Goal: Task Accomplishment & Management: Manage account settings

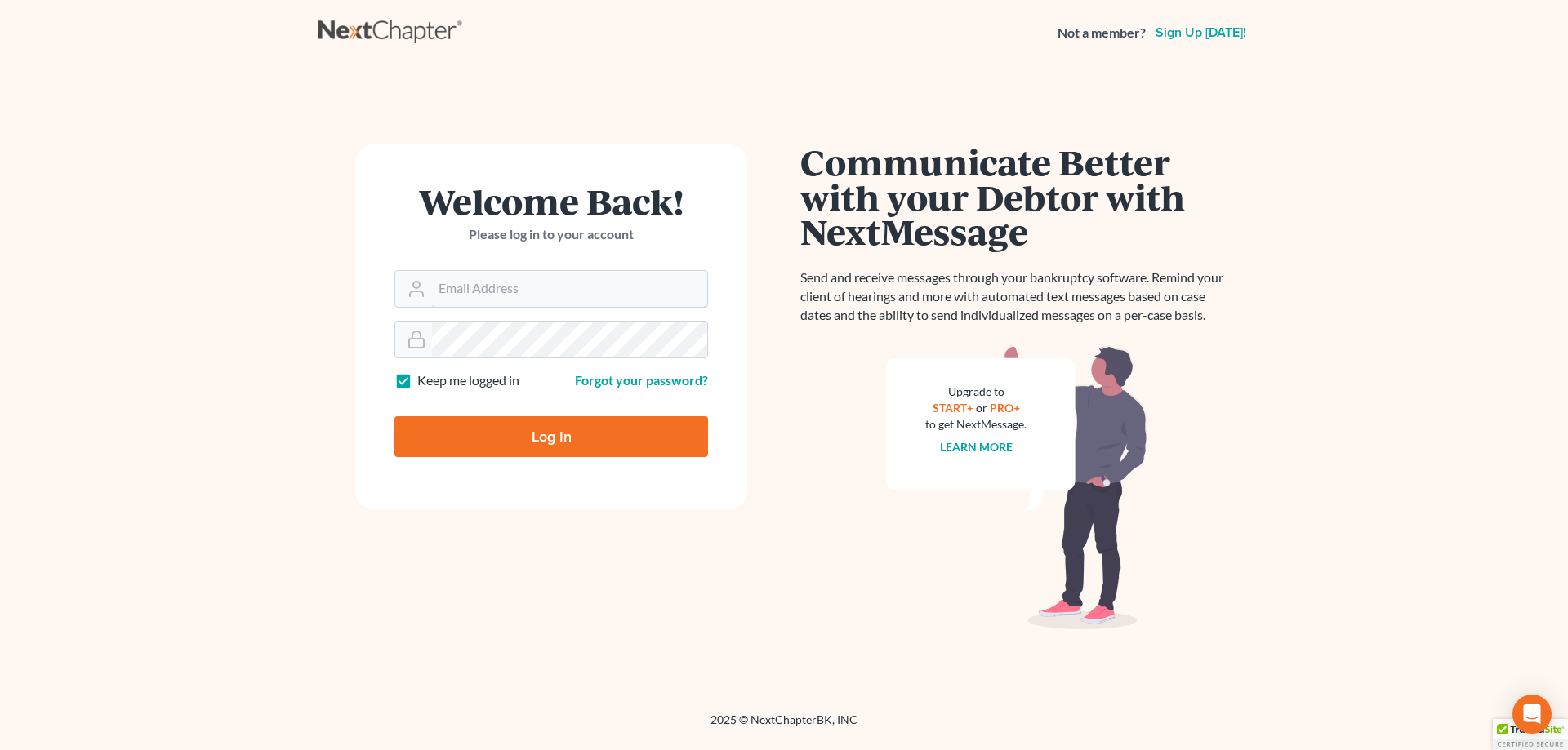
type input "[EMAIL_ADDRESS][DOMAIN_NAME]"
click at [587, 448] on input "Log In" at bounding box center [552, 436] width 314 height 41
type input "Thinking..."
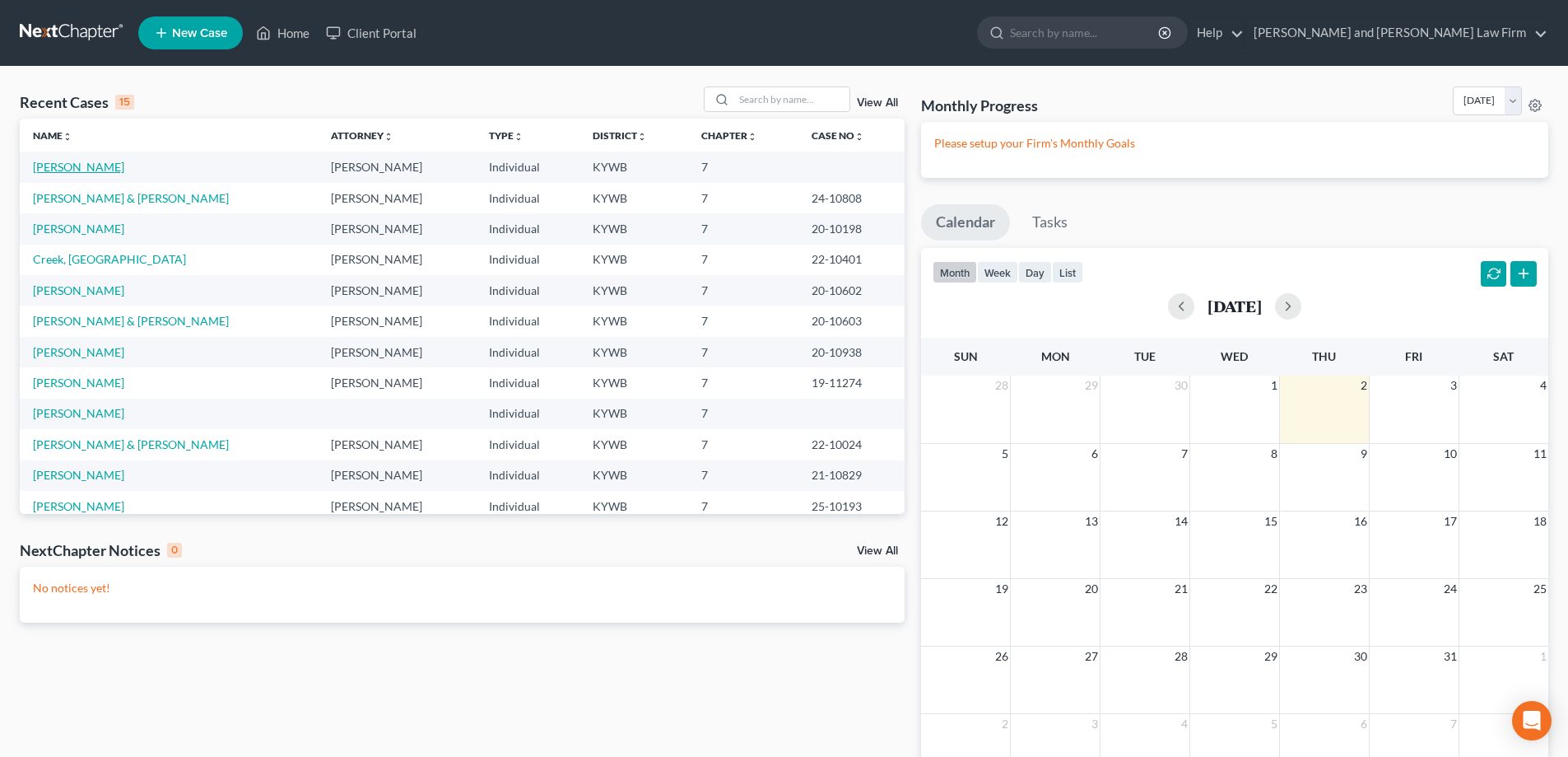
click at [65, 165] on link "[PERSON_NAME]" at bounding box center [79, 167] width 91 height 14
select select "10"
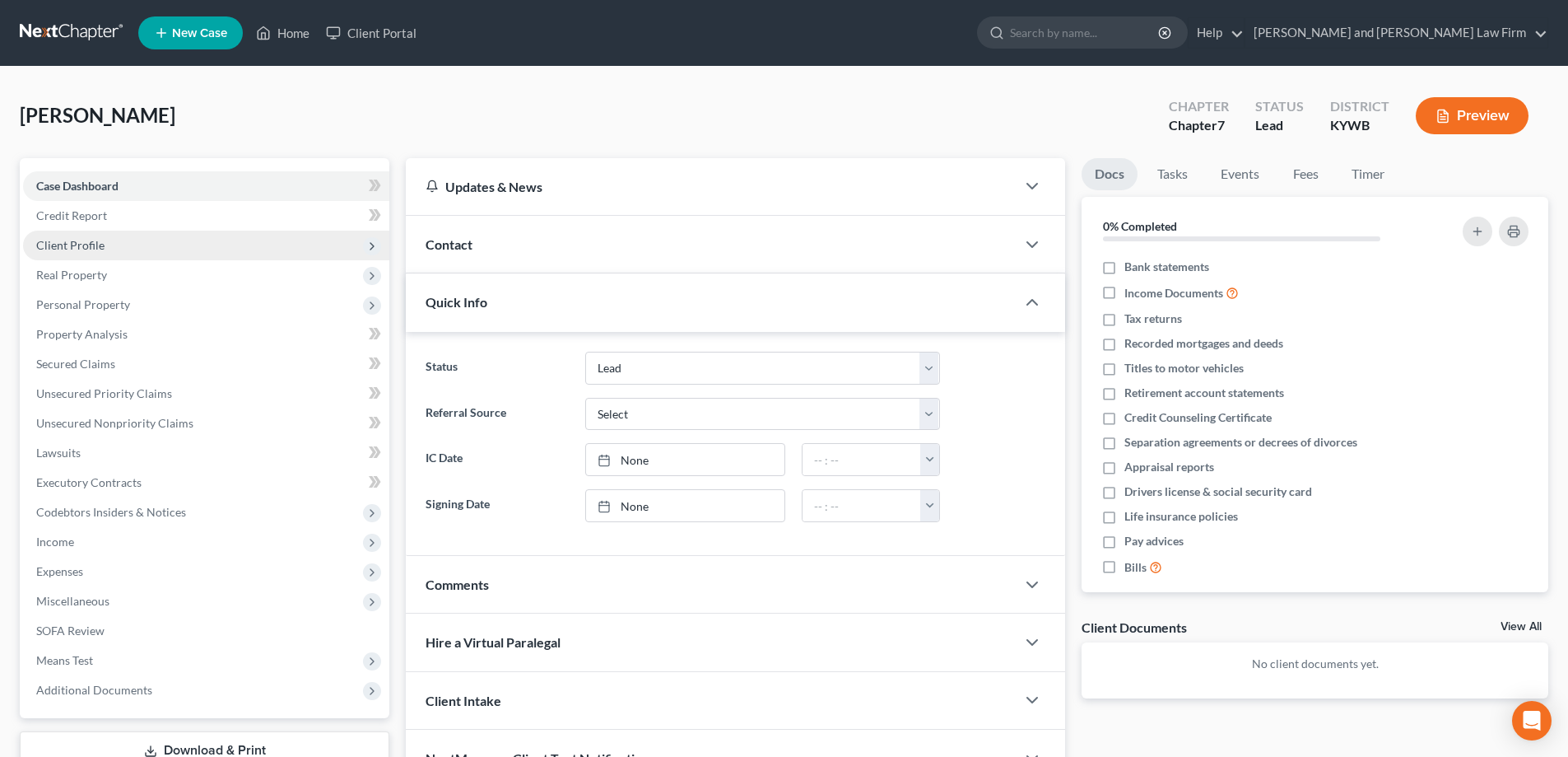
click at [67, 251] on span "Client Profile" at bounding box center [70, 244] width 69 height 14
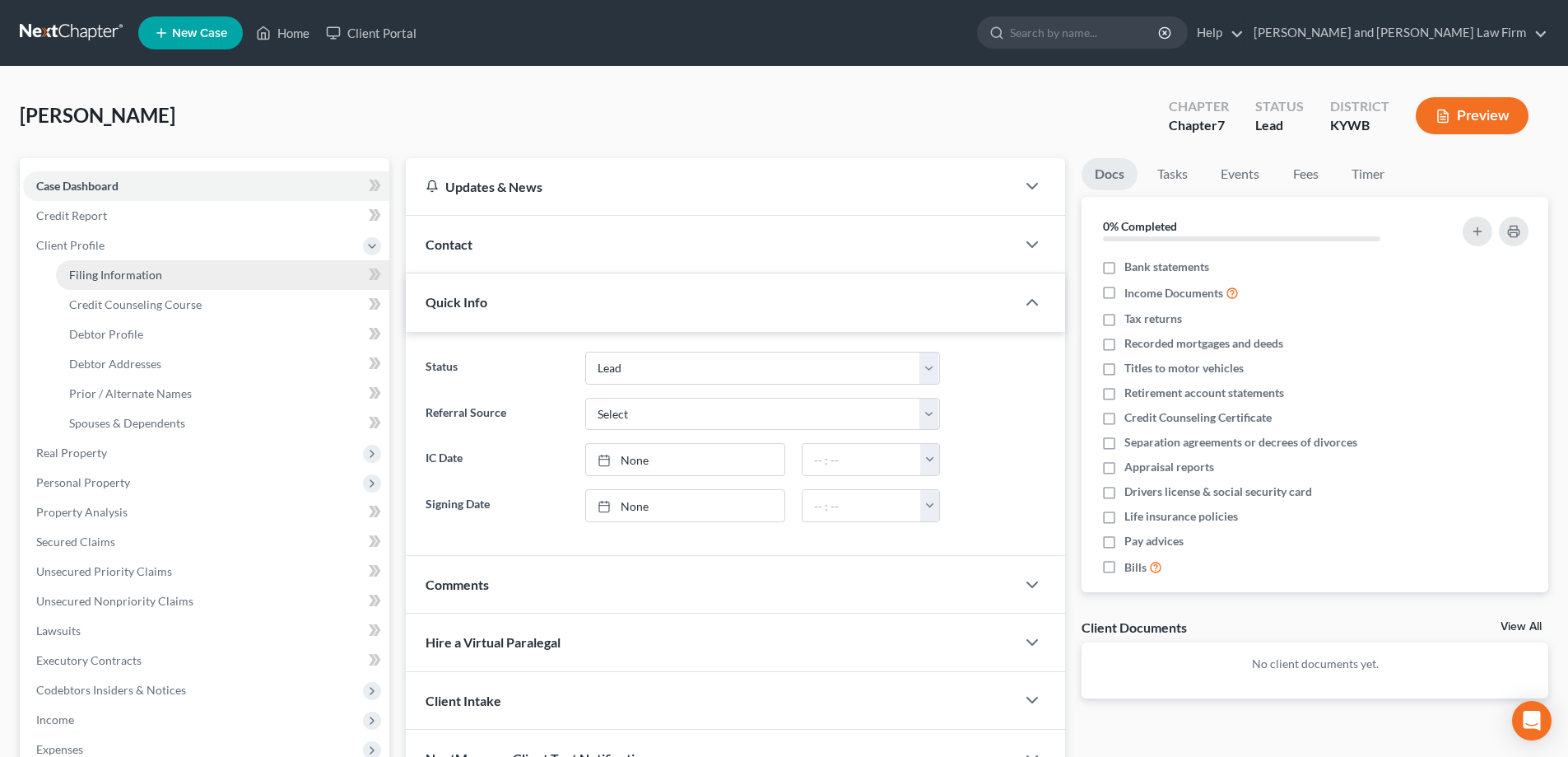
click at [74, 269] on span "Filing Information" at bounding box center [116, 274] width 93 height 14
select select "1"
select select "0"
select select "33"
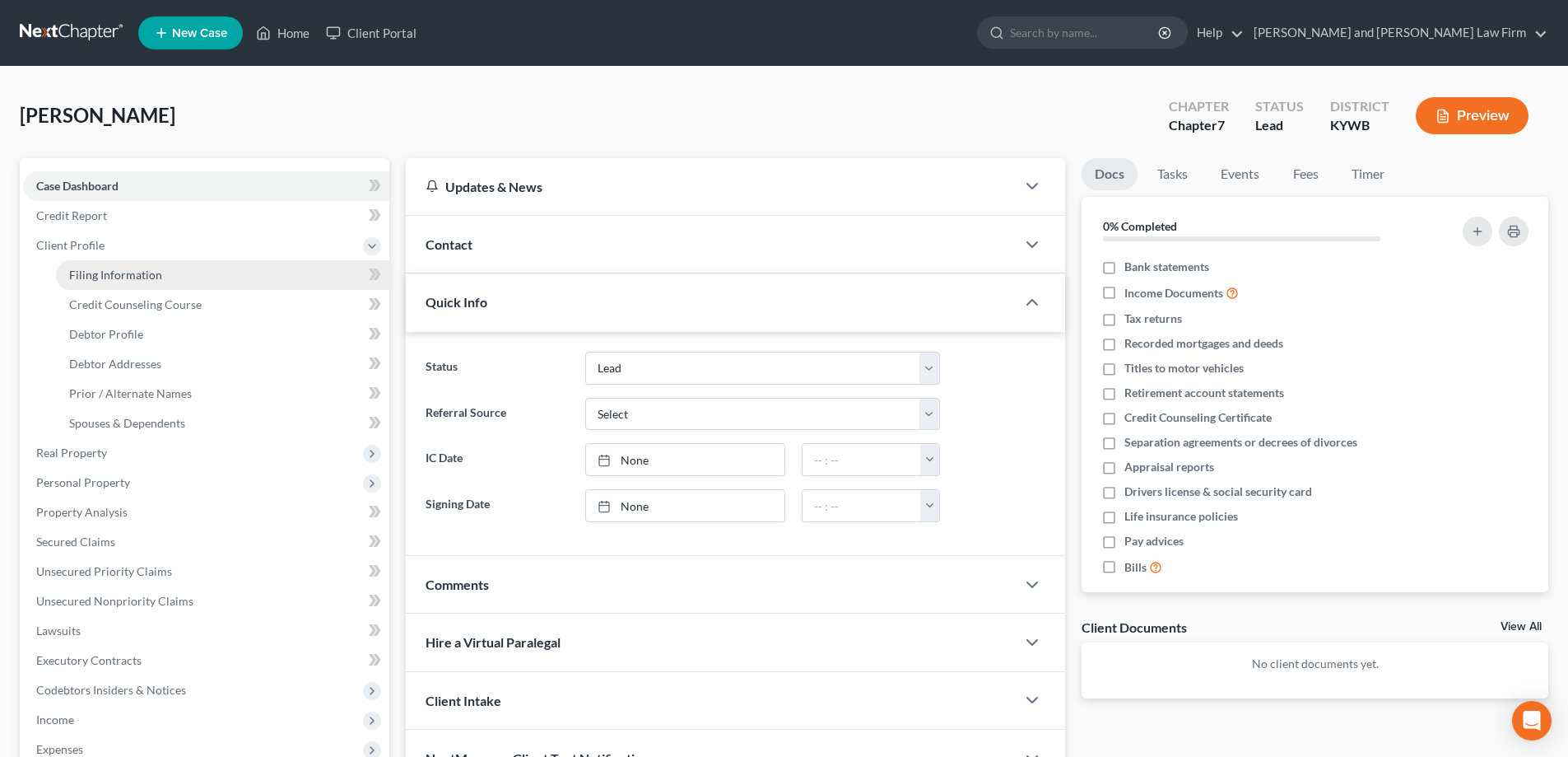
select select "0"
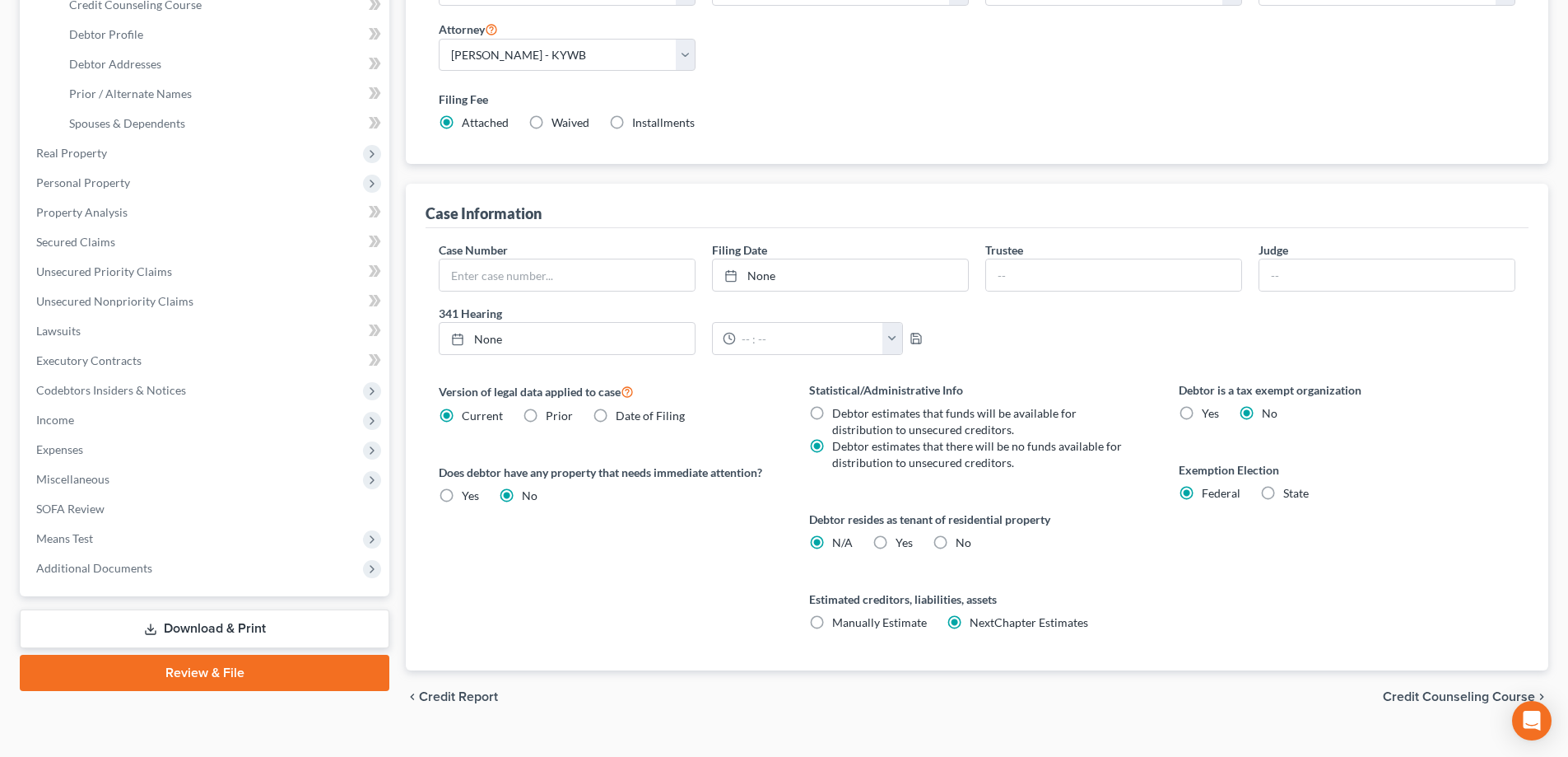
scroll to position [329, 0]
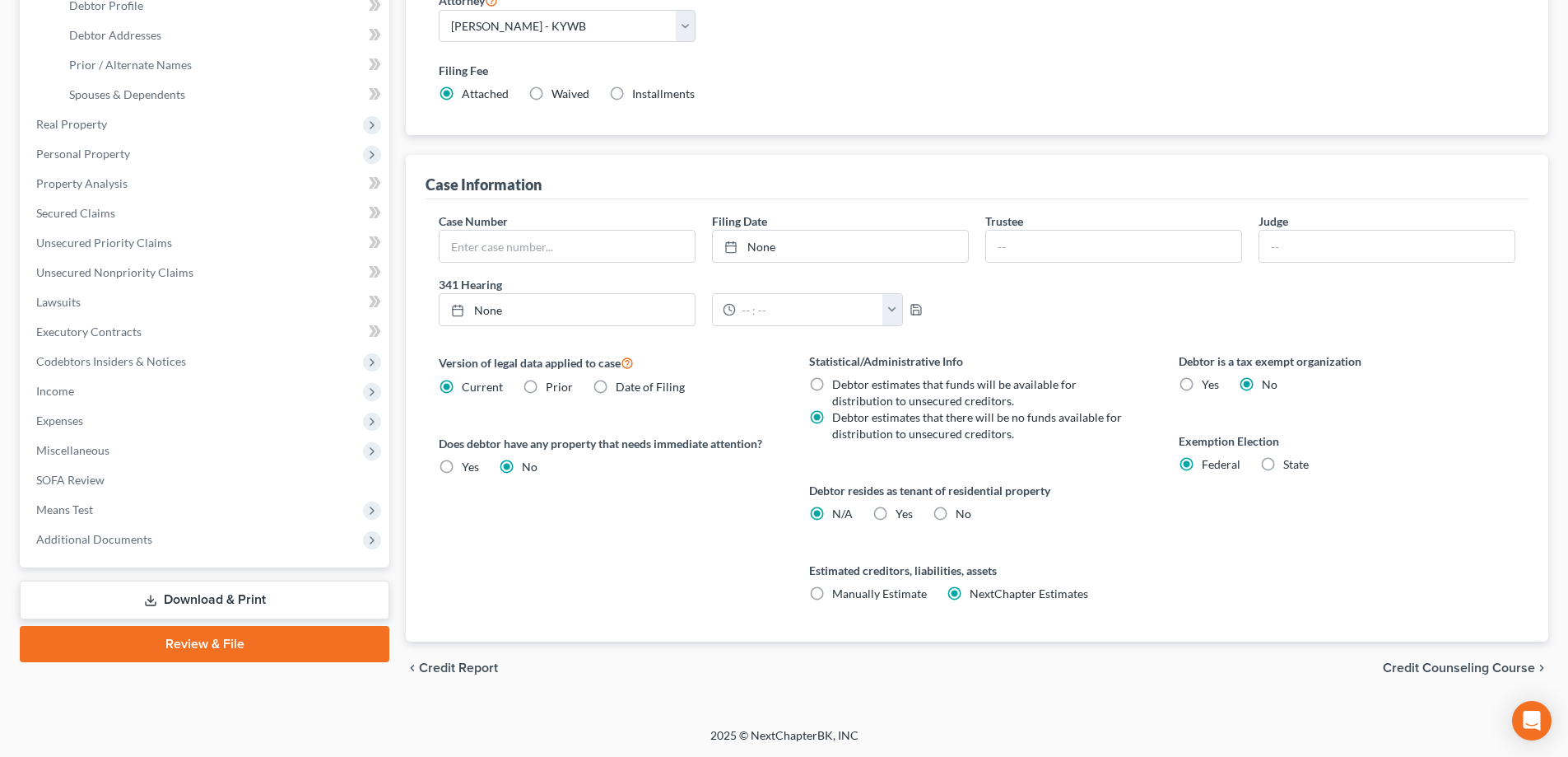
click at [1414, 673] on span "Credit Counseling Course" at bounding box center [1459, 668] width 152 height 13
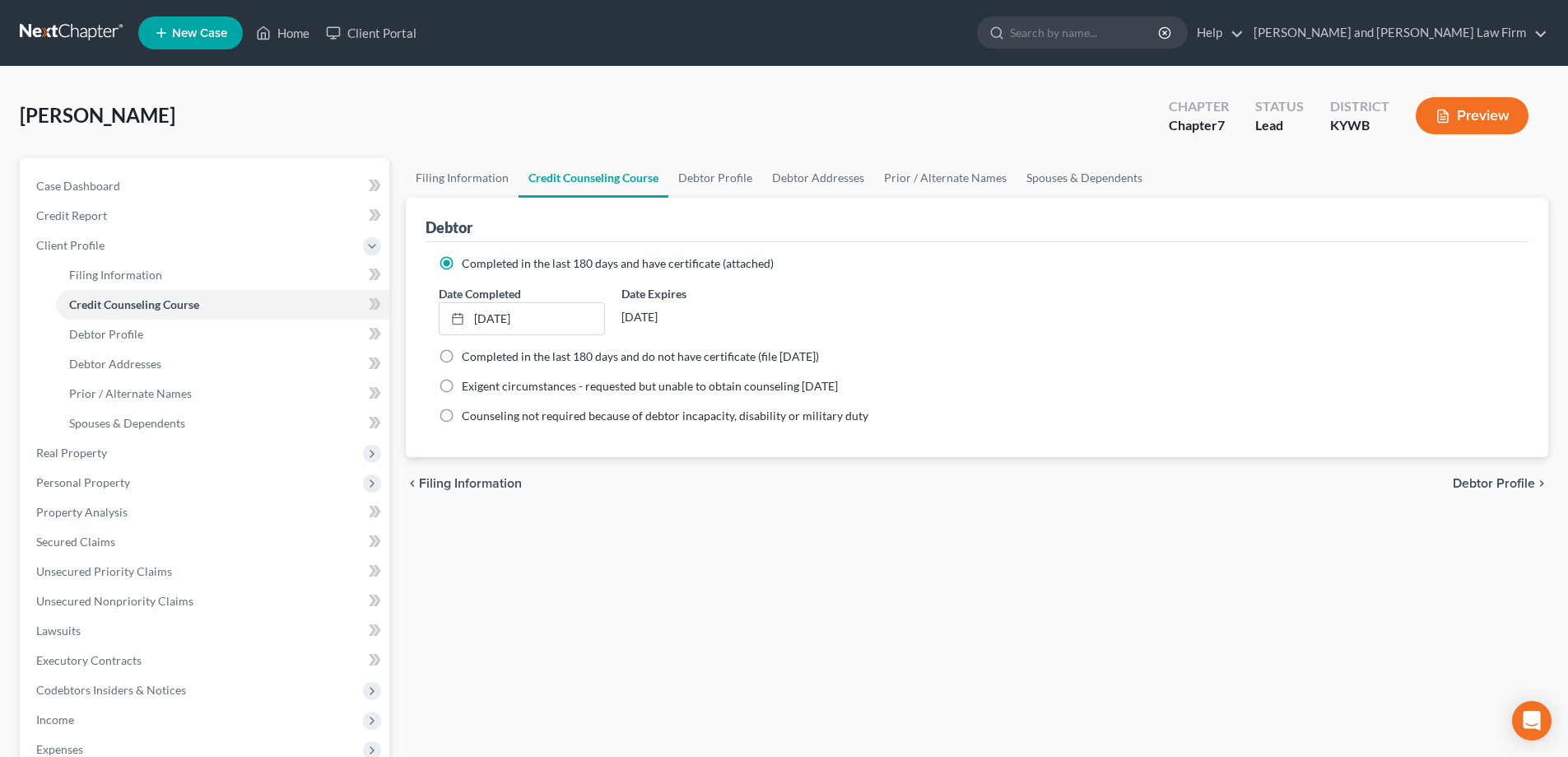
click at [1473, 477] on span "Debtor Profile" at bounding box center [1494, 483] width 82 height 13
select select "0"
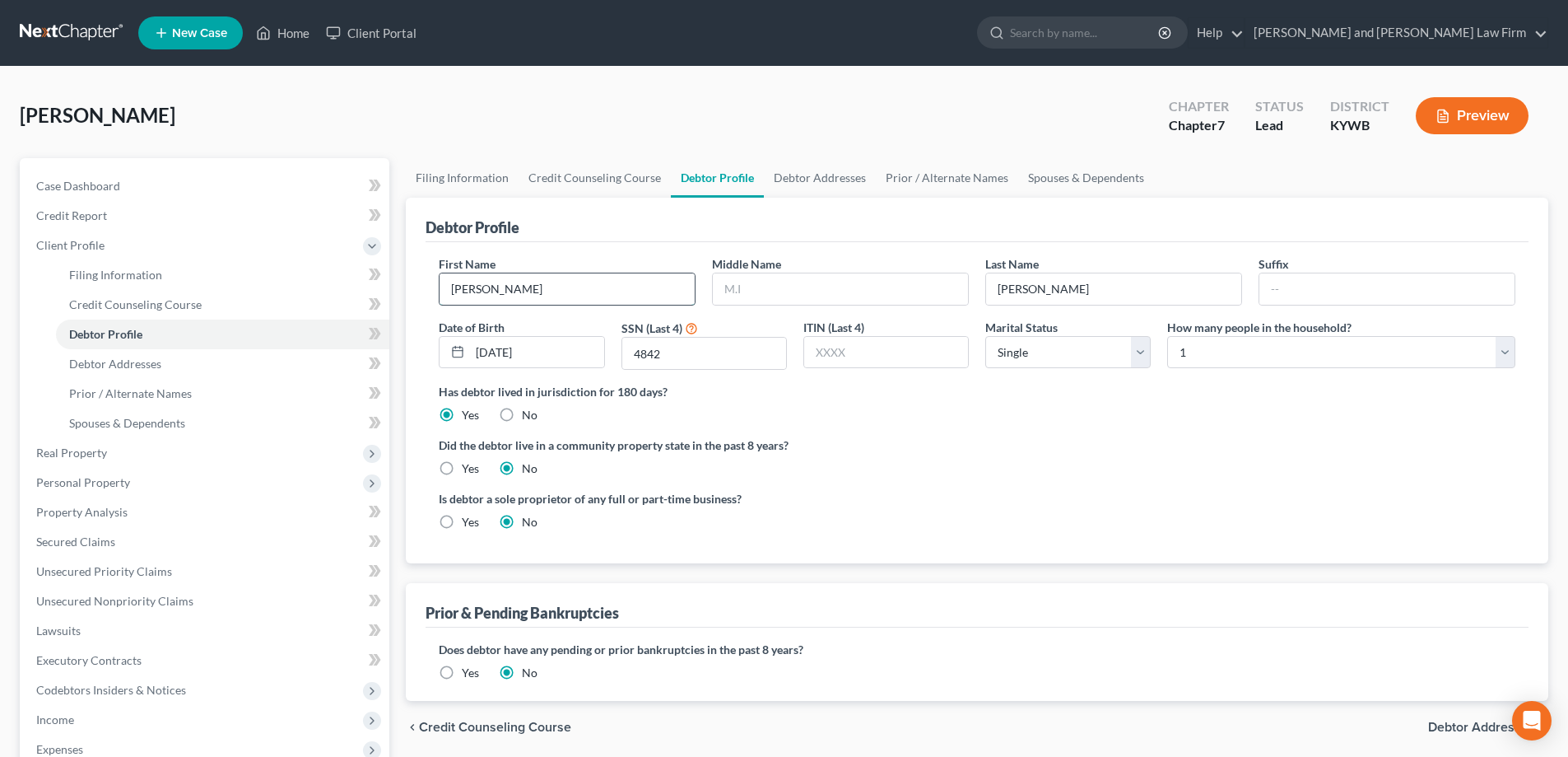
click at [553, 297] on input "[PERSON_NAME]" at bounding box center [567, 289] width 255 height 31
type input "[PERSON_NAME]"
type input "l"
type input "[PERSON_NAME]"
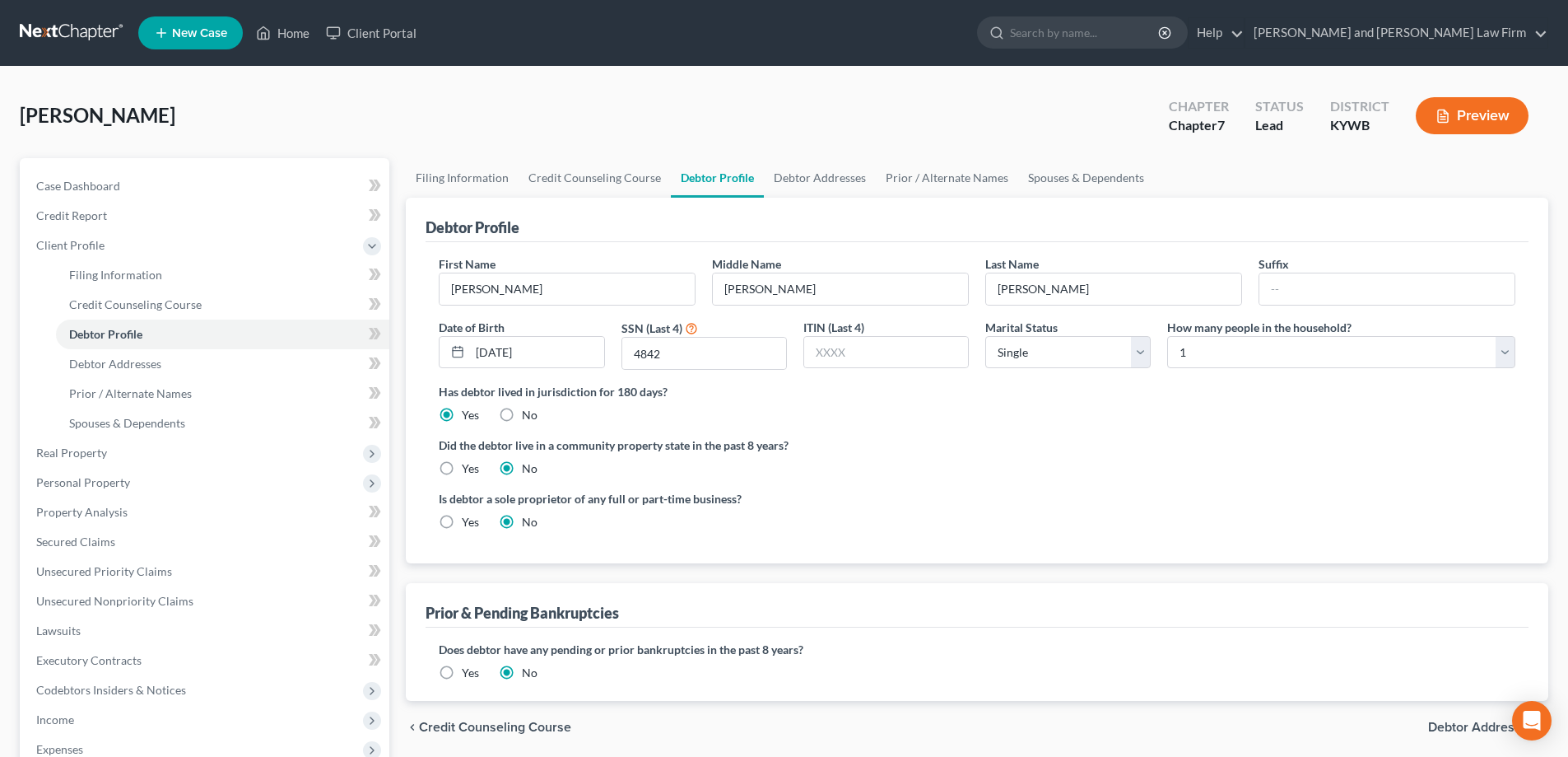
click at [1463, 721] on span "Debtor Addresses" at bounding box center [1481, 727] width 107 height 13
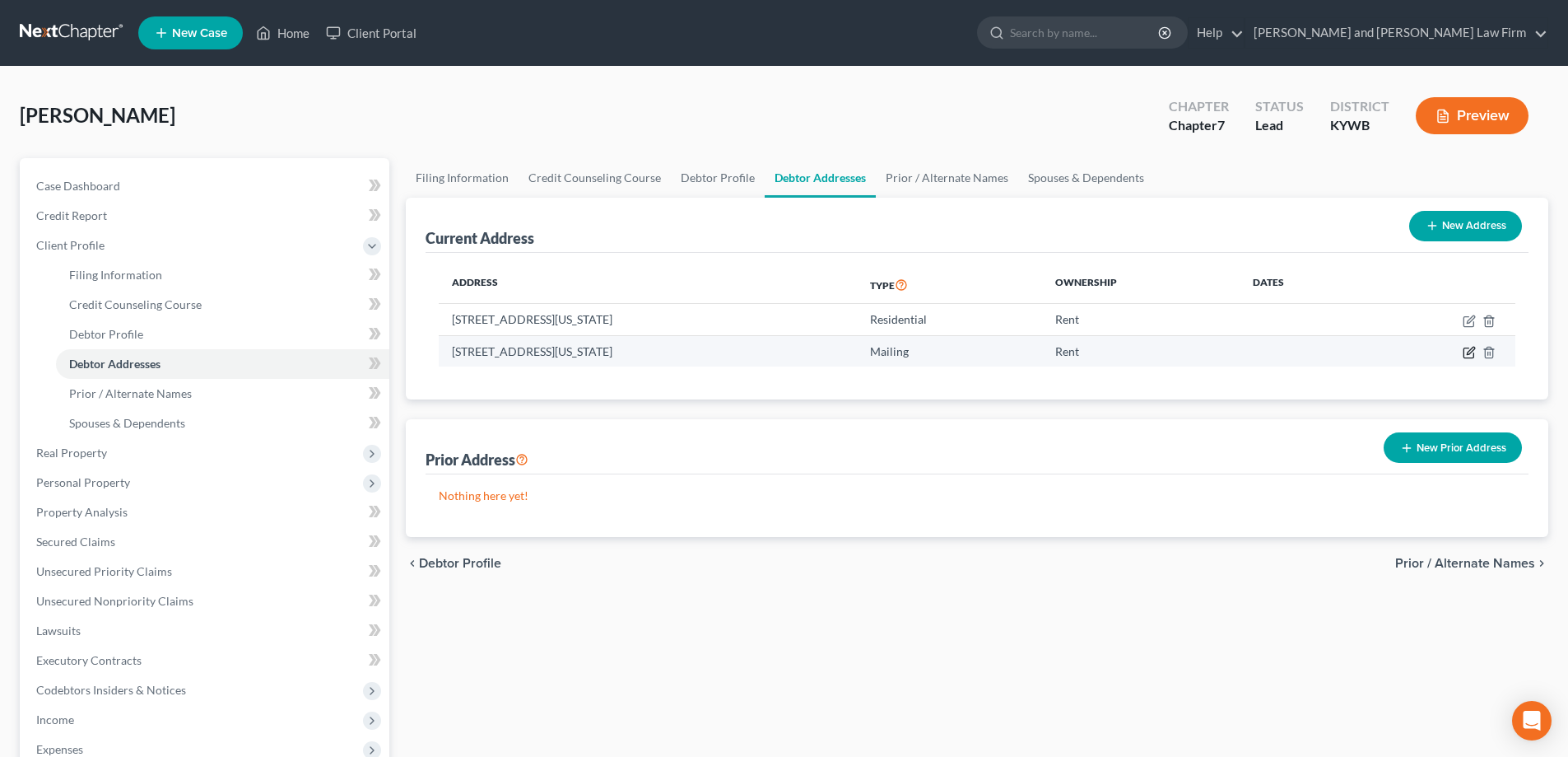
click at [1467, 357] on icon "button" at bounding box center [1469, 352] width 13 height 13
select select "18"
select select "0"
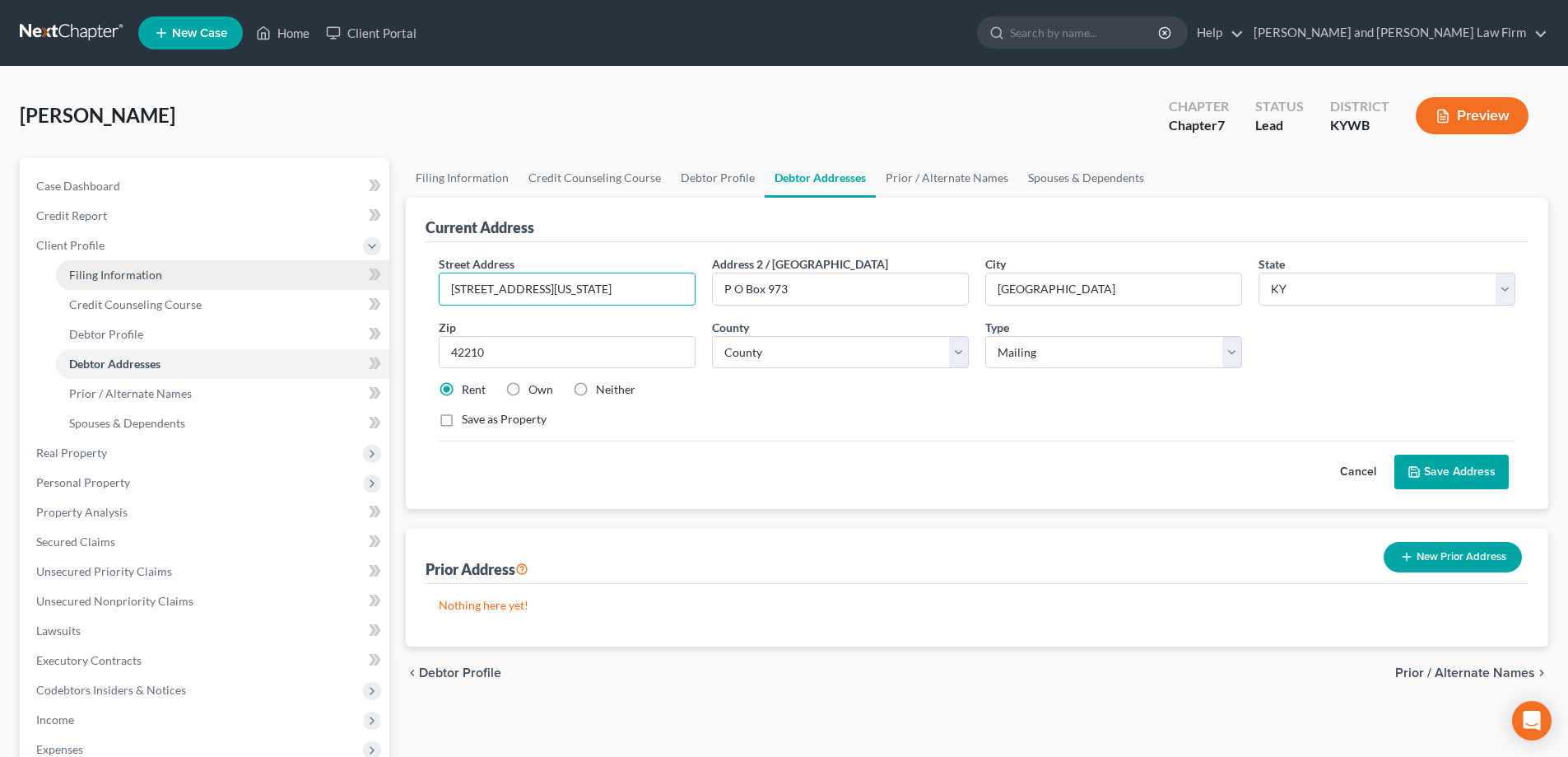
drag, startPoint x: 613, startPoint y: 291, endPoint x: 251, endPoint y: 265, distance: 362.9
click at [251, 265] on div "Petition Navigation Case Dashboard Payments Invoices Payments Payments Credit R…" at bounding box center [784, 575] width 1545 height 833
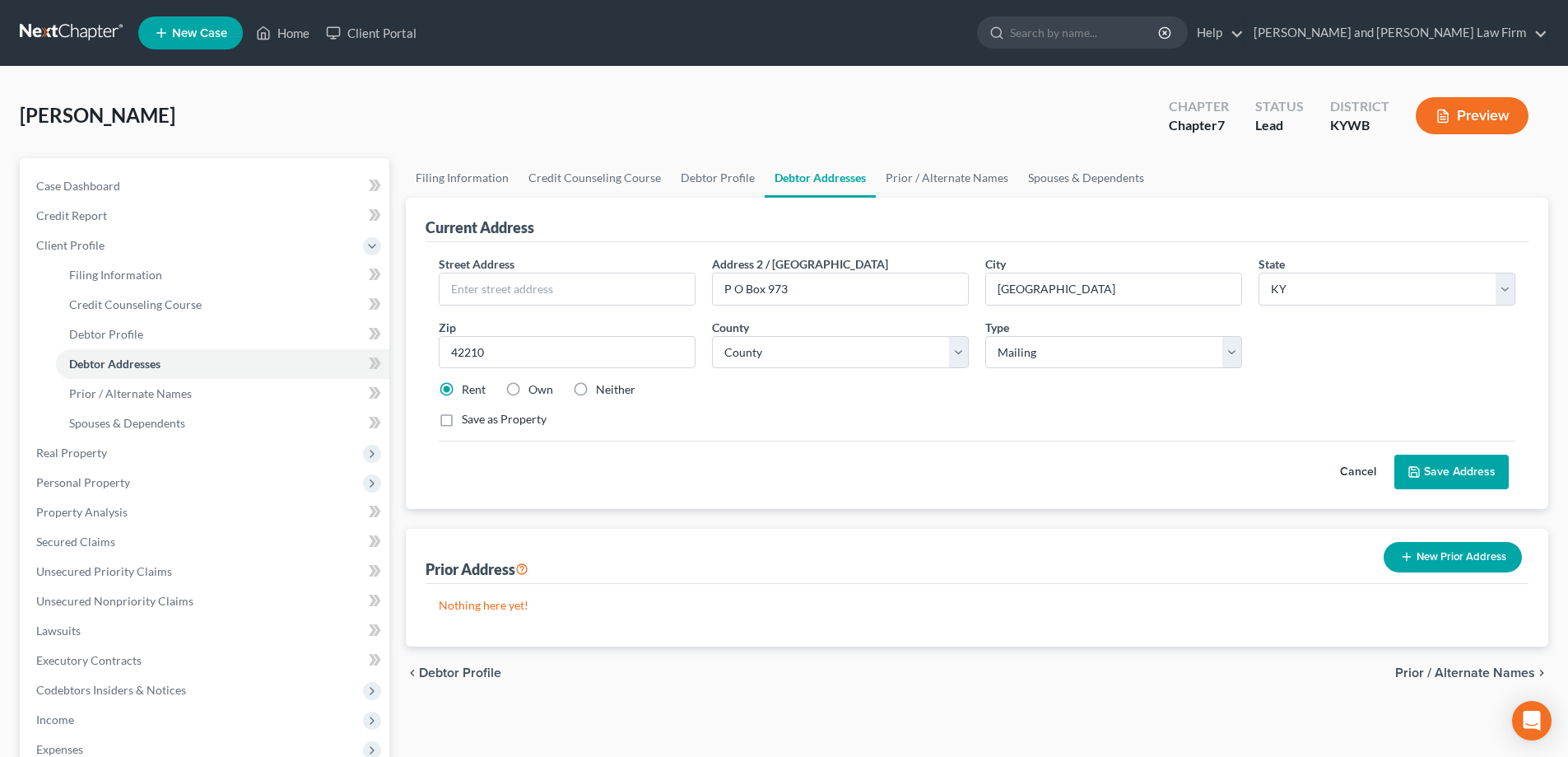
click at [1412, 465] on button "Save Address" at bounding box center [1452, 472] width 114 height 35
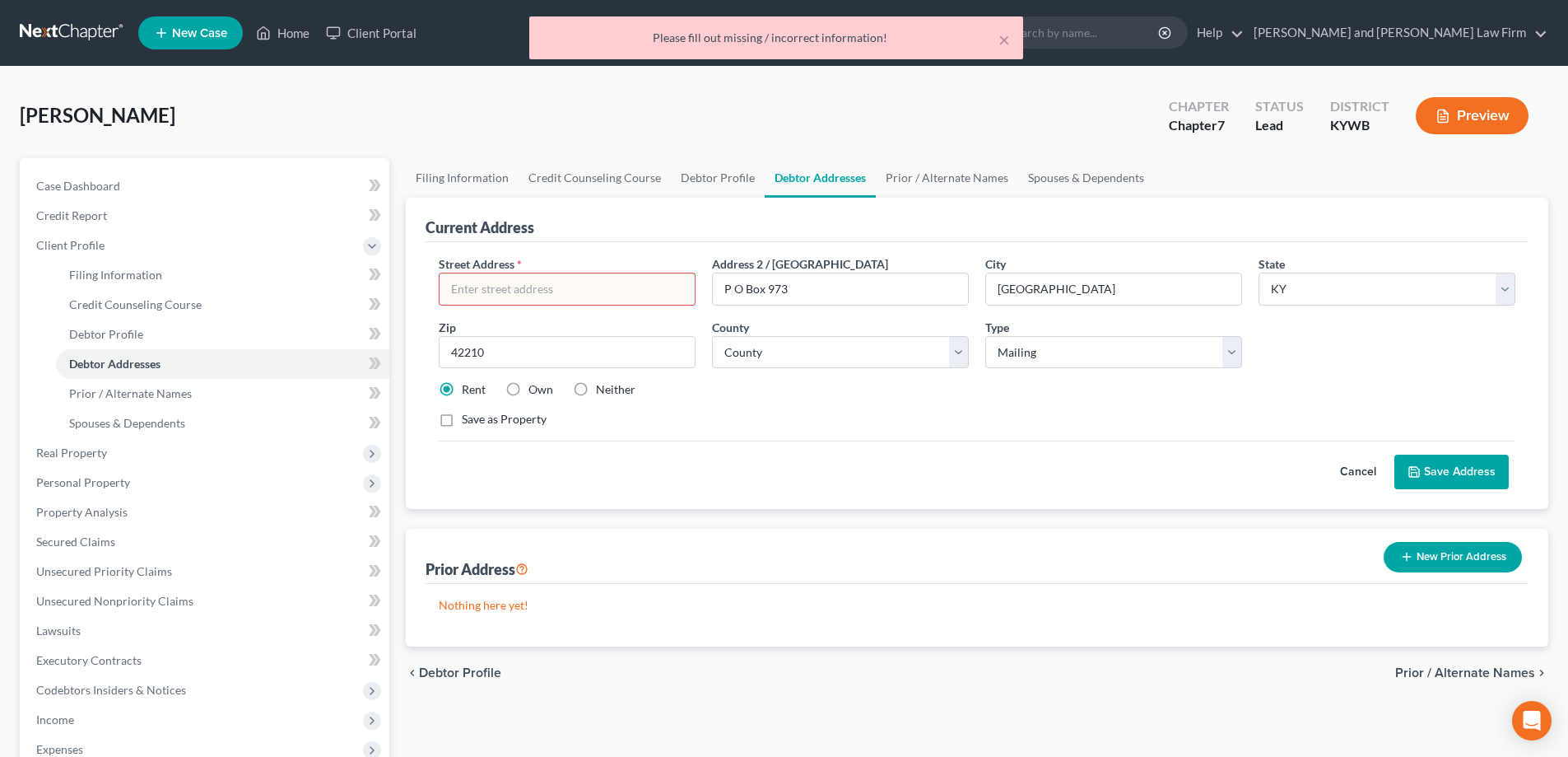
click at [474, 279] on input "text" at bounding box center [567, 289] width 255 height 31
click at [1348, 474] on button "Cancel" at bounding box center [1358, 472] width 72 height 33
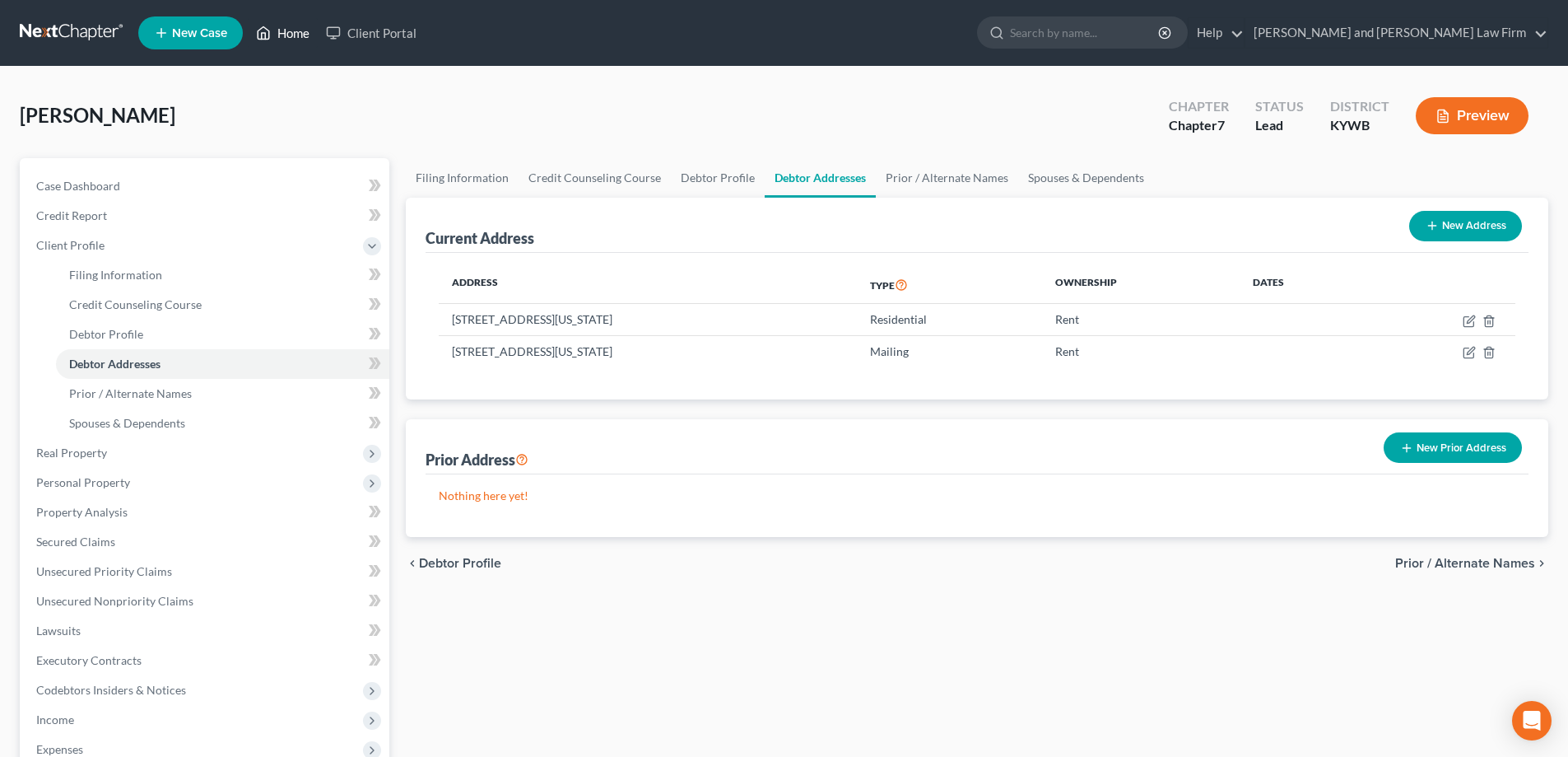
click at [292, 26] on link "Home" at bounding box center [283, 33] width 70 height 29
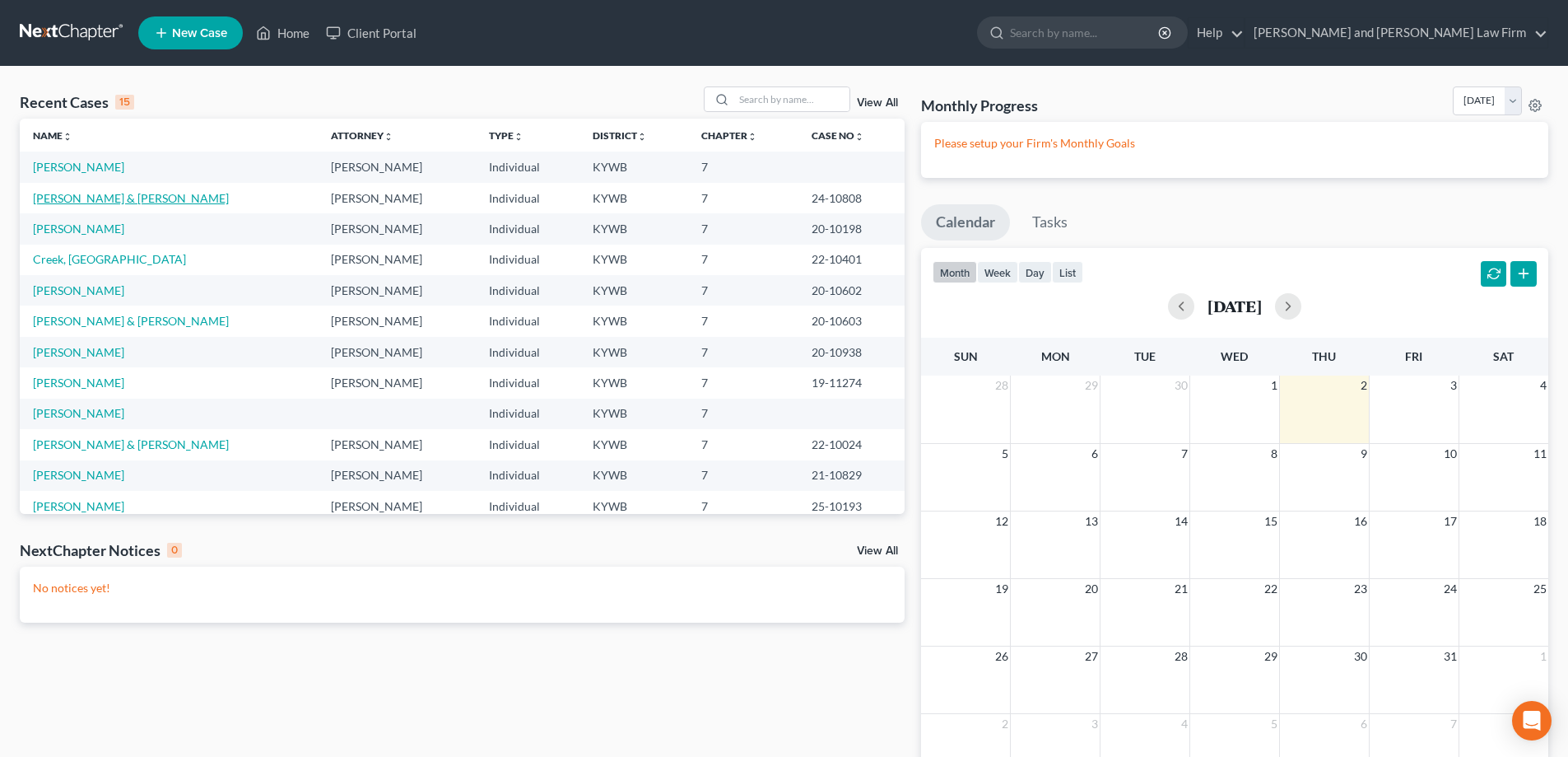
click at [94, 194] on link "[PERSON_NAME] & [PERSON_NAME]" at bounding box center [131, 198] width 196 height 14
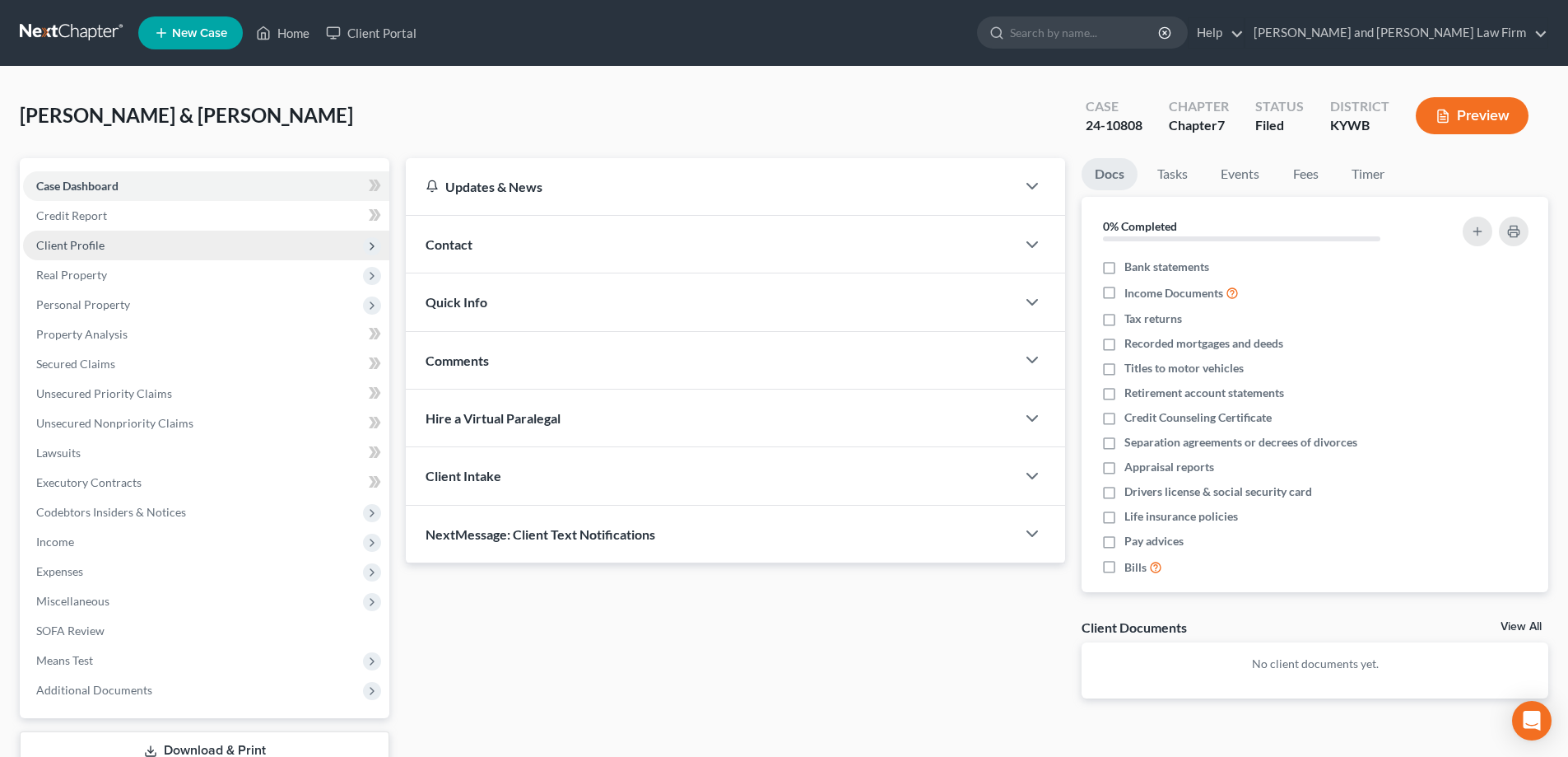
click at [97, 249] on span "Client Profile" at bounding box center [70, 244] width 69 height 14
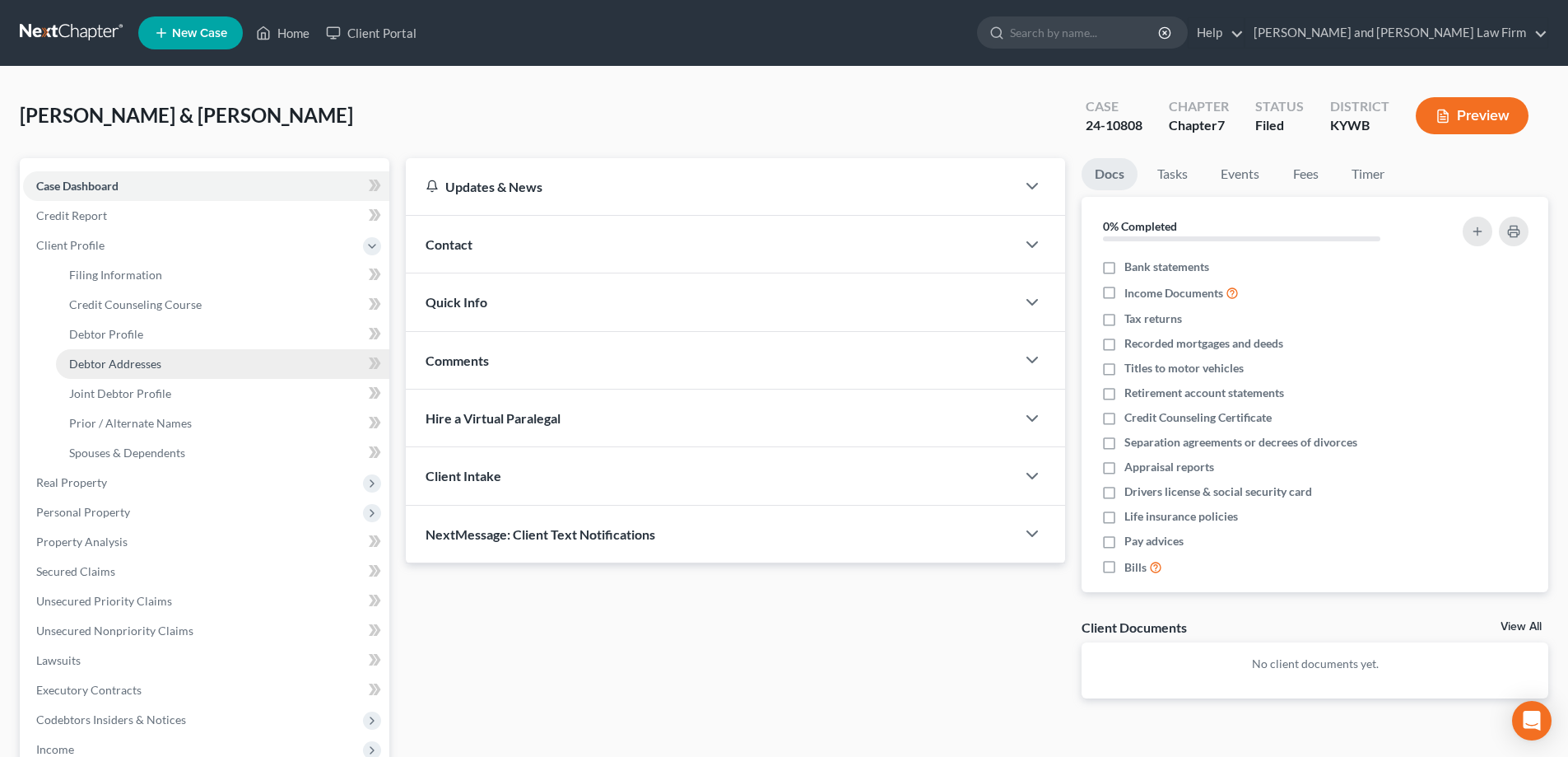
click at [108, 365] on span "Debtor Addresses" at bounding box center [115, 363] width 92 height 14
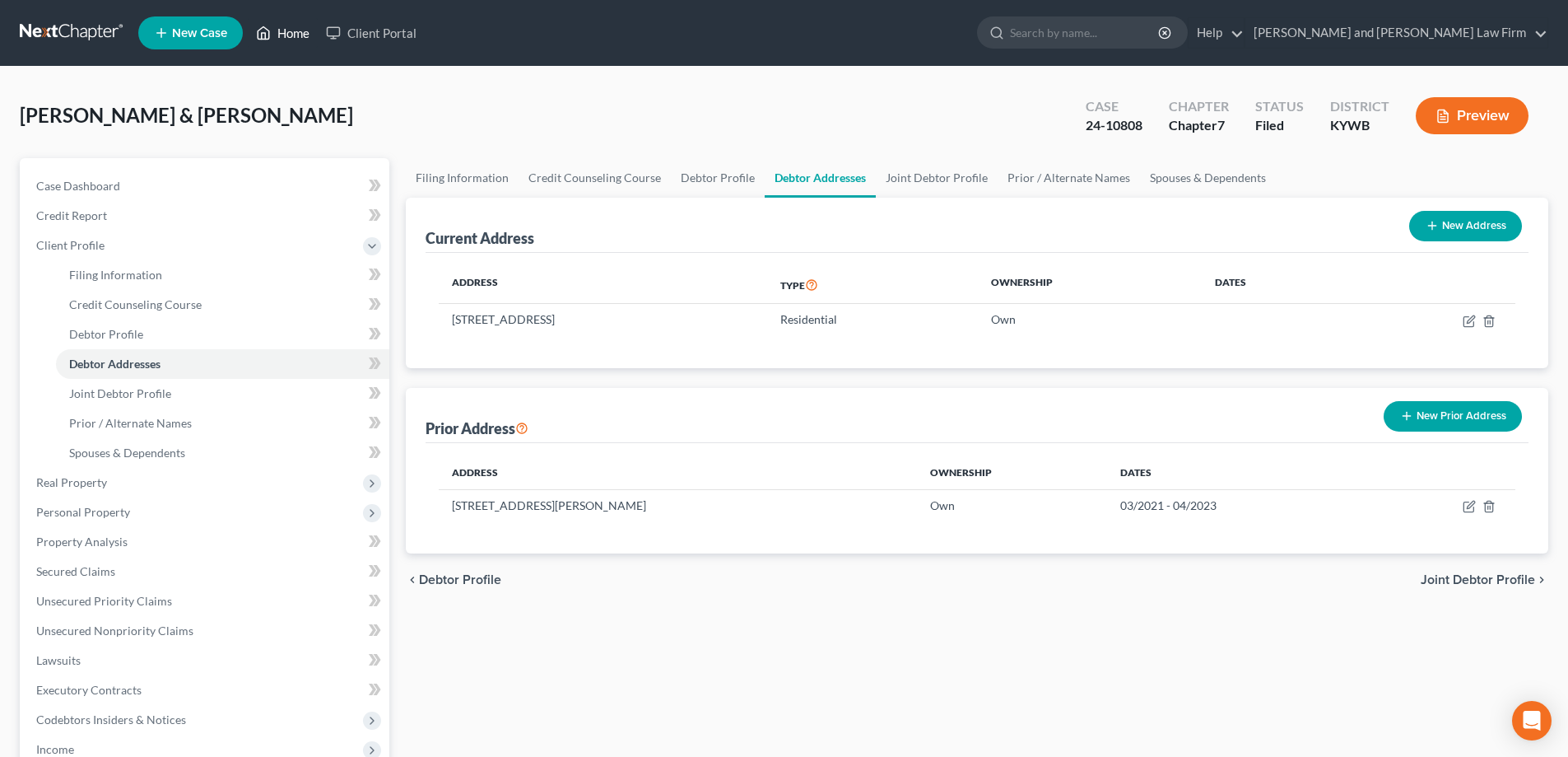
click at [304, 34] on link "Home" at bounding box center [283, 33] width 70 height 29
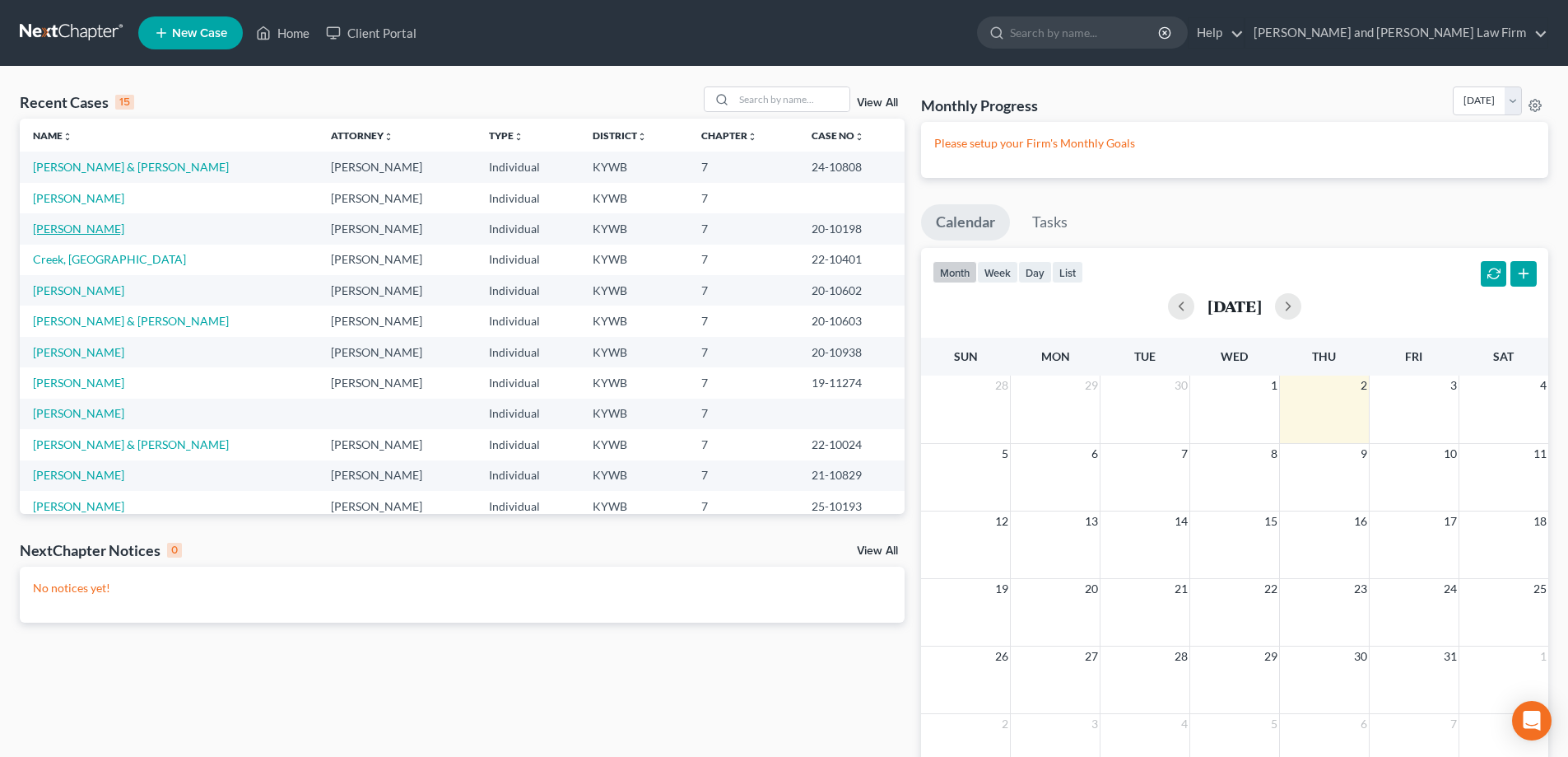
click at [86, 233] on link "[PERSON_NAME]" at bounding box center [79, 228] width 91 height 14
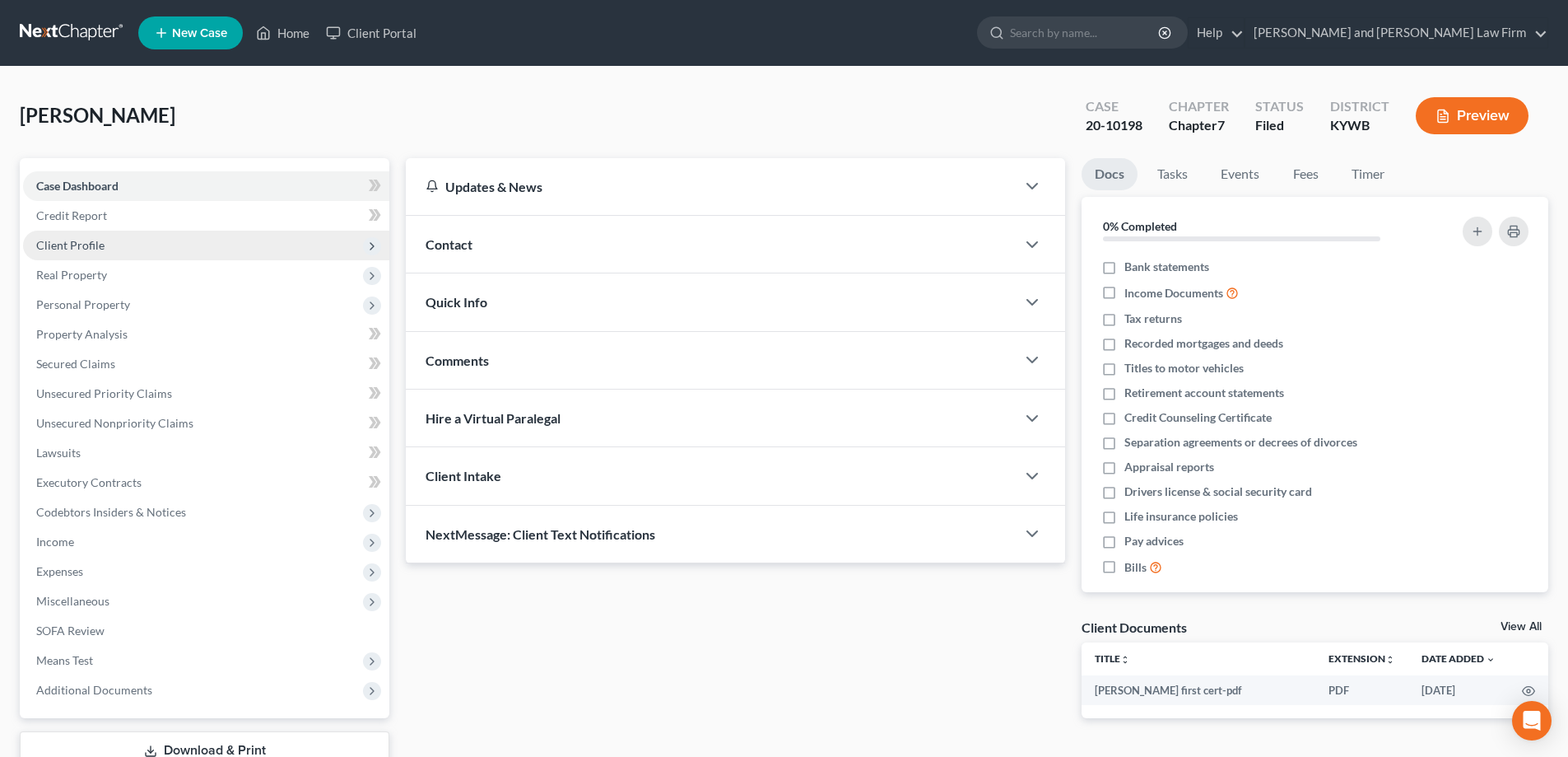
click at [81, 243] on span "Client Profile" at bounding box center [70, 244] width 69 height 14
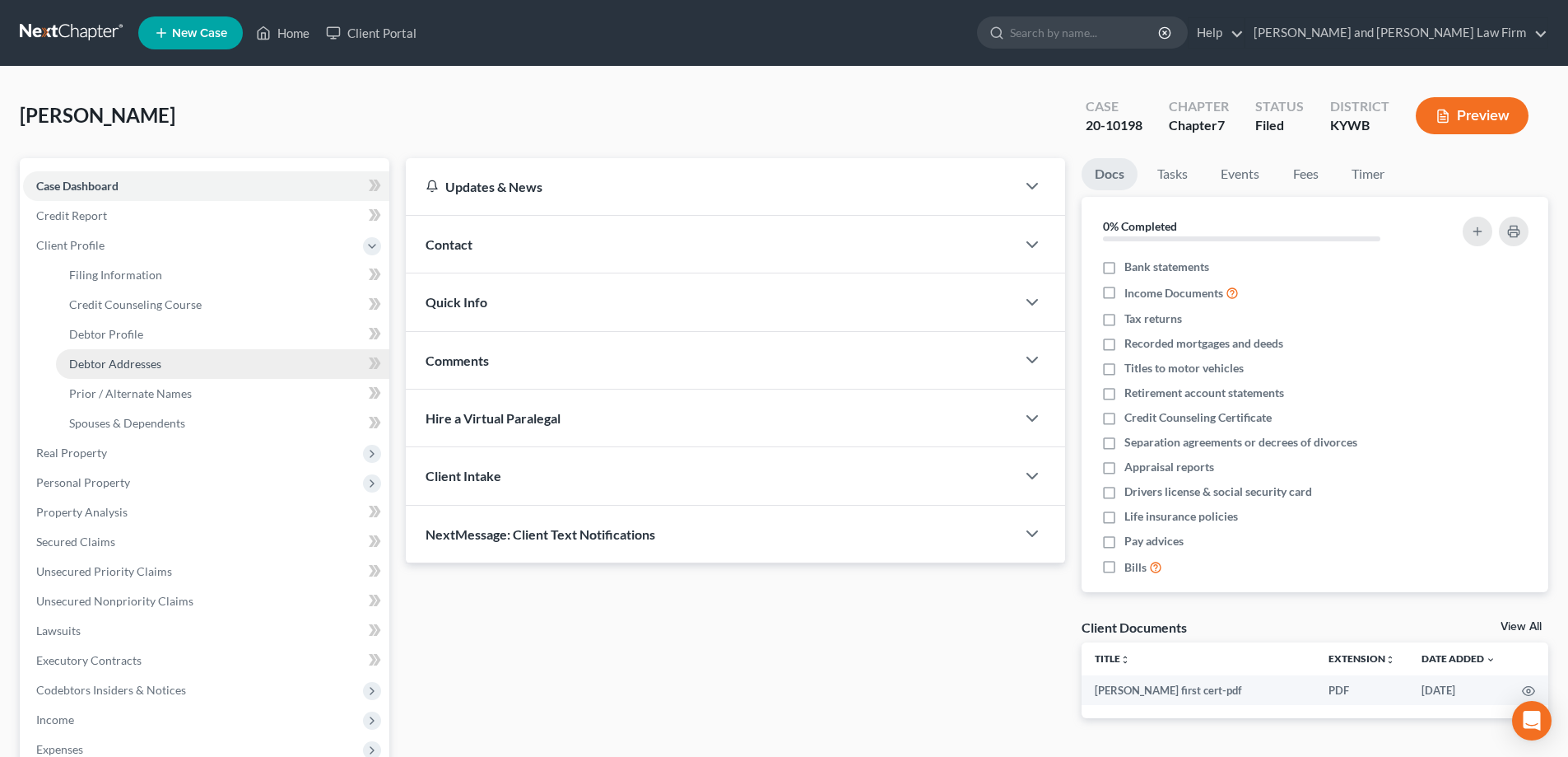
click at [106, 365] on span "Debtor Addresses" at bounding box center [115, 363] width 92 height 14
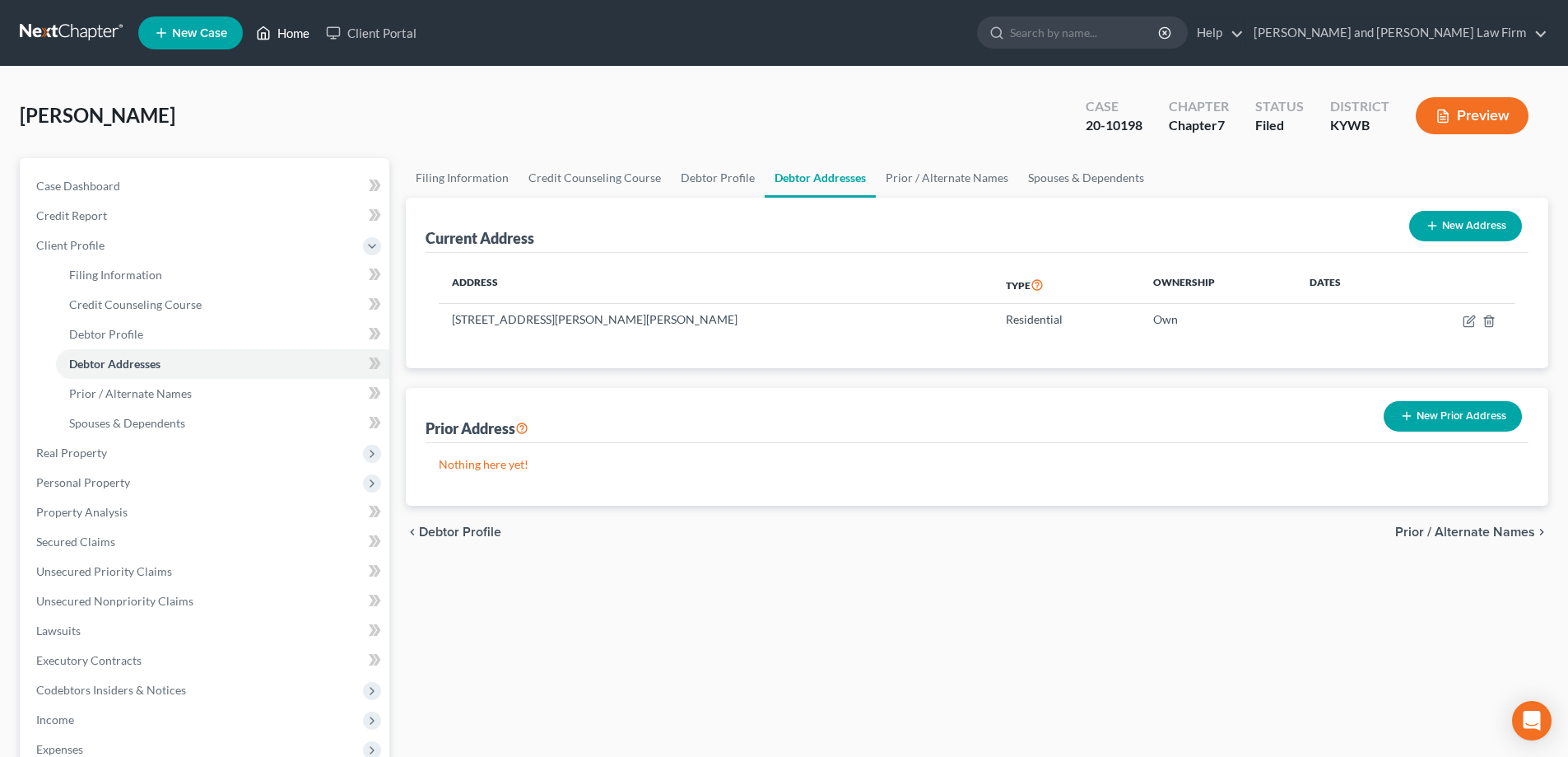
click at [284, 32] on link "Home" at bounding box center [283, 33] width 70 height 29
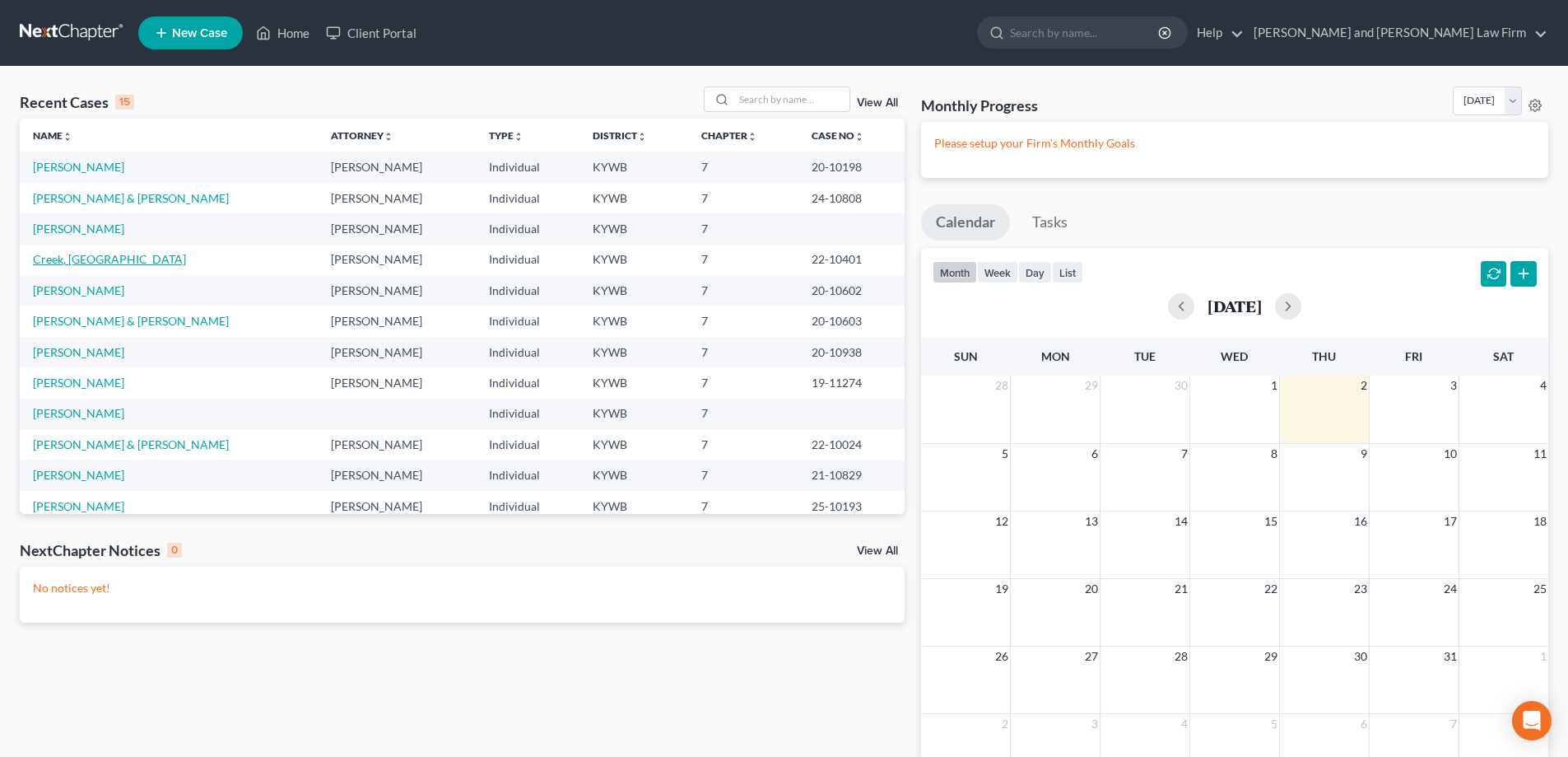
click at [86, 261] on link "Creek, [GEOGRAPHIC_DATA]" at bounding box center [109, 258] width 153 height 14
select select "6"
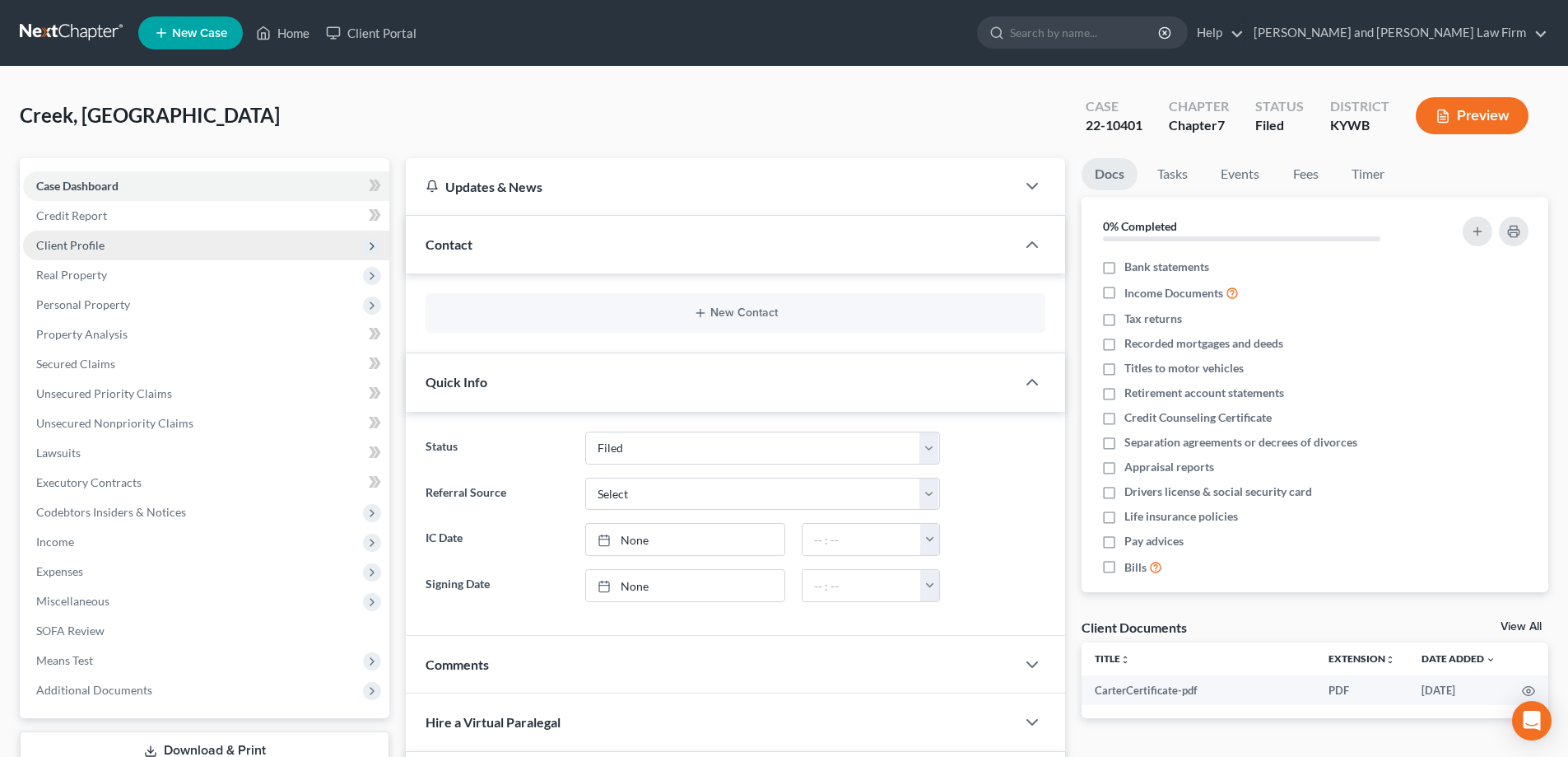
click at [86, 243] on span "Client Profile" at bounding box center [70, 244] width 69 height 14
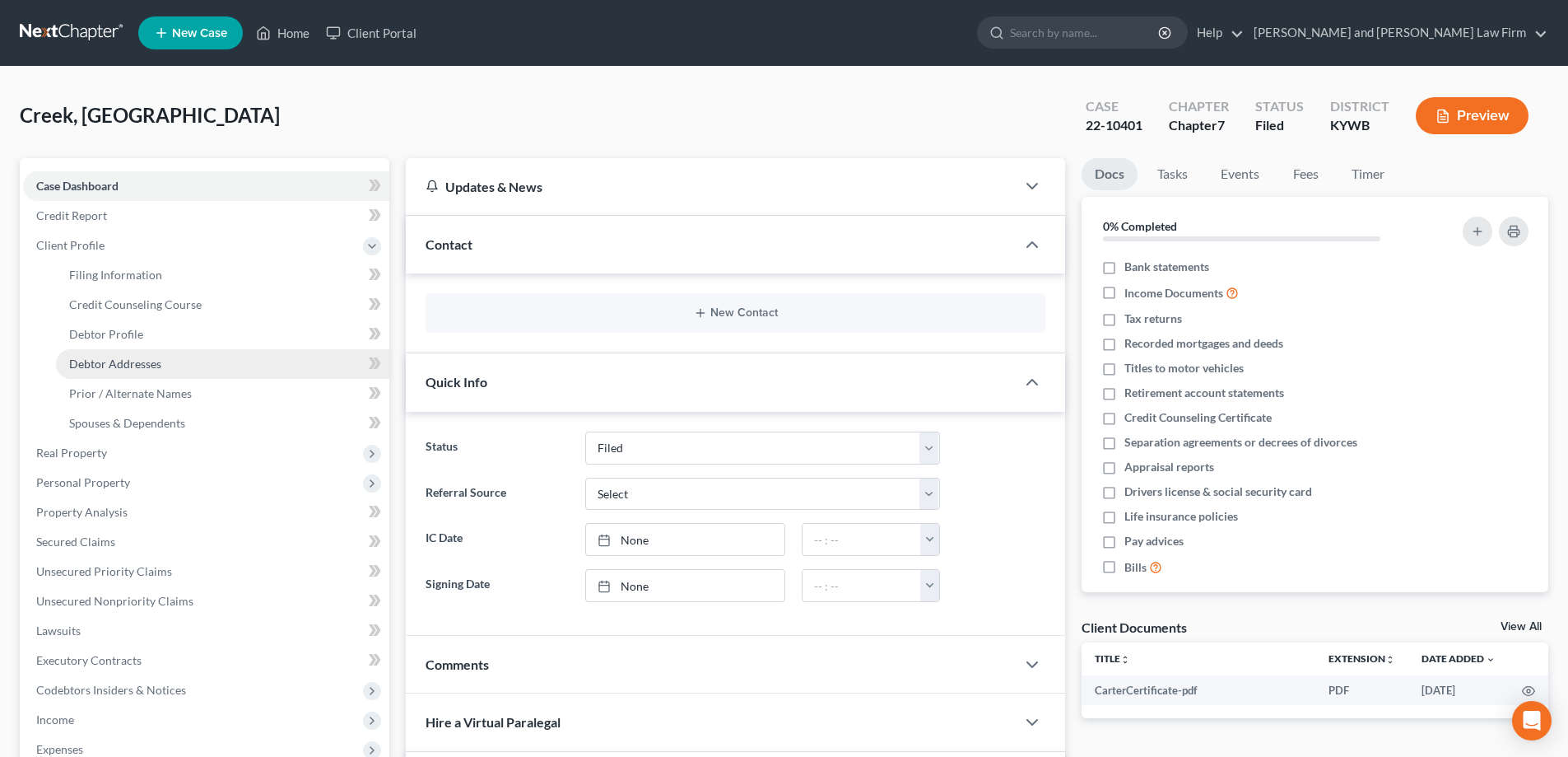
click at [101, 362] on span "Debtor Addresses" at bounding box center [115, 363] width 92 height 14
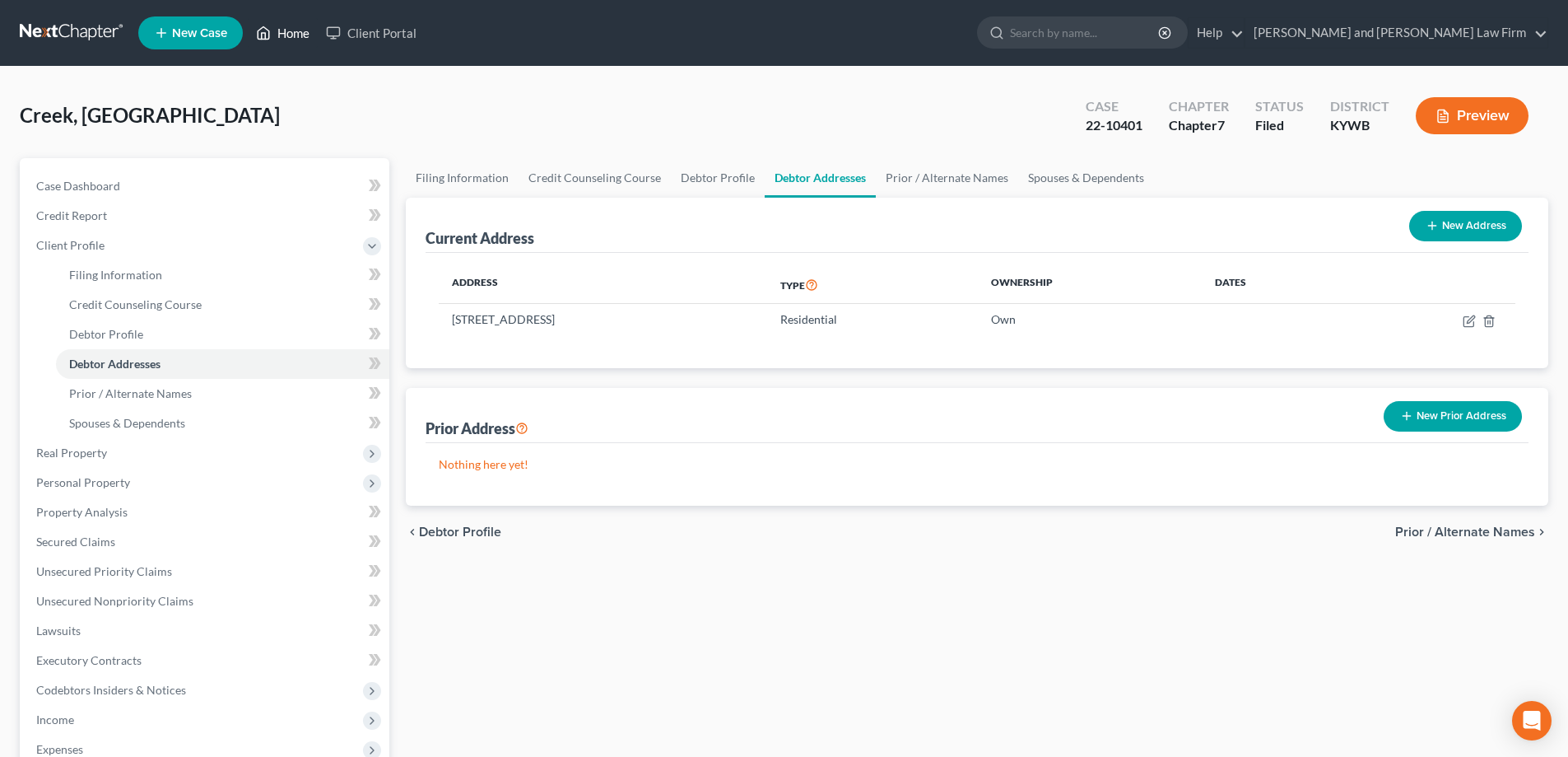
click at [284, 26] on link "Home" at bounding box center [283, 33] width 70 height 29
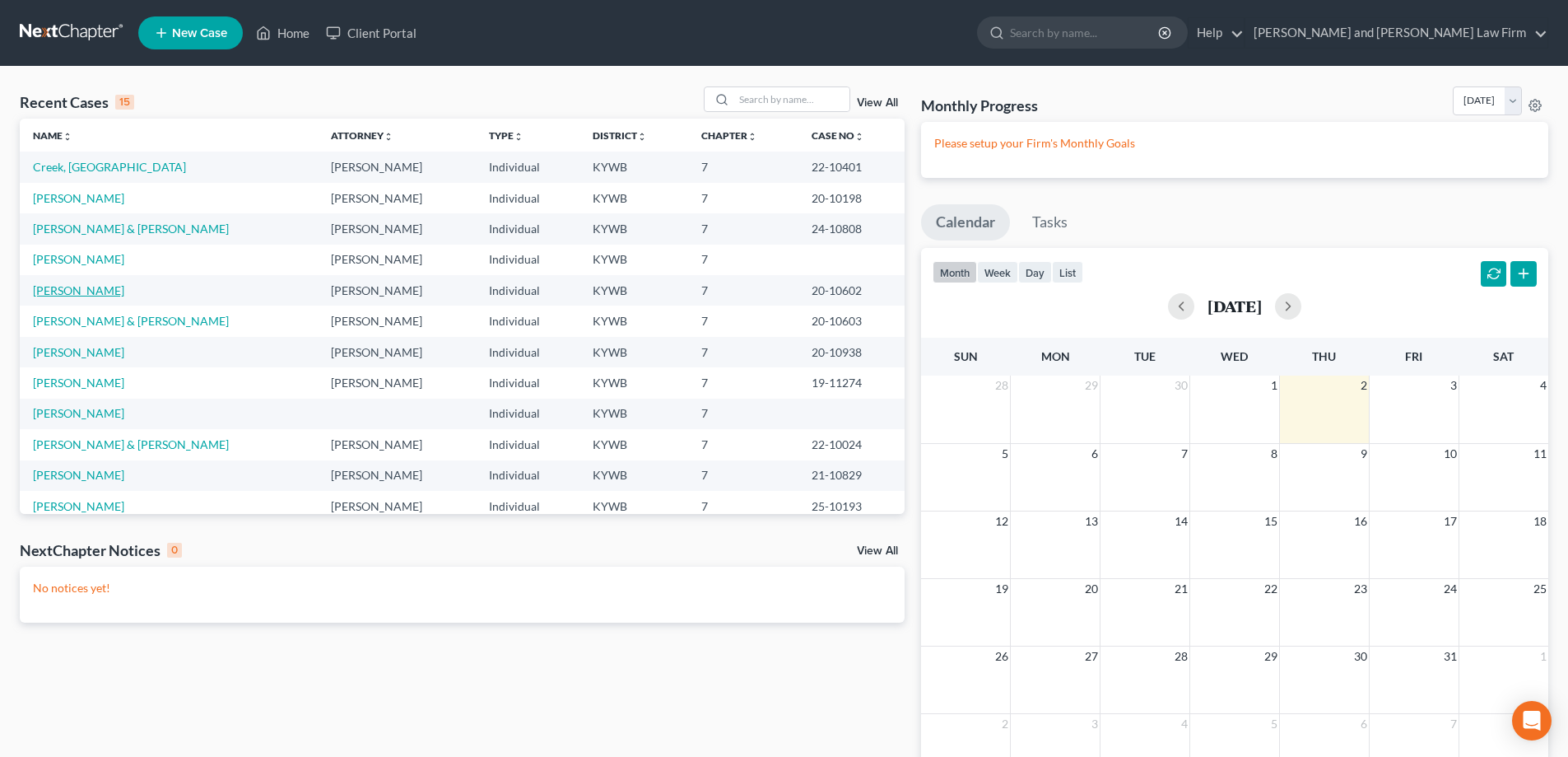
click at [106, 292] on link "[PERSON_NAME]" at bounding box center [79, 290] width 91 height 14
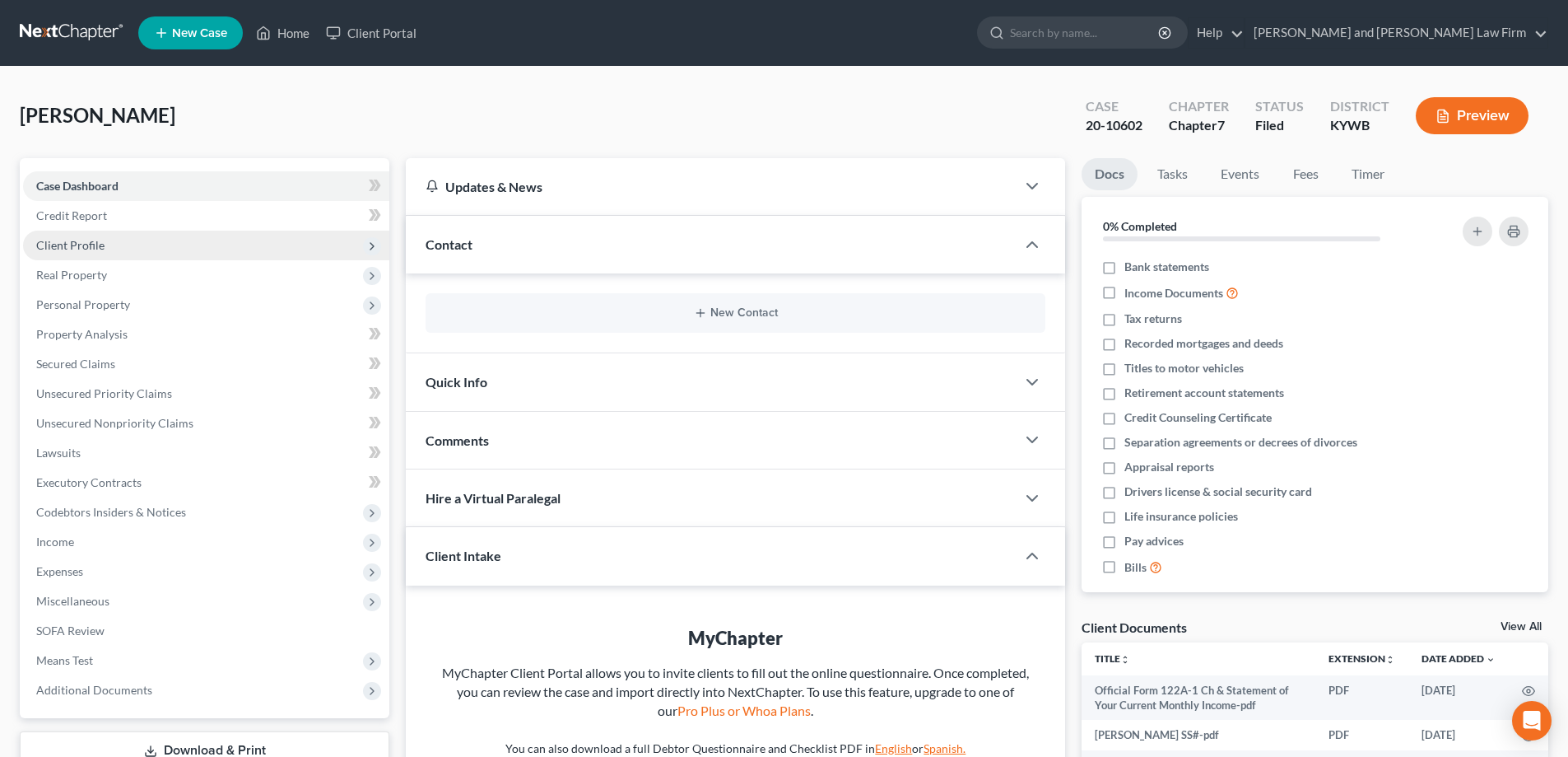
click at [101, 250] on span "Client Profile" at bounding box center [70, 244] width 69 height 14
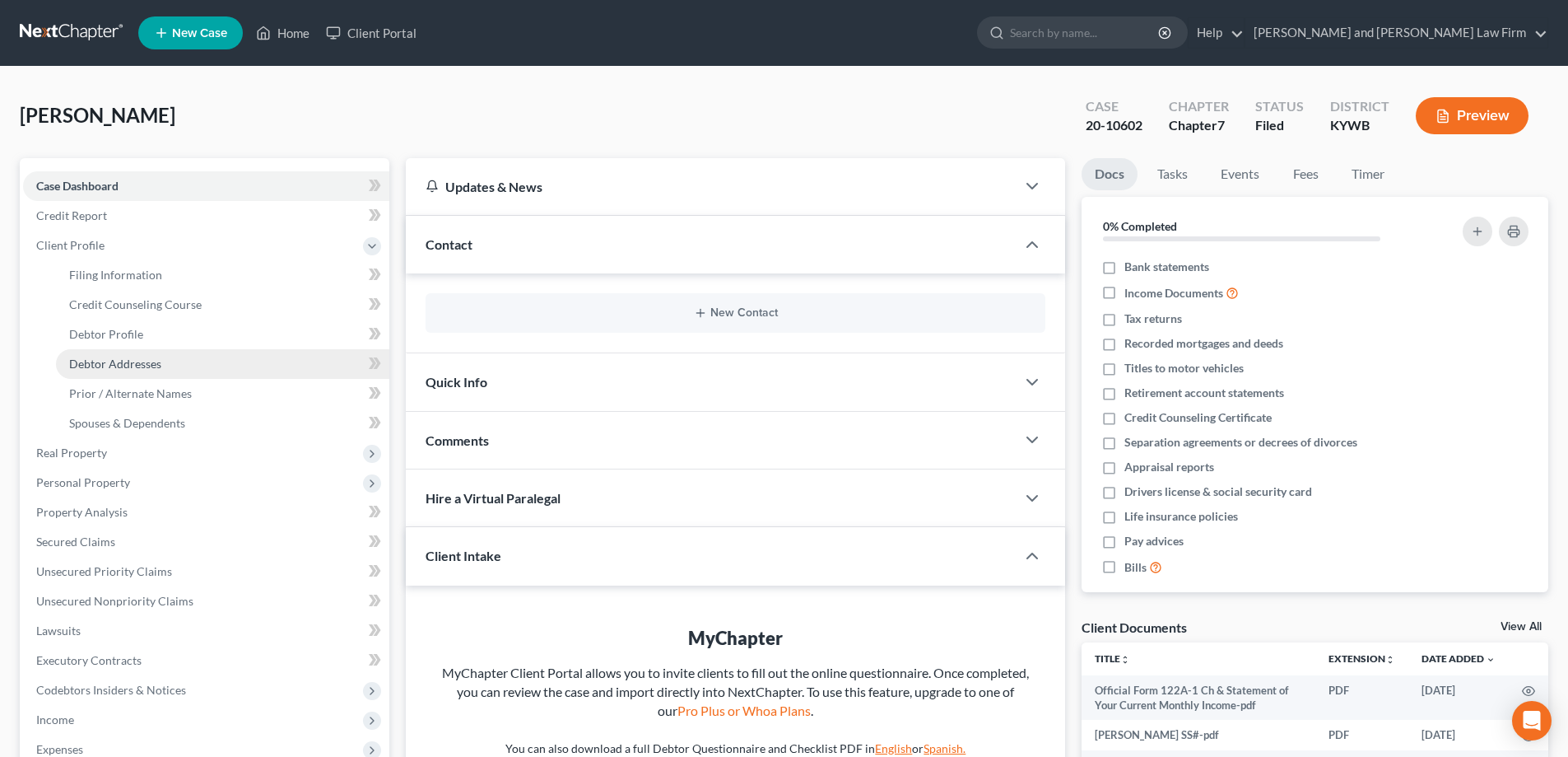
click at [118, 366] on span "Debtor Addresses" at bounding box center [115, 363] width 92 height 14
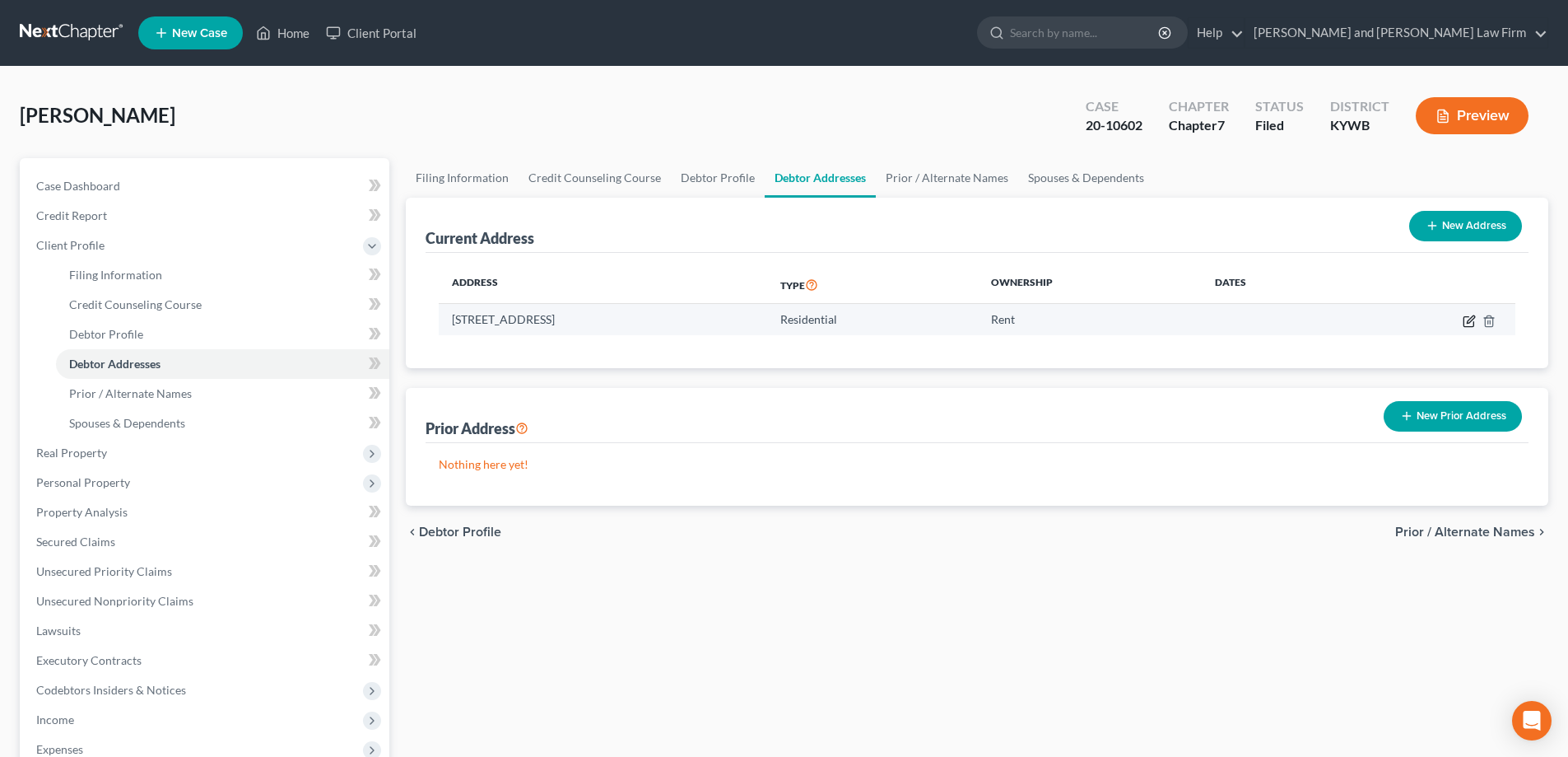
click at [1471, 320] on icon "button" at bounding box center [1471, 319] width 7 height 7
select select "18"
select select "4"
select select "0"
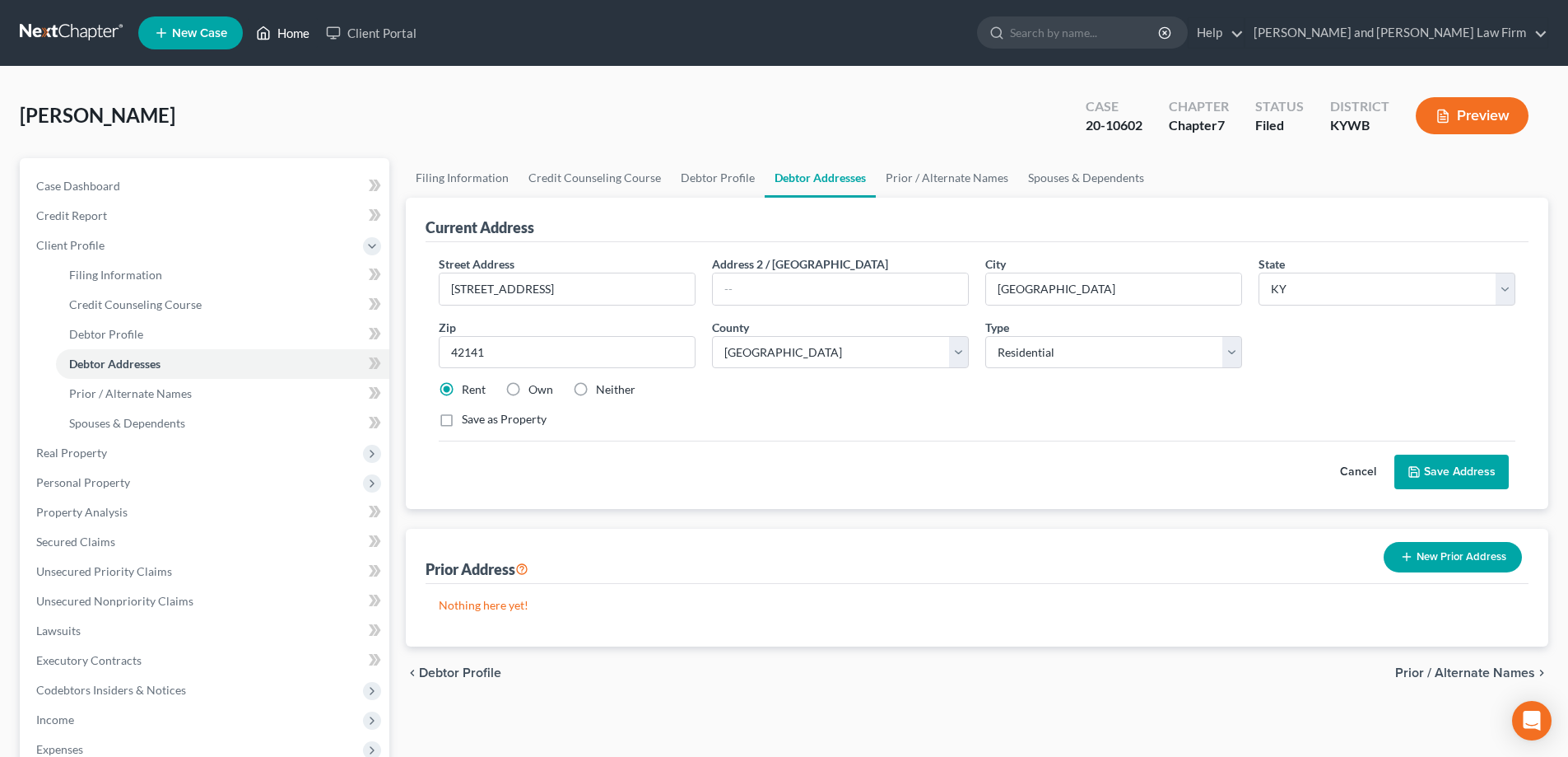
click at [309, 37] on link "Home" at bounding box center [283, 33] width 70 height 29
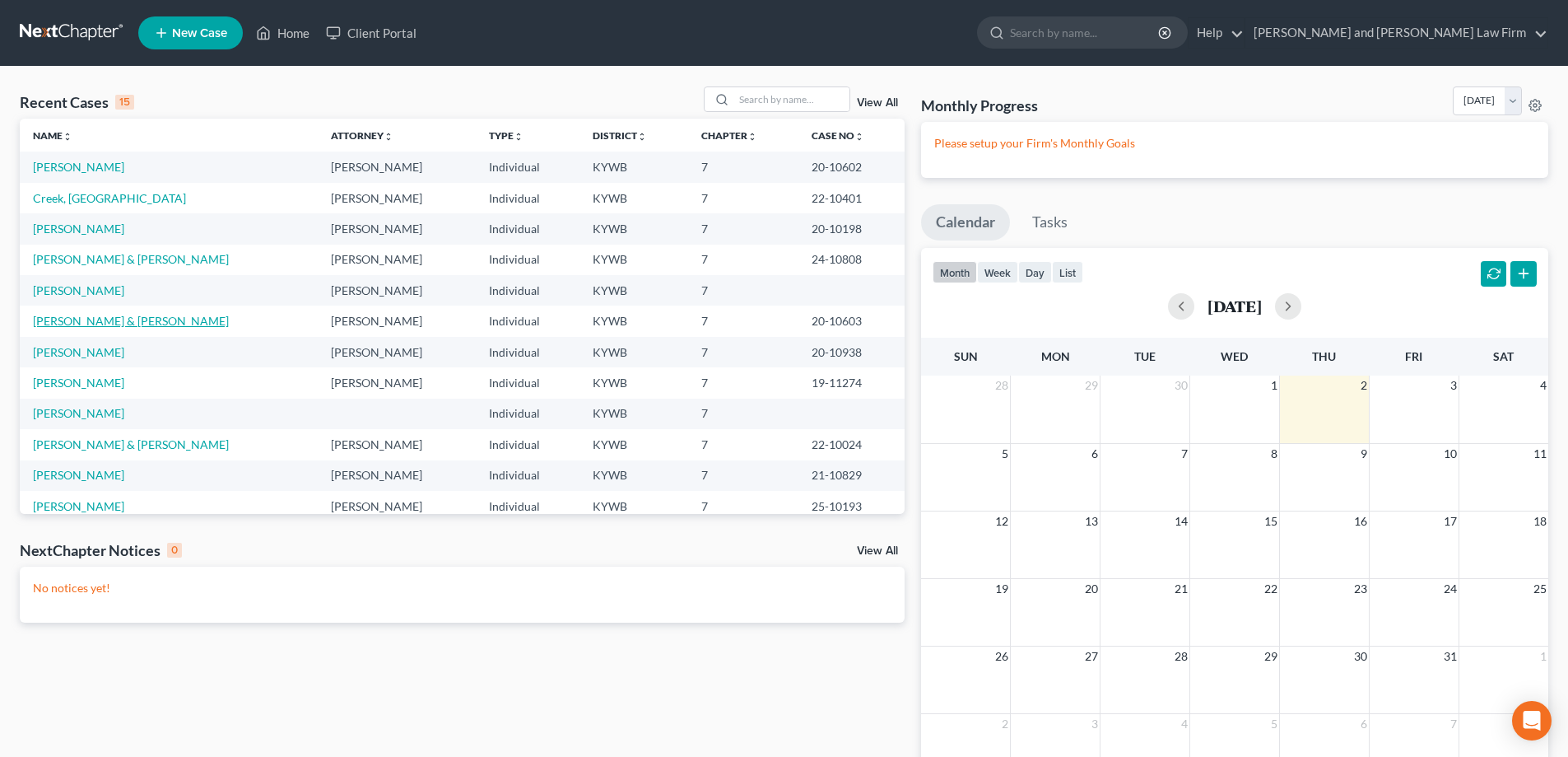
click at [111, 318] on link "[PERSON_NAME] & [PERSON_NAME]" at bounding box center [131, 320] width 196 height 14
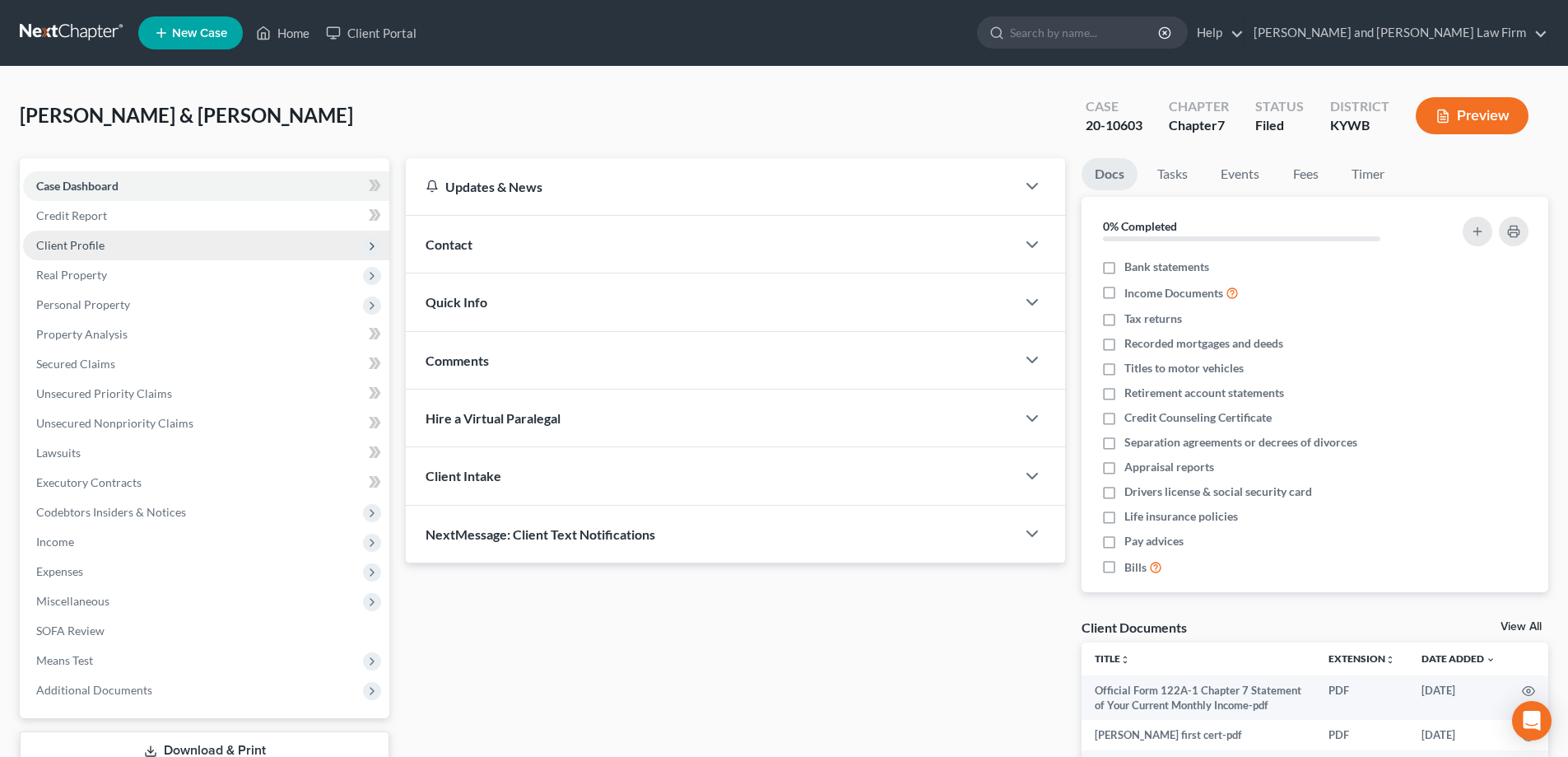
click at [98, 246] on span "Client Profile" at bounding box center [70, 244] width 69 height 14
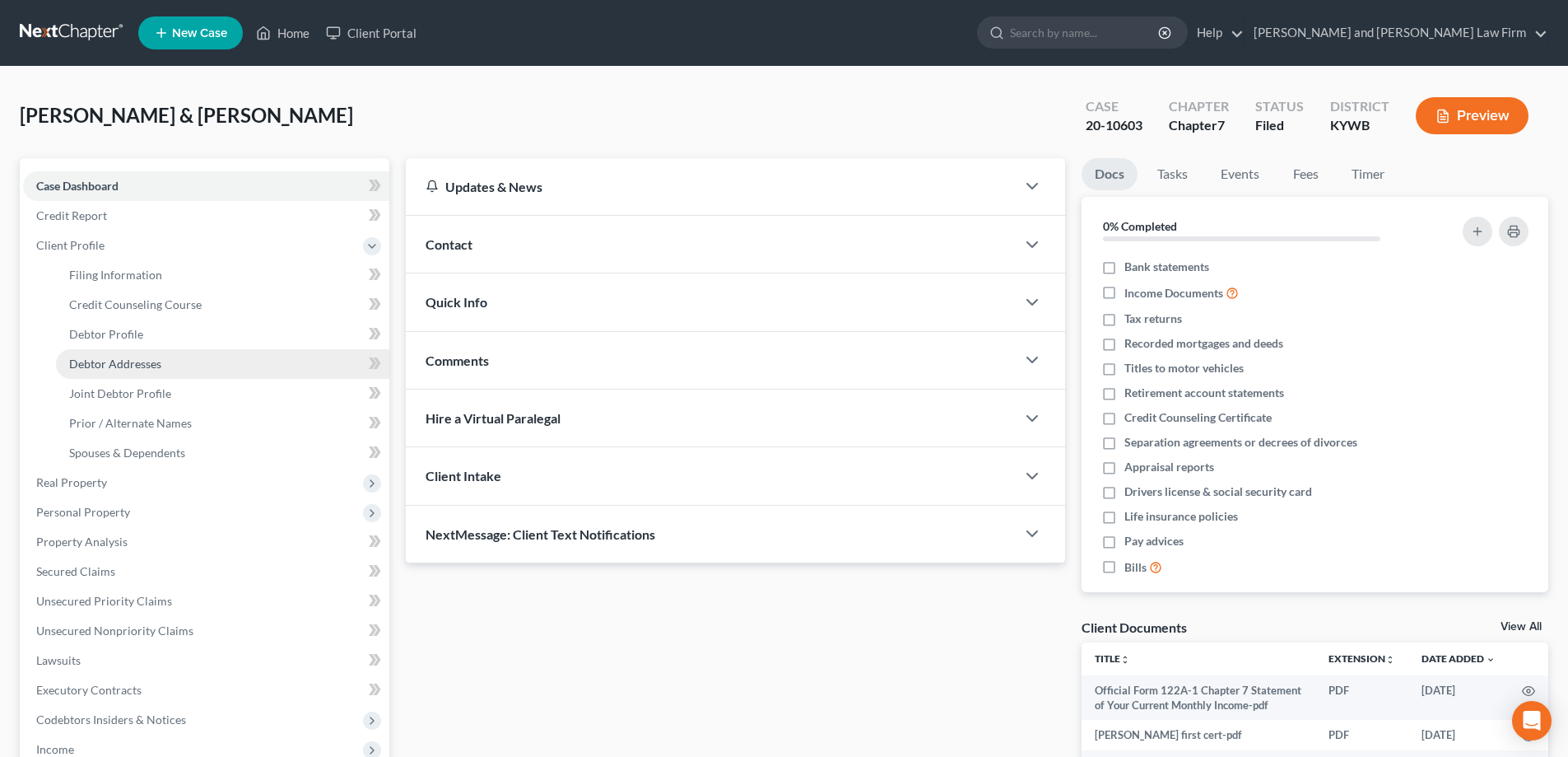
click at [116, 360] on span "Debtor Addresses" at bounding box center [115, 363] width 92 height 14
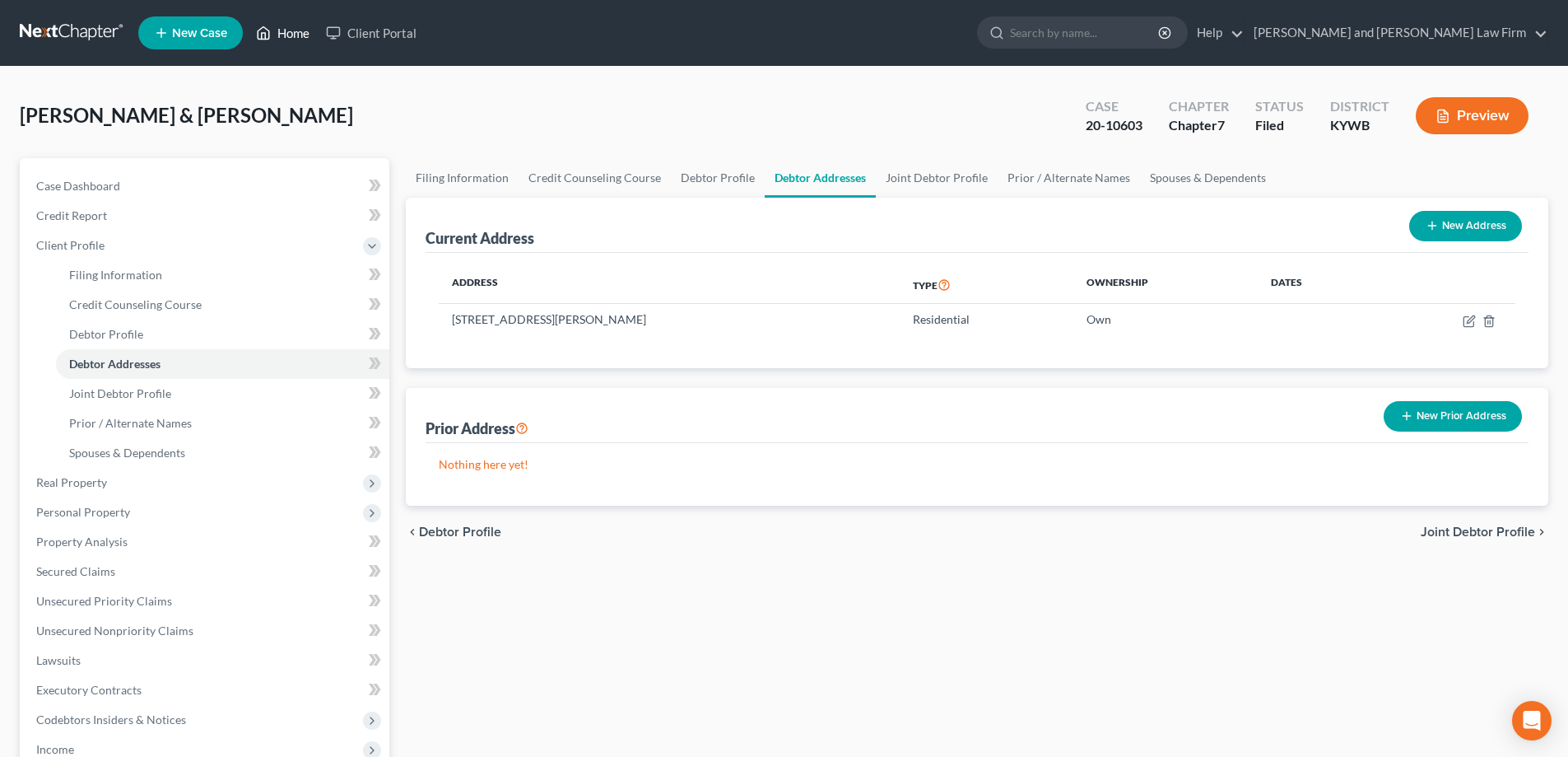
click at [269, 28] on icon at bounding box center [263, 33] width 15 height 20
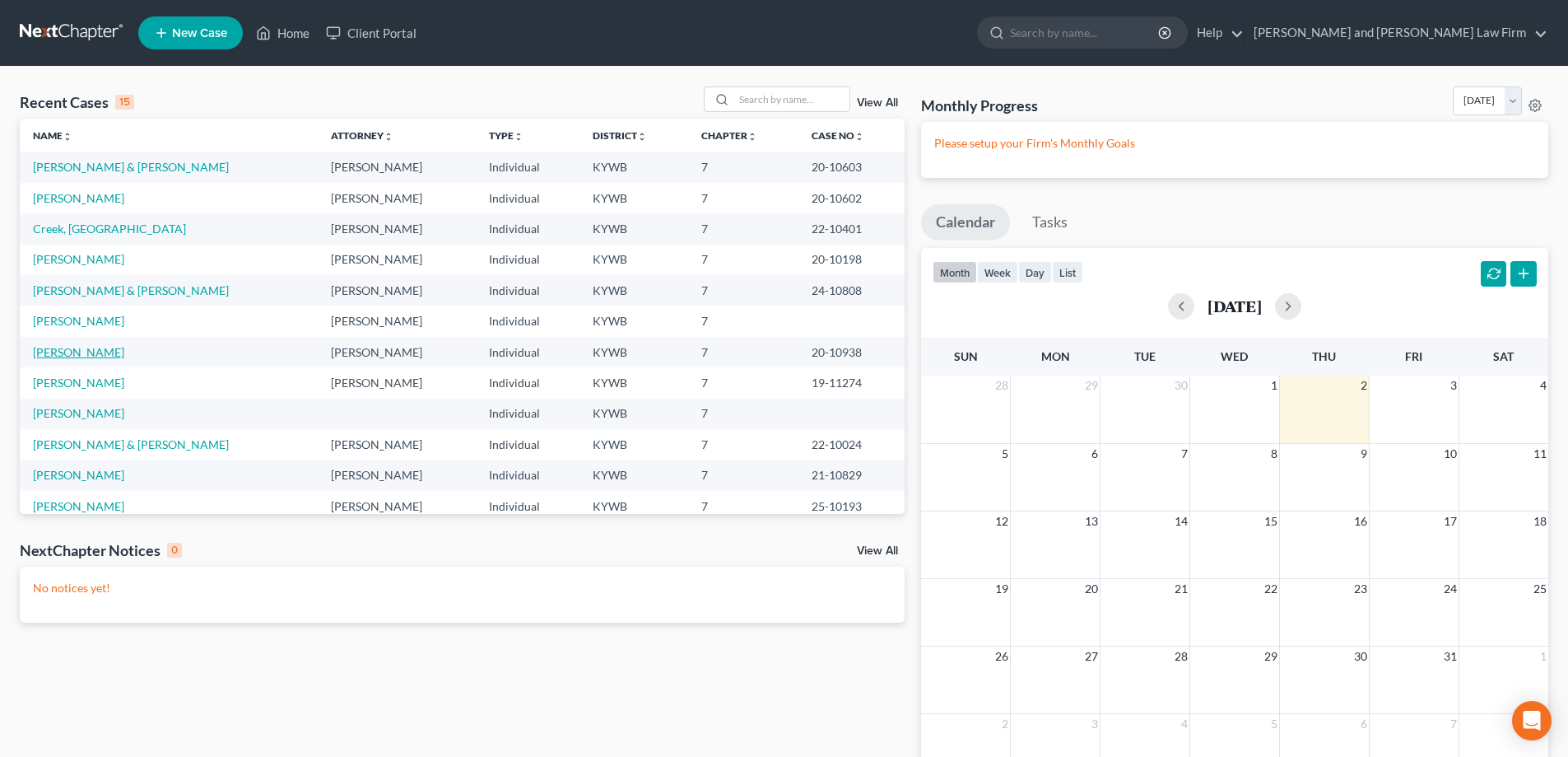
click at [70, 351] on link "[PERSON_NAME]" at bounding box center [79, 351] width 91 height 14
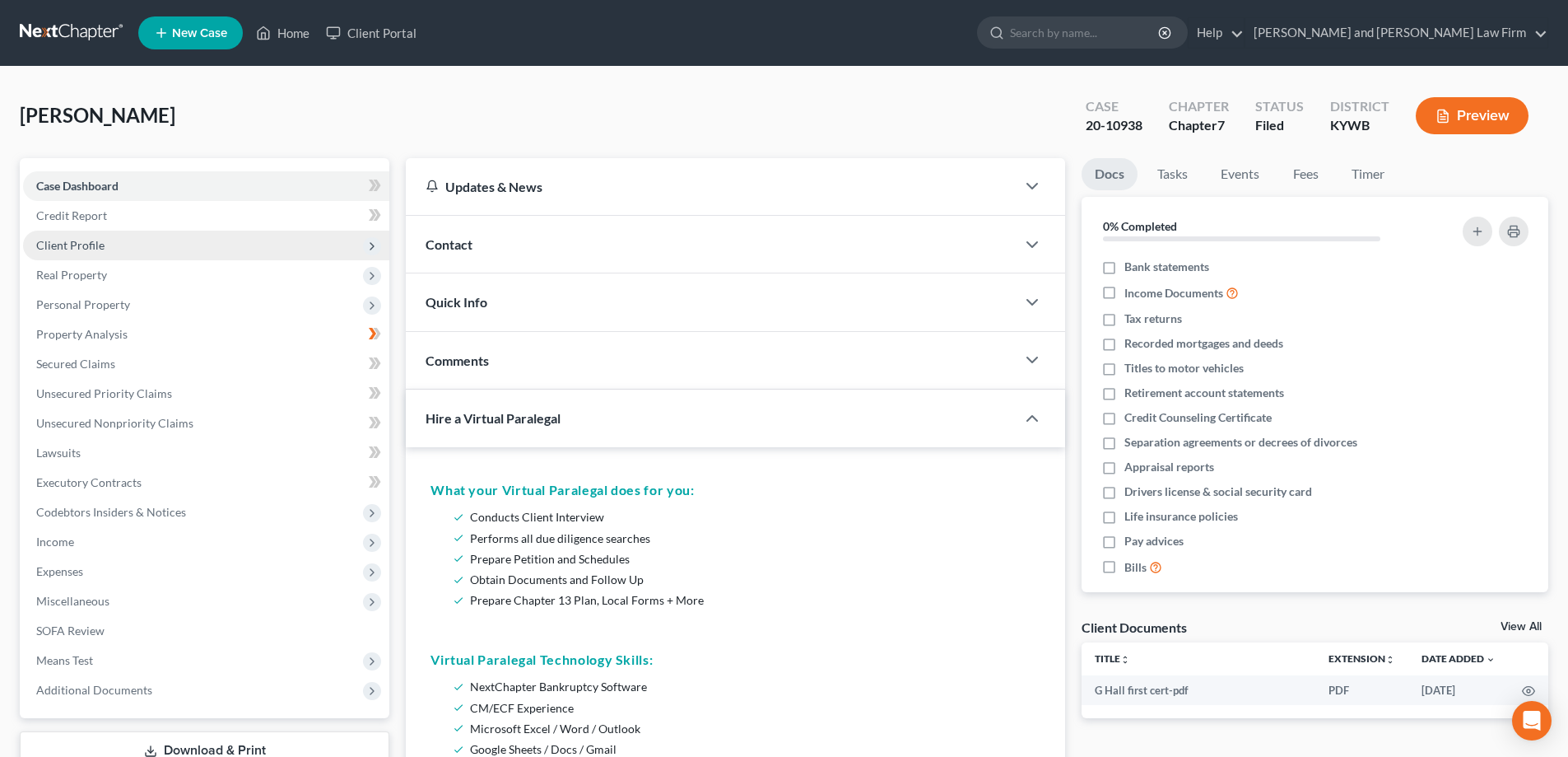
click at [82, 243] on span "Client Profile" at bounding box center [70, 244] width 69 height 14
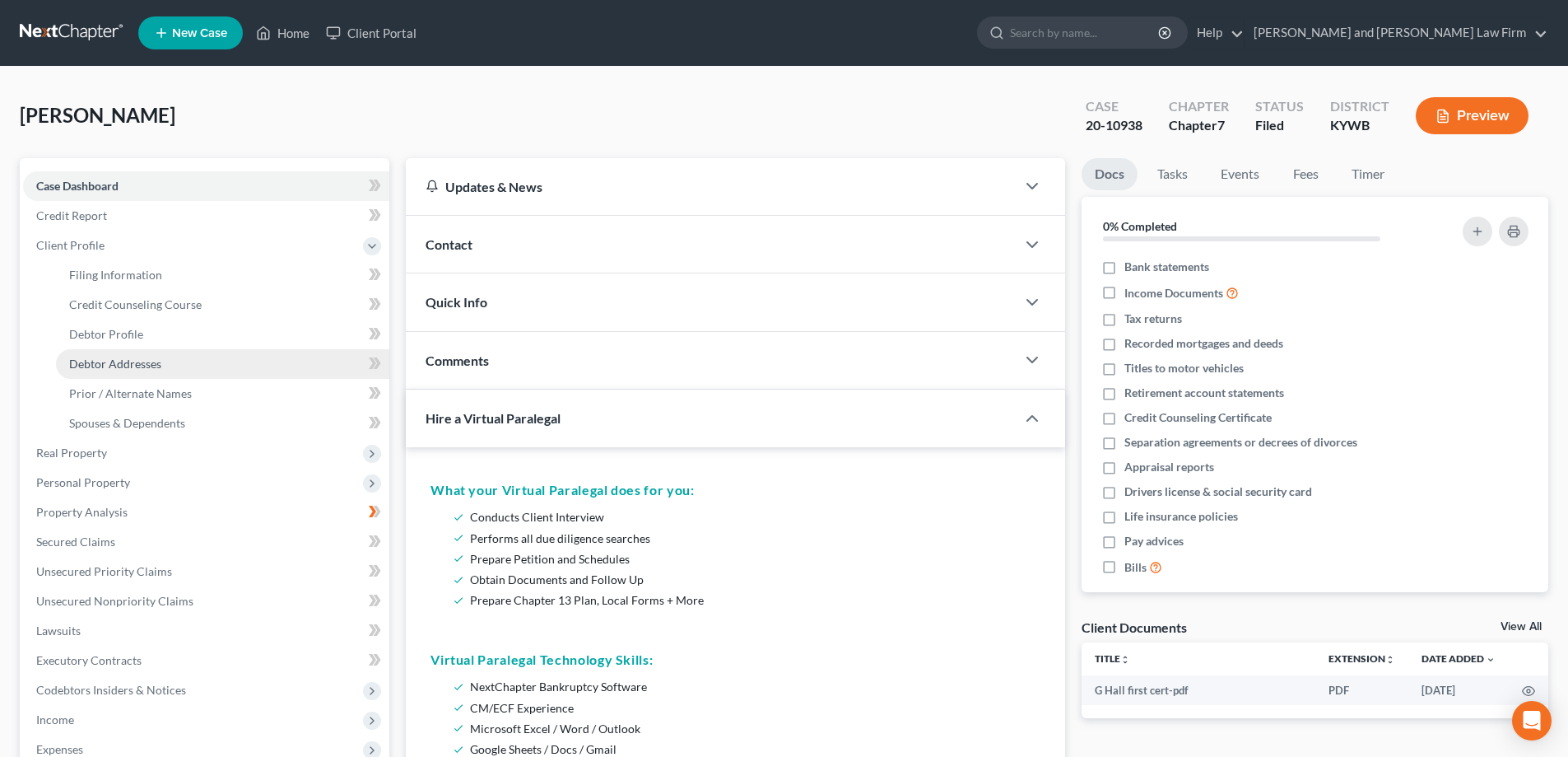
click at [98, 366] on span "Debtor Addresses" at bounding box center [115, 363] width 92 height 14
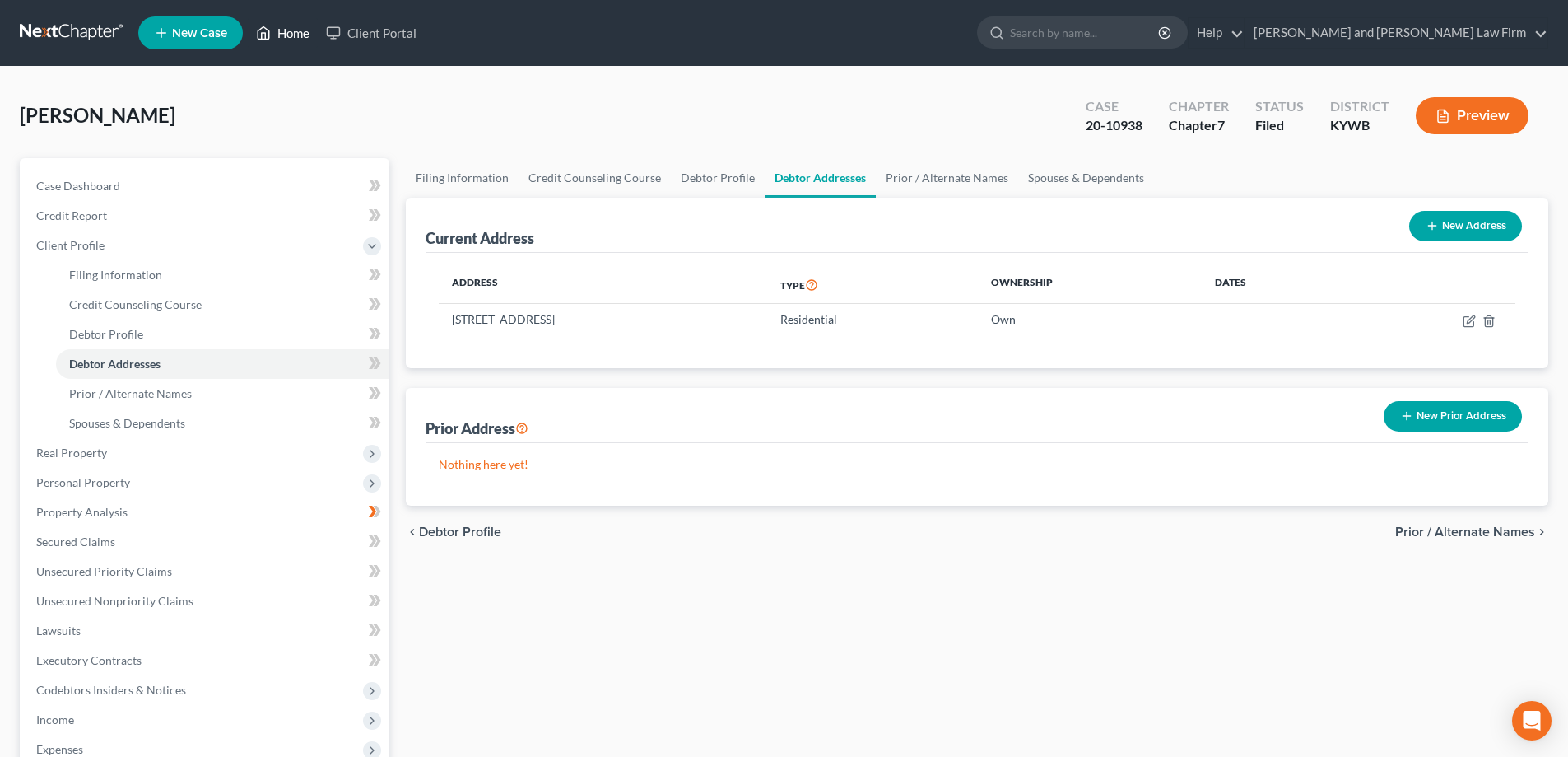
click at [284, 22] on link "Home" at bounding box center [283, 33] width 70 height 29
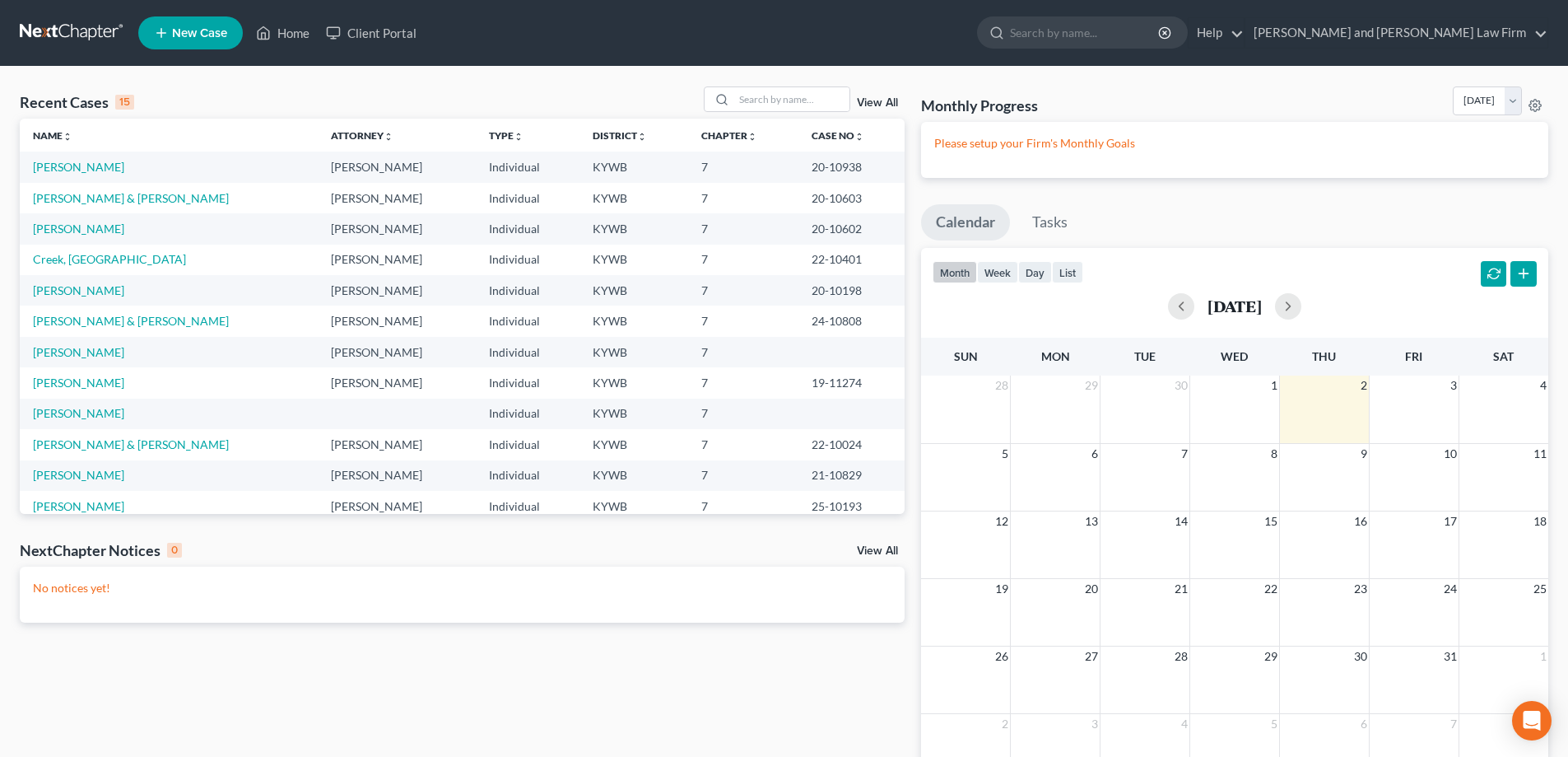
click at [97, 385] on td "[PERSON_NAME]" at bounding box center [169, 382] width 298 height 30
click at [84, 383] on link "[PERSON_NAME]" at bounding box center [79, 382] width 91 height 14
select select "6"
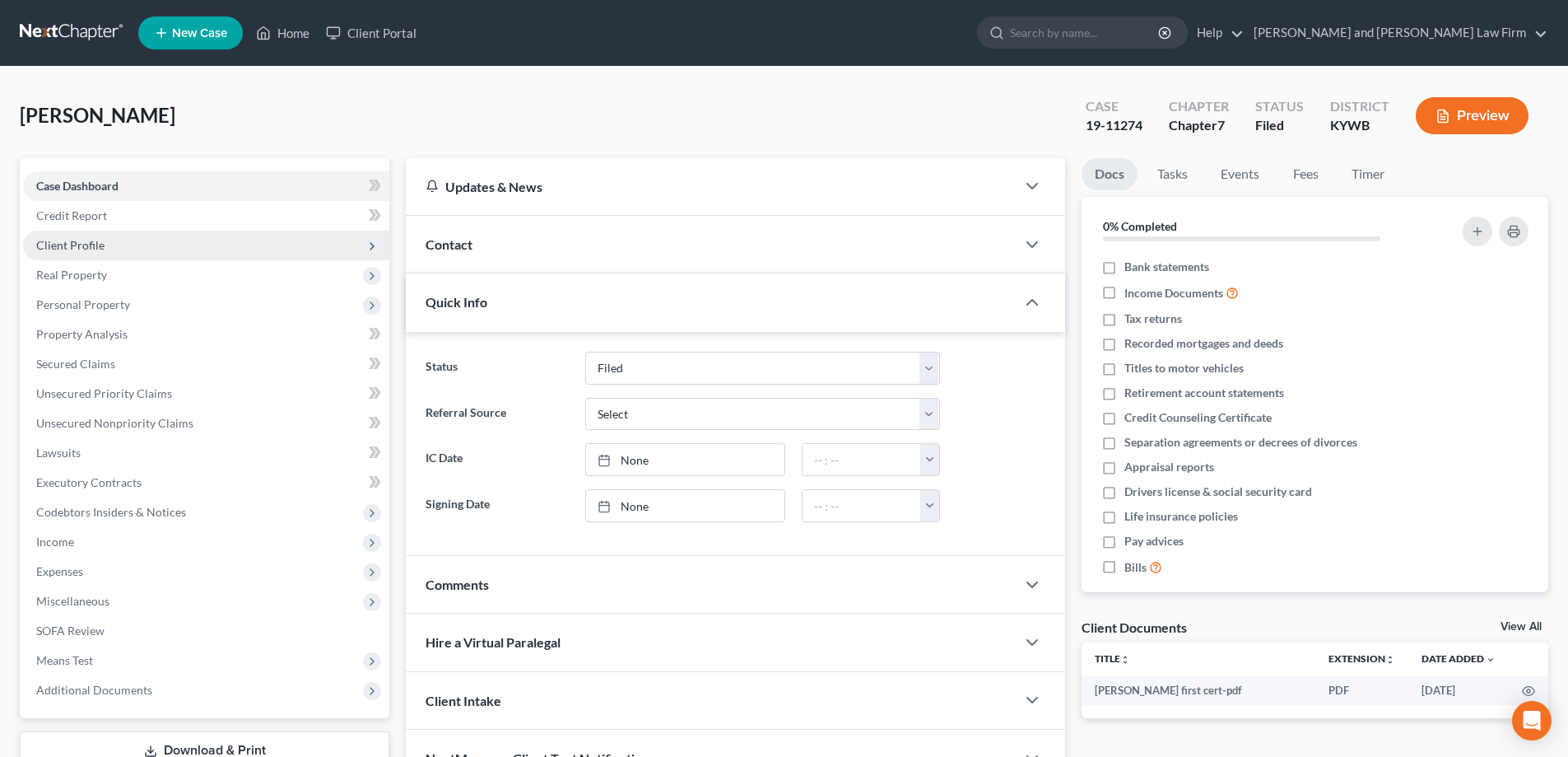
click at [77, 243] on span "Client Profile" at bounding box center [70, 244] width 69 height 14
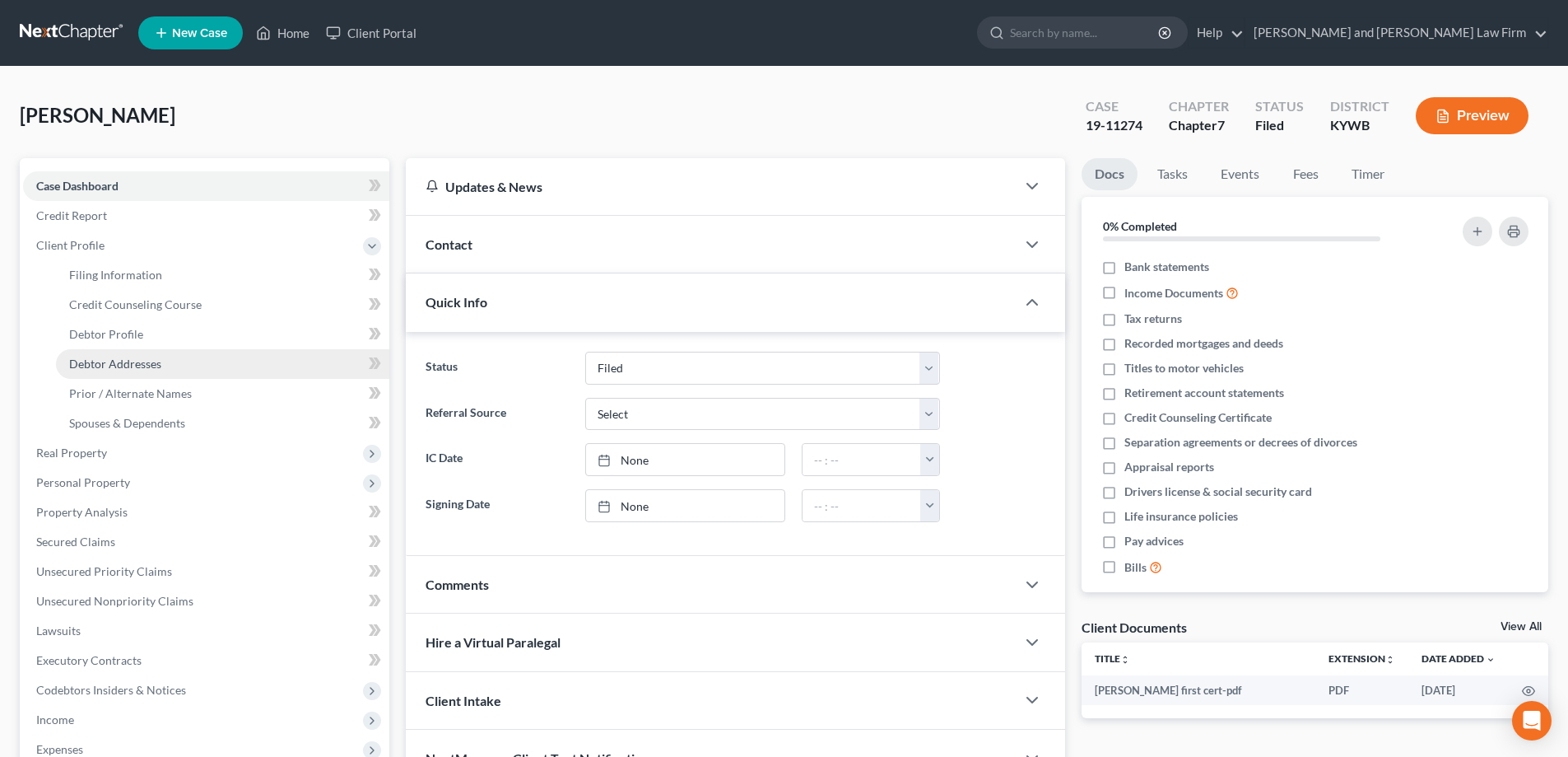
click at [91, 360] on span "Debtor Addresses" at bounding box center [115, 363] width 92 height 14
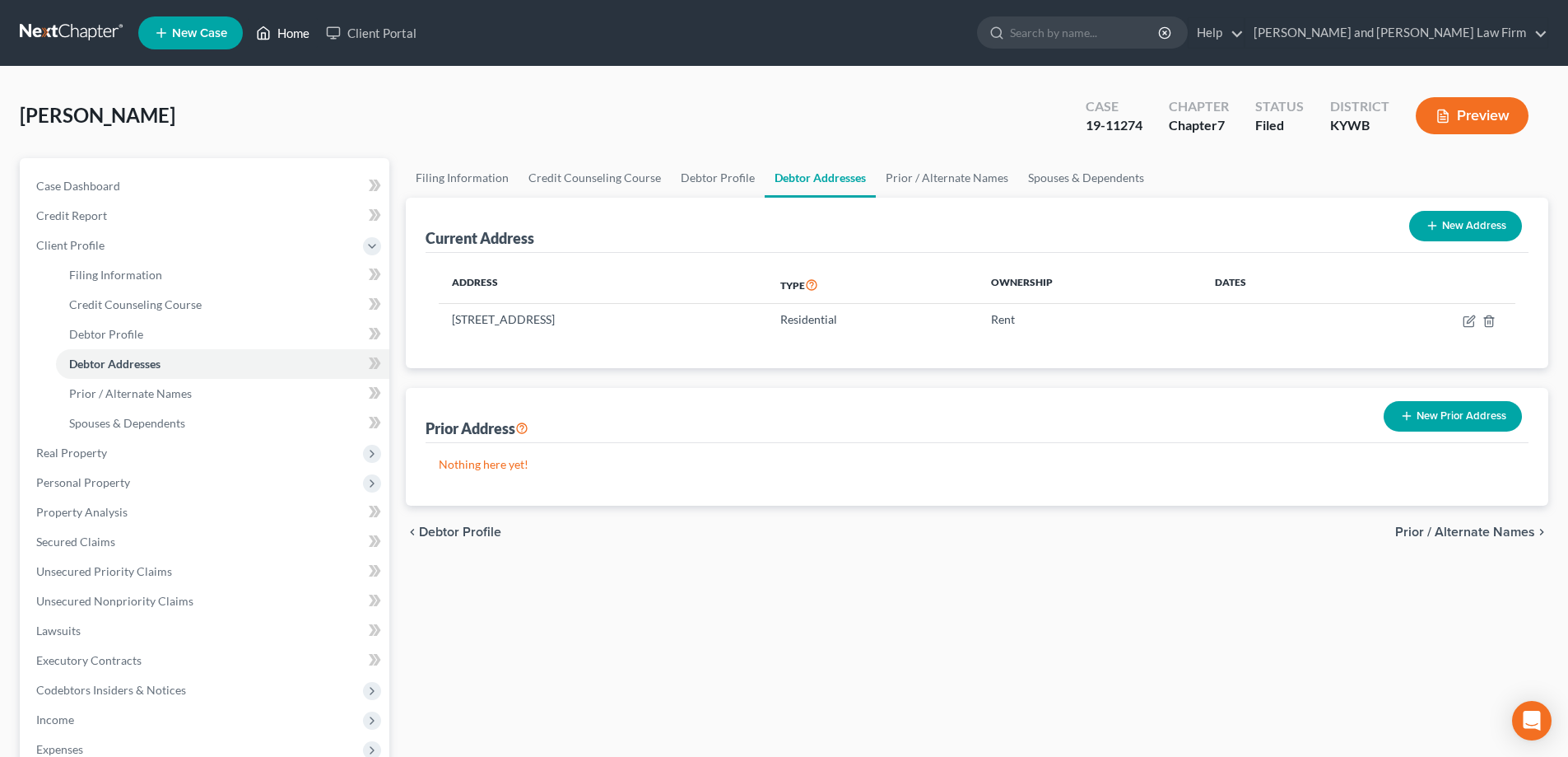
click at [287, 26] on link "Home" at bounding box center [283, 33] width 70 height 29
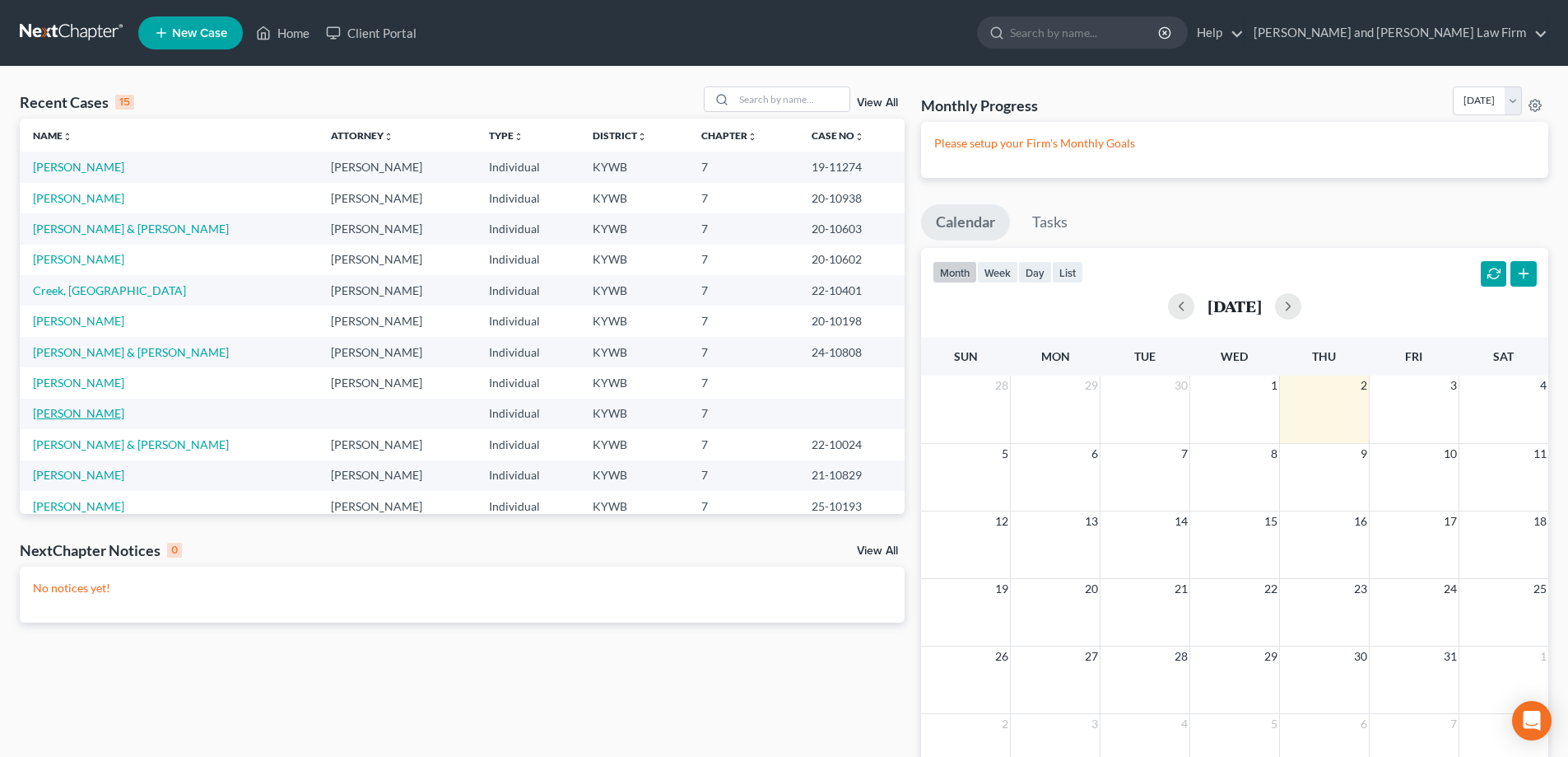
click at [89, 414] on link "[PERSON_NAME]" at bounding box center [79, 413] width 91 height 14
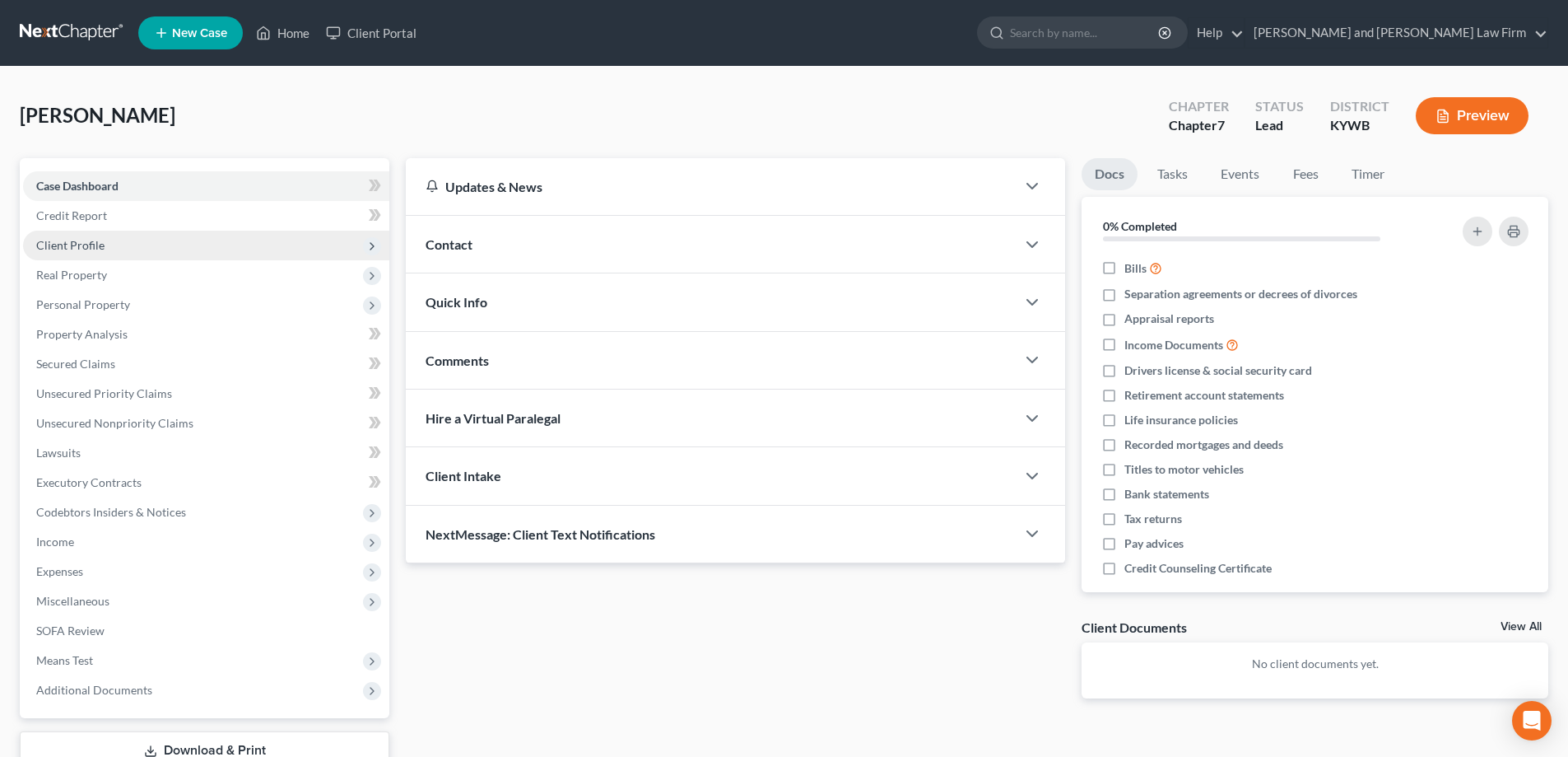
click at [99, 243] on span "Client Profile" at bounding box center [70, 244] width 69 height 14
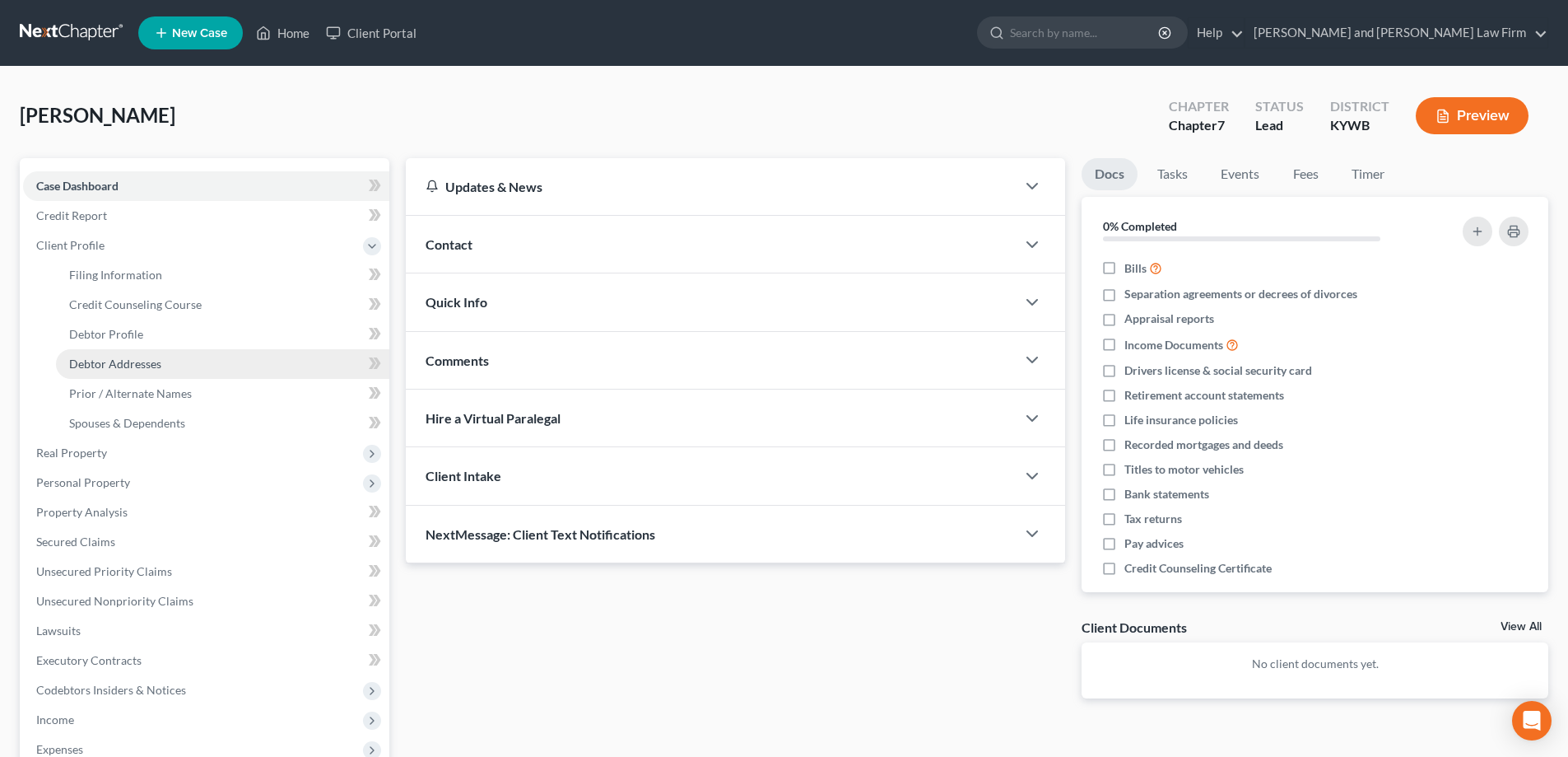
click at [103, 360] on span "Debtor Addresses" at bounding box center [115, 363] width 92 height 14
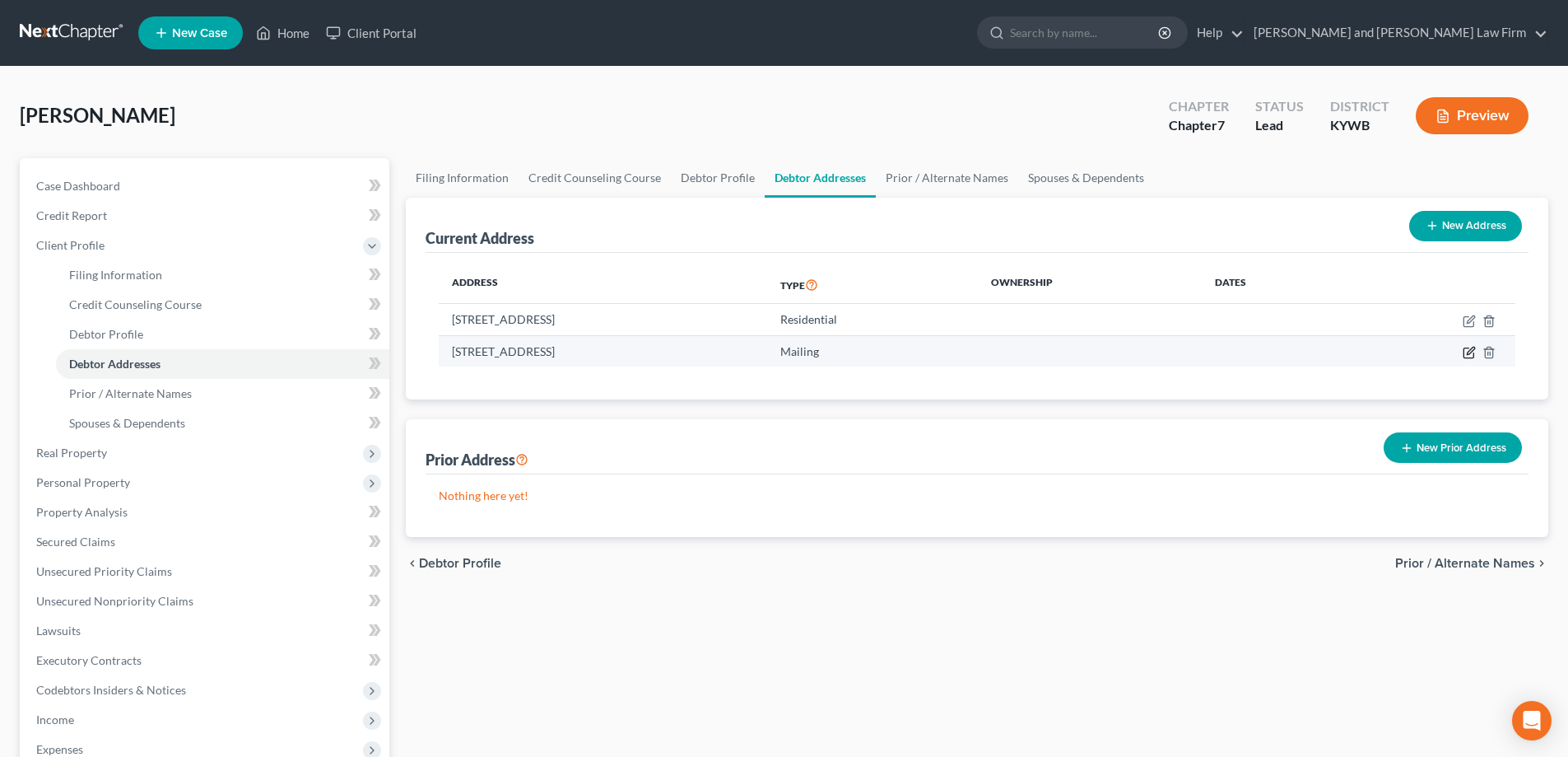
click at [1466, 351] on icon "button" at bounding box center [1469, 352] width 13 height 13
select select "18"
select select "0"
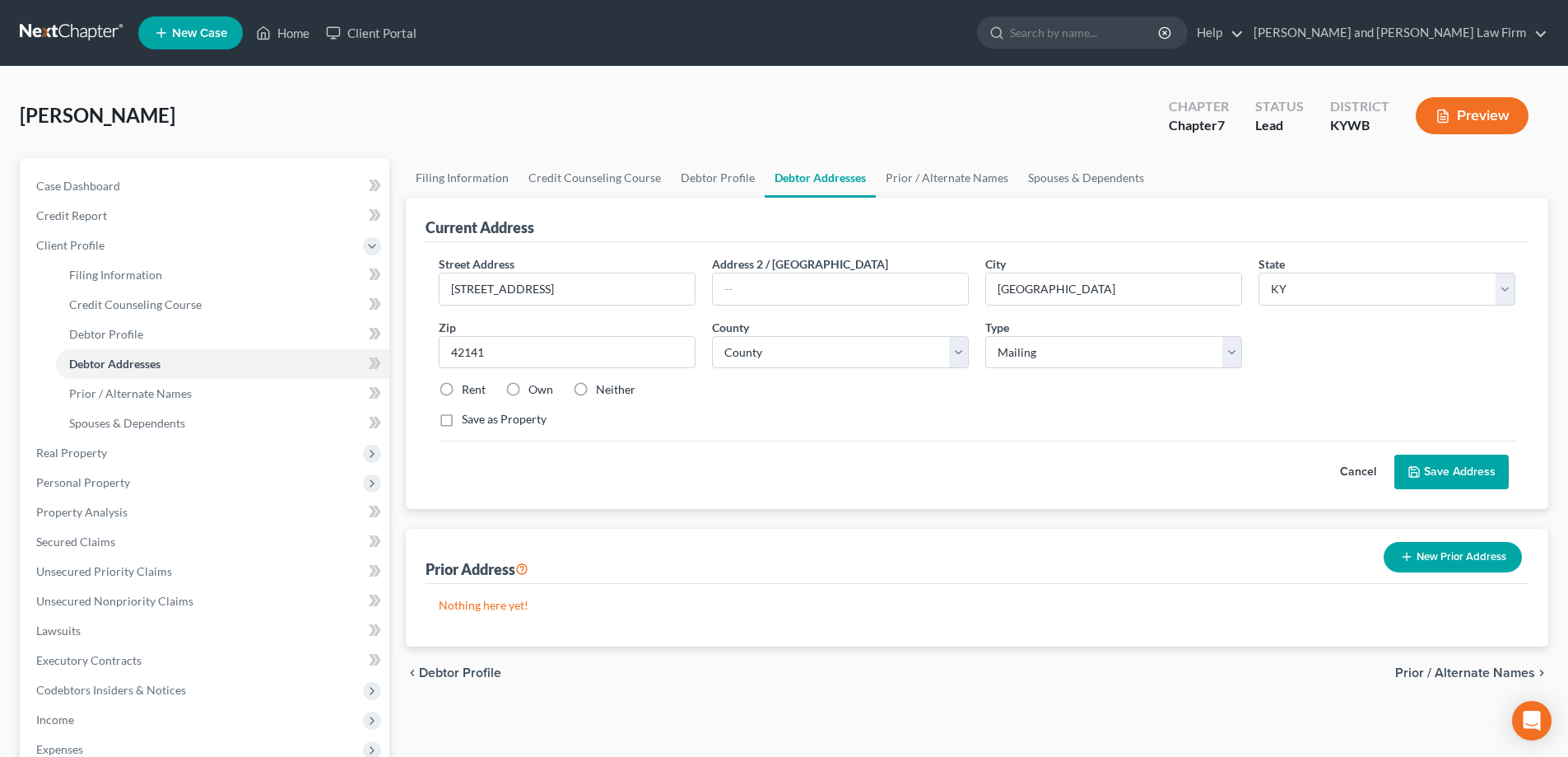
click at [1362, 474] on button "Cancel" at bounding box center [1358, 472] width 72 height 33
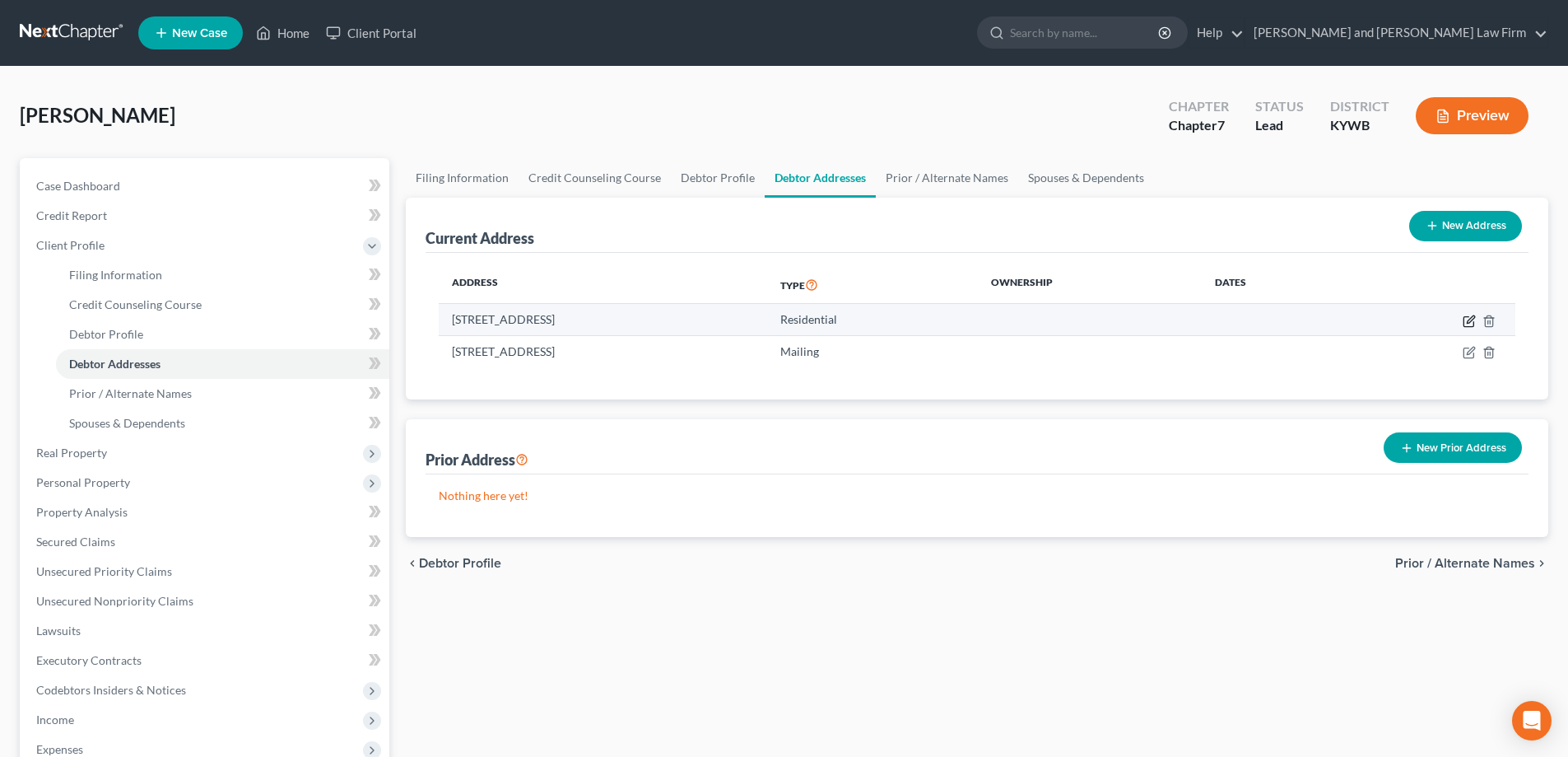
click at [1473, 322] on icon "button" at bounding box center [1469, 321] width 13 height 13
select select "18"
select select "0"
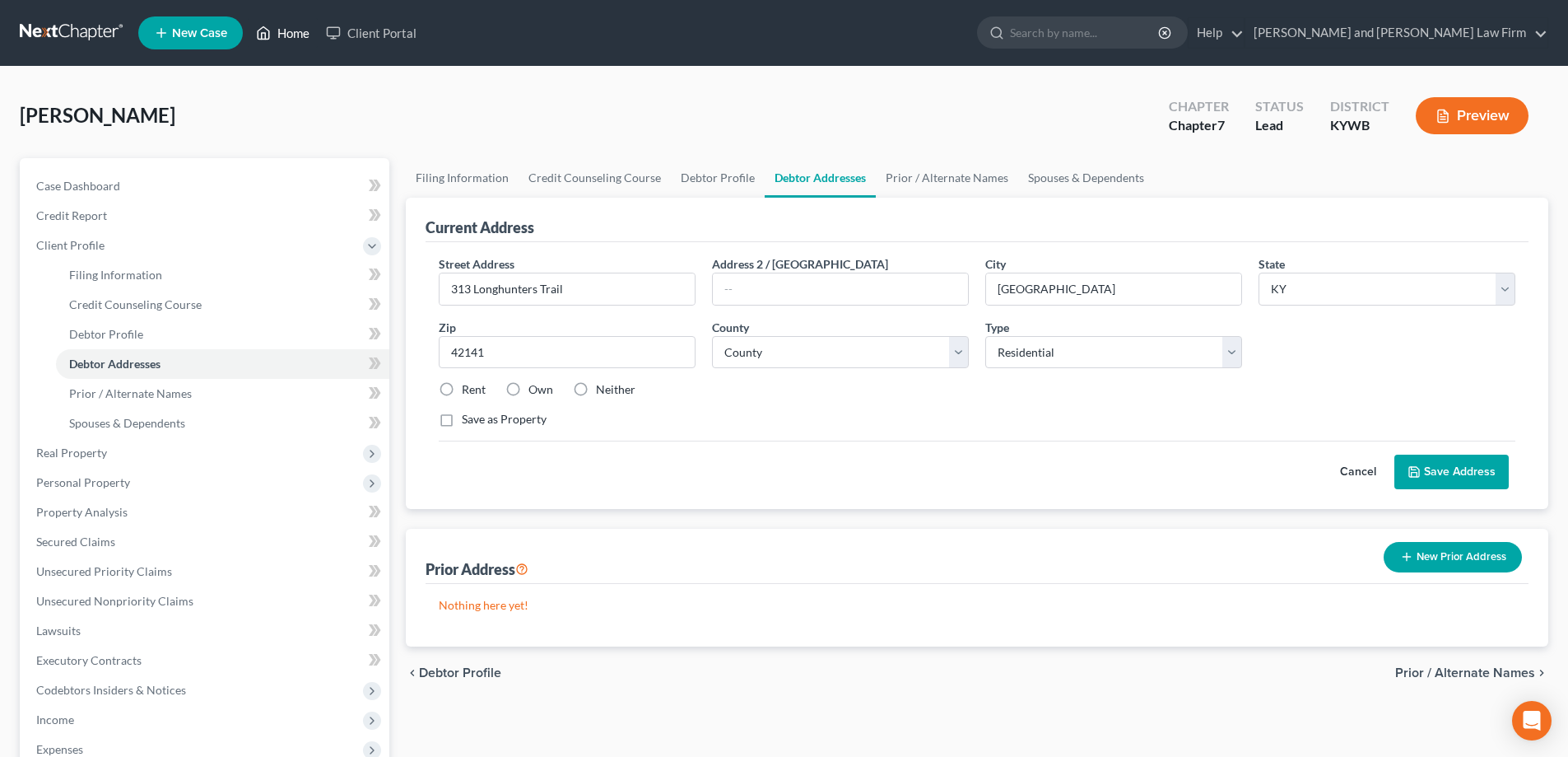
click at [291, 29] on link "Home" at bounding box center [283, 33] width 70 height 29
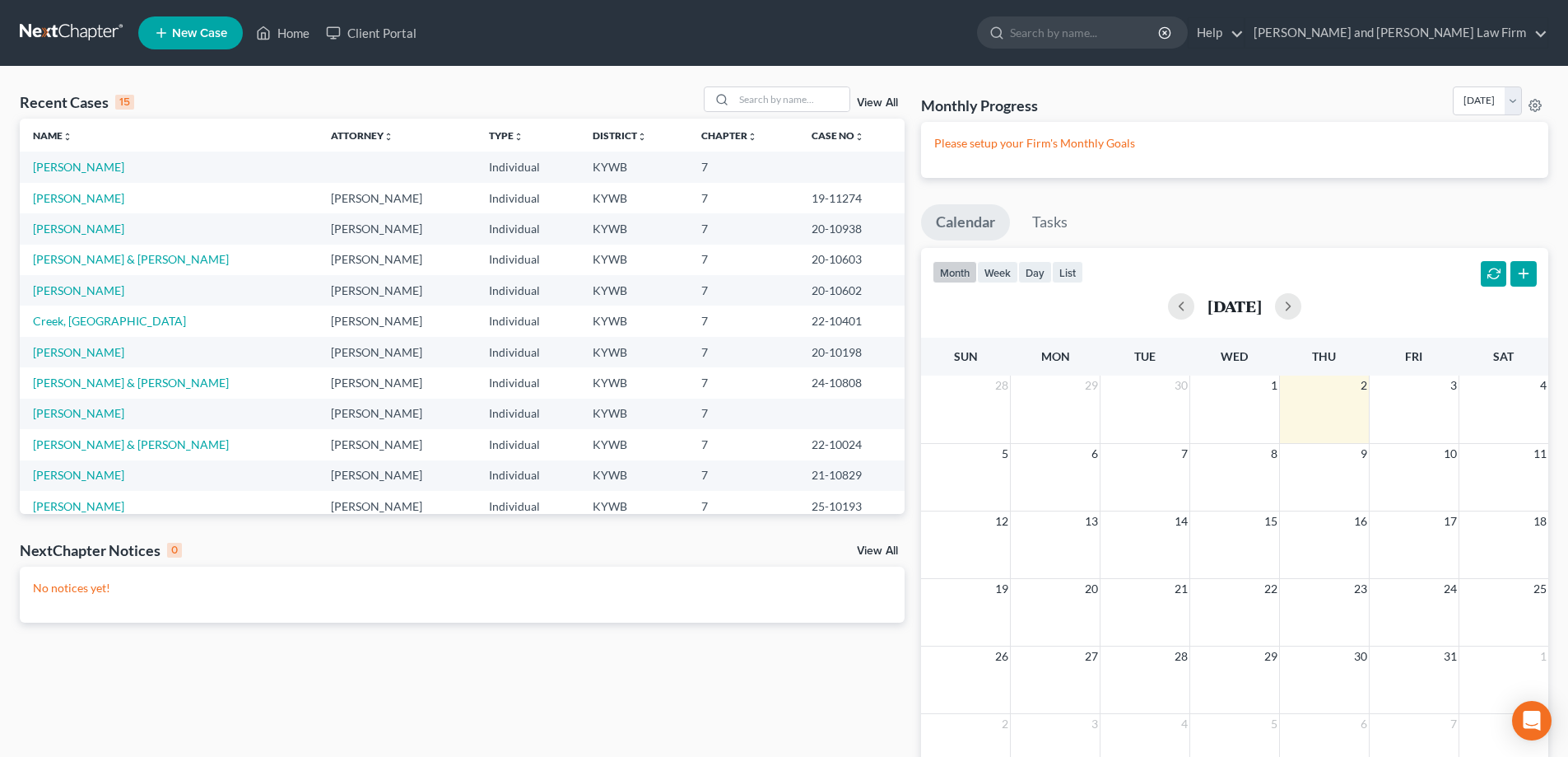
drag, startPoint x: 82, startPoint y: 502, endPoint x: 275, endPoint y: 97, distance: 448.6
click at [274, 96] on div "Recent Cases 15 View All" at bounding box center [462, 102] width 885 height 32
click at [94, 441] on link "[PERSON_NAME] & [PERSON_NAME]" at bounding box center [131, 444] width 196 height 14
select select "6"
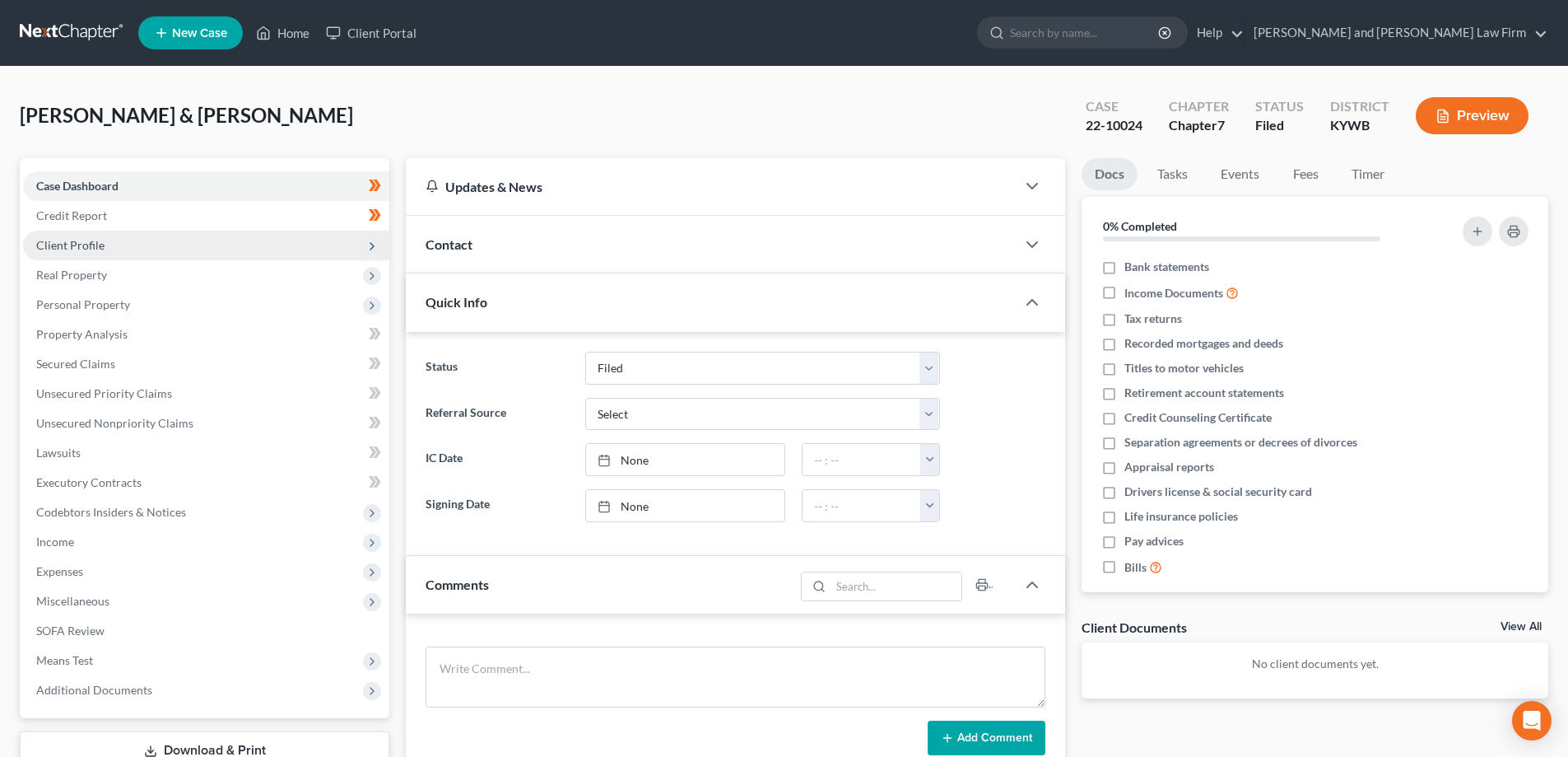
click at [89, 243] on span "Client Profile" at bounding box center [70, 244] width 69 height 14
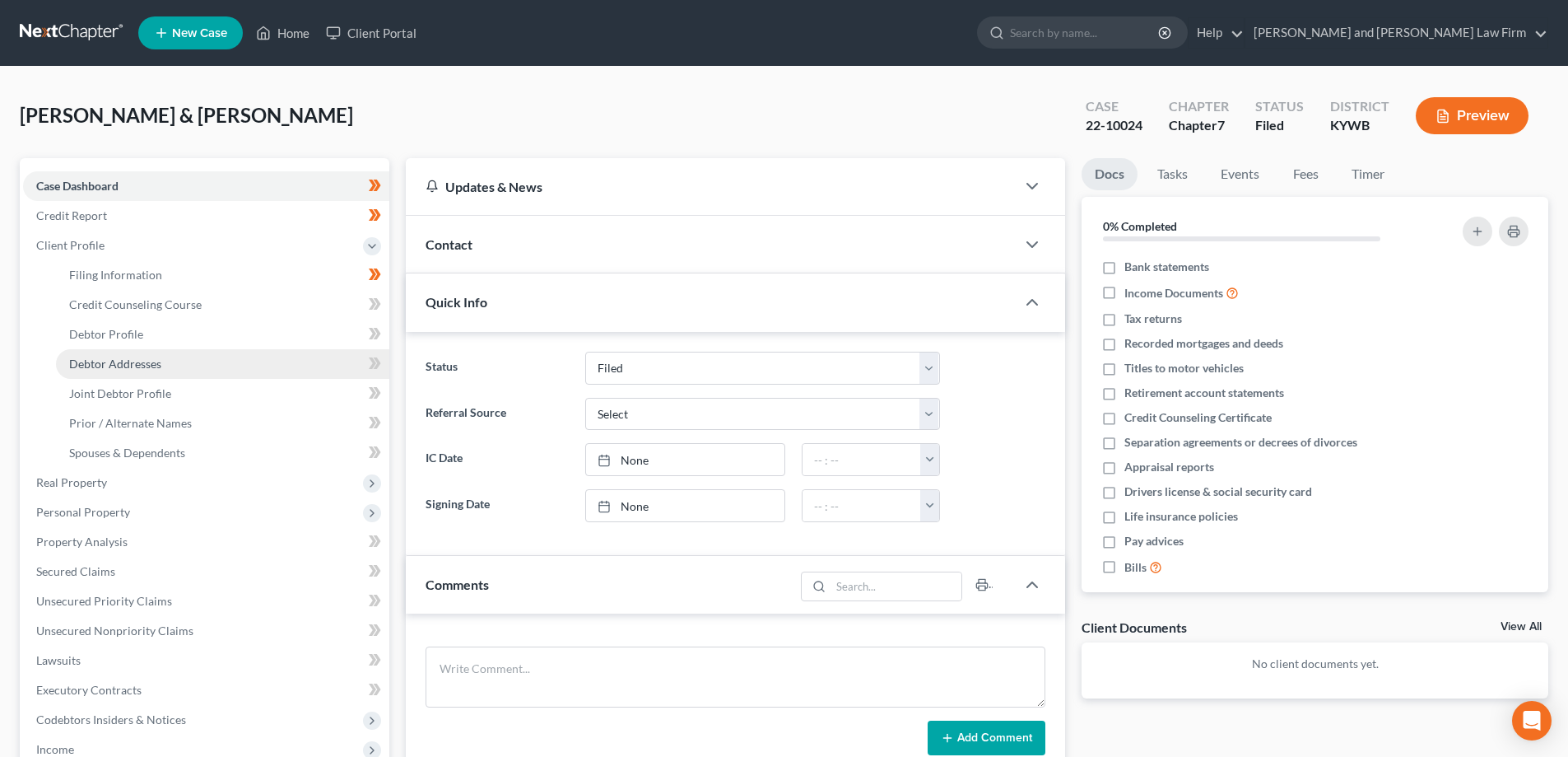
click at [111, 366] on span "Debtor Addresses" at bounding box center [115, 363] width 92 height 14
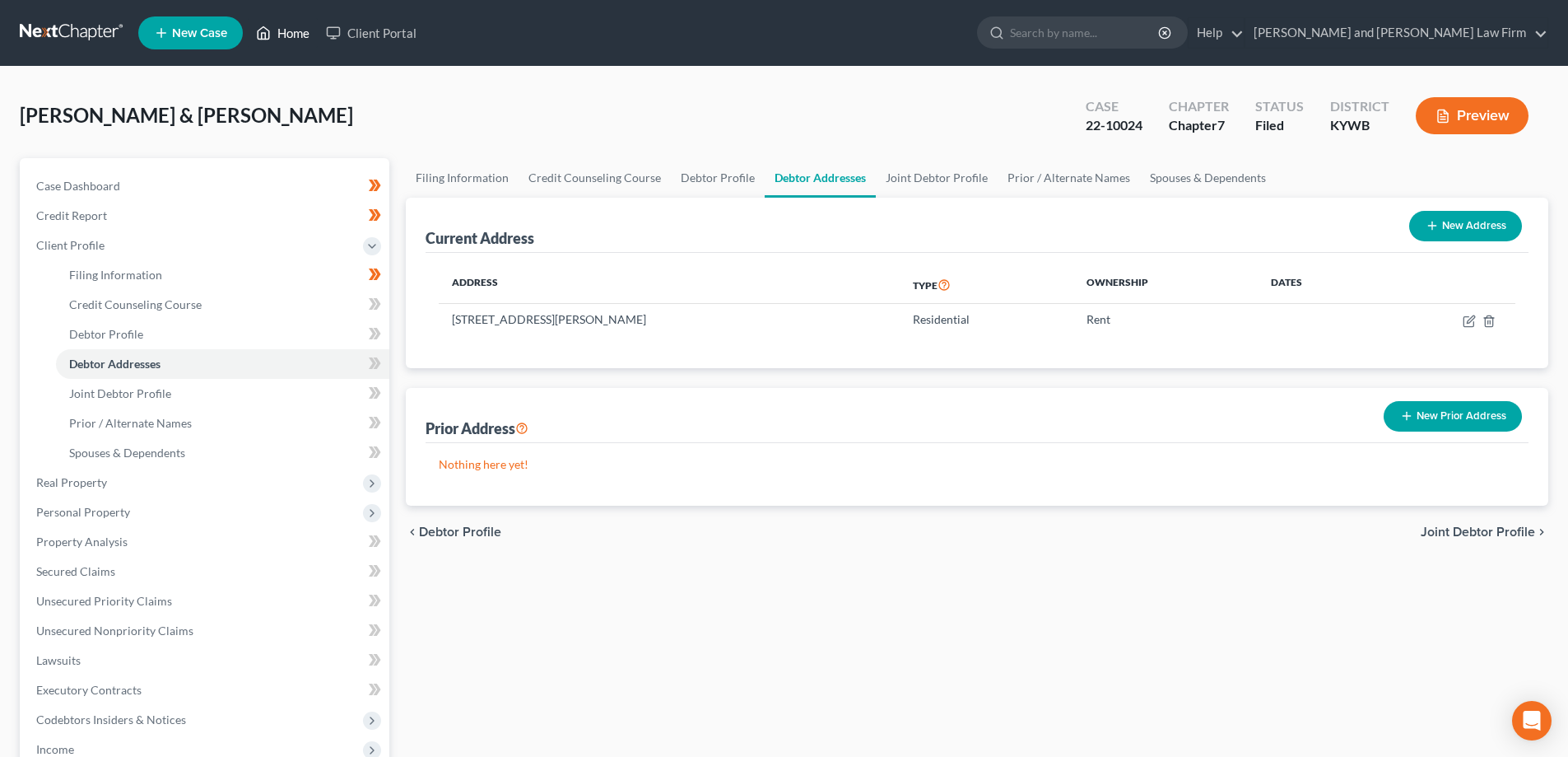
click at [271, 38] on icon at bounding box center [263, 33] width 15 height 20
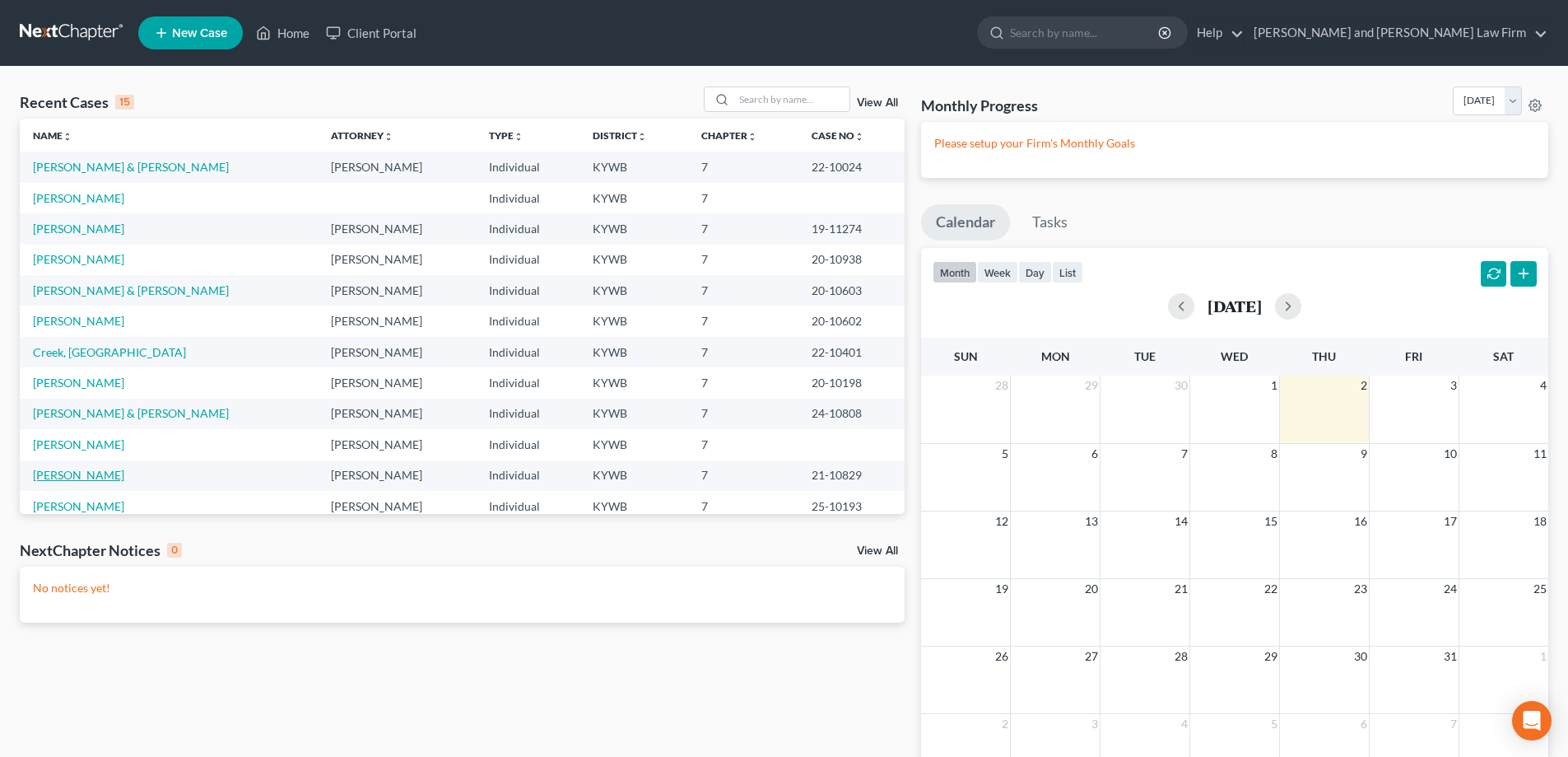
click at [91, 480] on link "[PERSON_NAME]" at bounding box center [79, 474] width 91 height 14
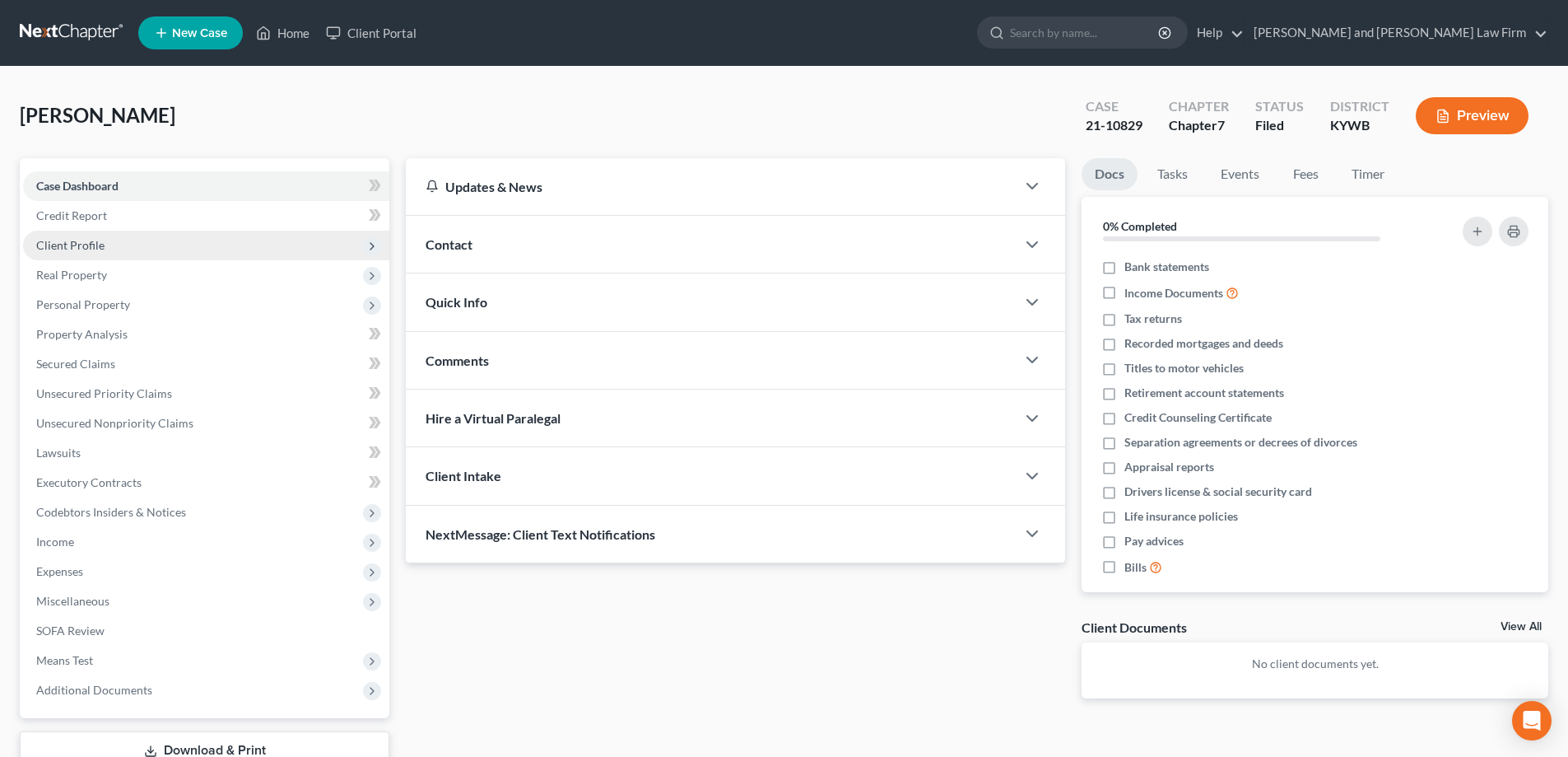
click at [79, 249] on span "Client Profile" at bounding box center [70, 244] width 69 height 14
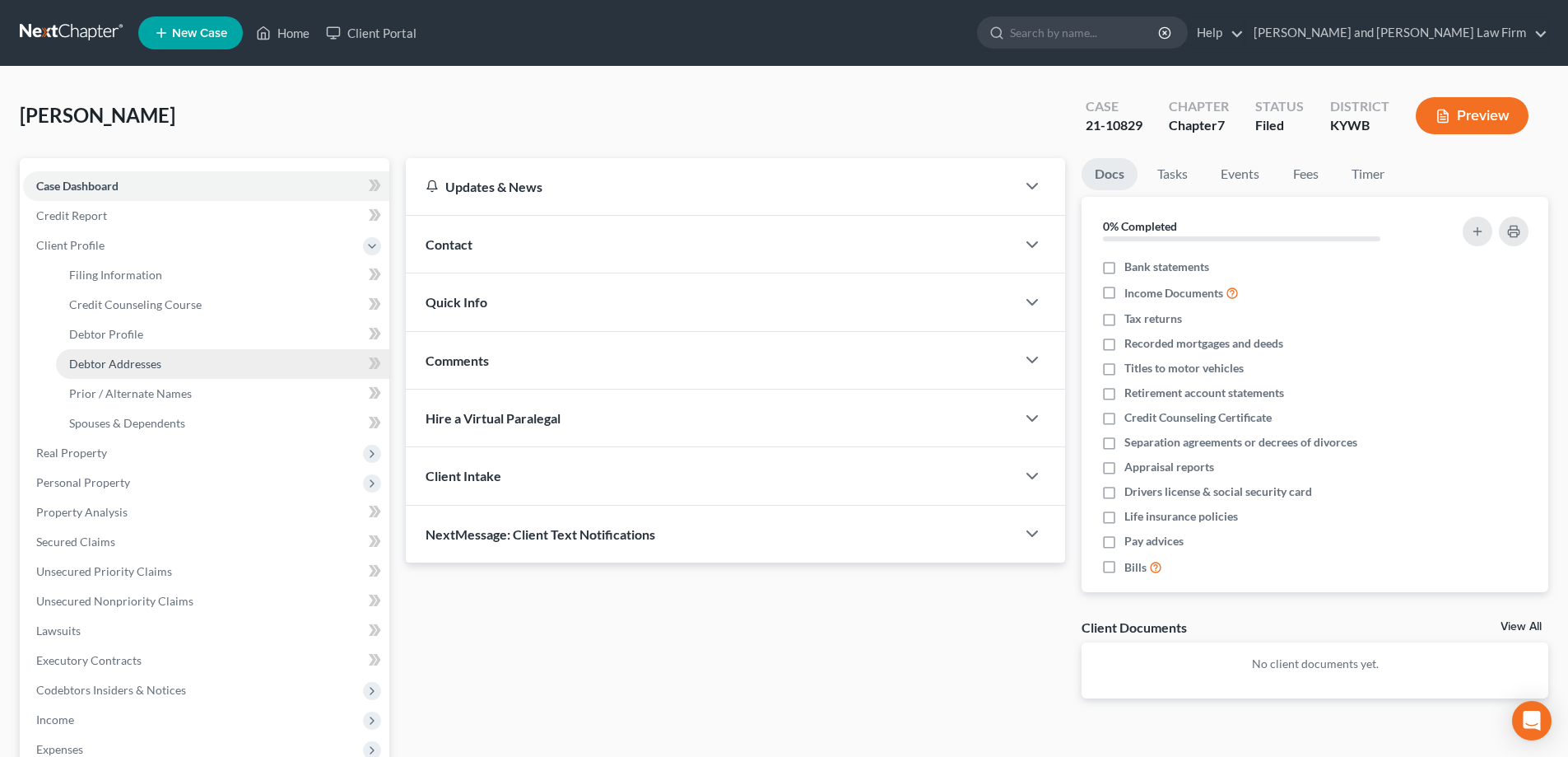
click at [98, 363] on span "Debtor Addresses" at bounding box center [115, 363] width 92 height 14
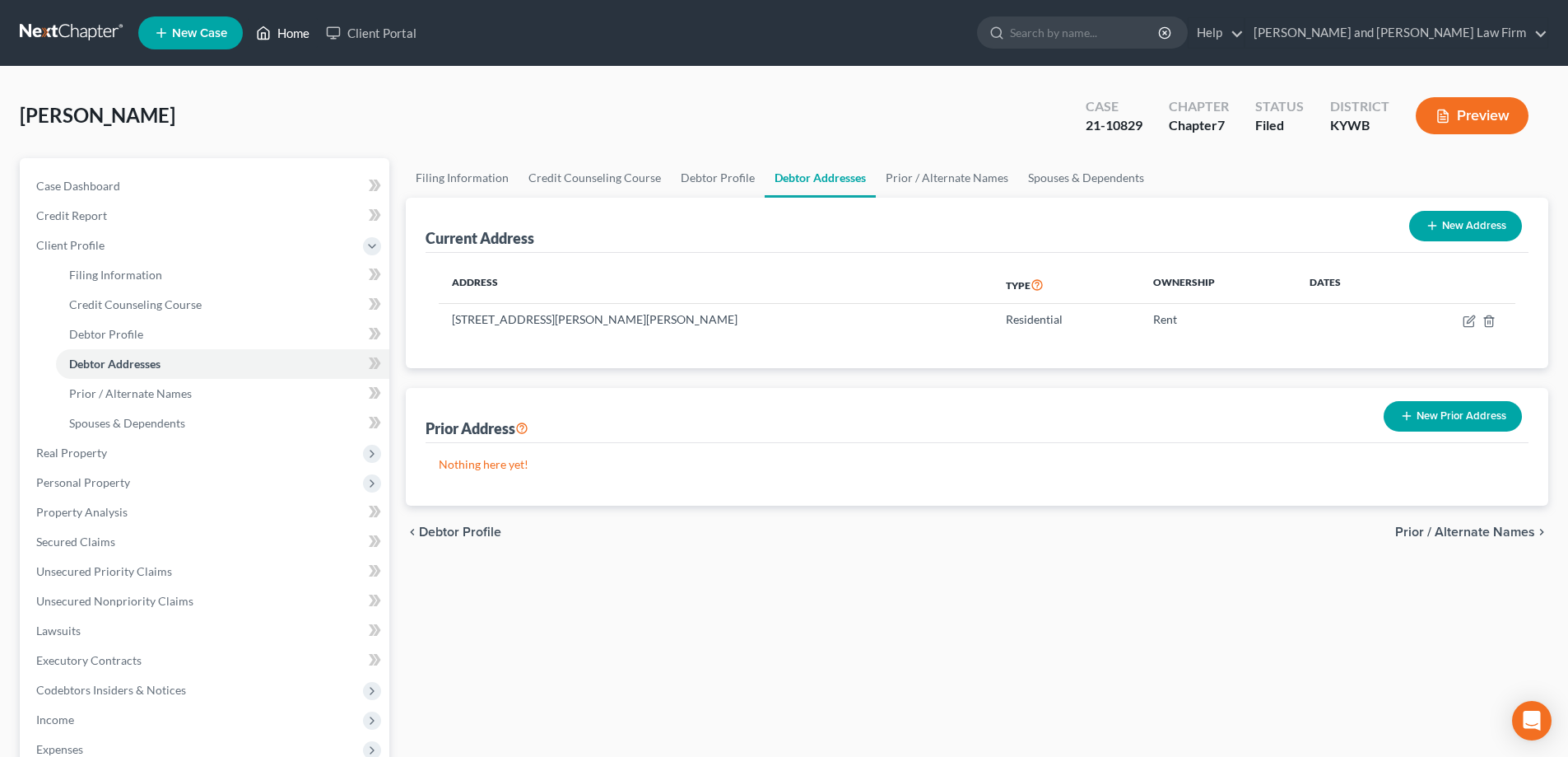
click at [285, 33] on link "Home" at bounding box center [283, 33] width 70 height 29
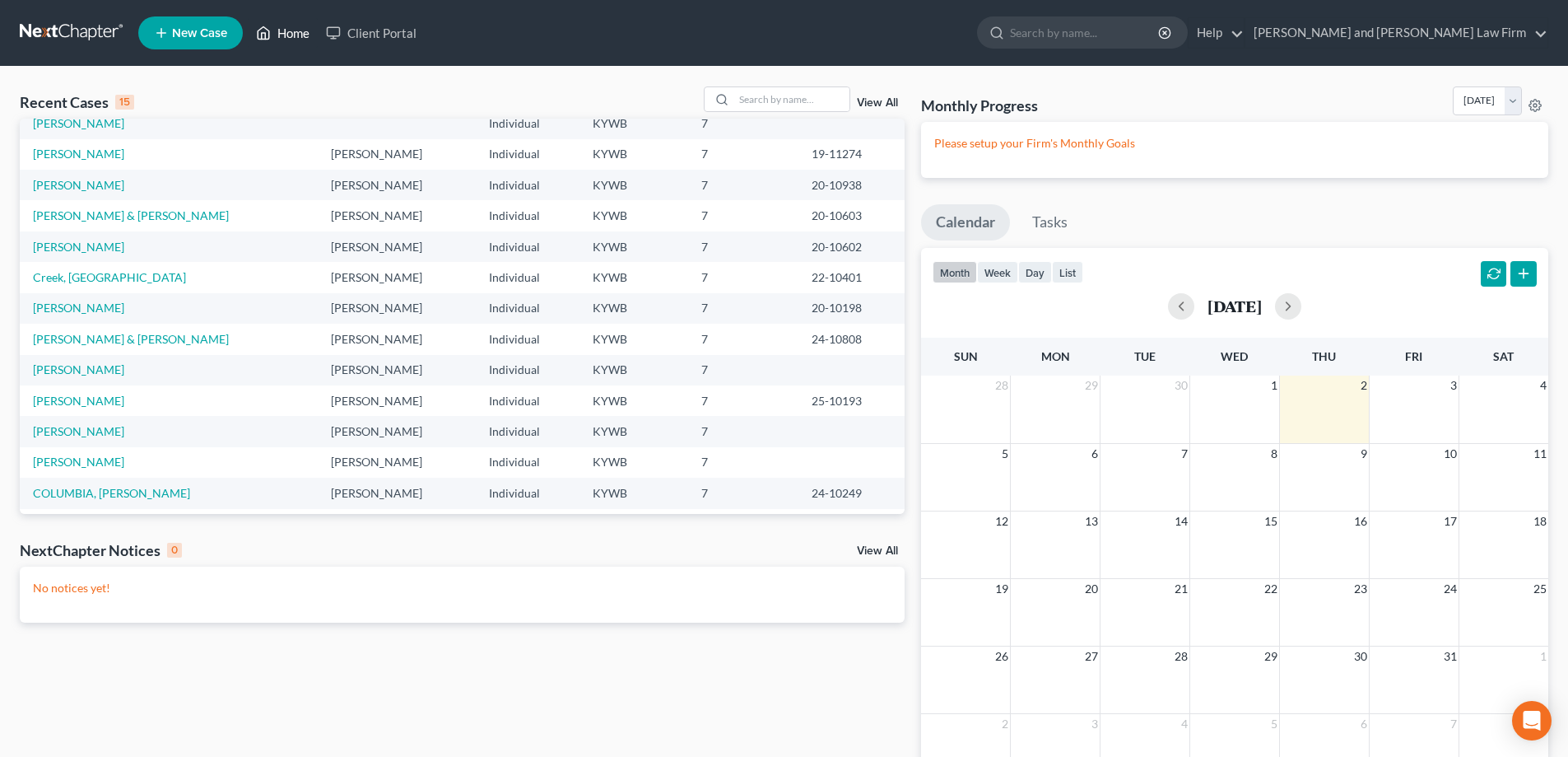
scroll to position [113, 0]
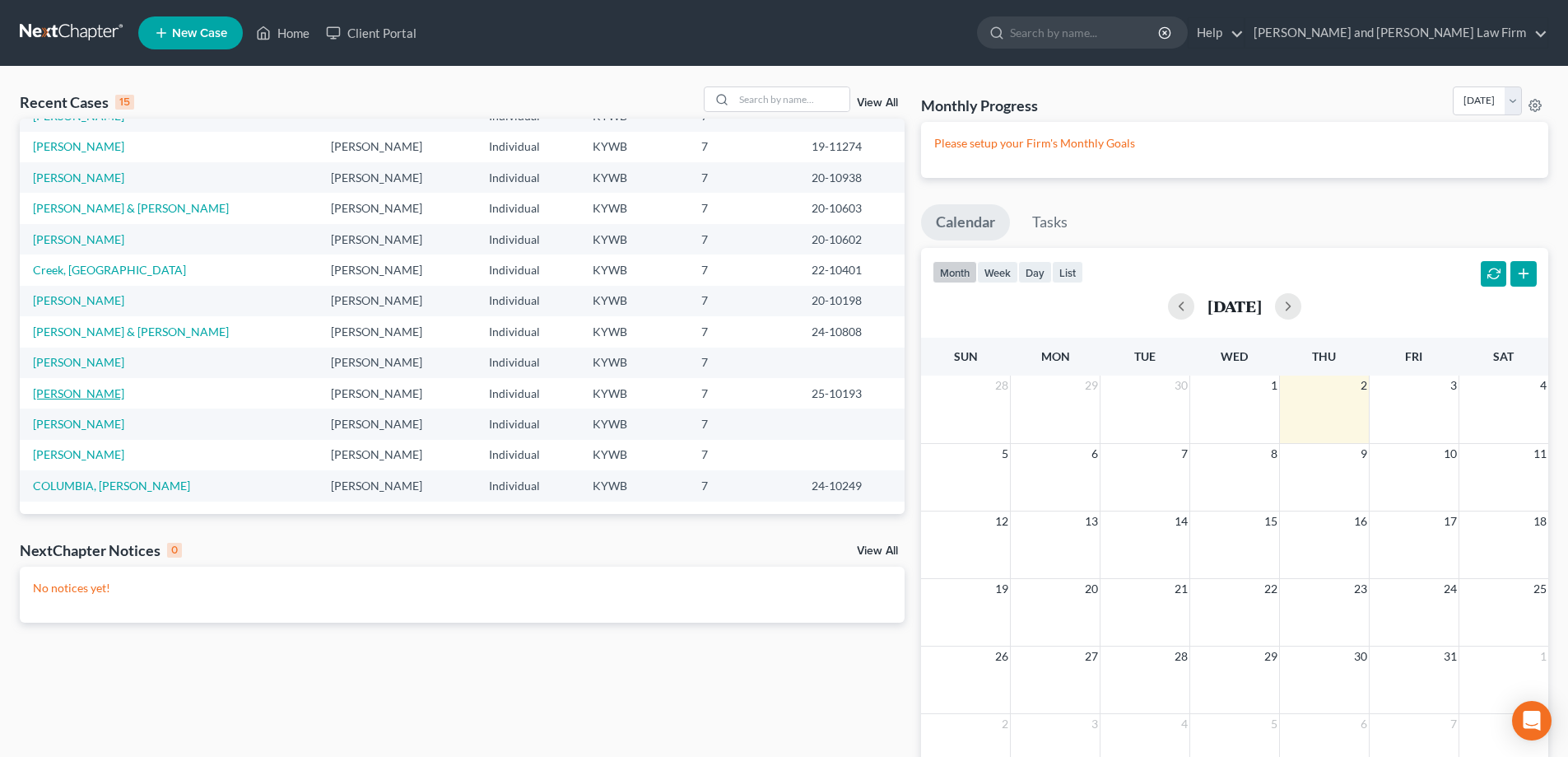
click at [99, 388] on link "[PERSON_NAME]" at bounding box center [79, 393] width 91 height 14
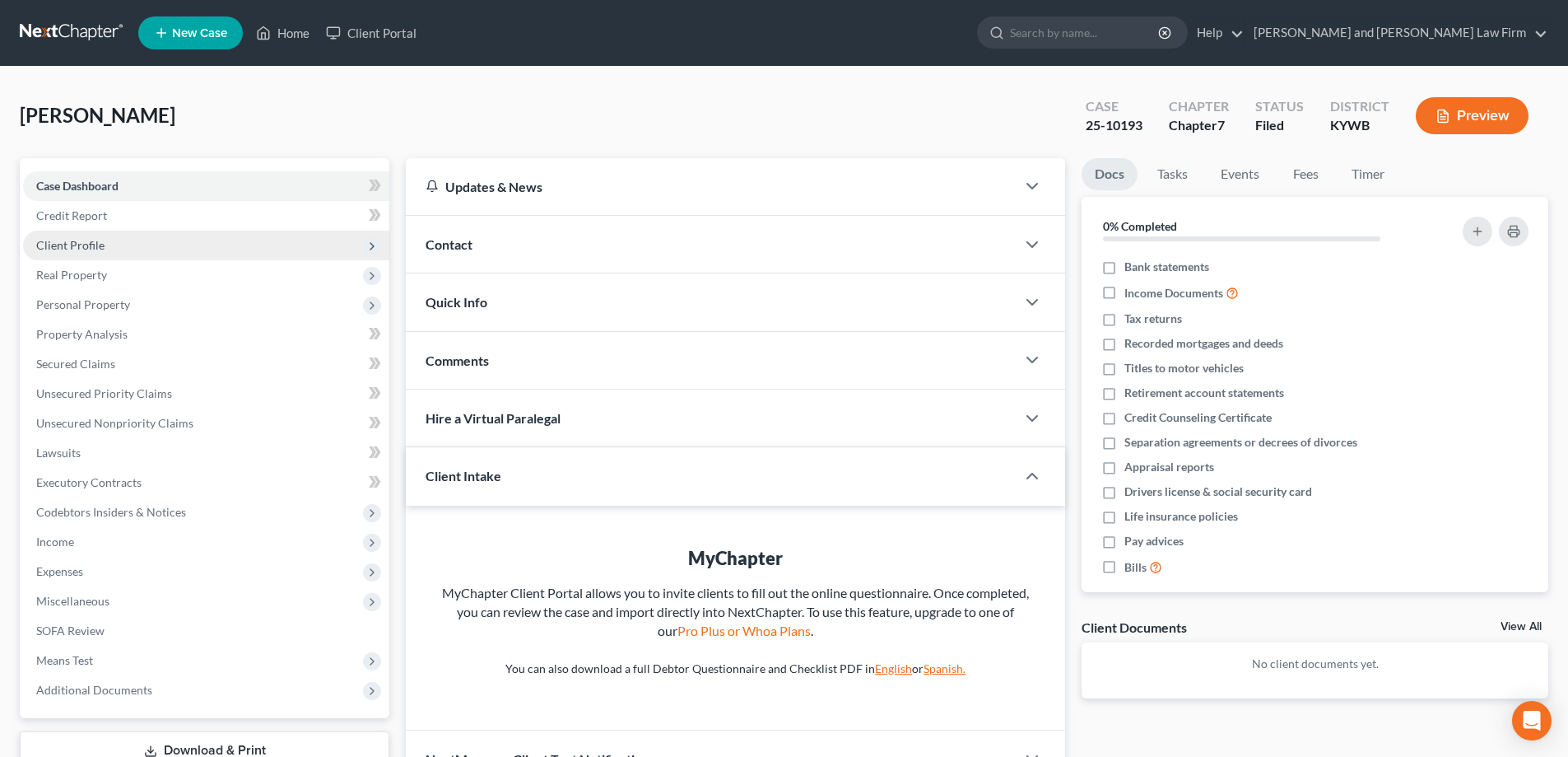
click at [65, 243] on span "Client Profile" at bounding box center [70, 244] width 69 height 14
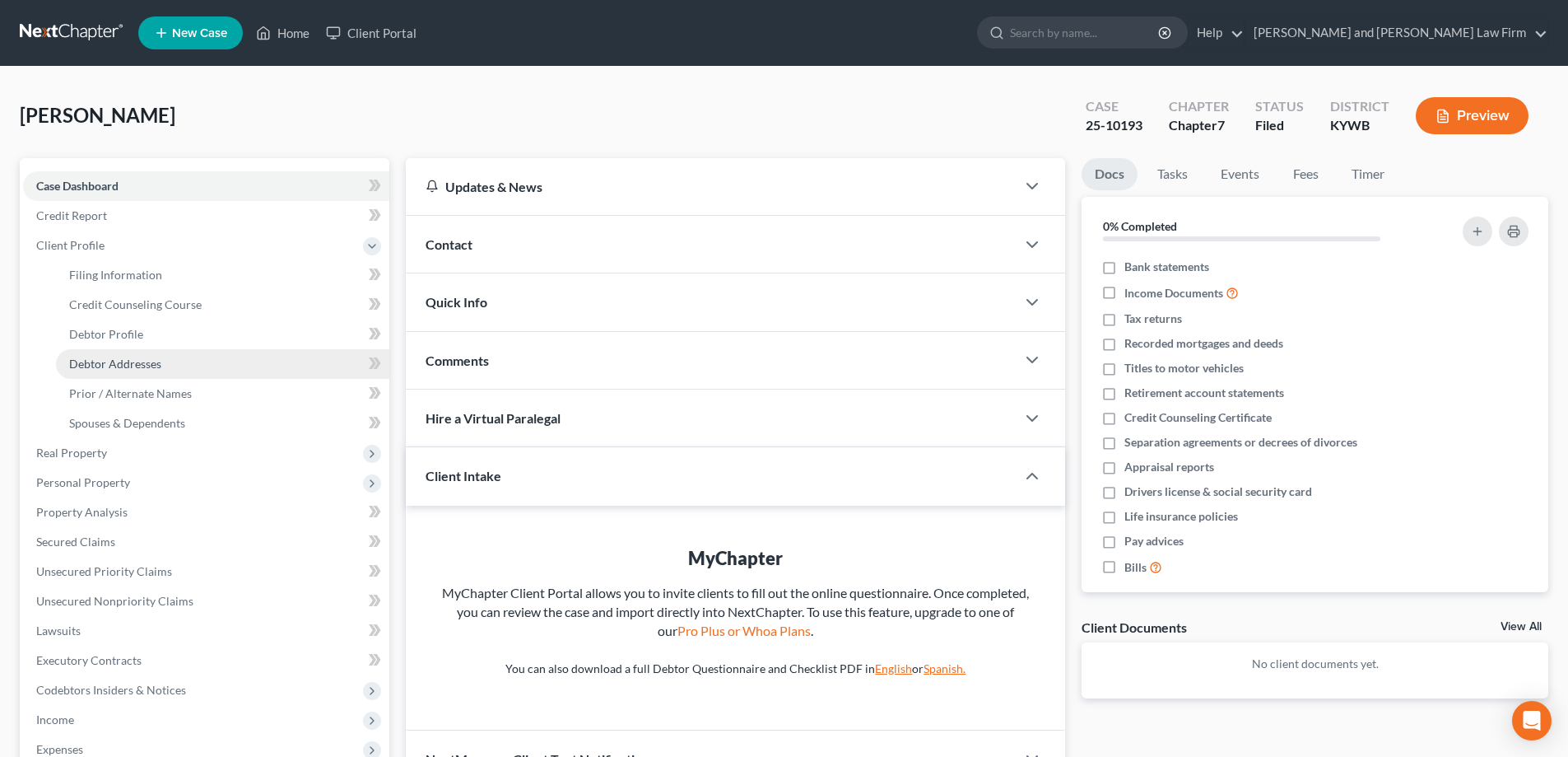
click at [105, 362] on span "Debtor Addresses" at bounding box center [115, 363] width 92 height 14
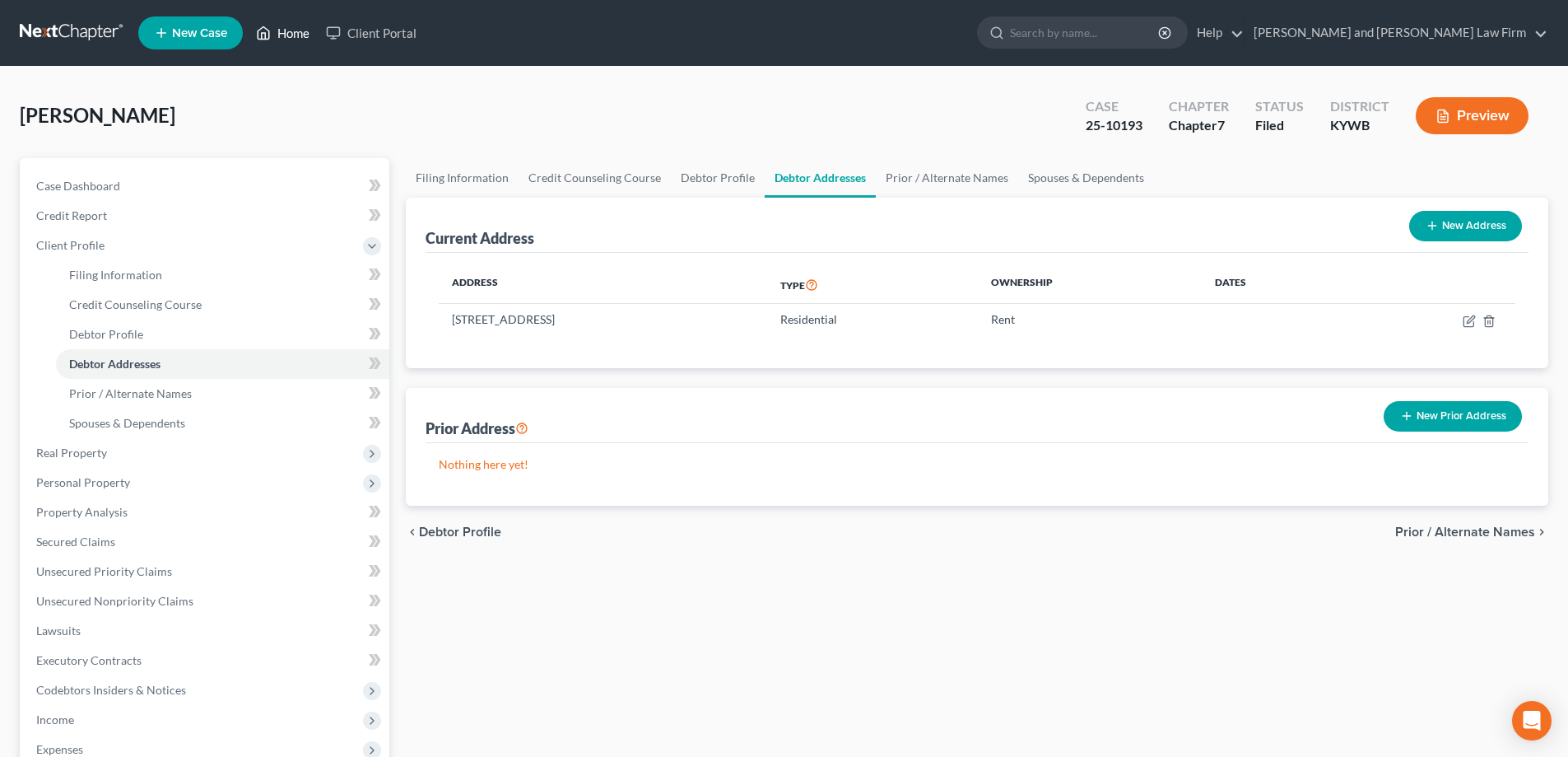
click at [285, 40] on link "Home" at bounding box center [283, 33] width 70 height 29
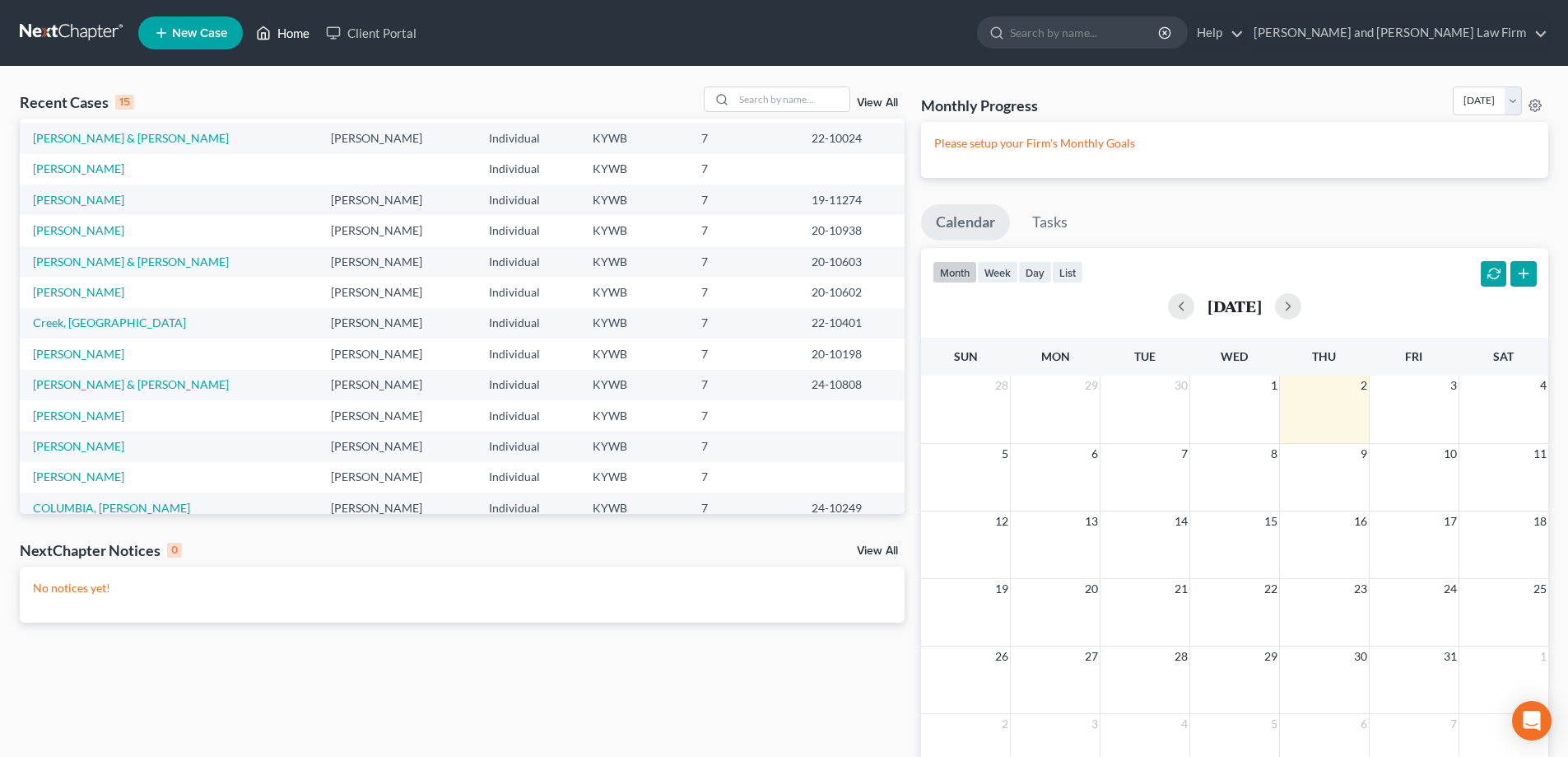
scroll to position [113, 0]
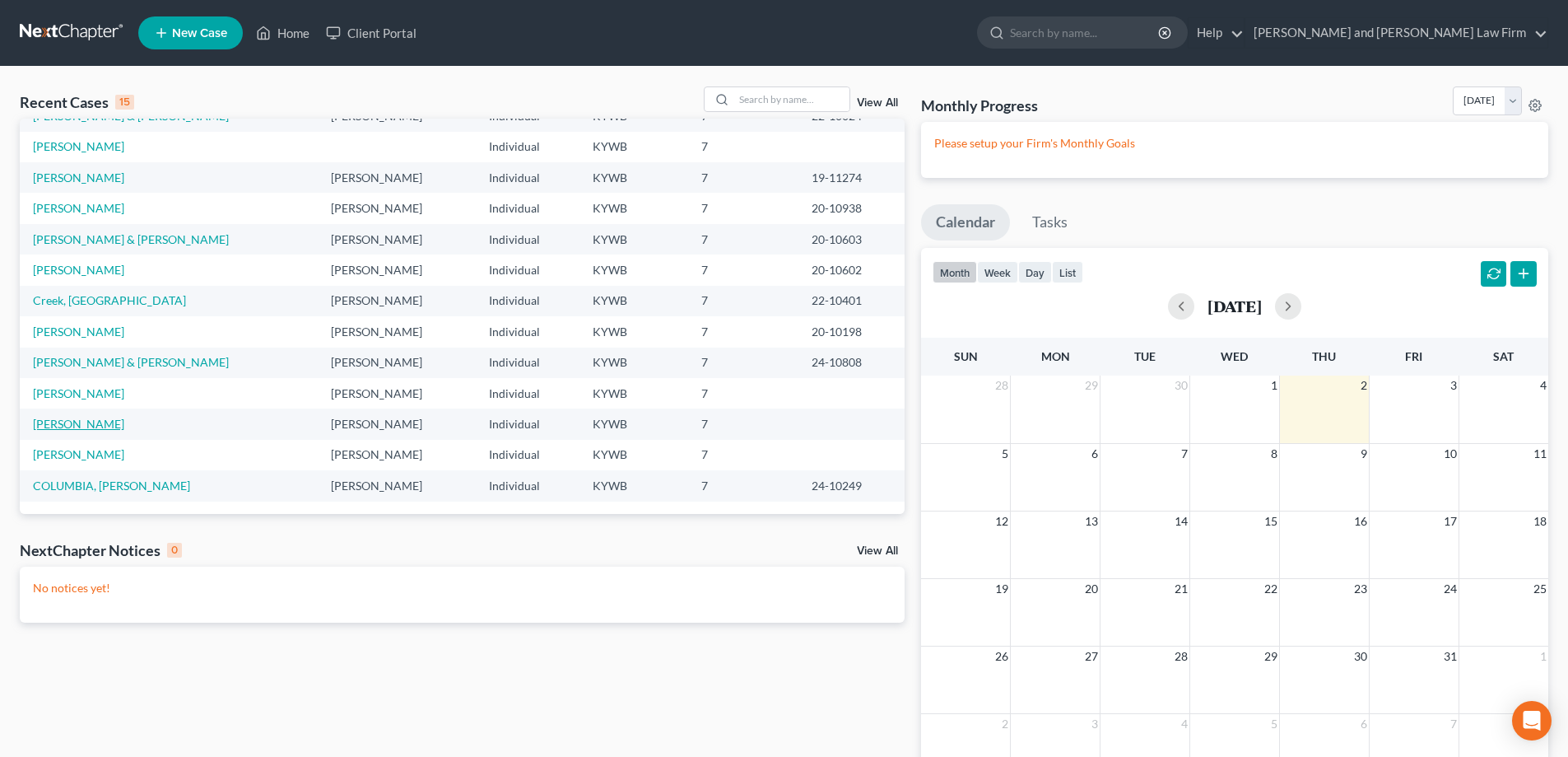
click at [68, 419] on link "[PERSON_NAME]" at bounding box center [79, 423] width 91 height 14
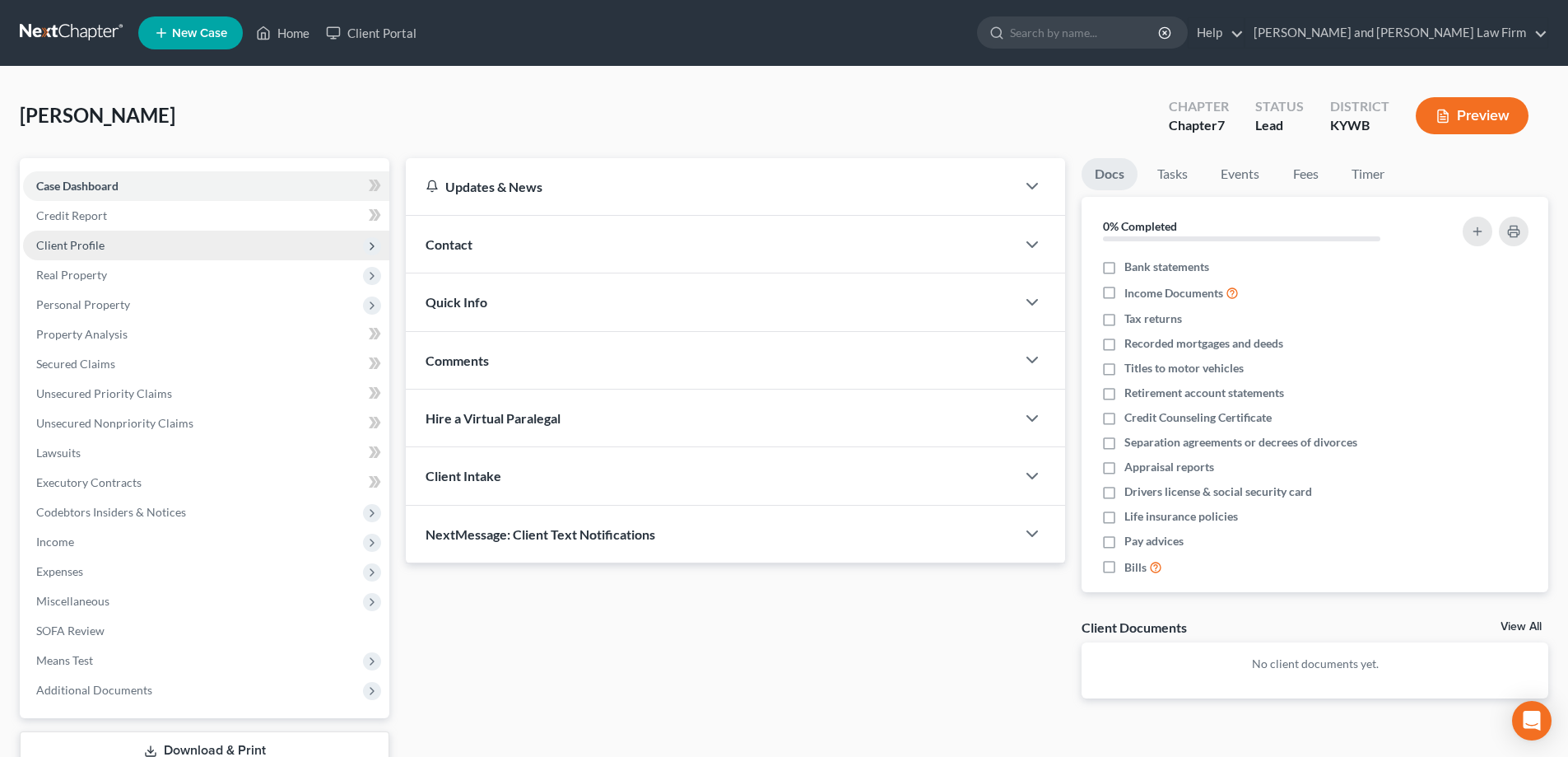
click at [63, 241] on span "Client Profile" at bounding box center [70, 244] width 69 height 14
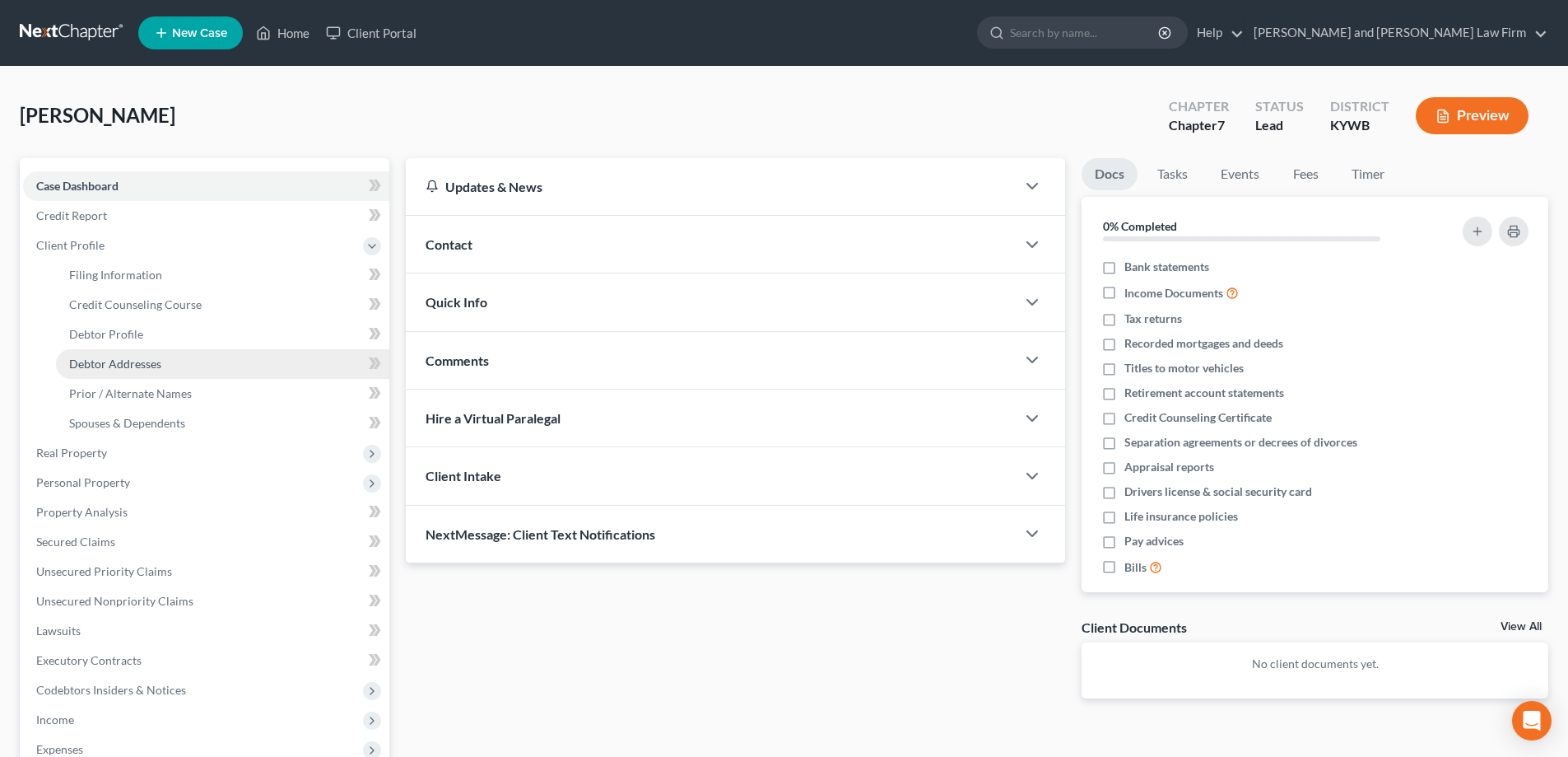
click at [89, 355] on link "Debtor Addresses" at bounding box center [222, 364] width 333 height 29
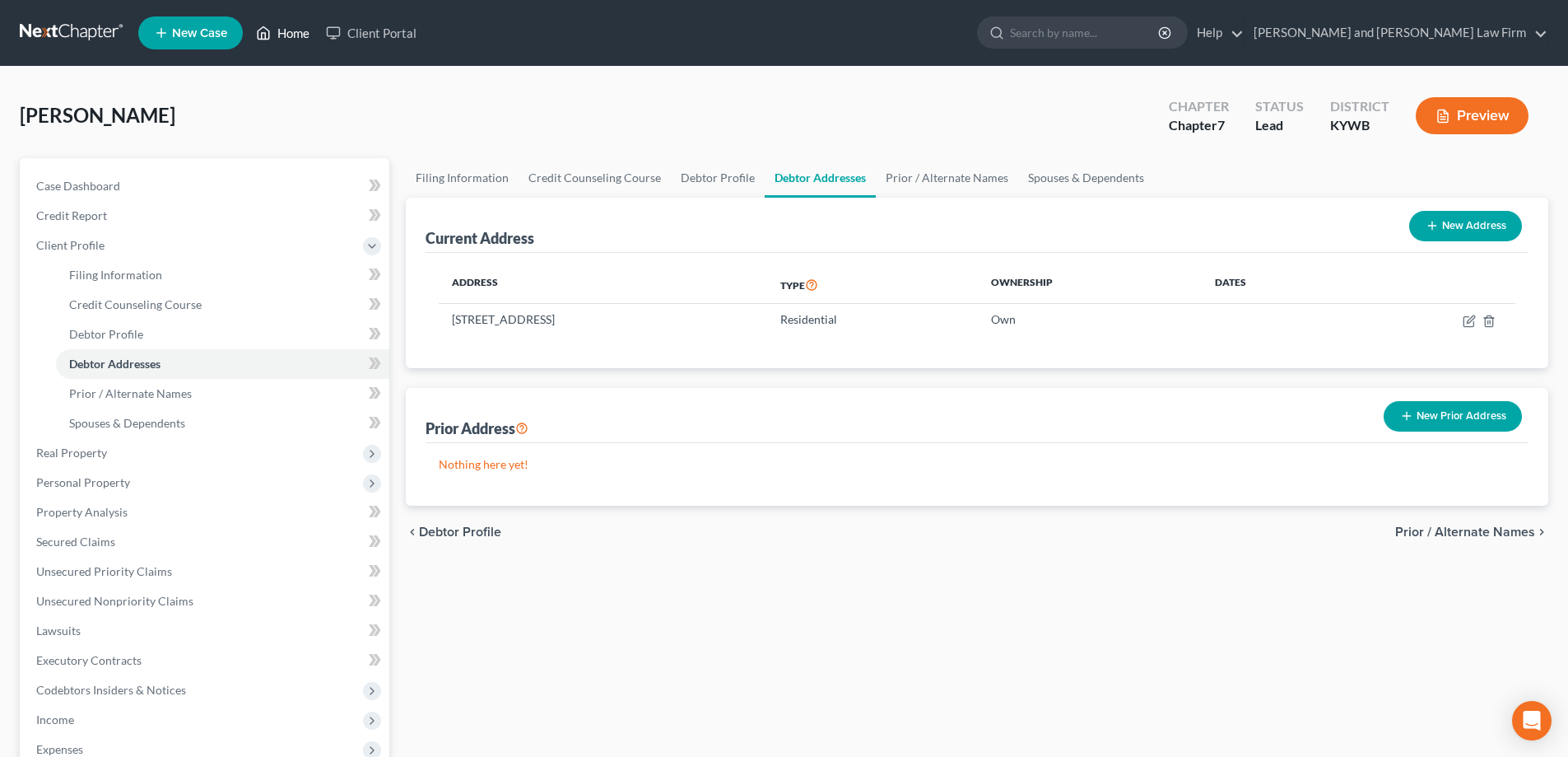
click at [266, 28] on icon at bounding box center [263, 33] width 15 height 20
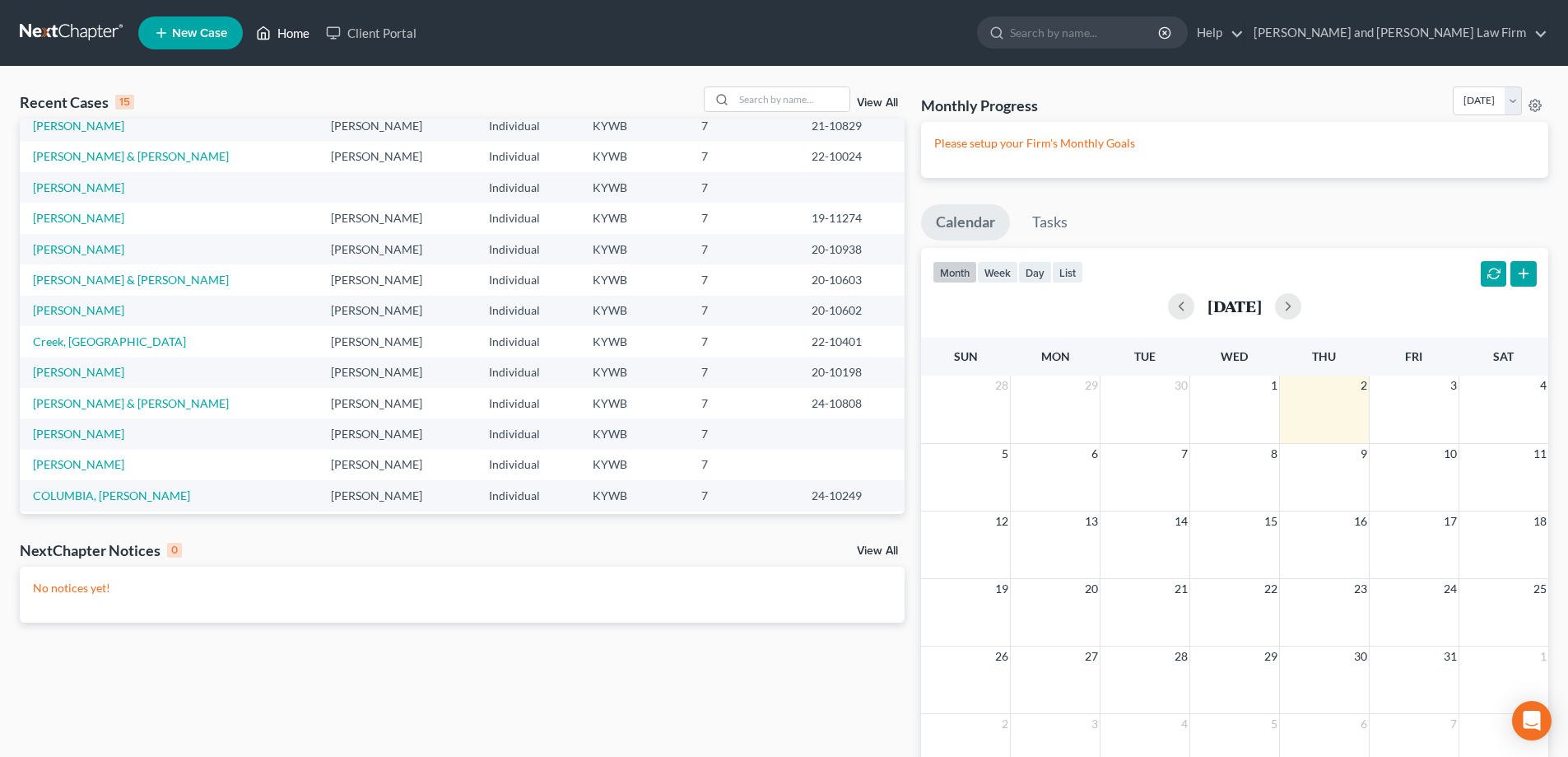
scroll to position [113, 0]
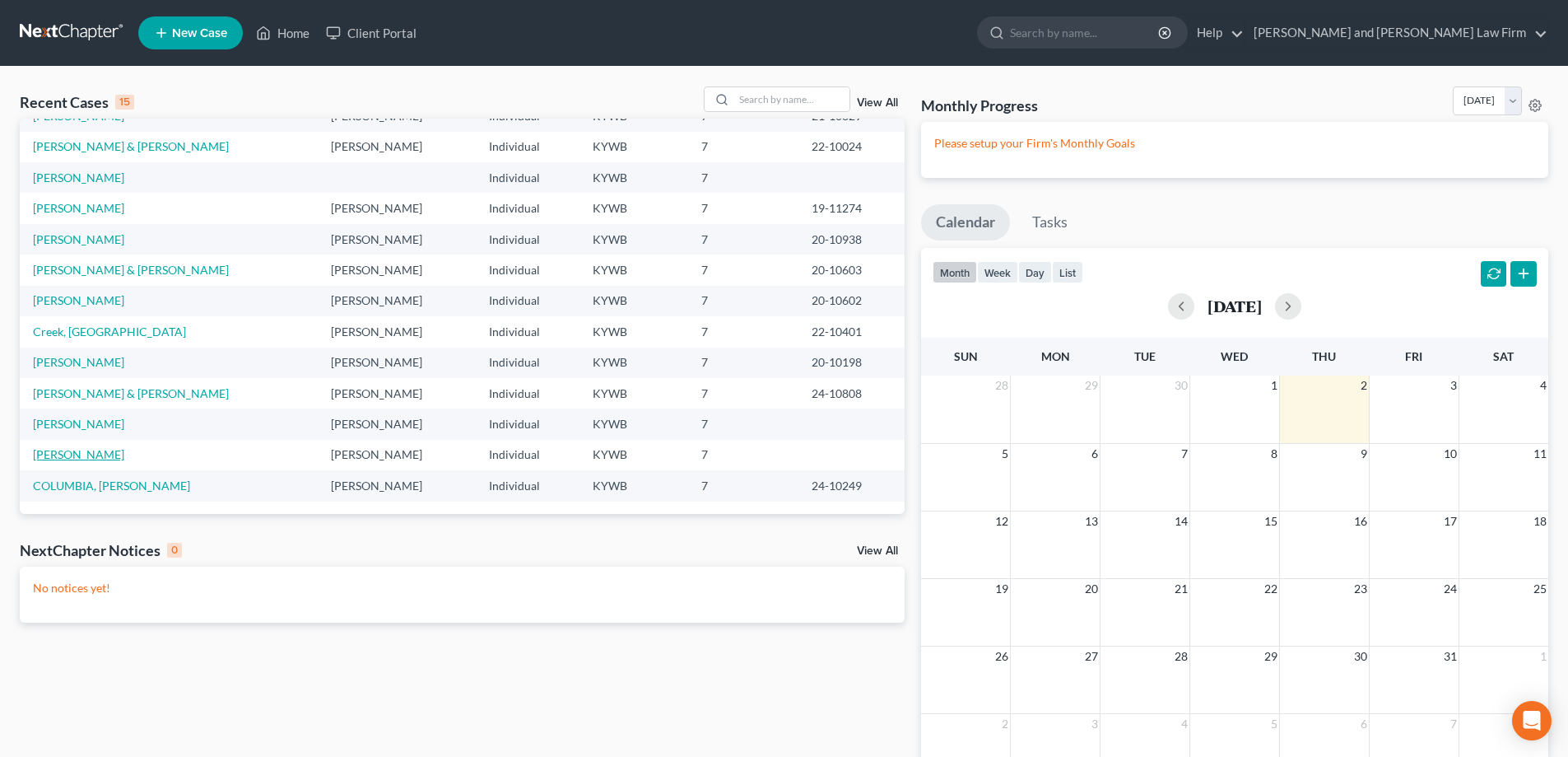
click at [106, 449] on link "[PERSON_NAME]" at bounding box center [79, 454] width 91 height 14
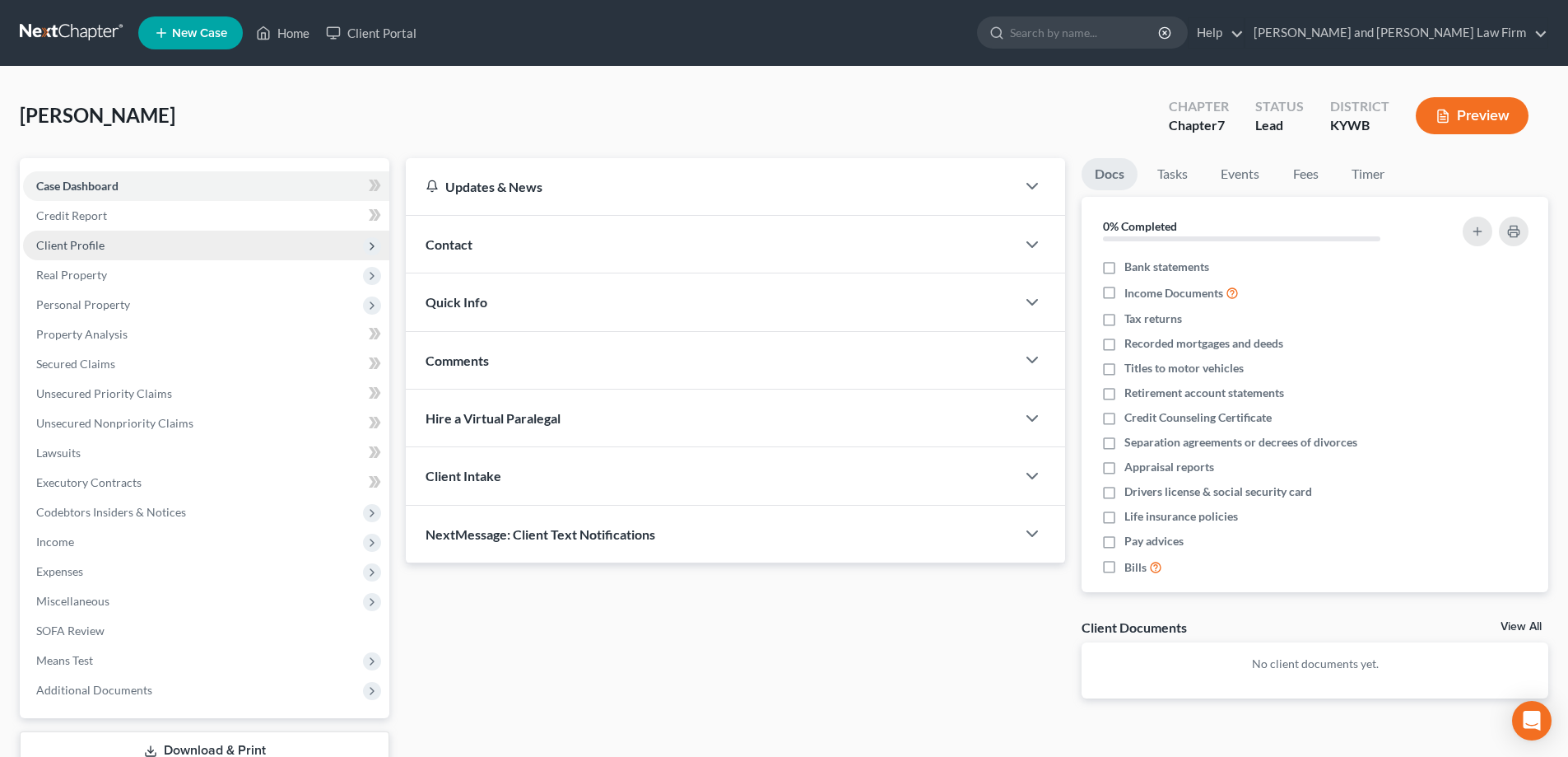
click at [81, 245] on span "Client Profile" at bounding box center [70, 244] width 69 height 14
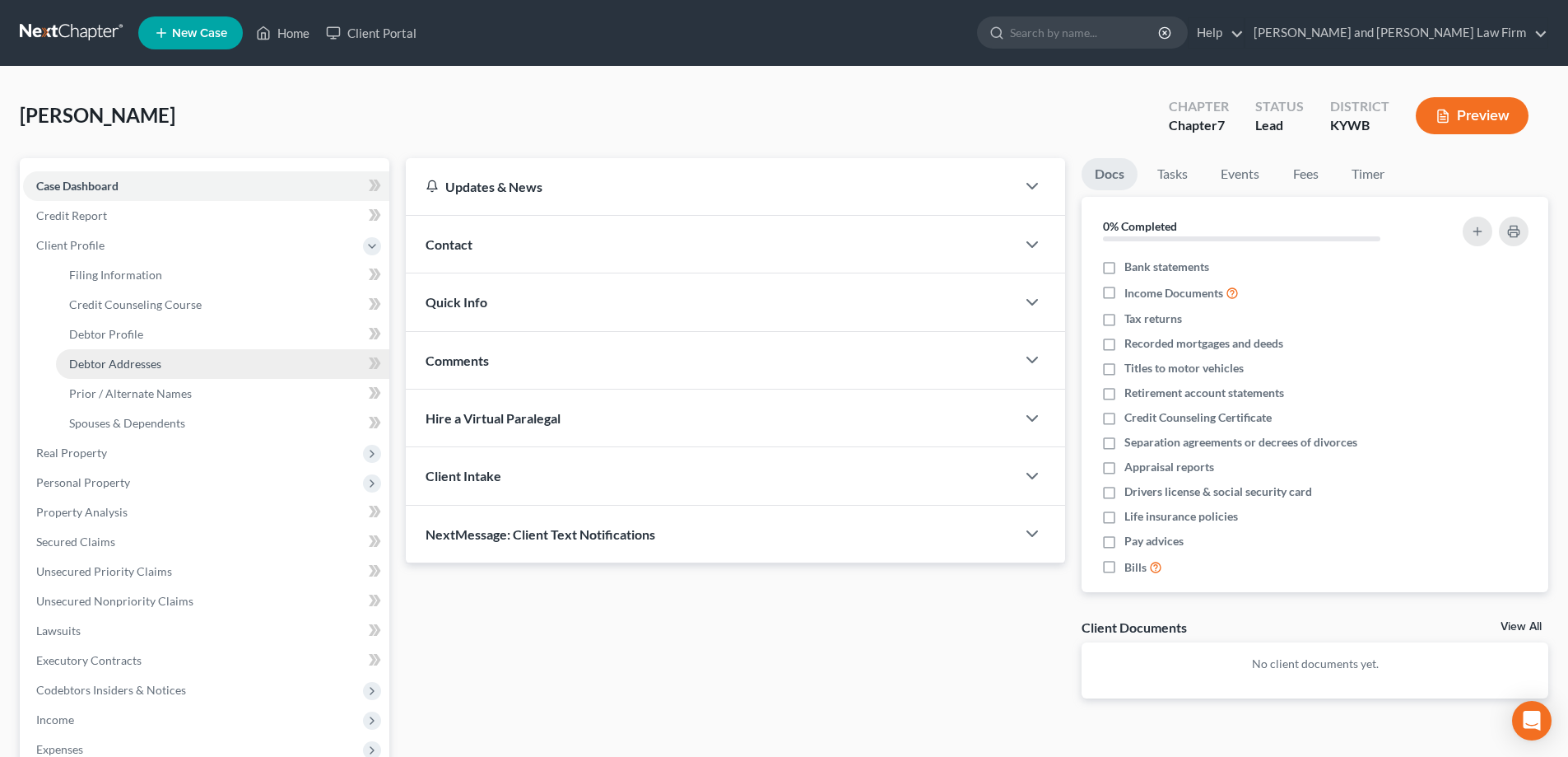
click at [103, 366] on span "Debtor Addresses" at bounding box center [115, 363] width 92 height 14
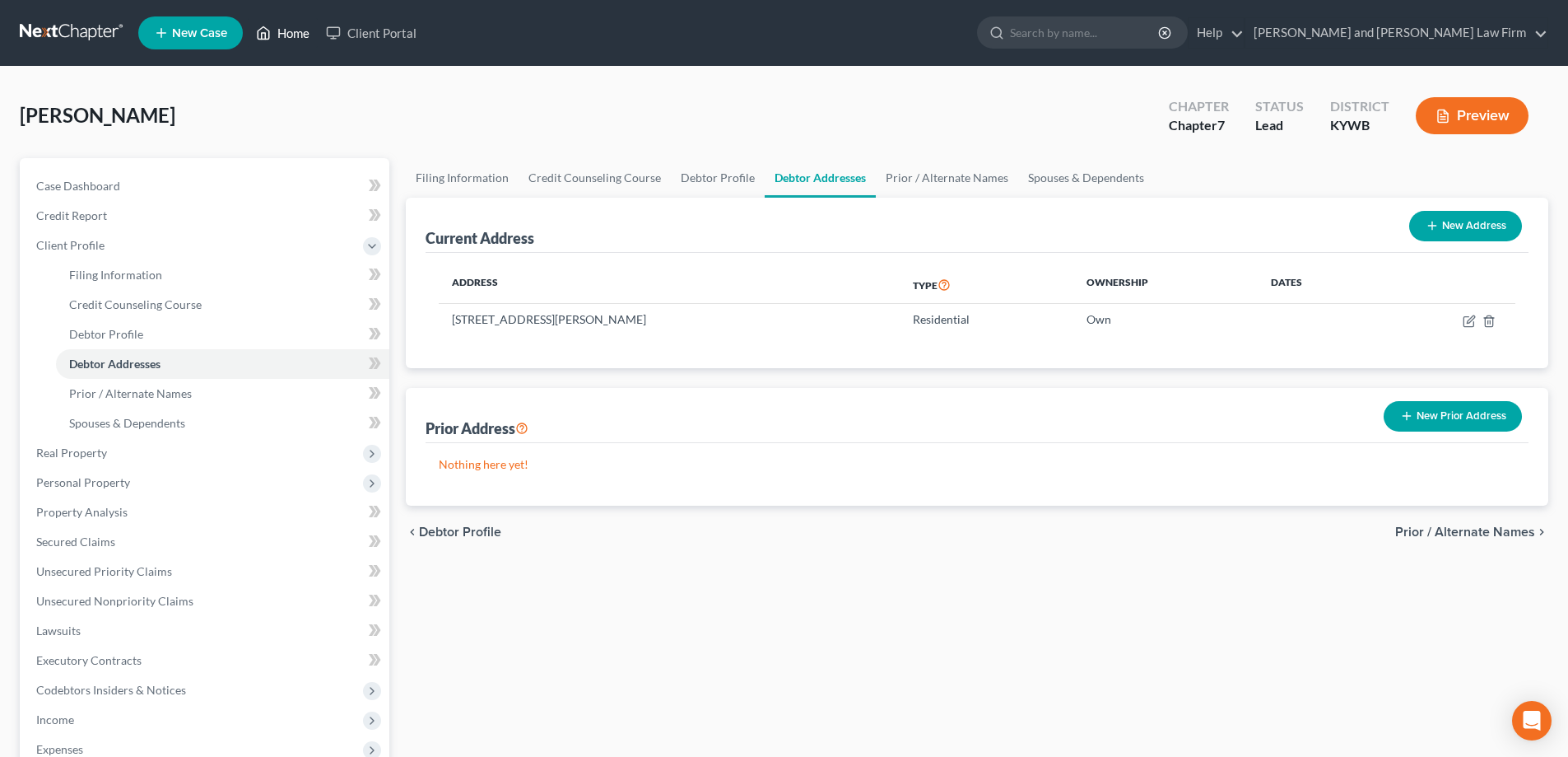
click at [295, 34] on link "Home" at bounding box center [283, 33] width 70 height 29
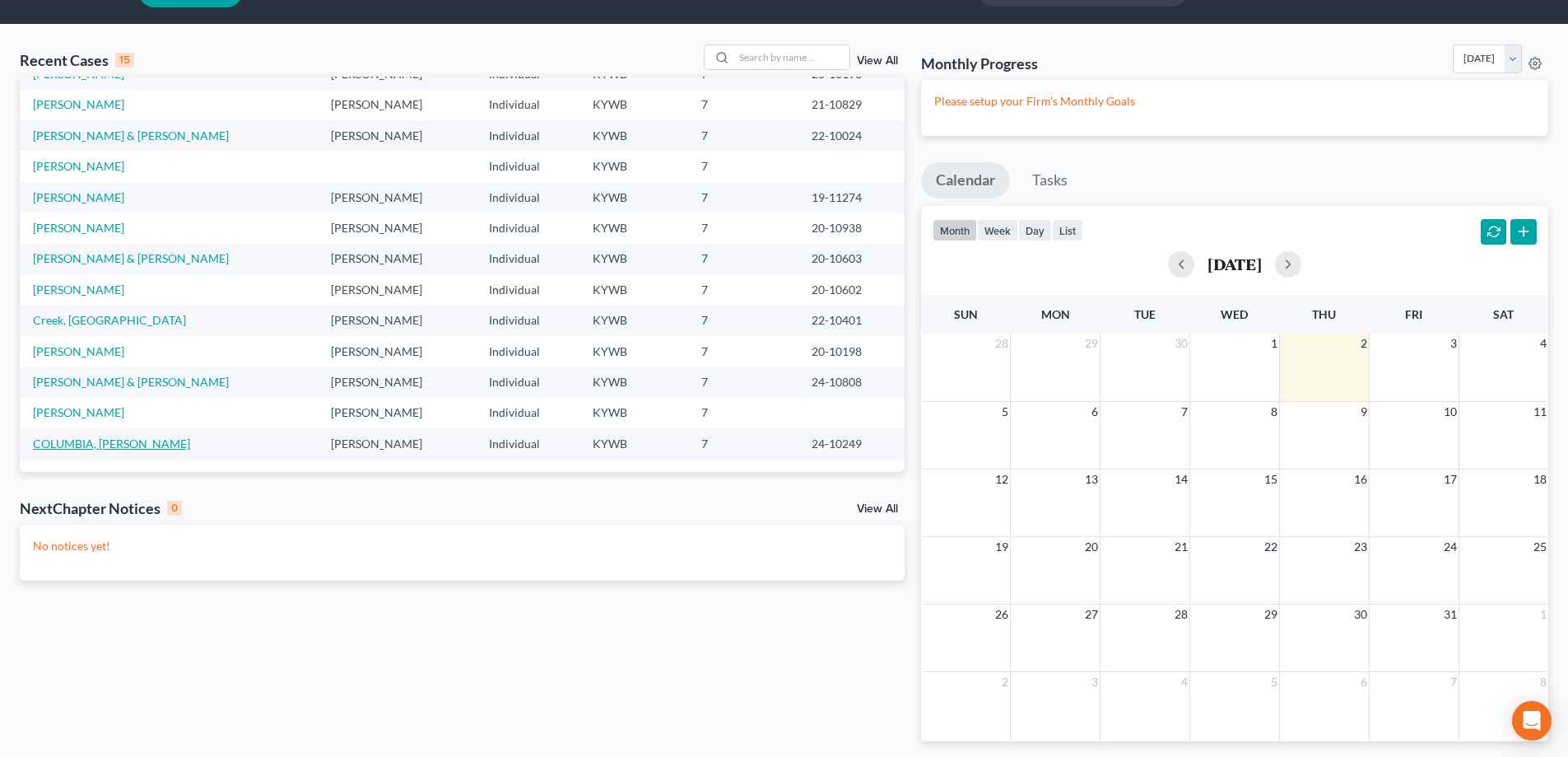
scroll to position [82, 0]
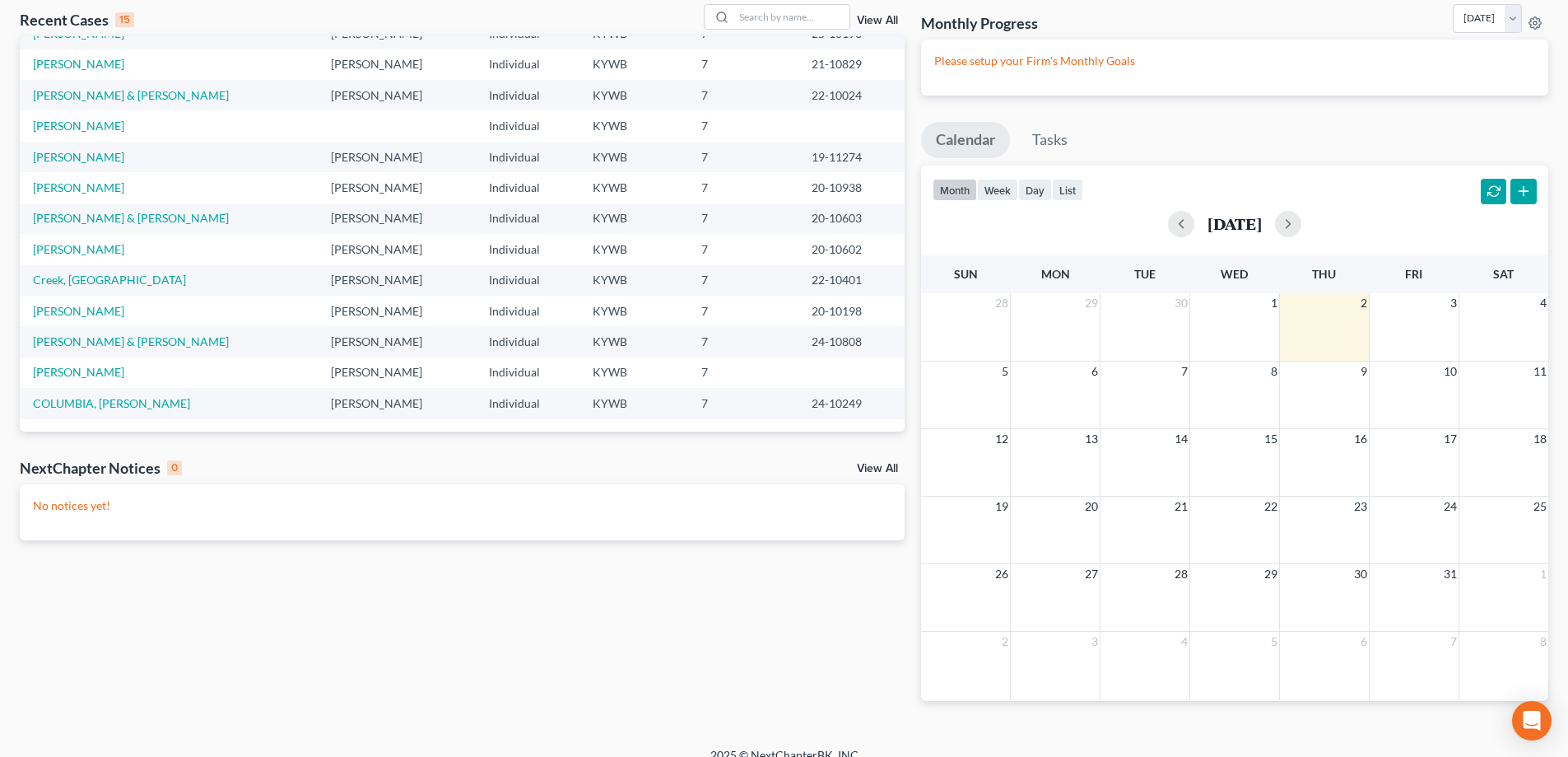
click at [82, 394] on td "COLUMBIA, [PERSON_NAME]" at bounding box center [169, 403] width 298 height 30
click at [82, 397] on link "COLUMBIA, [PERSON_NAME]" at bounding box center [112, 403] width 157 height 14
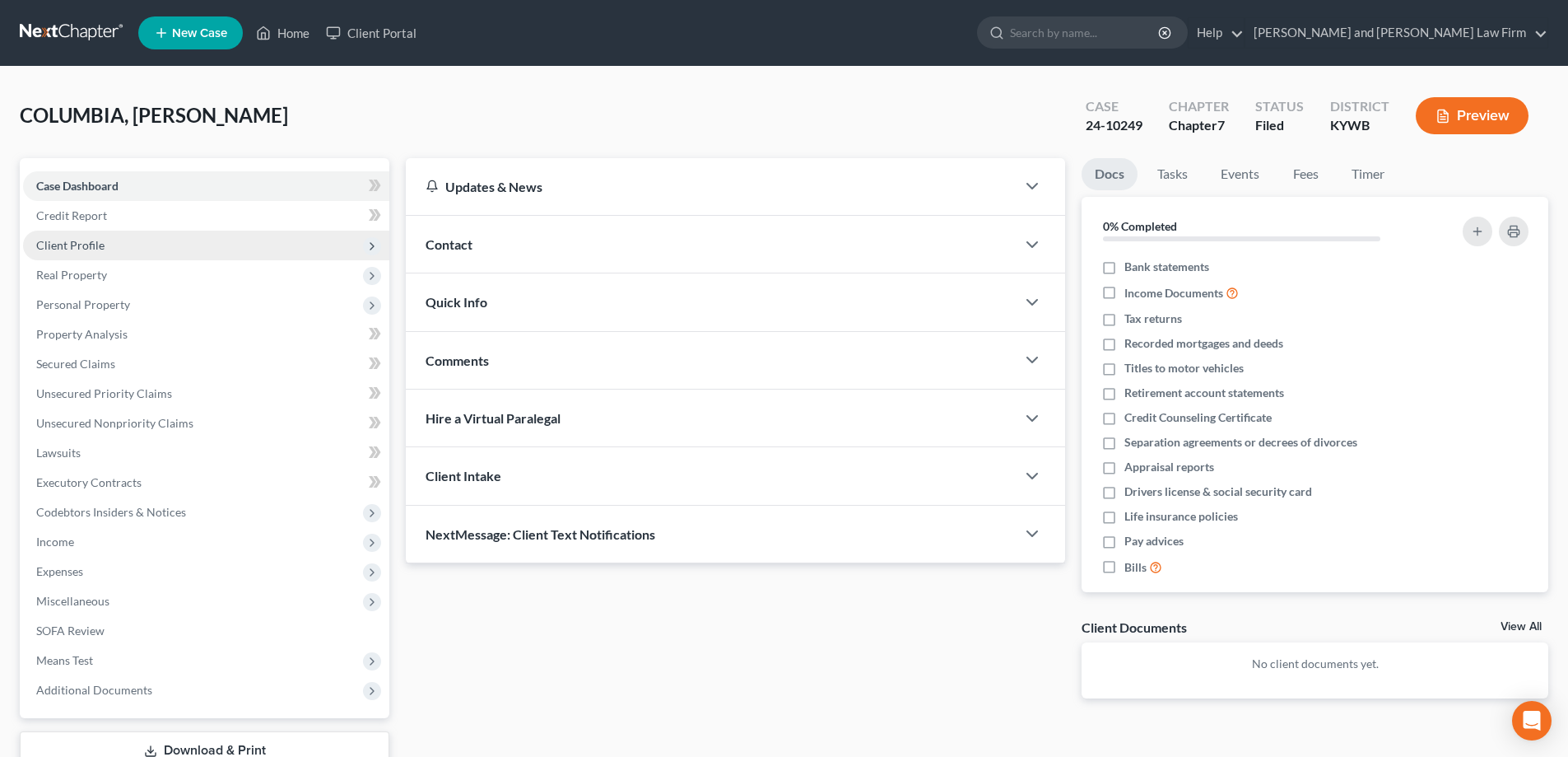
click at [92, 249] on span "Client Profile" at bounding box center [70, 244] width 69 height 14
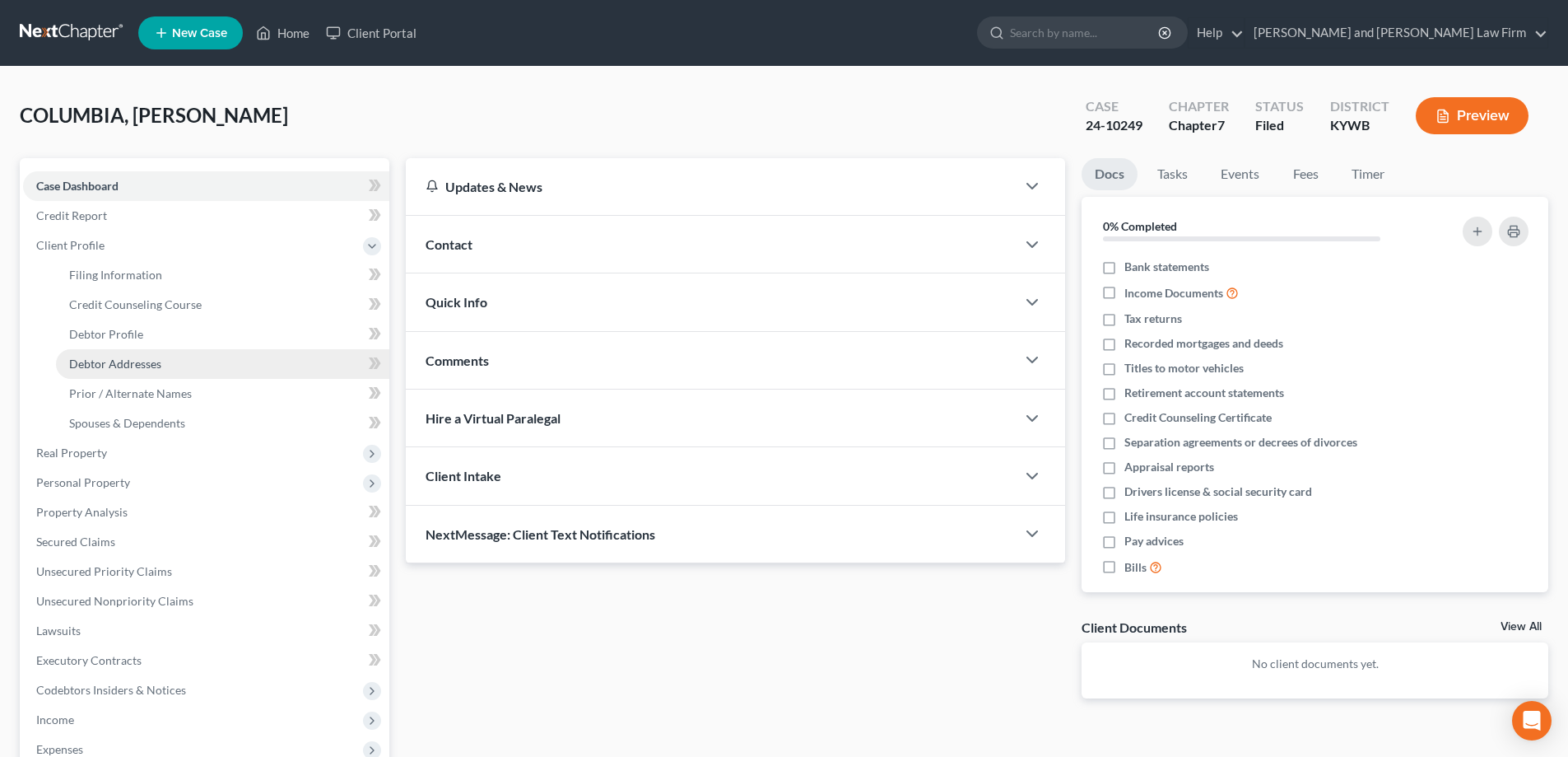
click at [120, 360] on span "Debtor Addresses" at bounding box center [115, 363] width 92 height 14
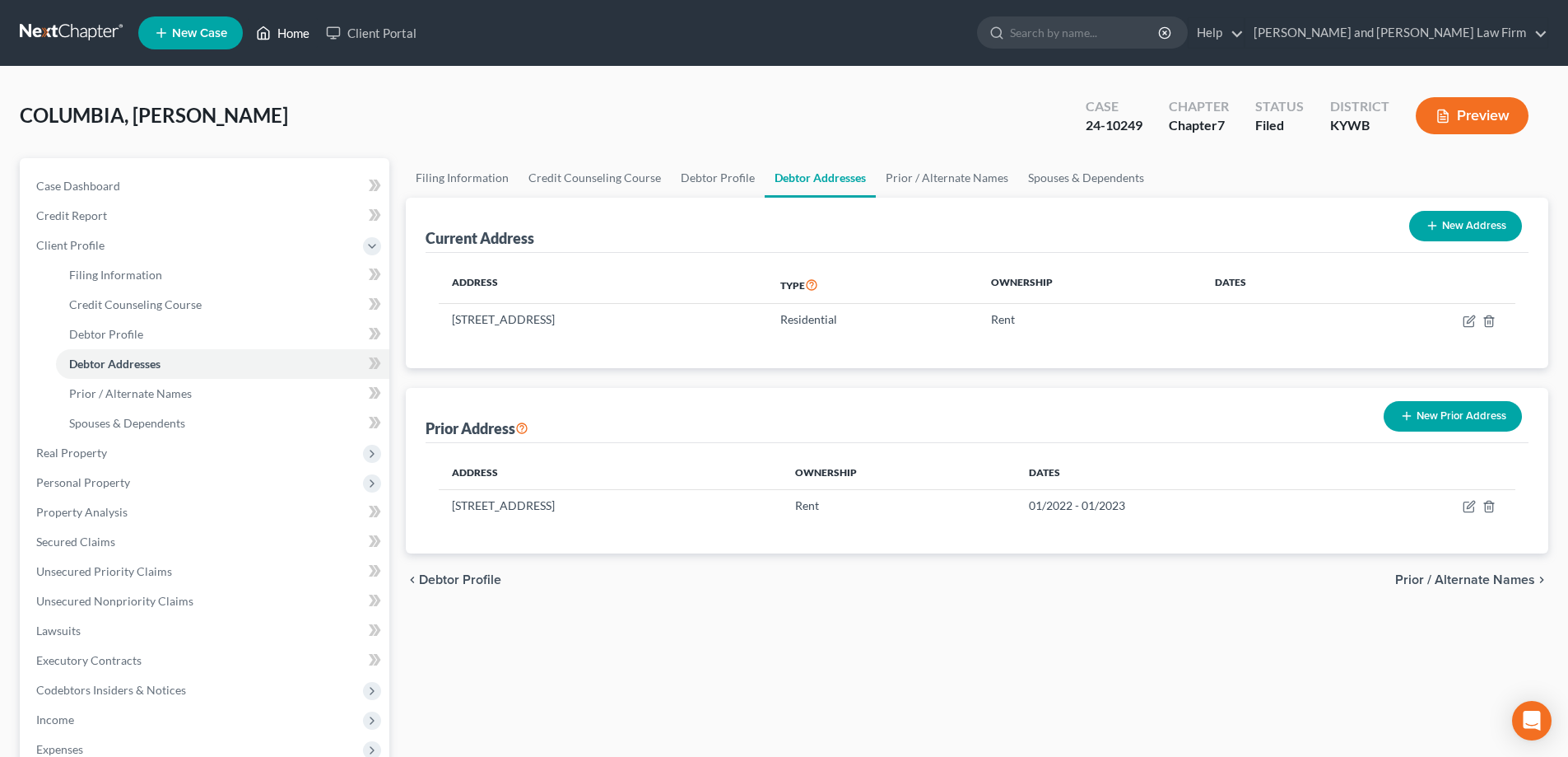
click at [298, 26] on link "Home" at bounding box center [283, 33] width 70 height 29
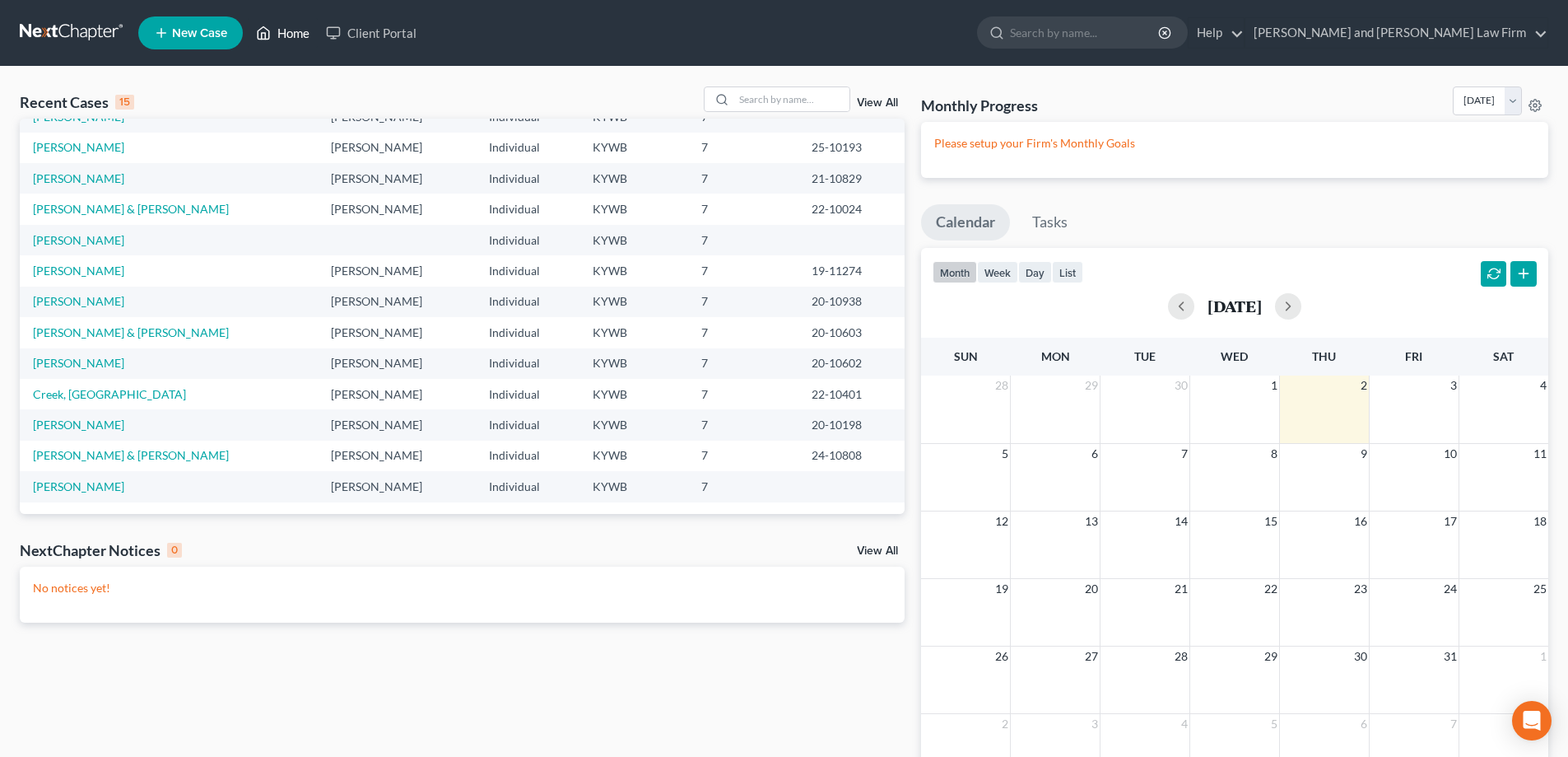
scroll to position [113, 0]
click at [78, 483] on link "[PERSON_NAME]" at bounding box center [79, 485] width 91 height 14
select select "10"
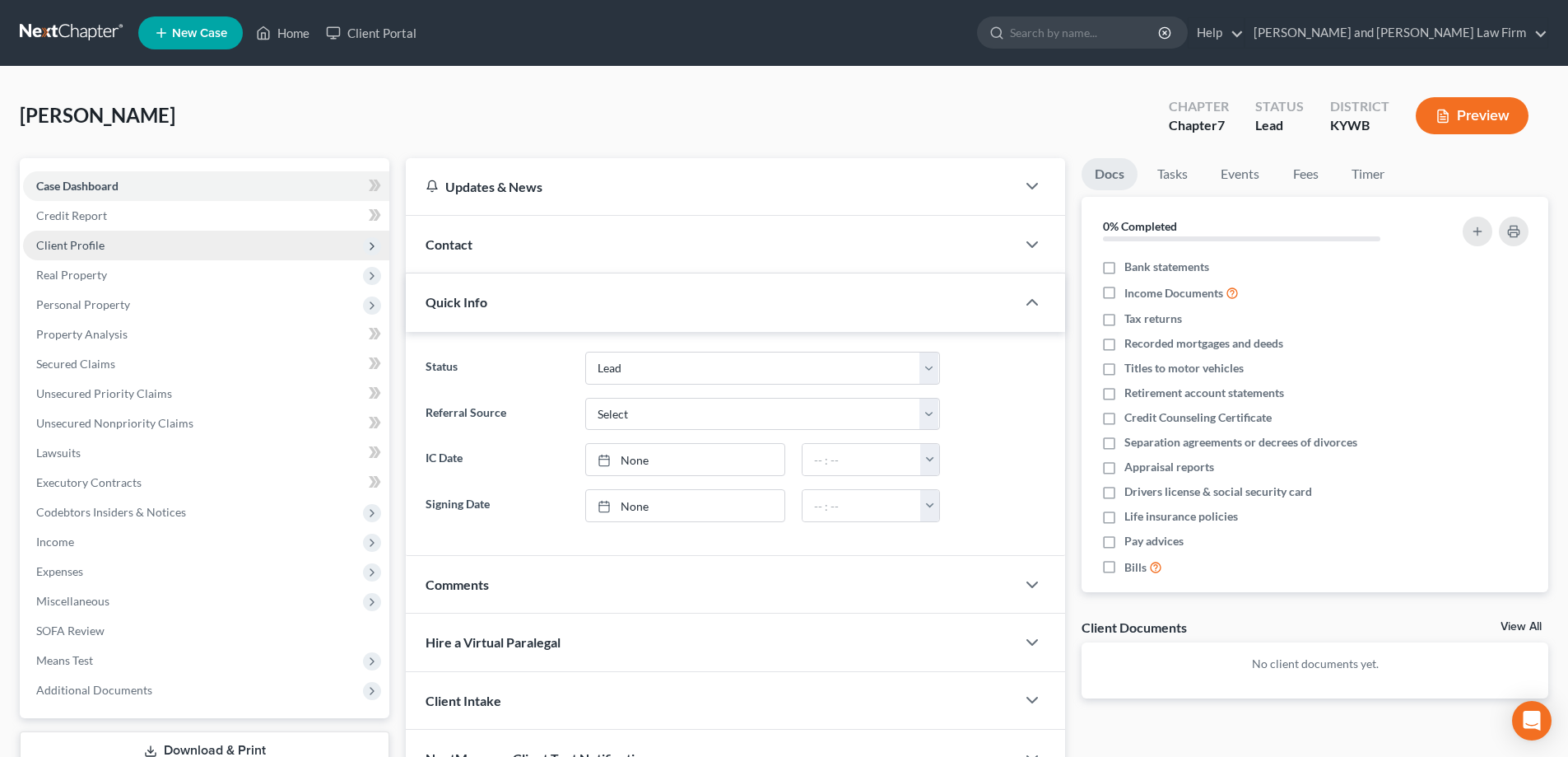
click at [94, 247] on span "Client Profile" at bounding box center [70, 244] width 69 height 14
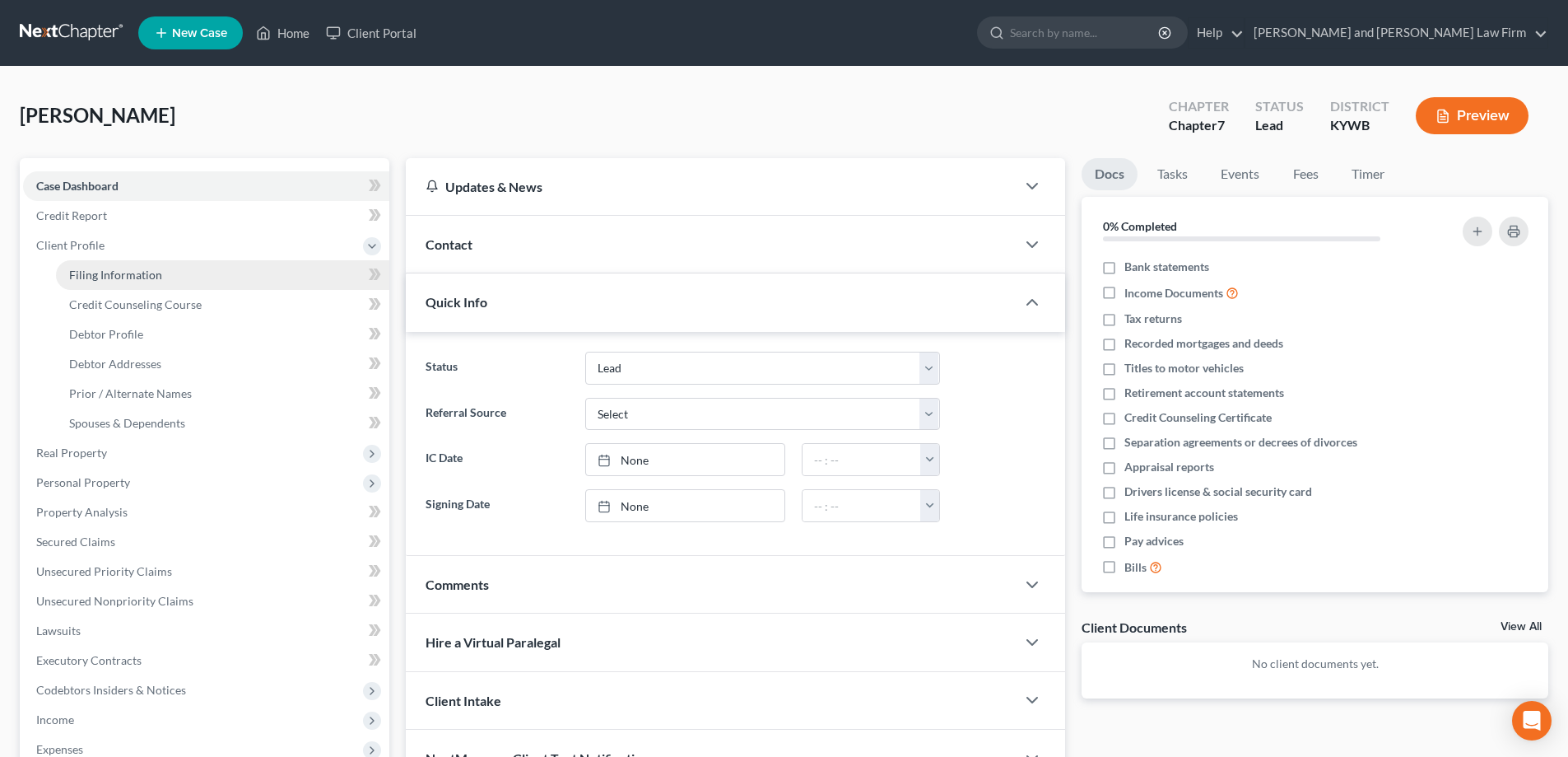
click at [100, 270] on span "Filing Information" at bounding box center [116, 274] width 93 height 14
select select "1"
select select "0"
select select "33"
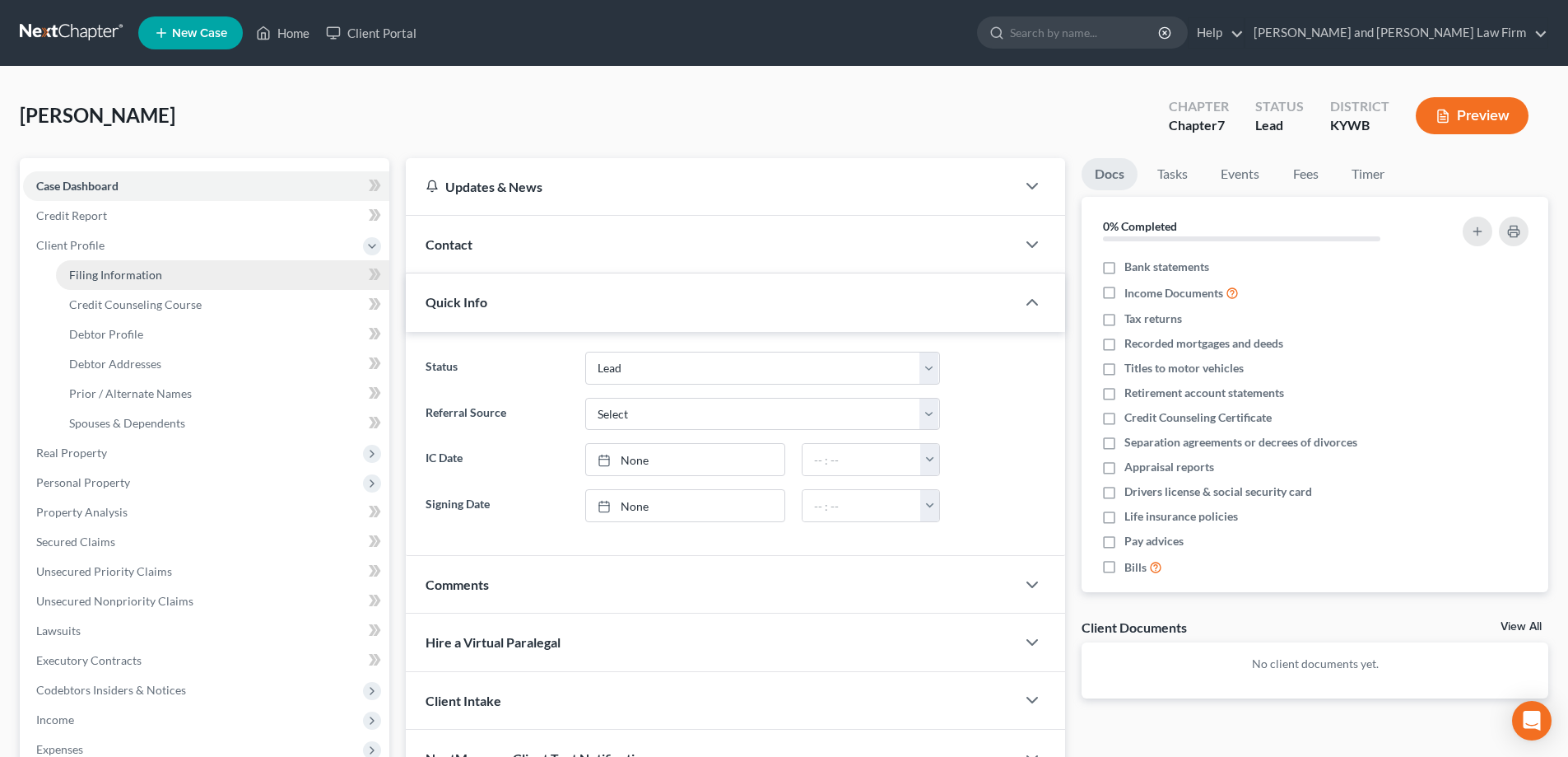
select select "0"
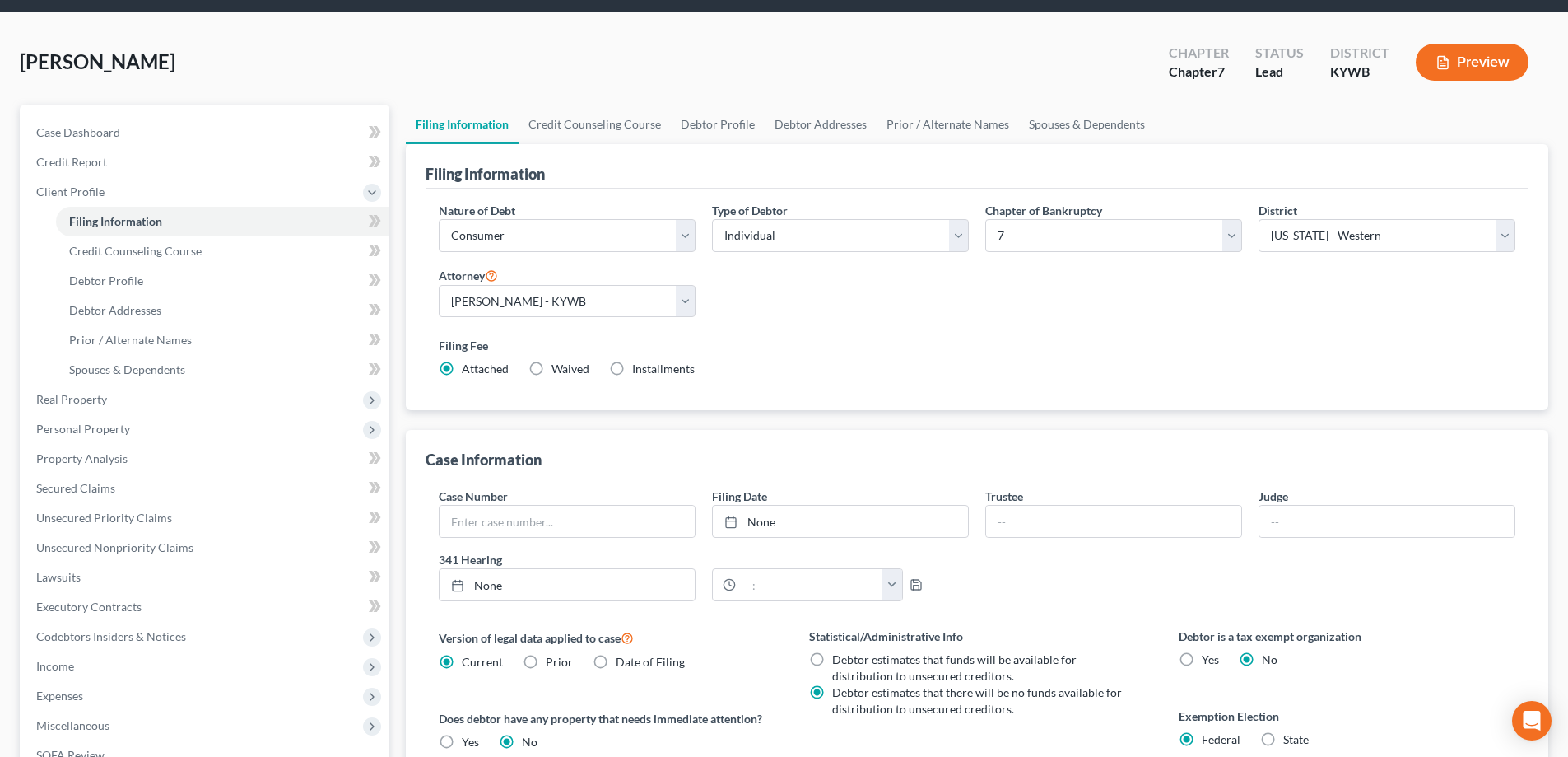
scroll to position [82, 0]
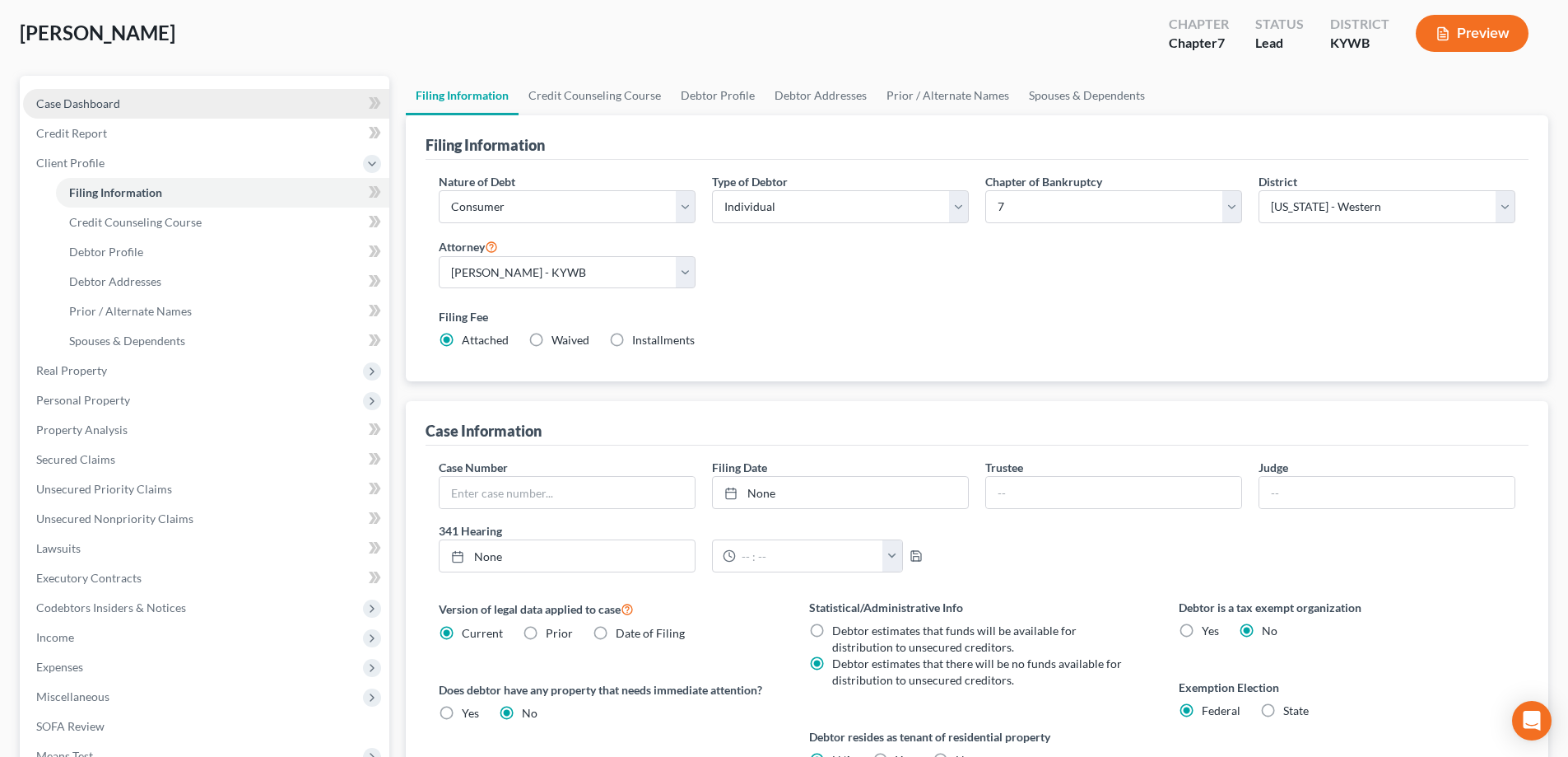
click at [90, 99] on span "Case Dashboard" at bounding box center [79, 103] width 84 height 14
select select "10"
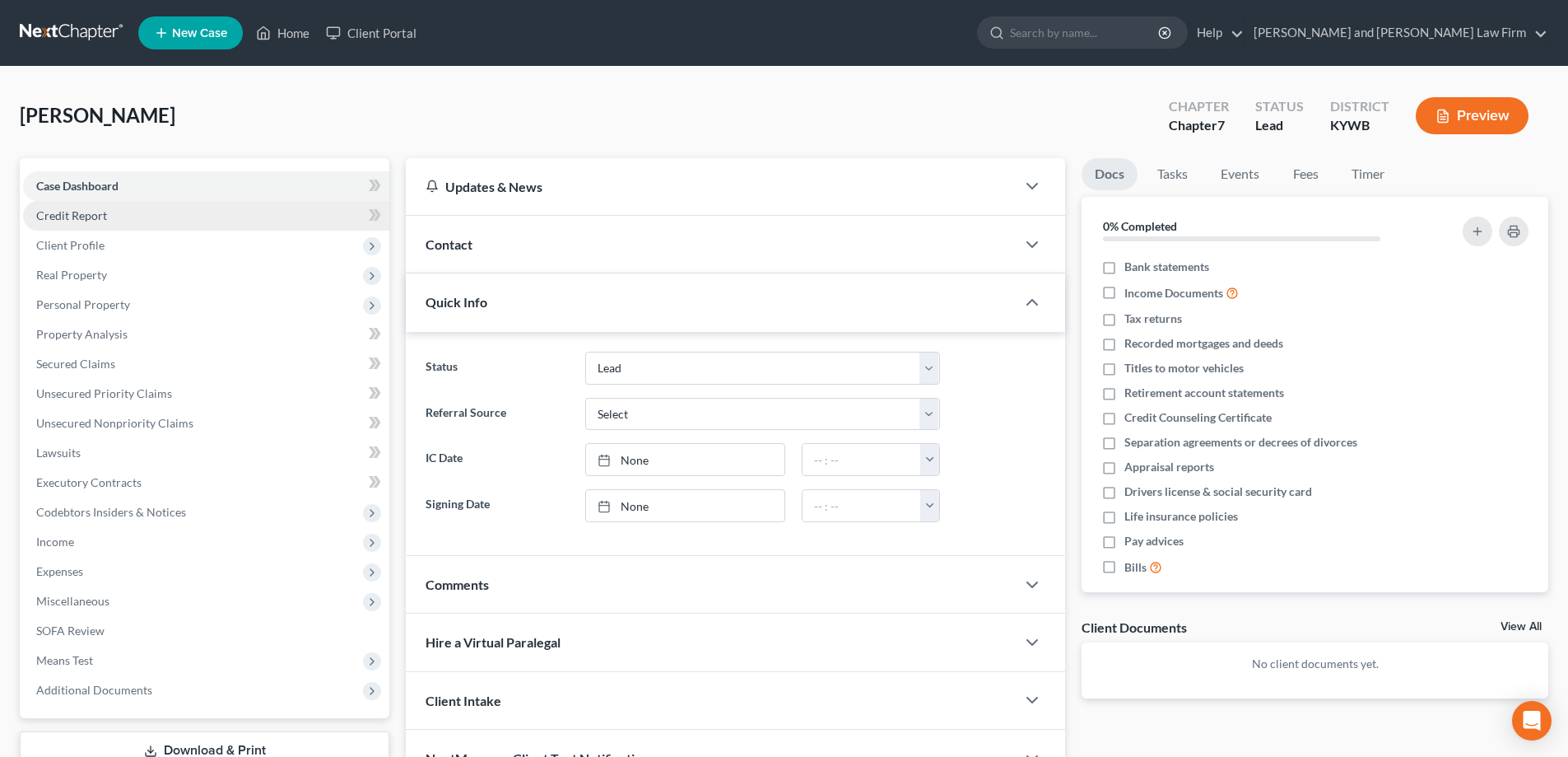
click at [85, 217] on span "Credit Report" at bounding box center [71, 215] width 70 height 14
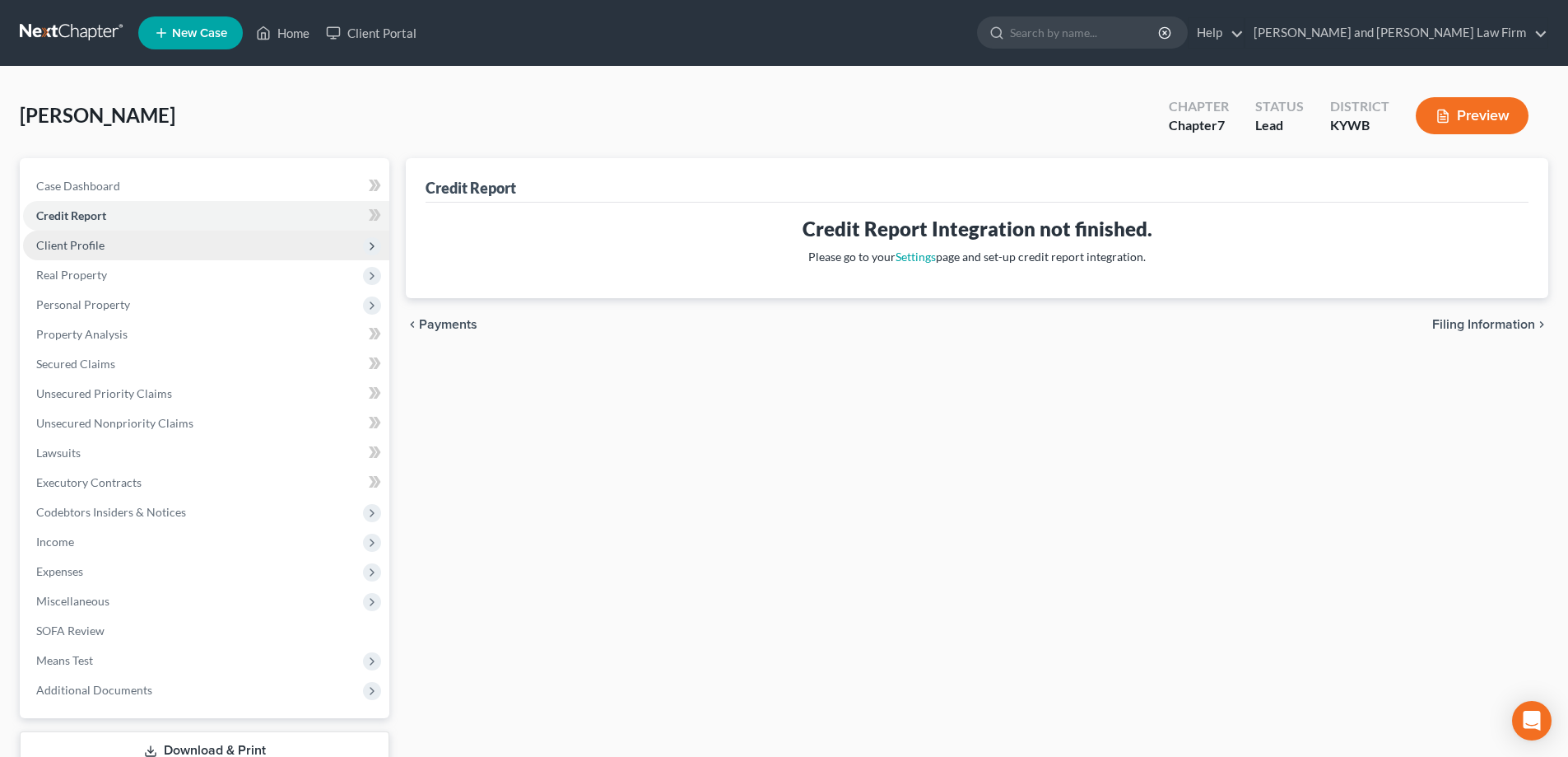
click at [86, 249] on span "Client Profile" at bounding box center [70, 244] width 69 height 14
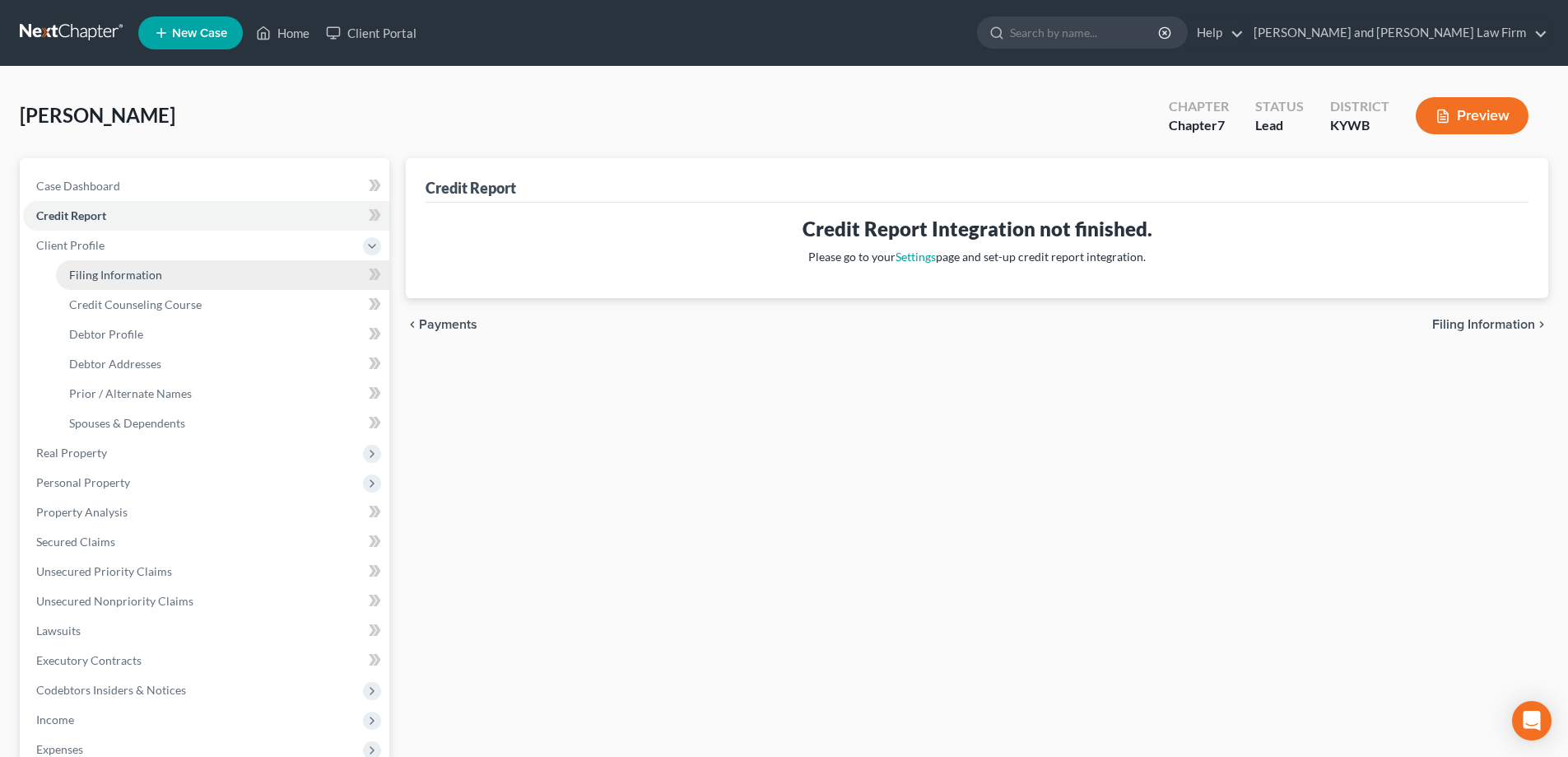
click at [102, 272] on span "Filing Information" at bounding box center [116, 274] width 93 height 14
select select "1"
select select "0"
select select "33"
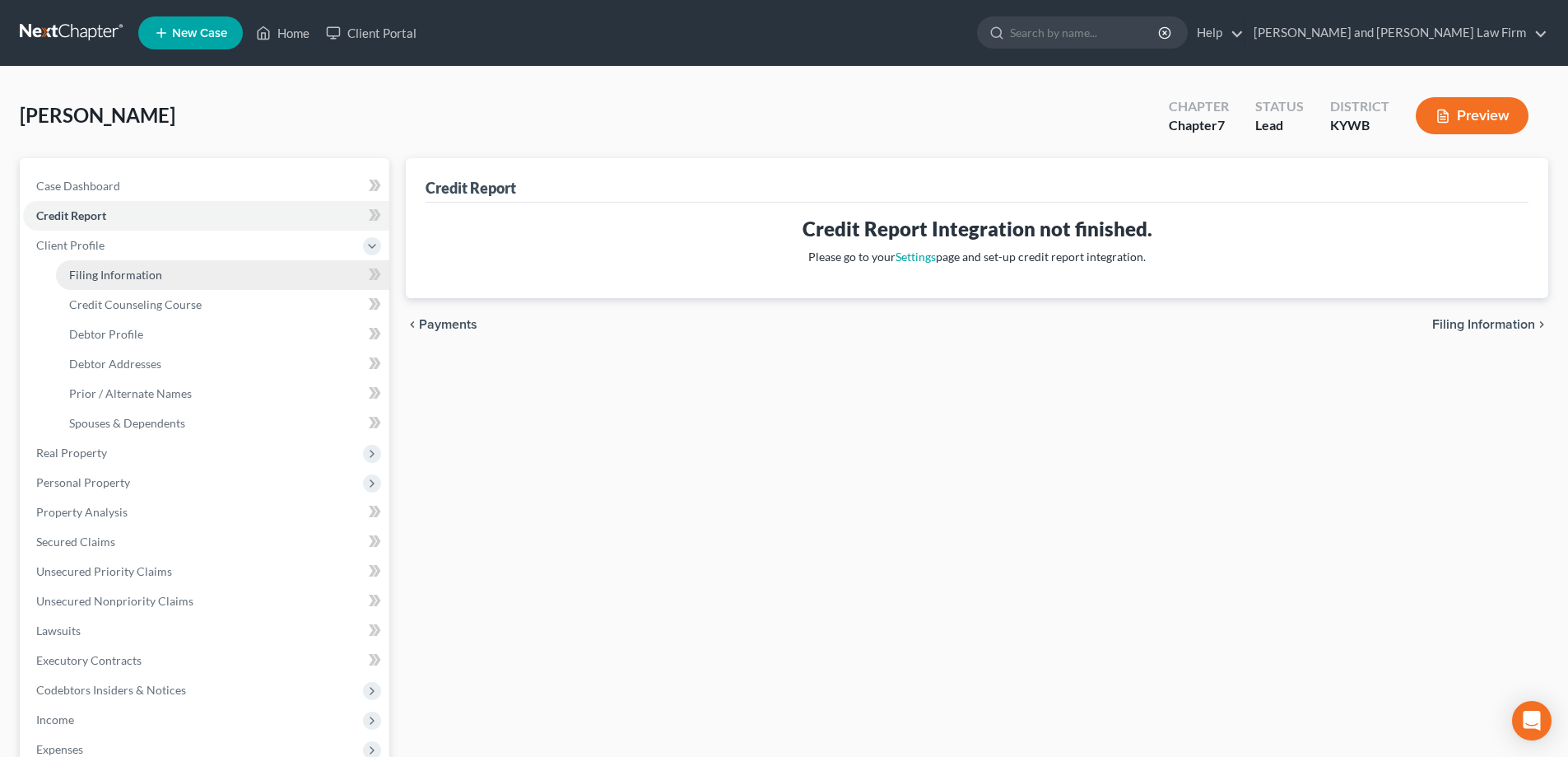
select select "0"
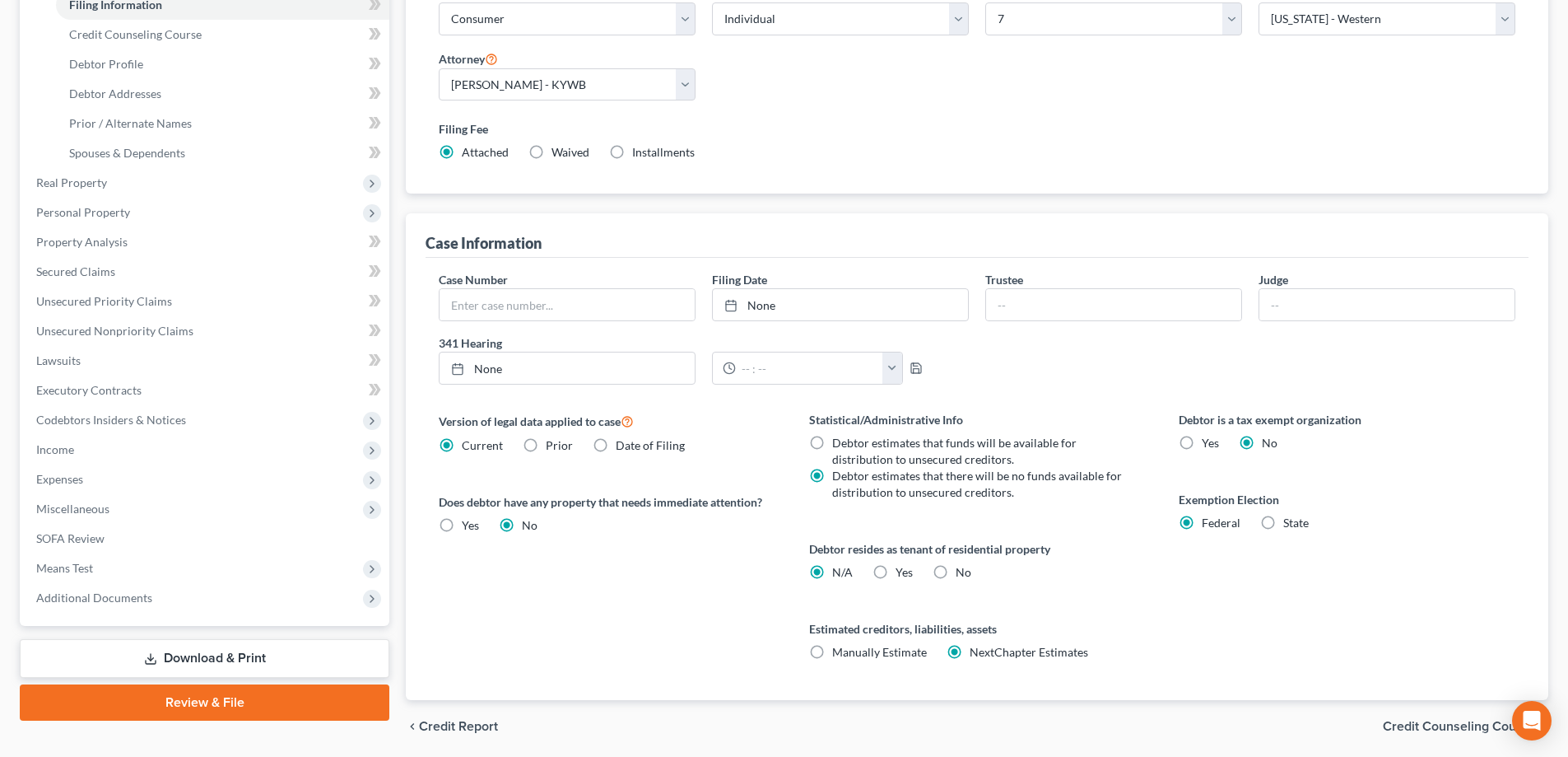
scroll to position [329, 0]
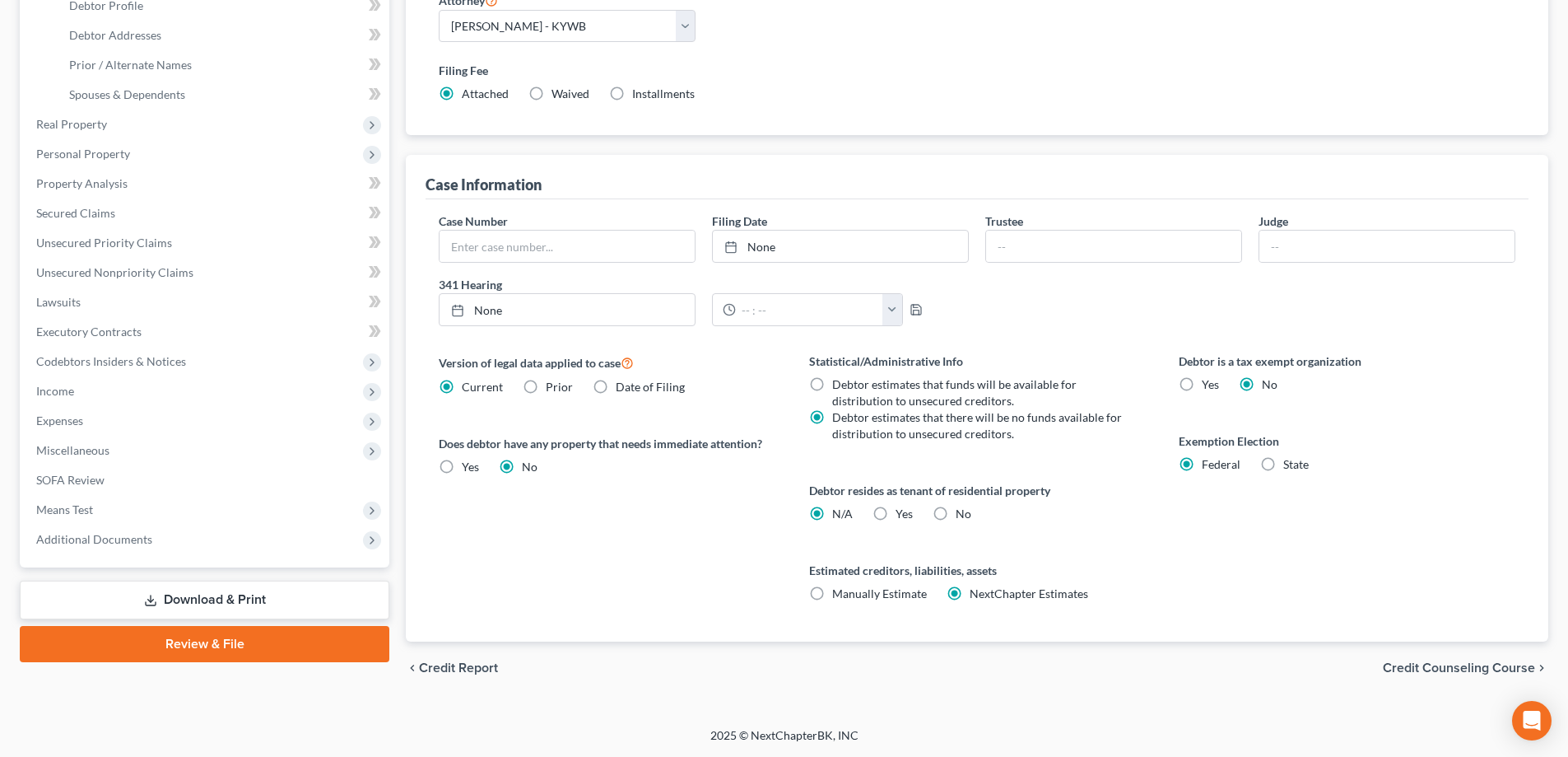
click at [1454, 666] on span "Credit Counseling Course" at bounding box center [1459, 668] width 152 height 13
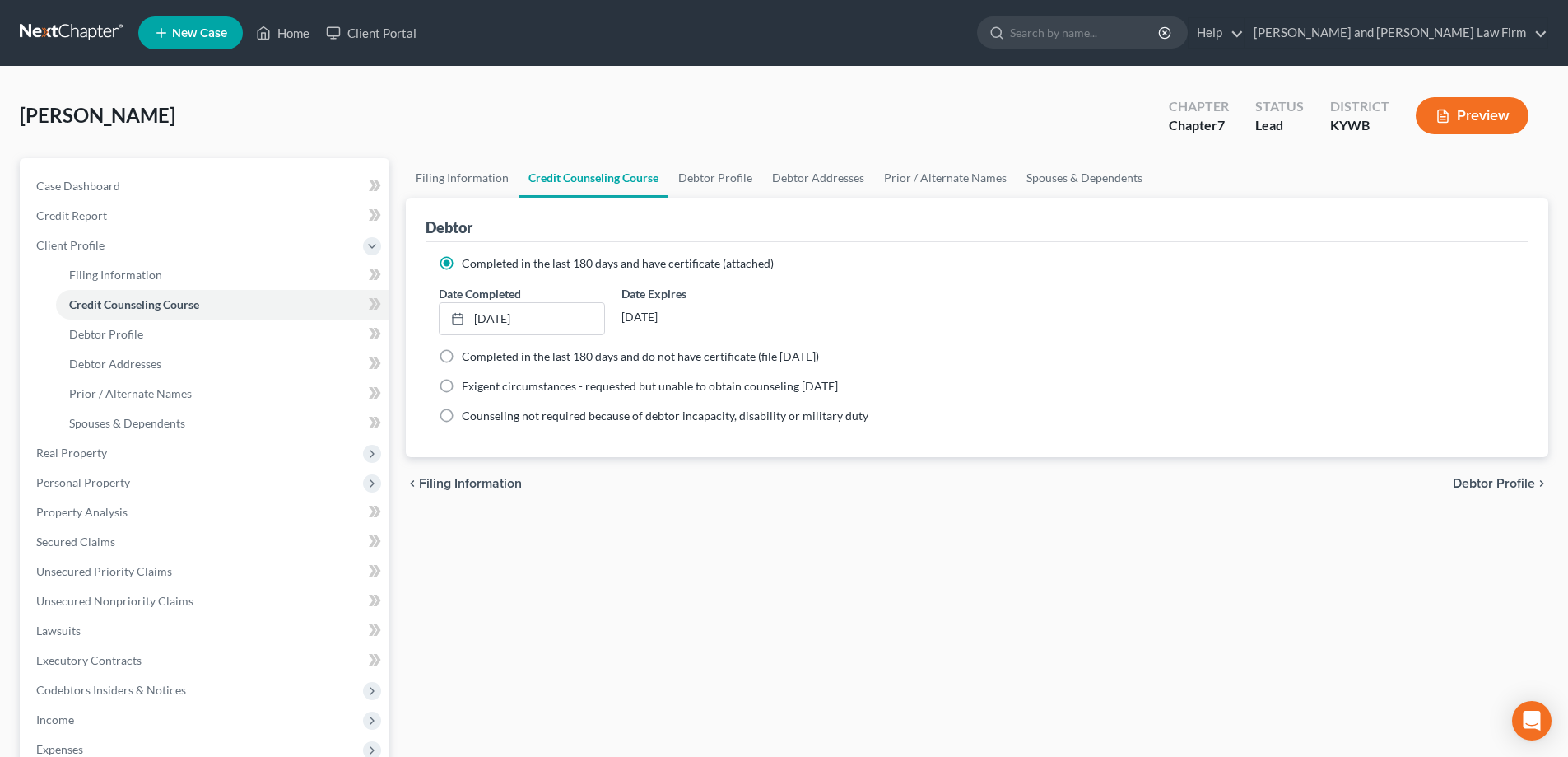
click at [1502, 483] on span "Debtor Profile" at bounding box center [1494, 483] width 82 height 13
select select "0"
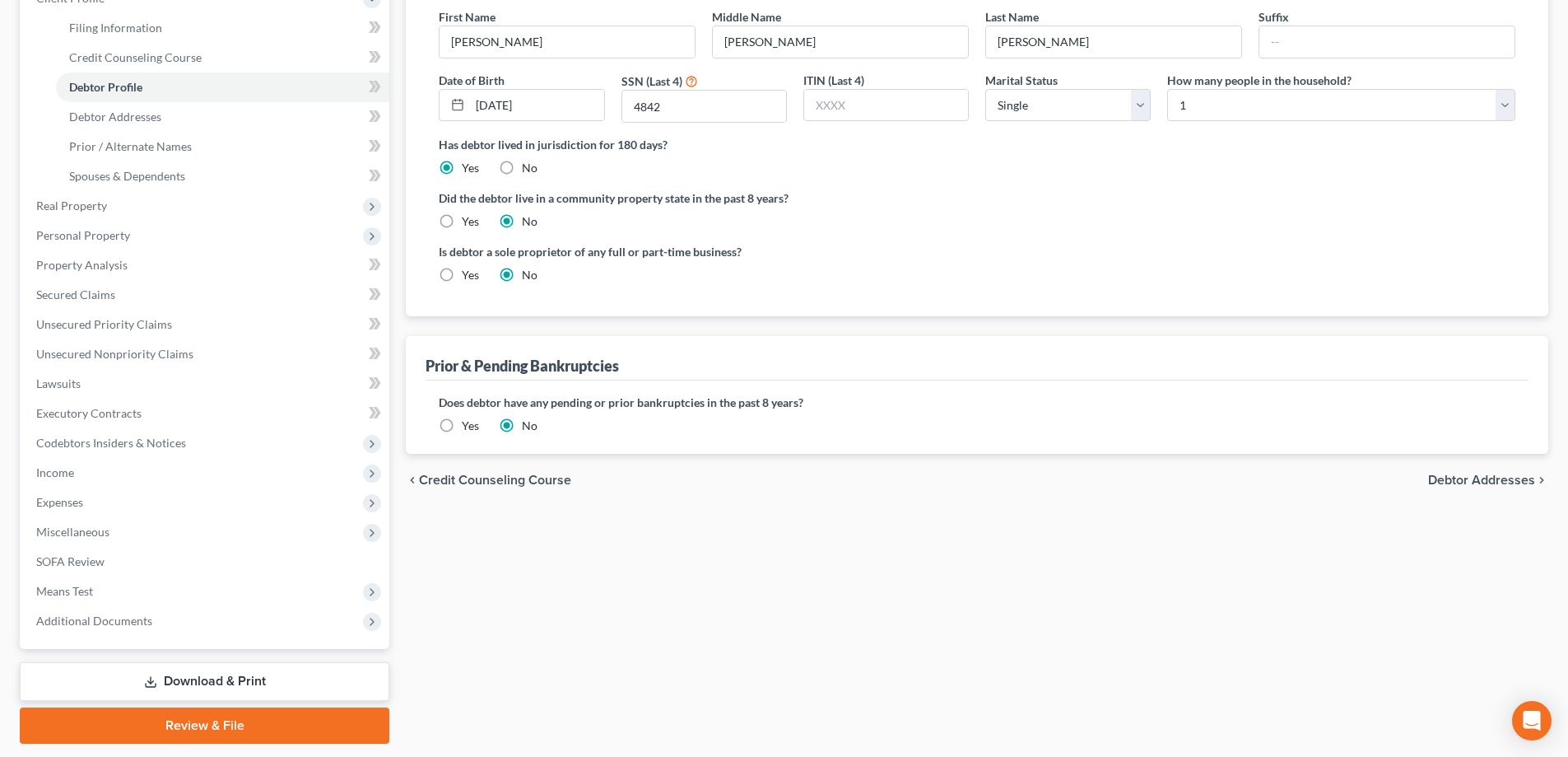
click at [1498, 473] on span "Debtor Addresses" at bounding box center [1481, 480] width 107 height 13
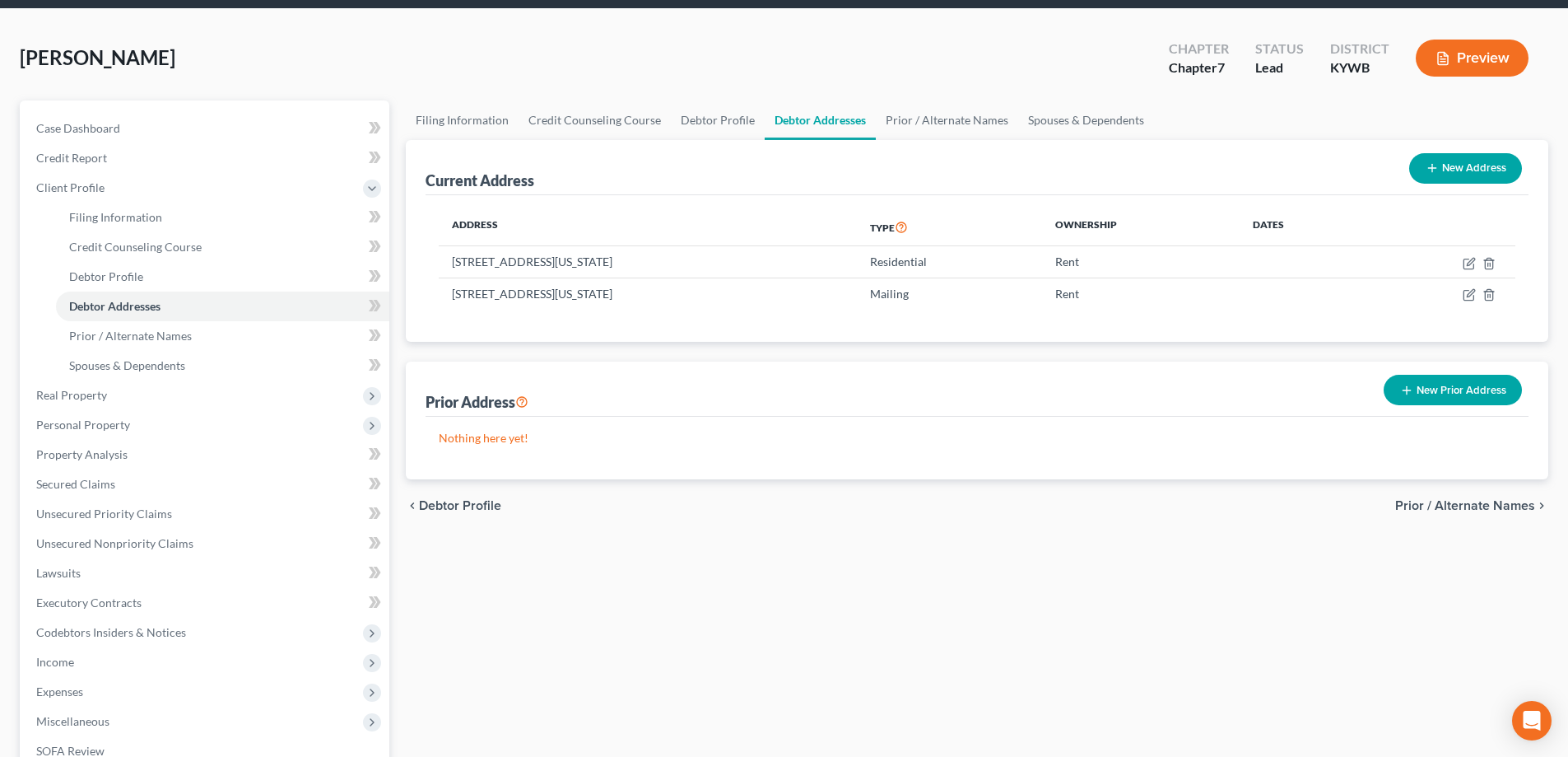
scroll to position [4, 0]
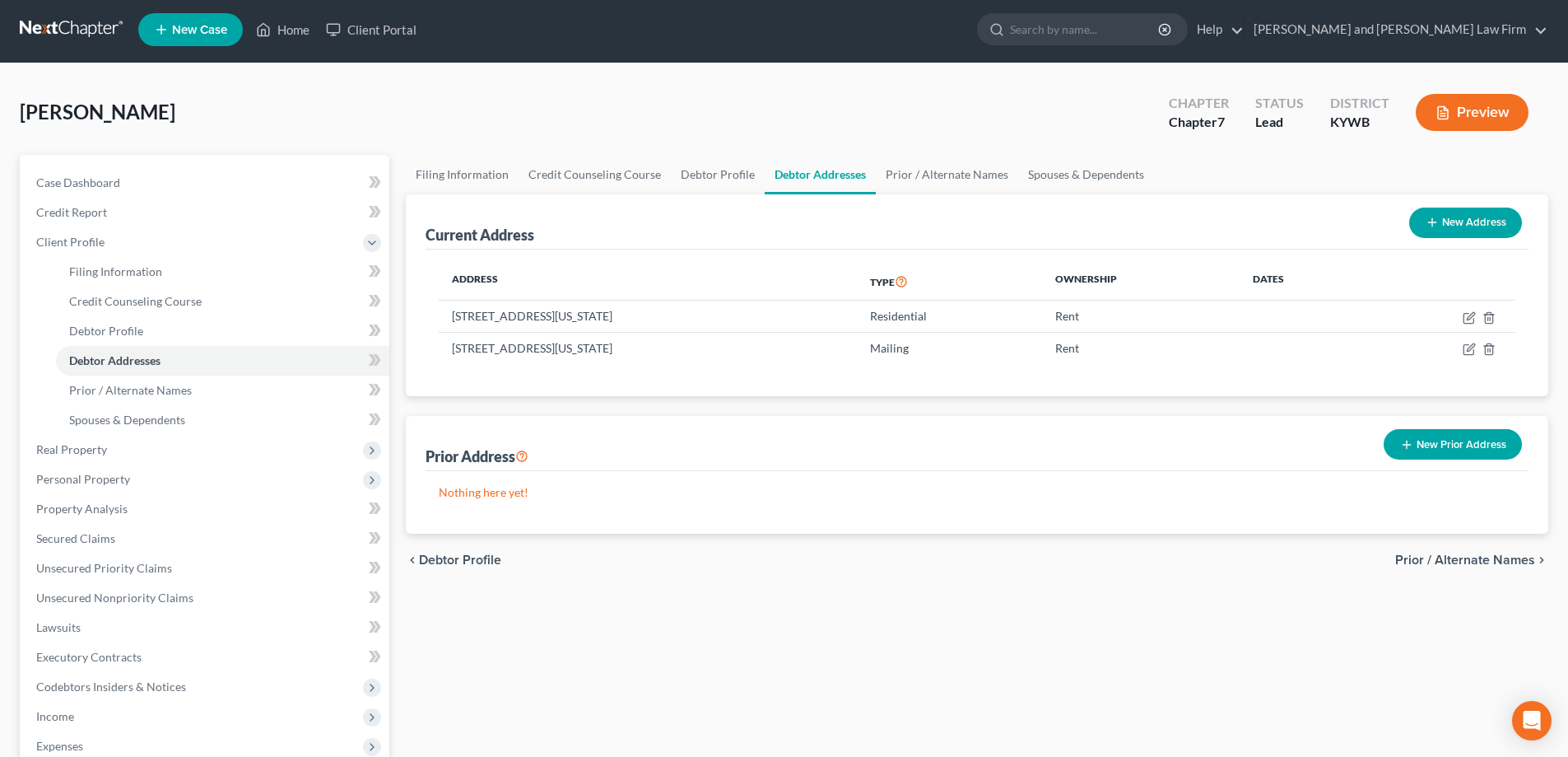
click at [1502, 488] on div "Nothing here yet!" at bounding box center [977, 503] width 1103 height 62
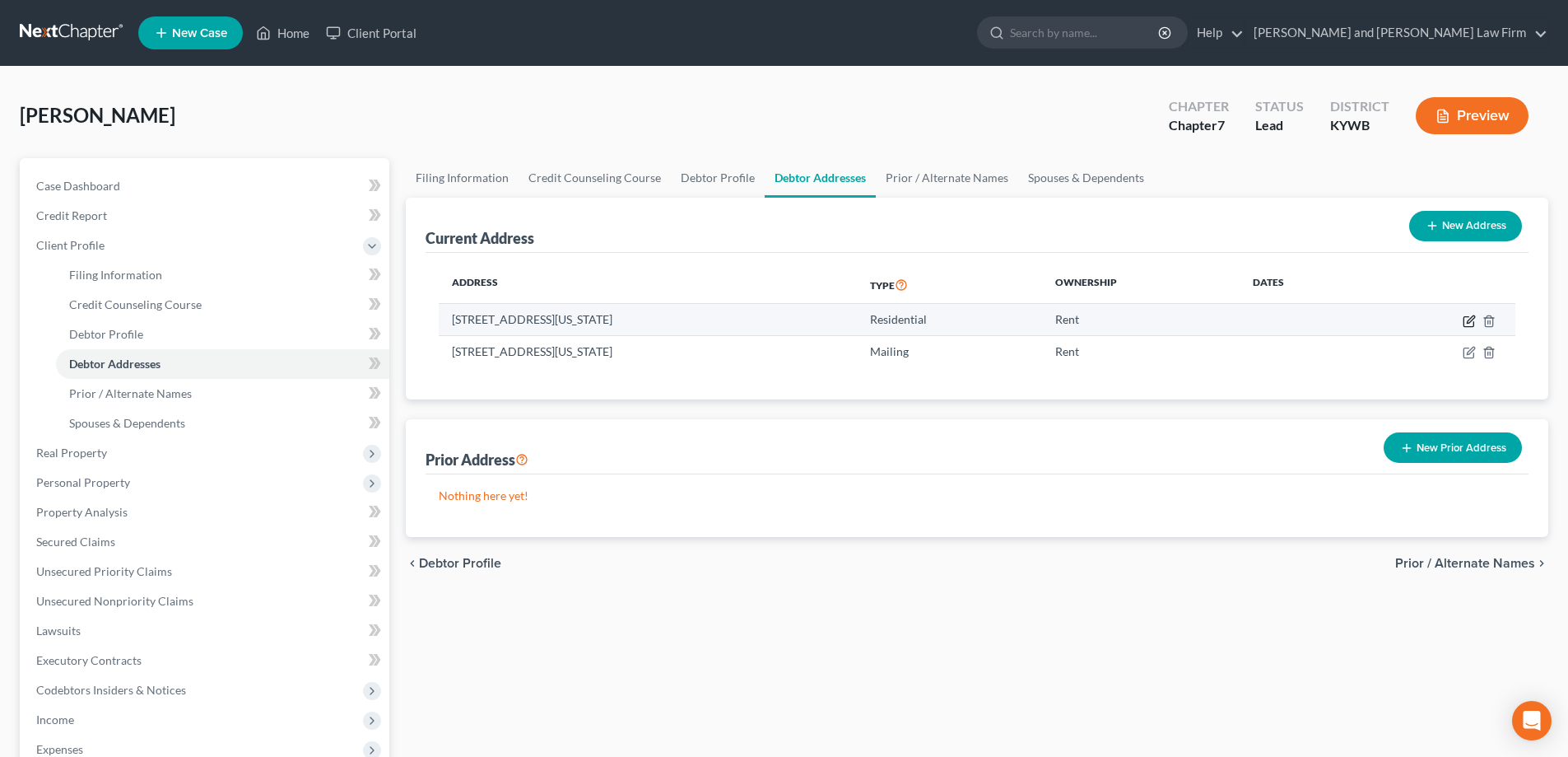
click at [1466, 322] on icon "button" at bounding box center [1469, 321] width 13 height 13
select select "18"
select select "30"
select select "0"
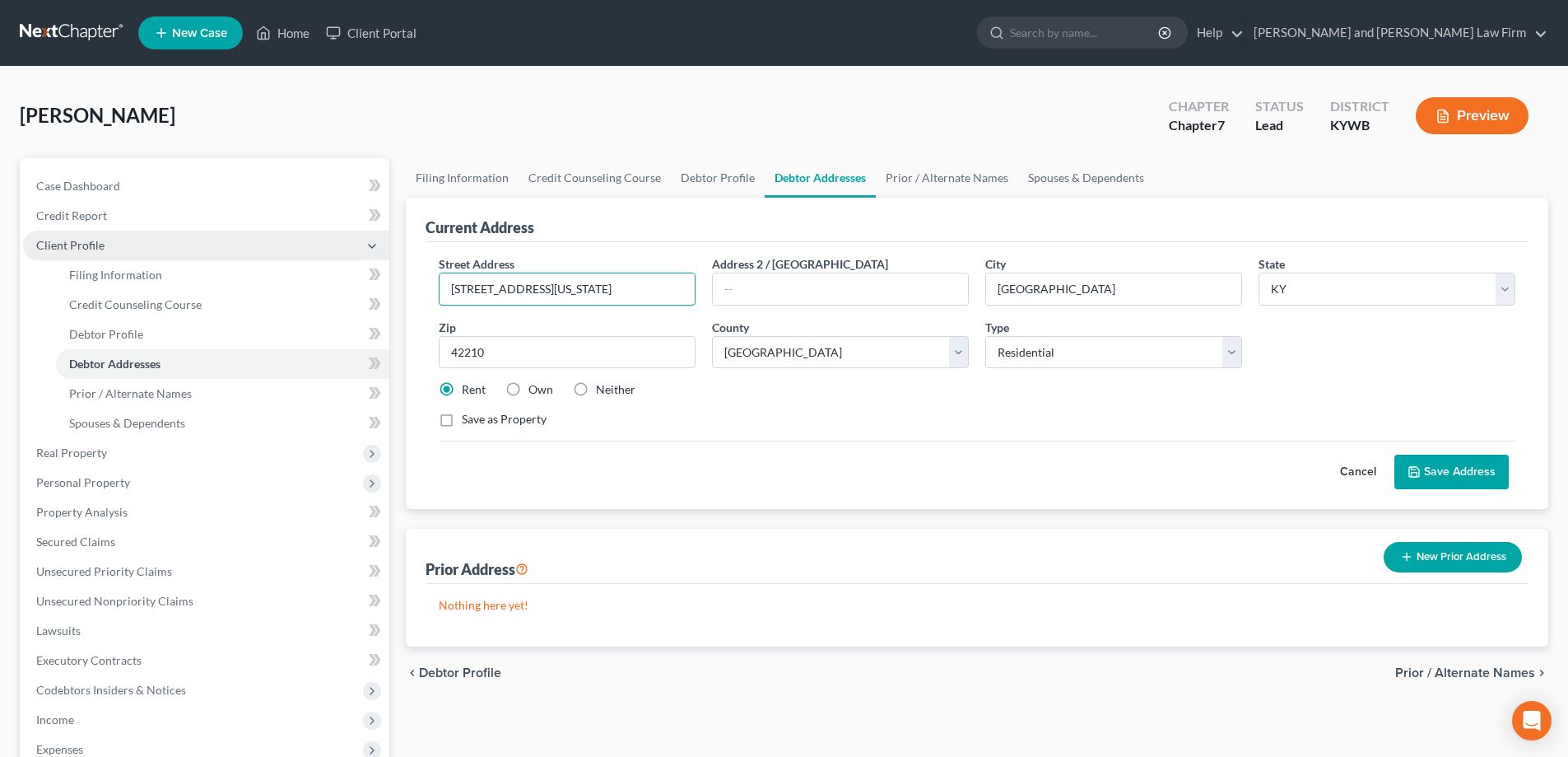
drag, startPoint x: 654, startPoint y: 287, endPoint x: 297, endPoint y: 245, distance: 359.5
click at [293, 234] on div "Petition Navigation Case Dashboard Payments Invoices Payments Payments Credit R…" at bounding box center [784, 575] width 1545 height 833
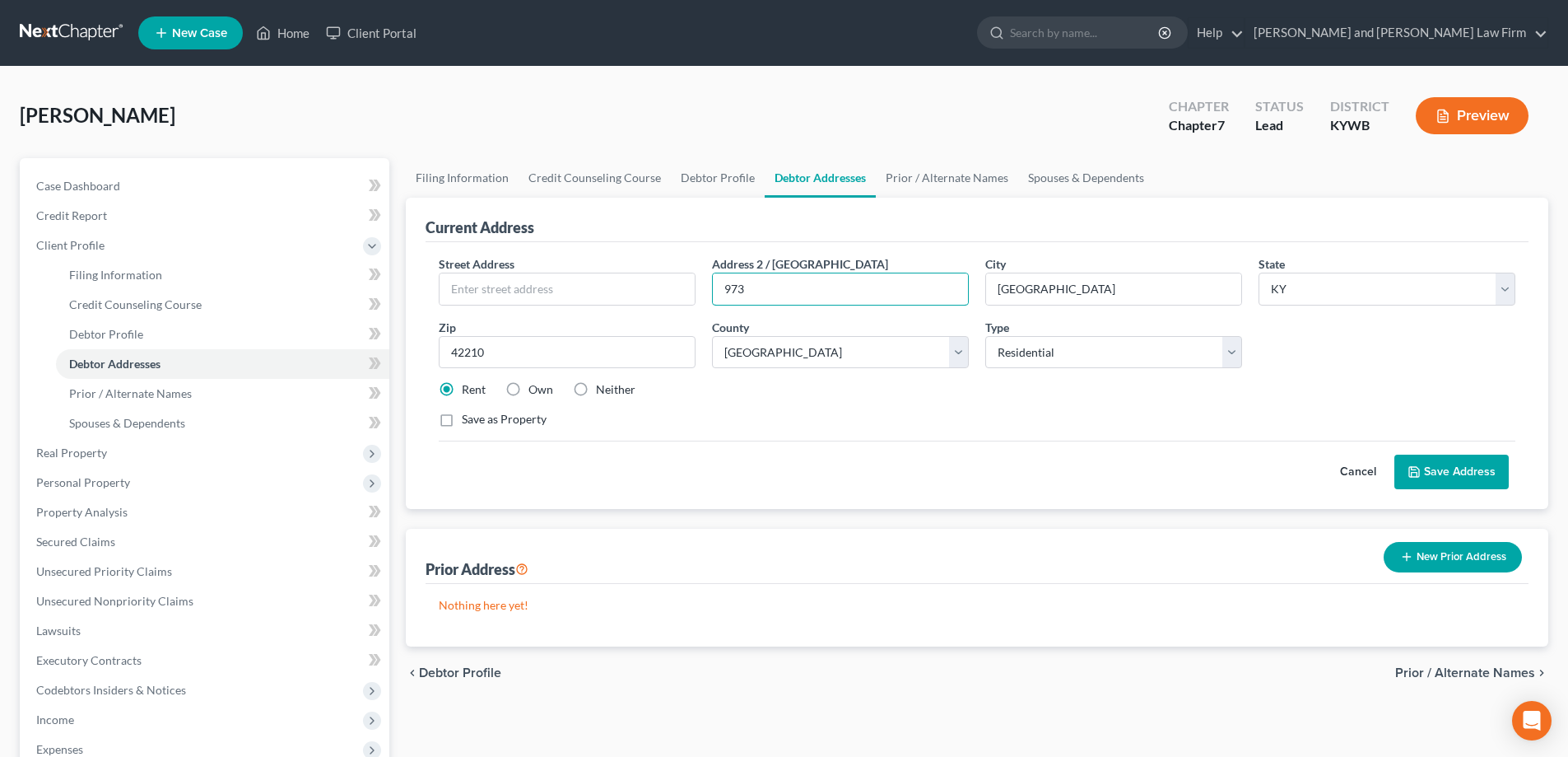
type input "973"
click at [1420, 472] on icon at bounding box center [1414, 471] width 10 height 10
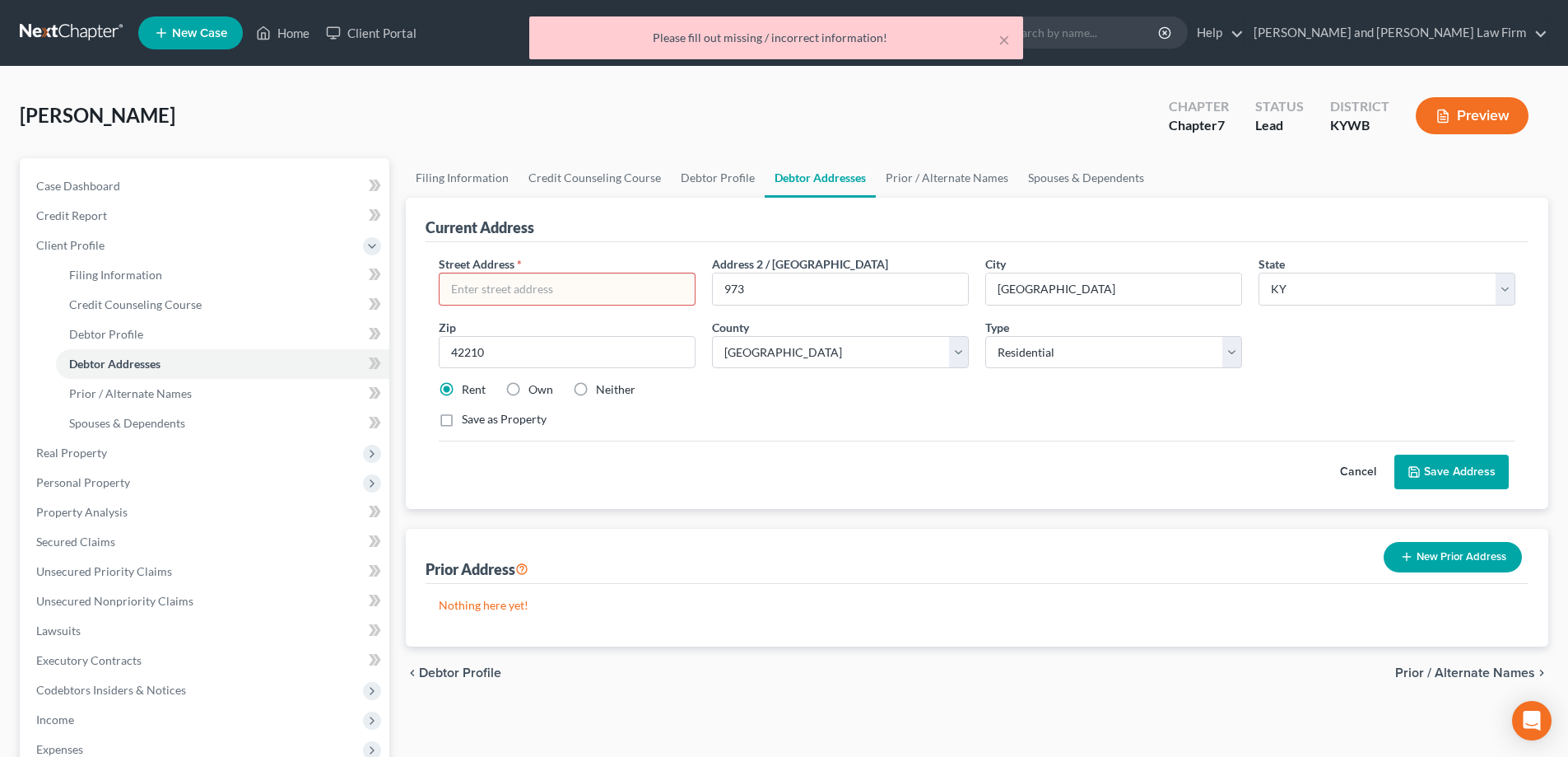
click at [1349, 468] on button "Cancel" at bounding box center [1358, 472] width 72 height 33
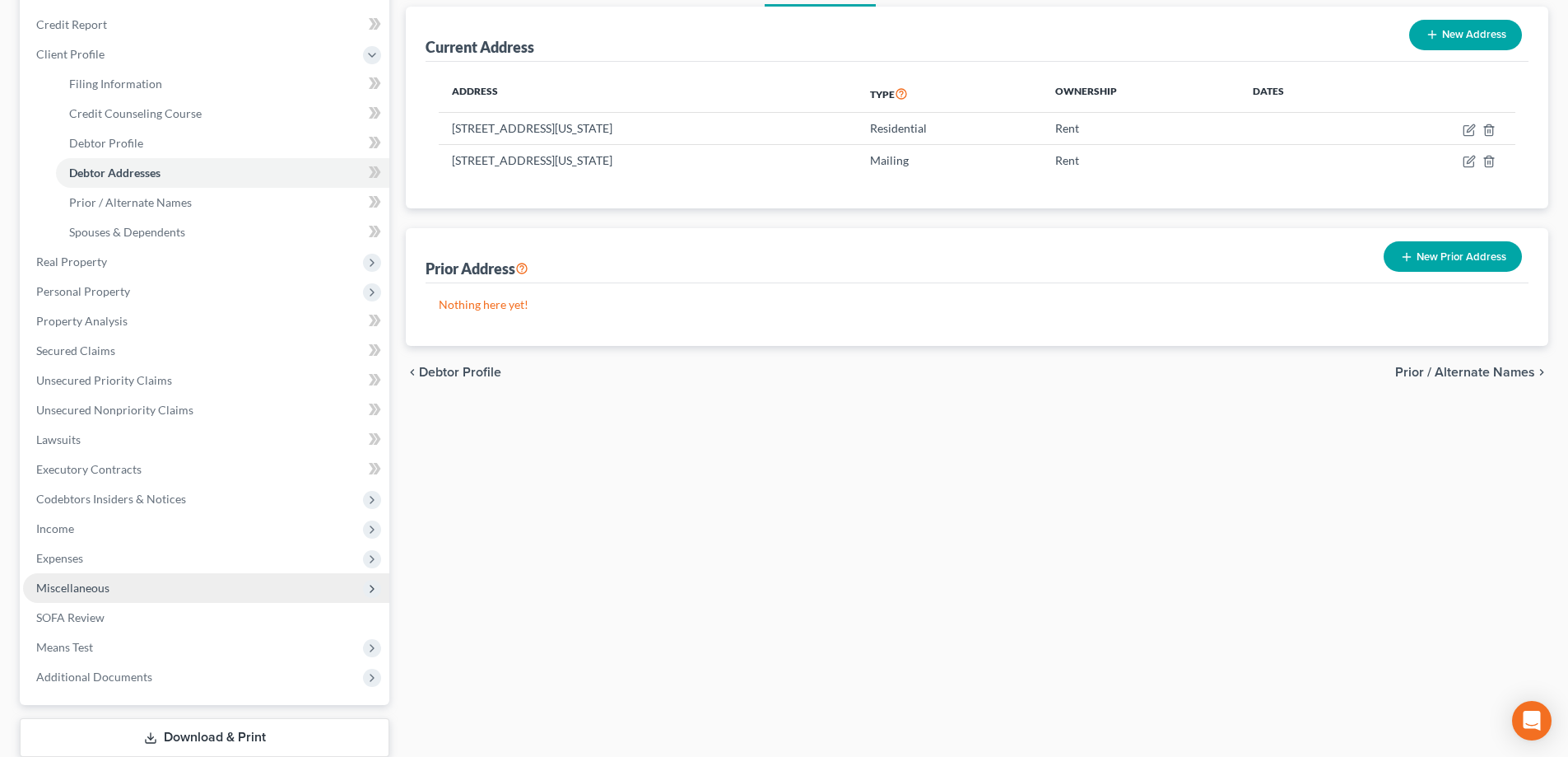
scroll to position [247, 0]
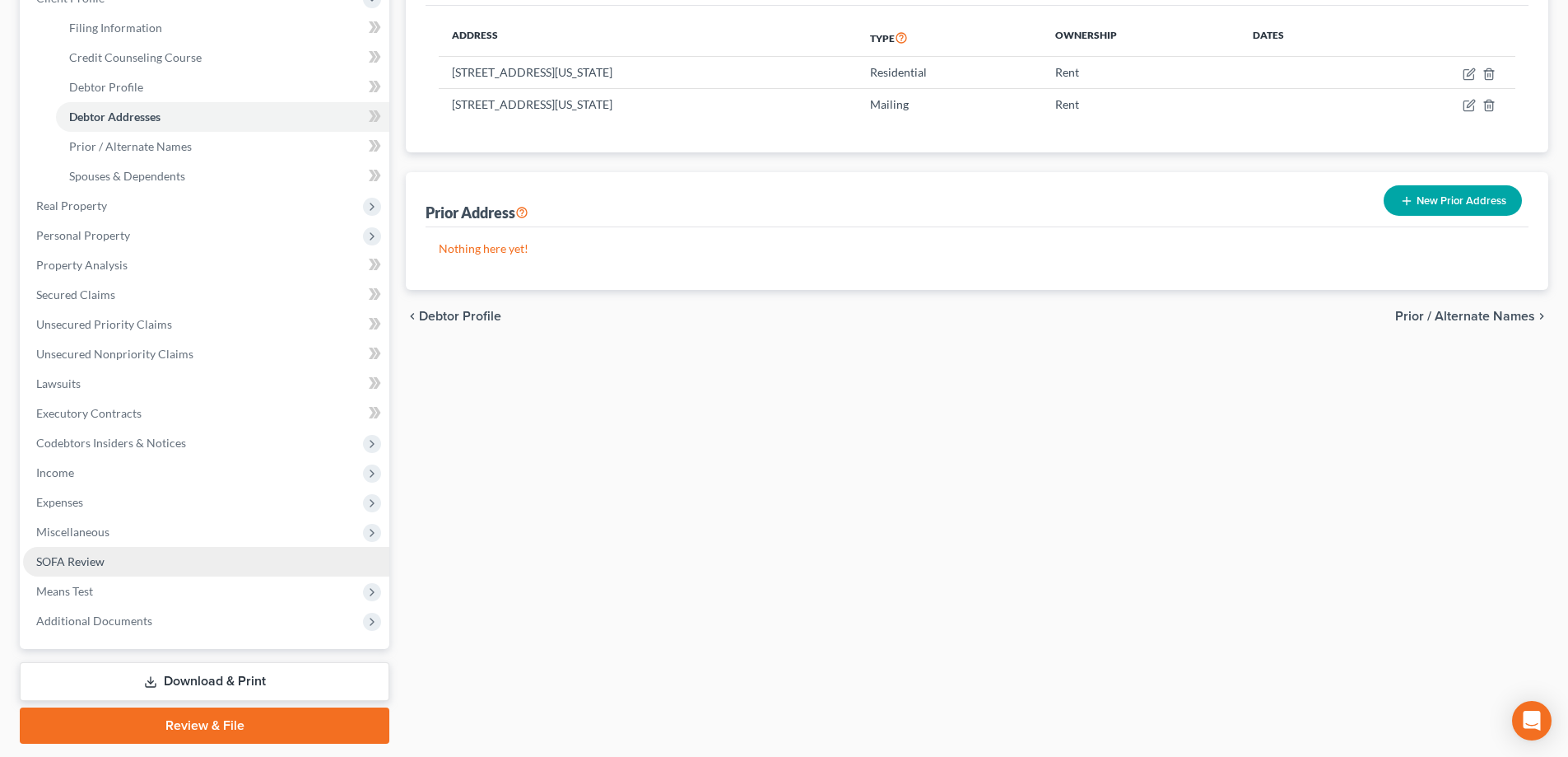
click at [47, 559] on span "SOFA Review" at bounding box center [70, 561] width 69 height 14
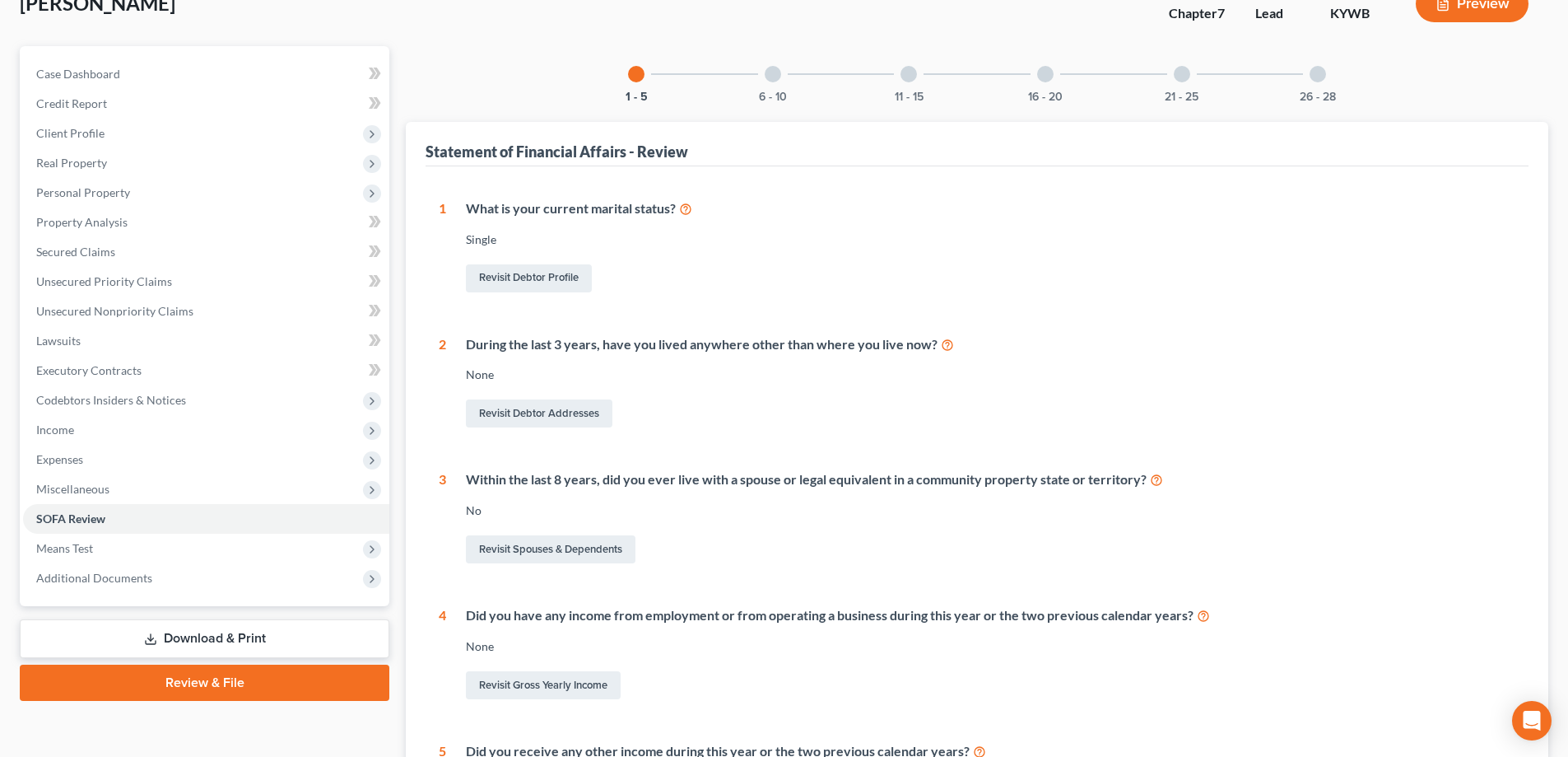
scroll to position [165, 0]
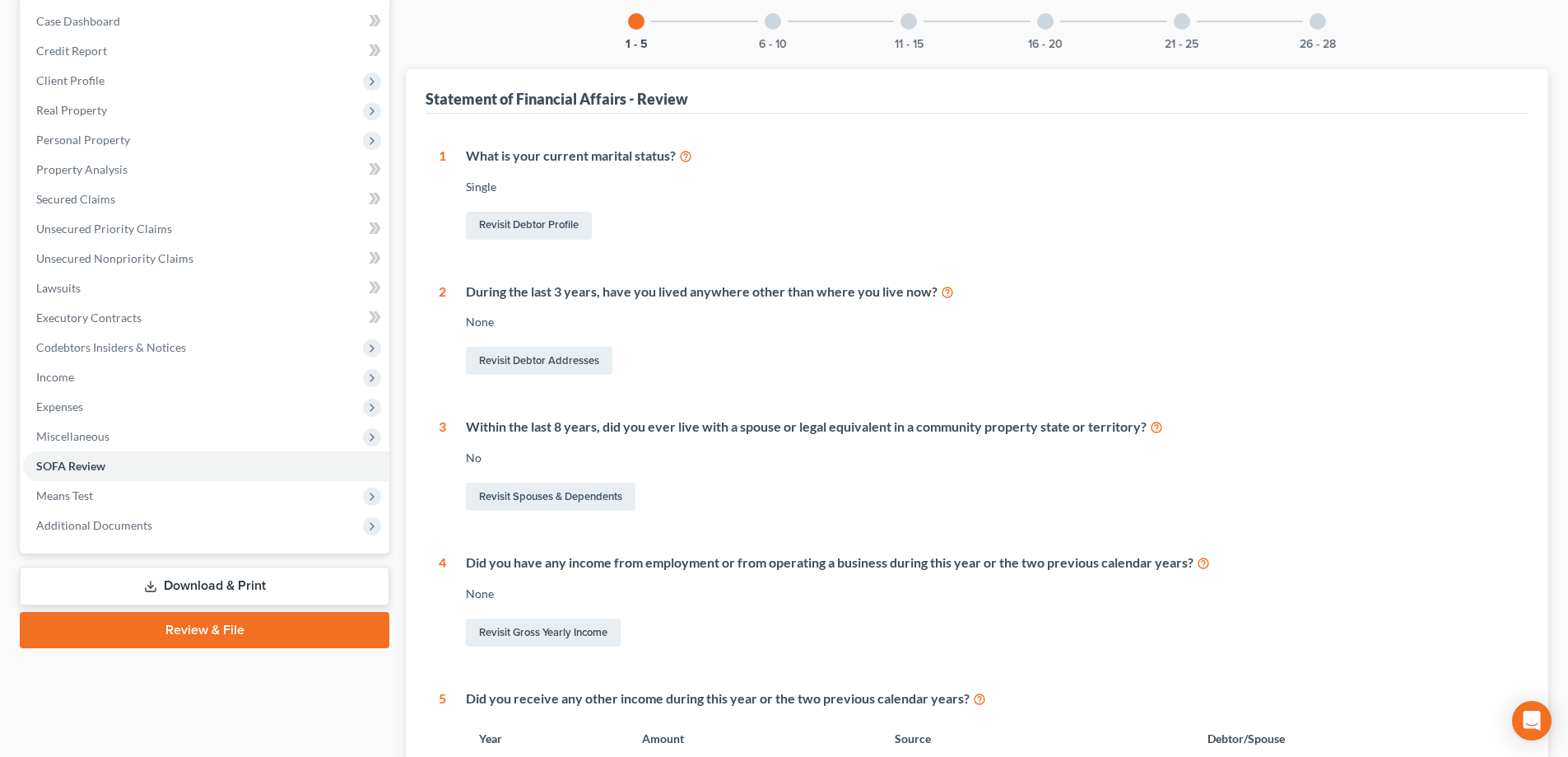
click at [770, 19] on div at bounding box center [773, 21] width 16 height 16
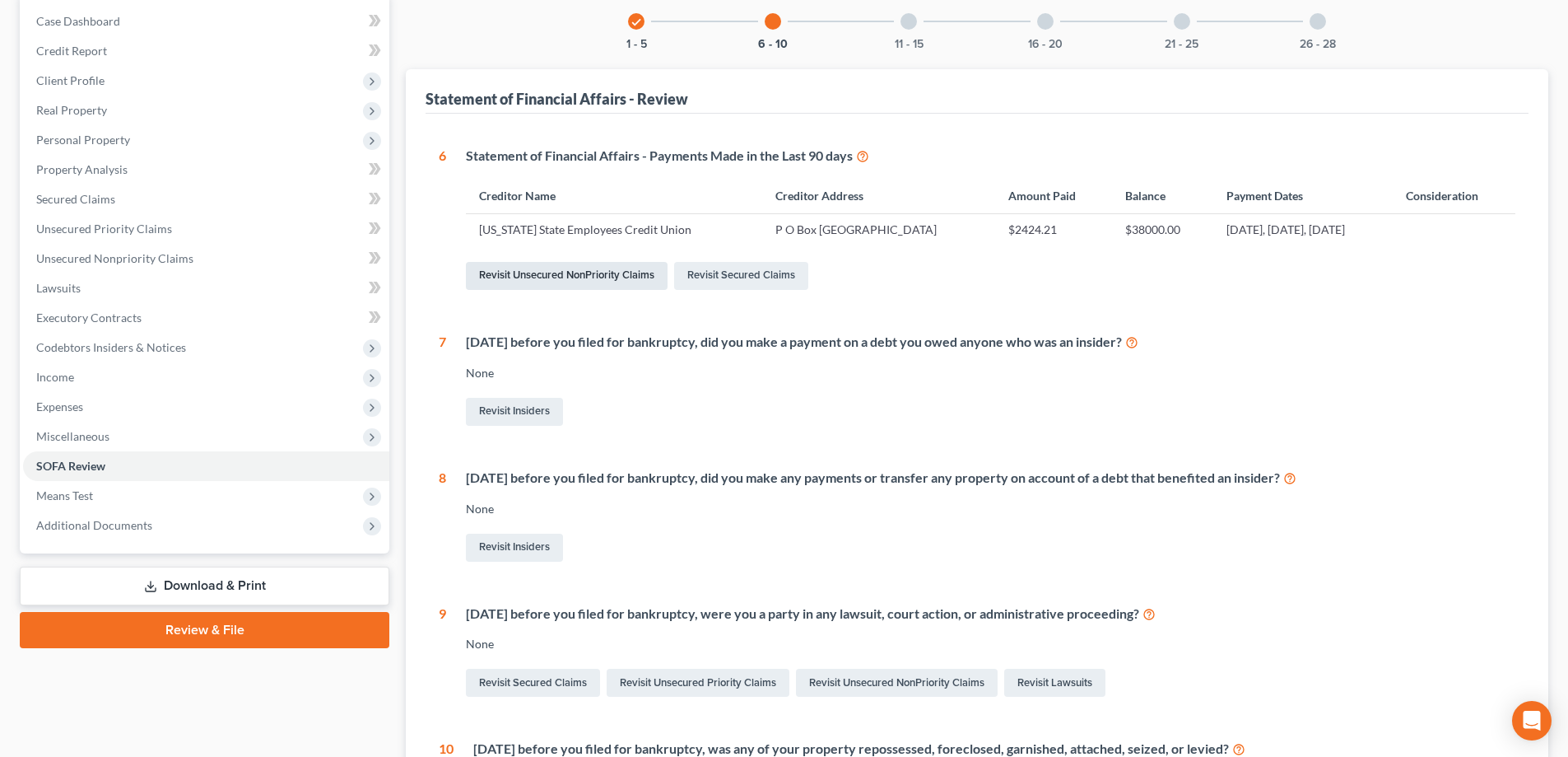
click at [585, 275] on link "Revisit Unsecured NonPriority Claims" at bounding box center [566, 276] width 201 height 28
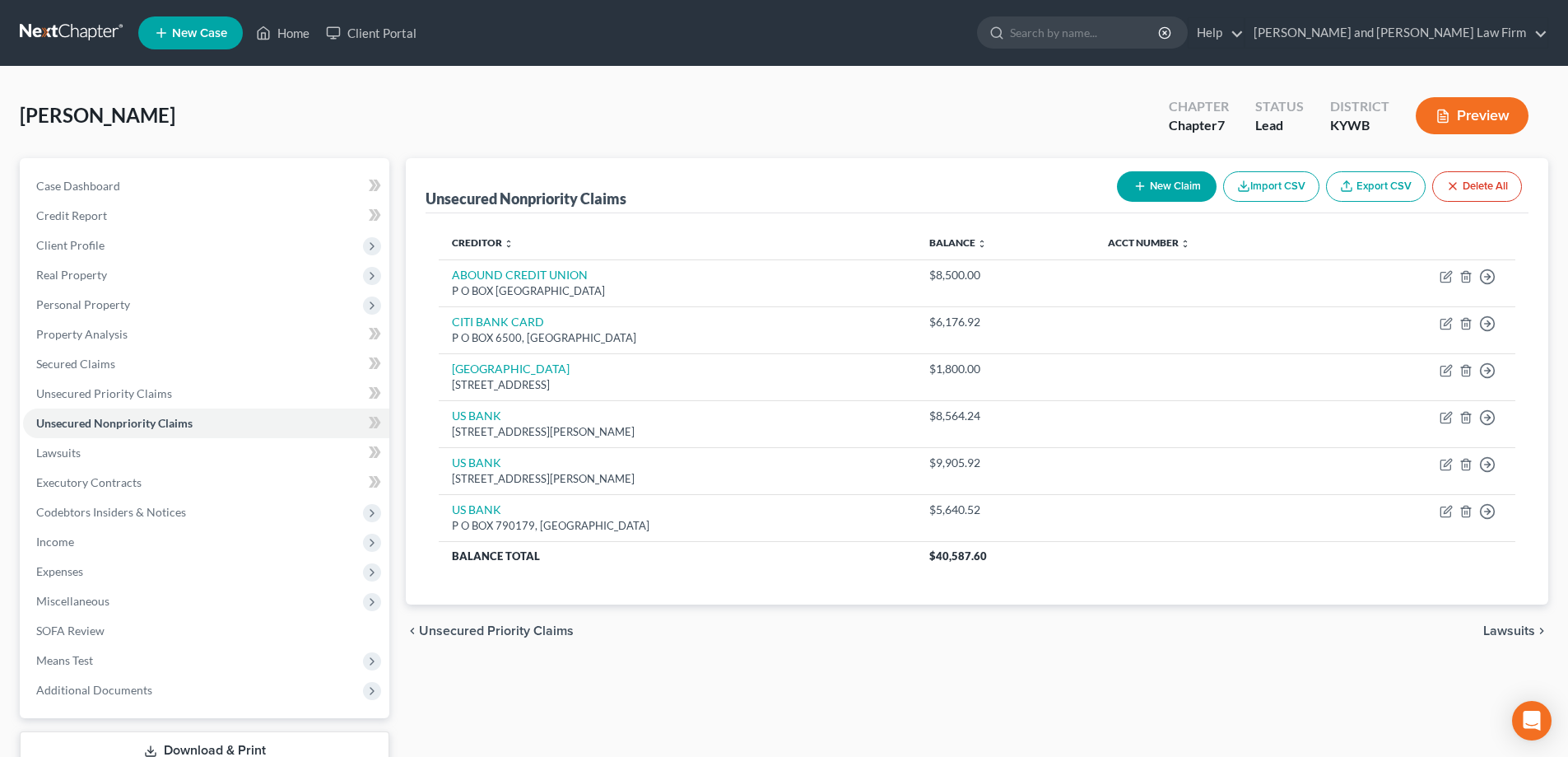
click at [527, 633] on span "Unsecured Priority Claims" at bounding box center [496, 631] width 155 height 13
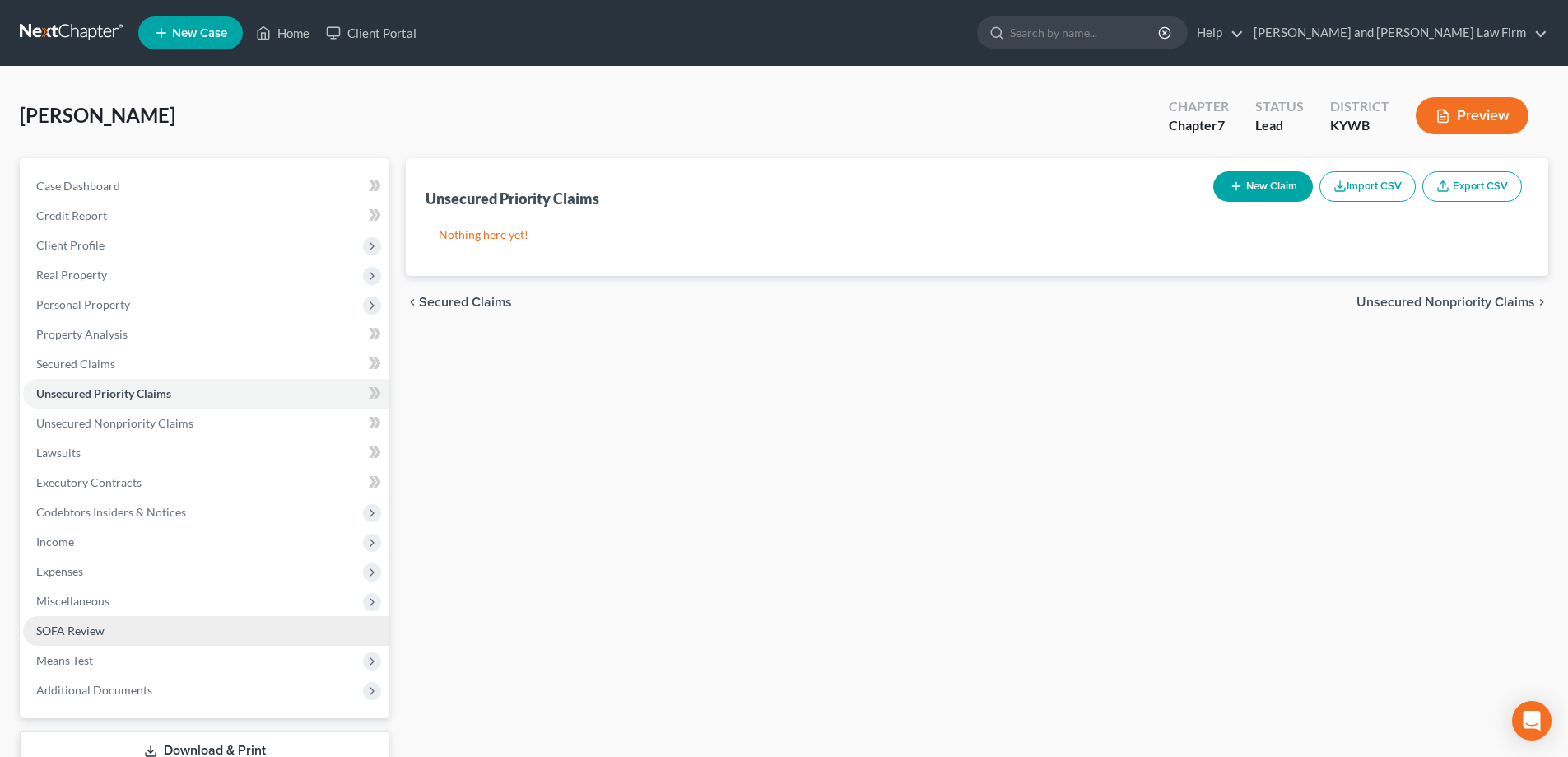
click at [94, 631] on span "SOFA Review" at bounding box center [70, 630] width 69 height 14
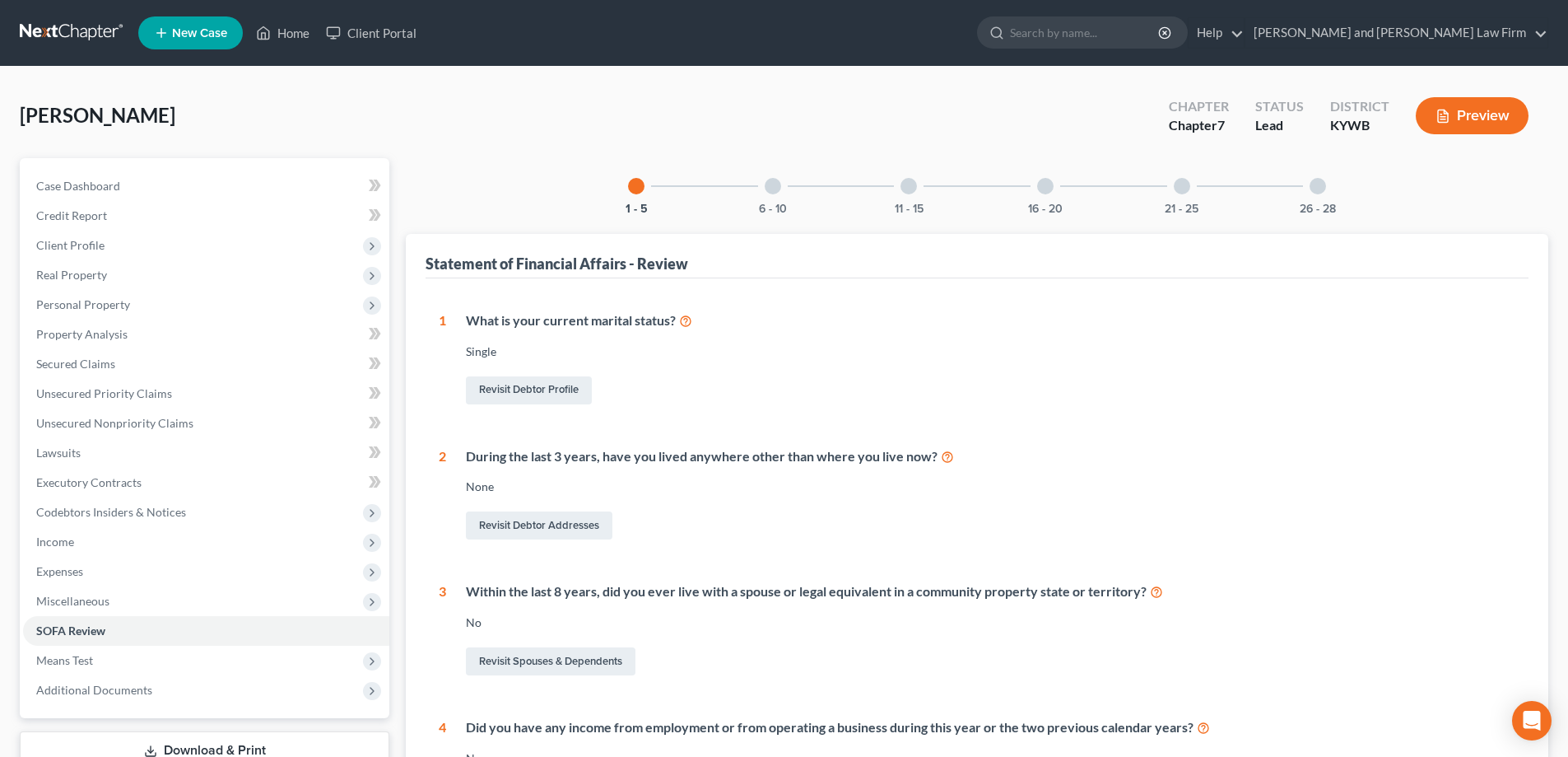
click at [772, 181] on div at bounding box center [773, 186] width 16 height 16
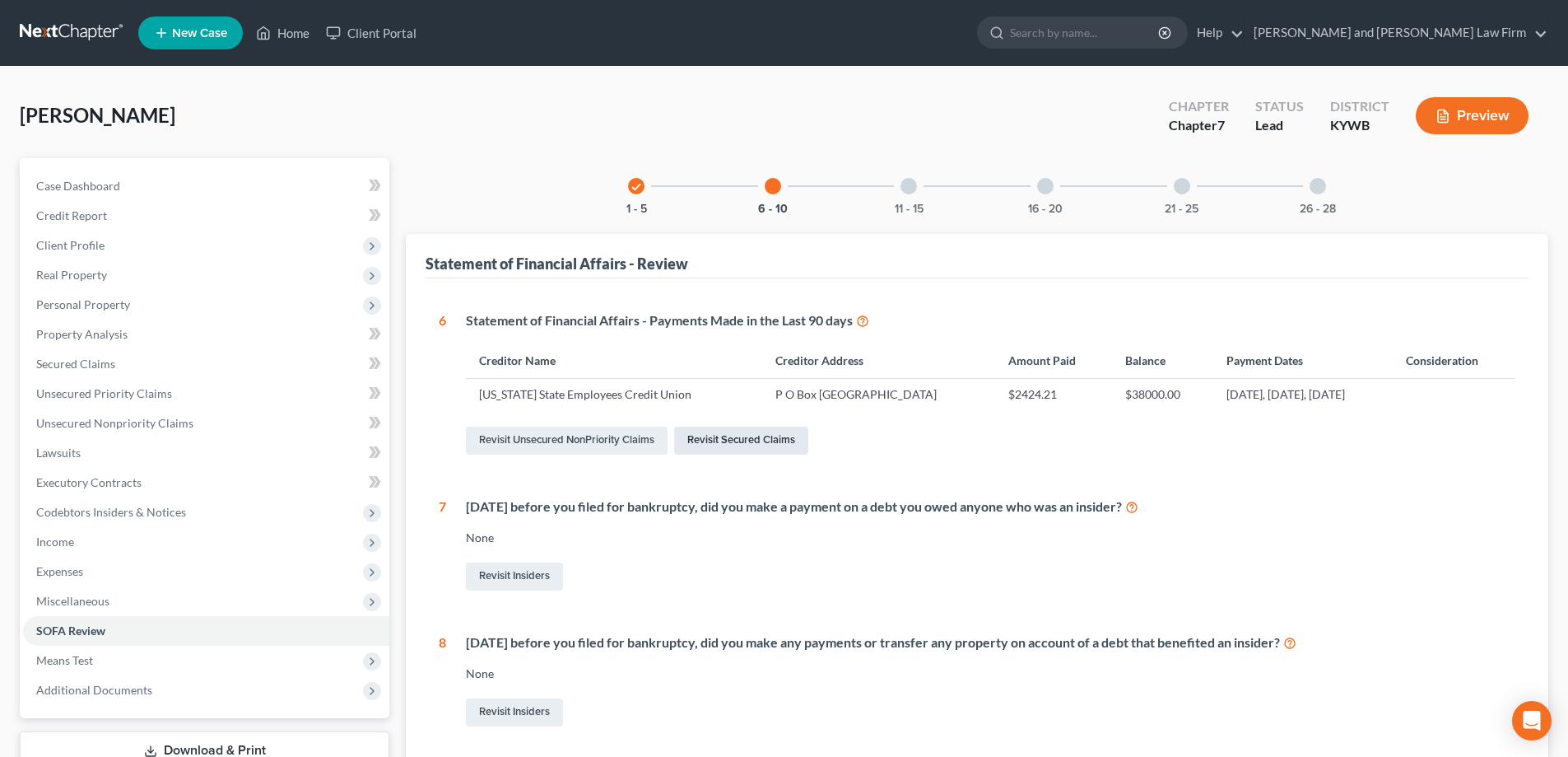
click at [720, 439] on link "Revisit Secured Claims" at bounding box center [741, 440] width 134 height 28
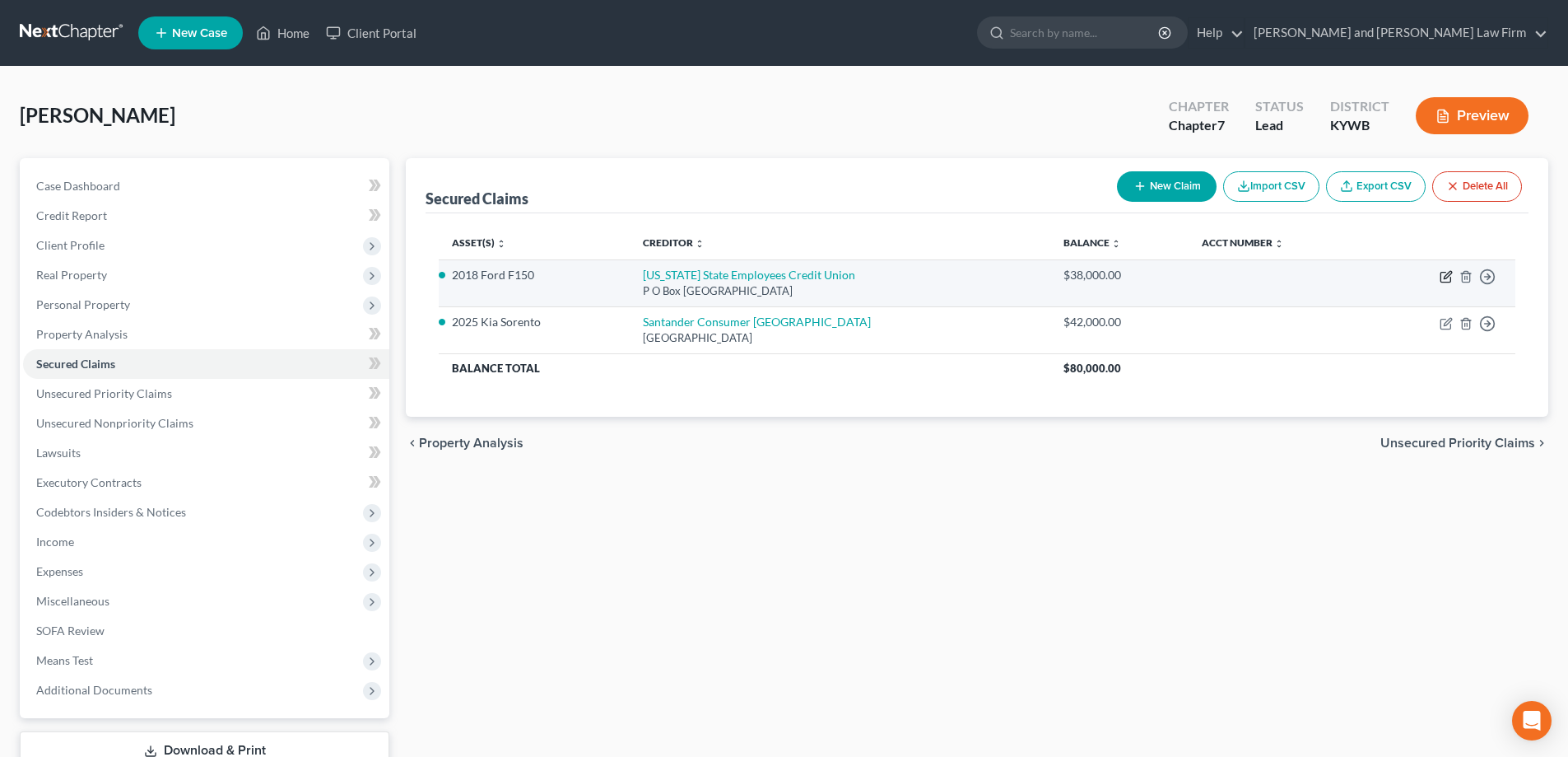
click at [1444, 276] on icon "button" at bounding box center [1446, 276] width 13 height 13
select select "39"
select select "4"
select select "2"
select select "0"
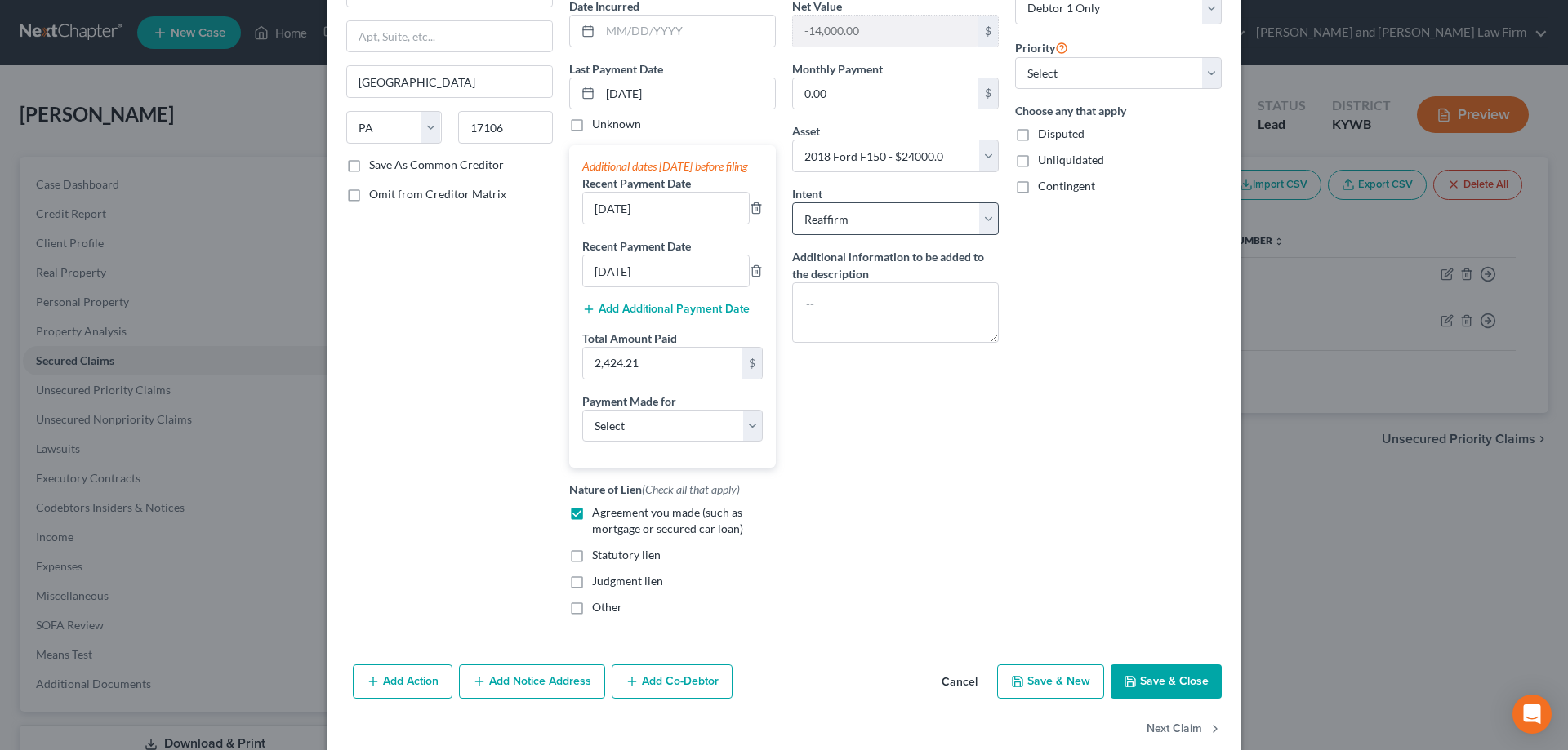
scroll to position [208, 0]
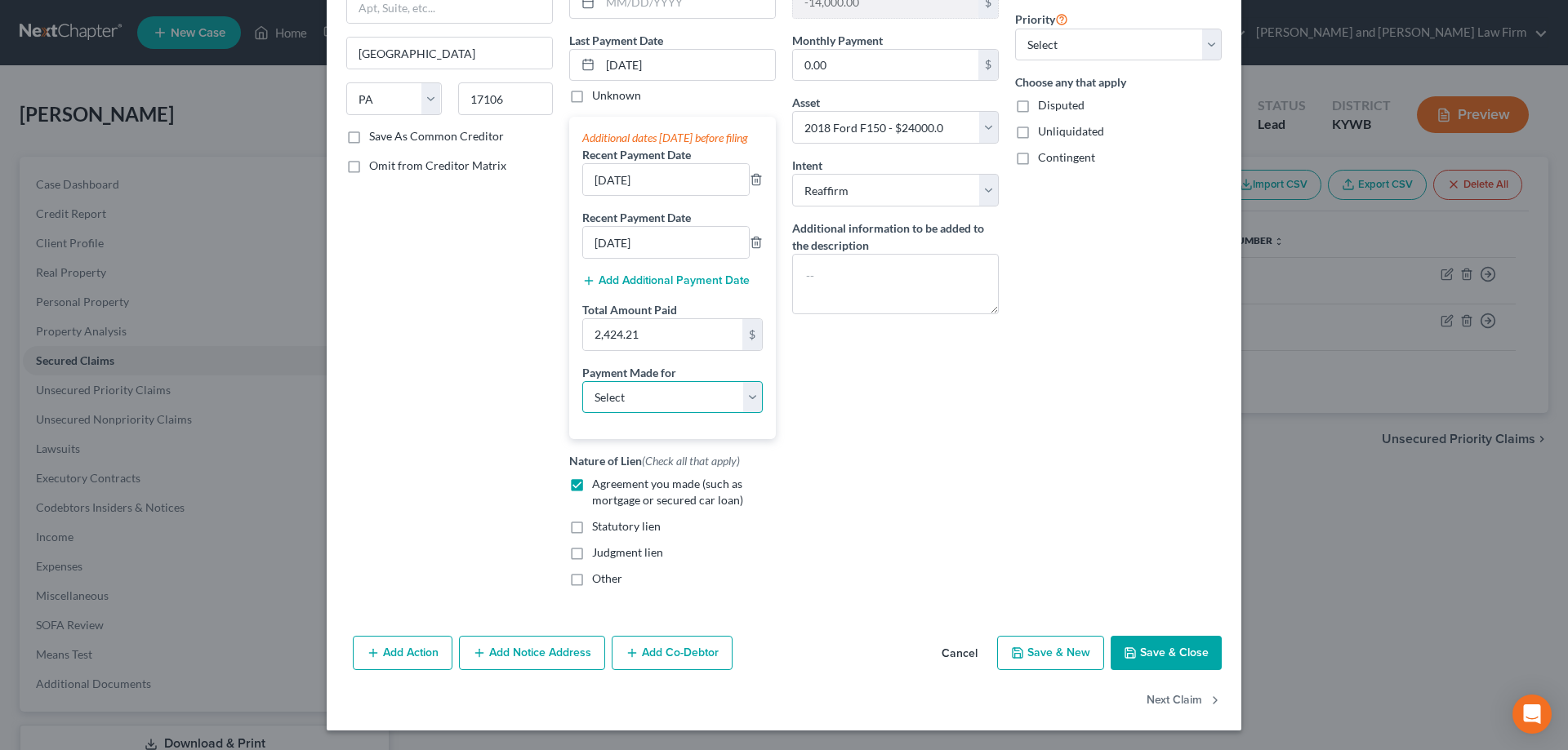
click at [739, 404] on select "Select Car Credit Card Loan Repayment Mortgage Other Suppliers Or Vendors" at bounding box center [672, 397] width 181 height 33
click at [583, 381] on select "Select Car Credit Card Loan Repayment Mortgage Other Suppliers Or Vendors" at bounding box center [672, 397] width 181 height 33
click at [1158, 647] on button "Save & Close" at bounding box center [1166, 653] width 111 height 34
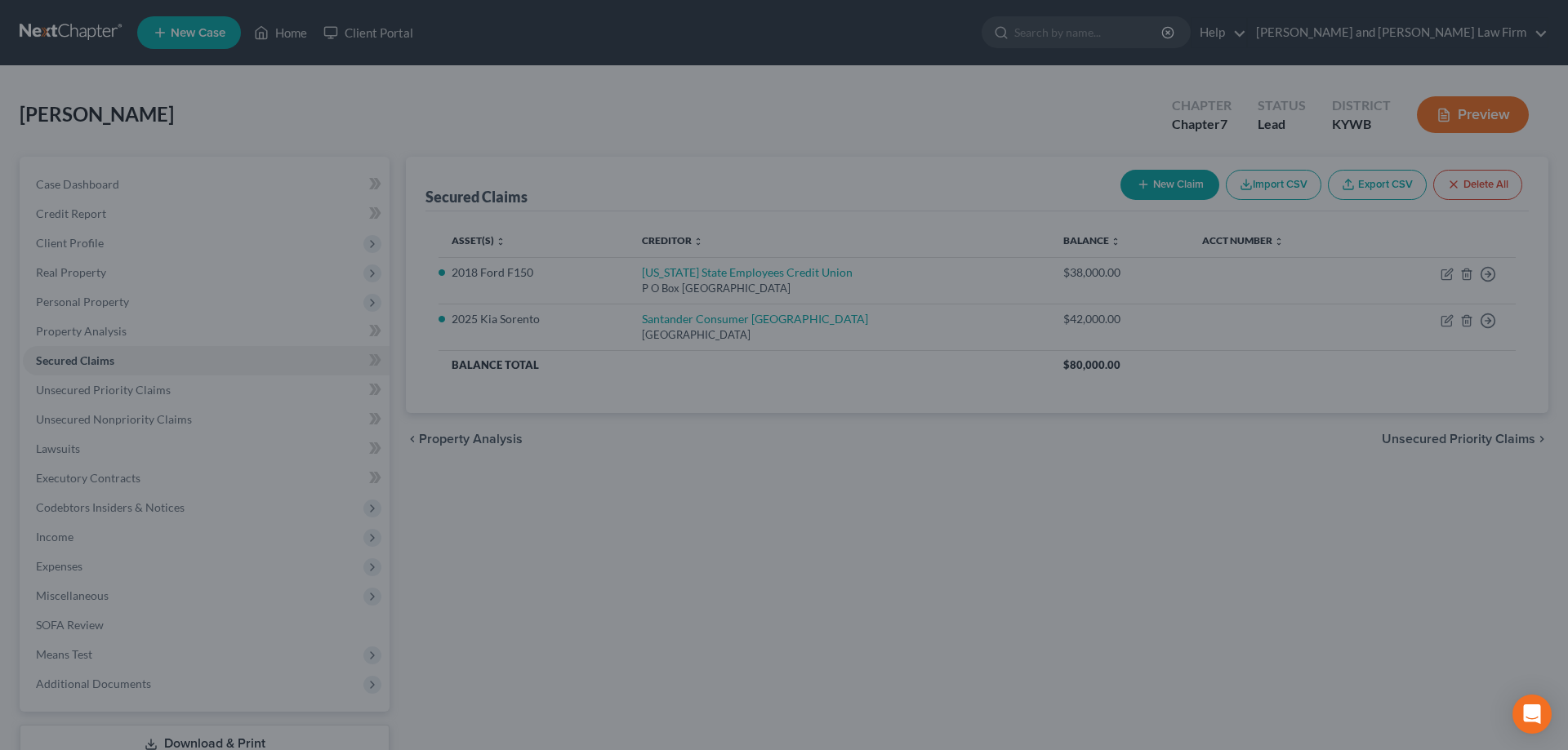
select select "4"
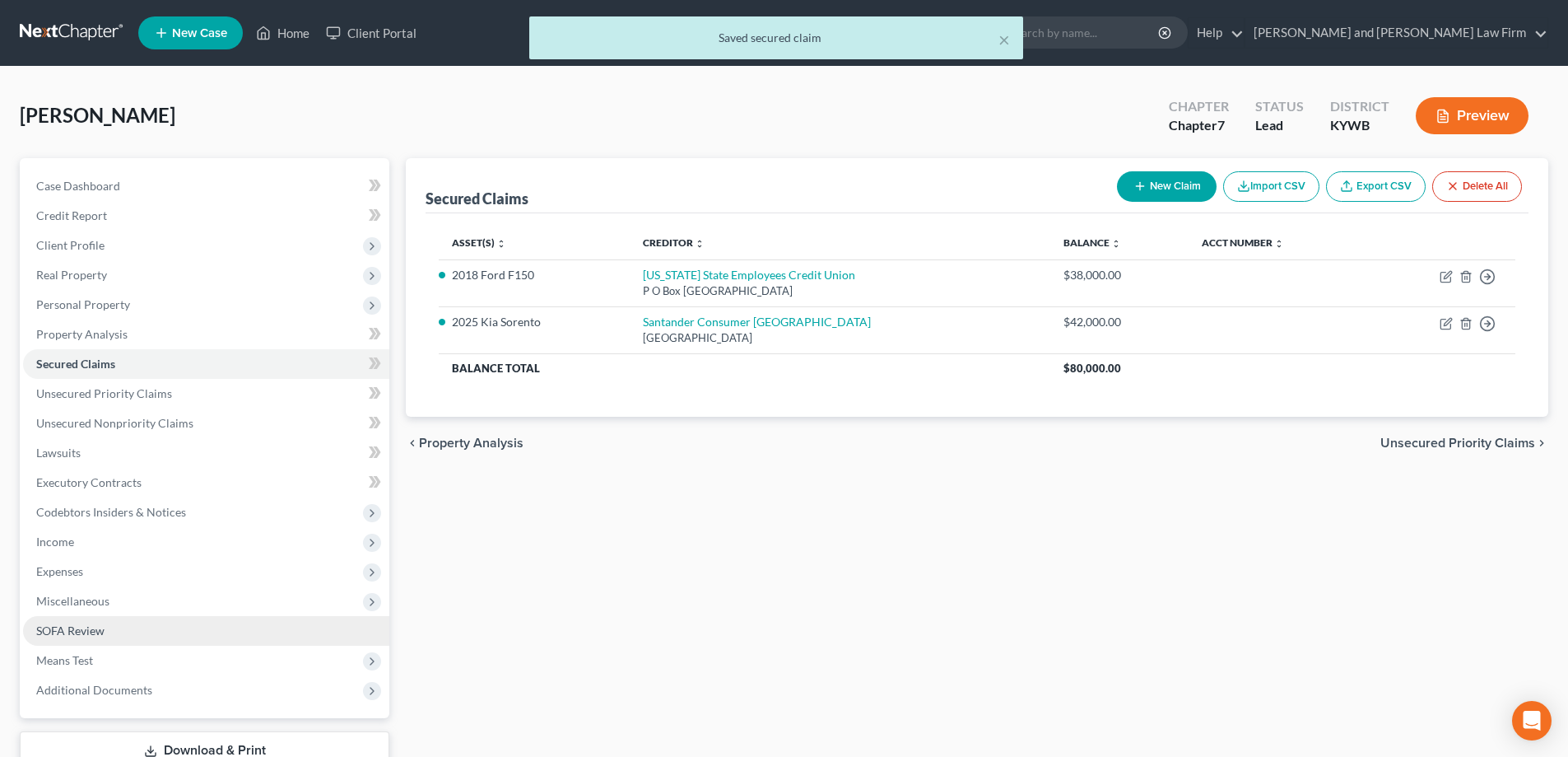
click at [62, 631] on span "SOFA Review" at bounding box center [70, 630] width 69 height 14
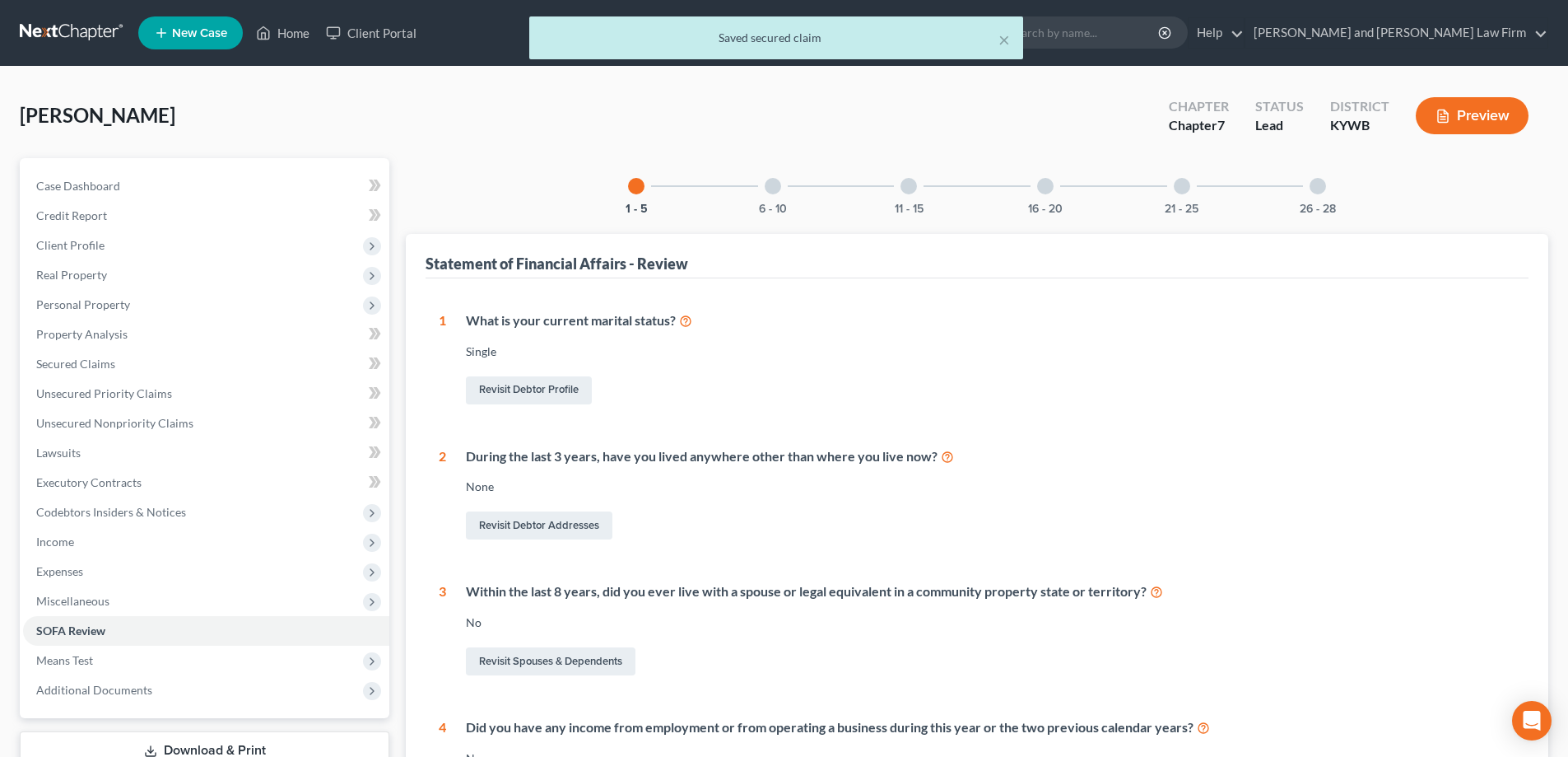
click at [776, 186] on div at bounding box center [773, 186] width 16 height 16
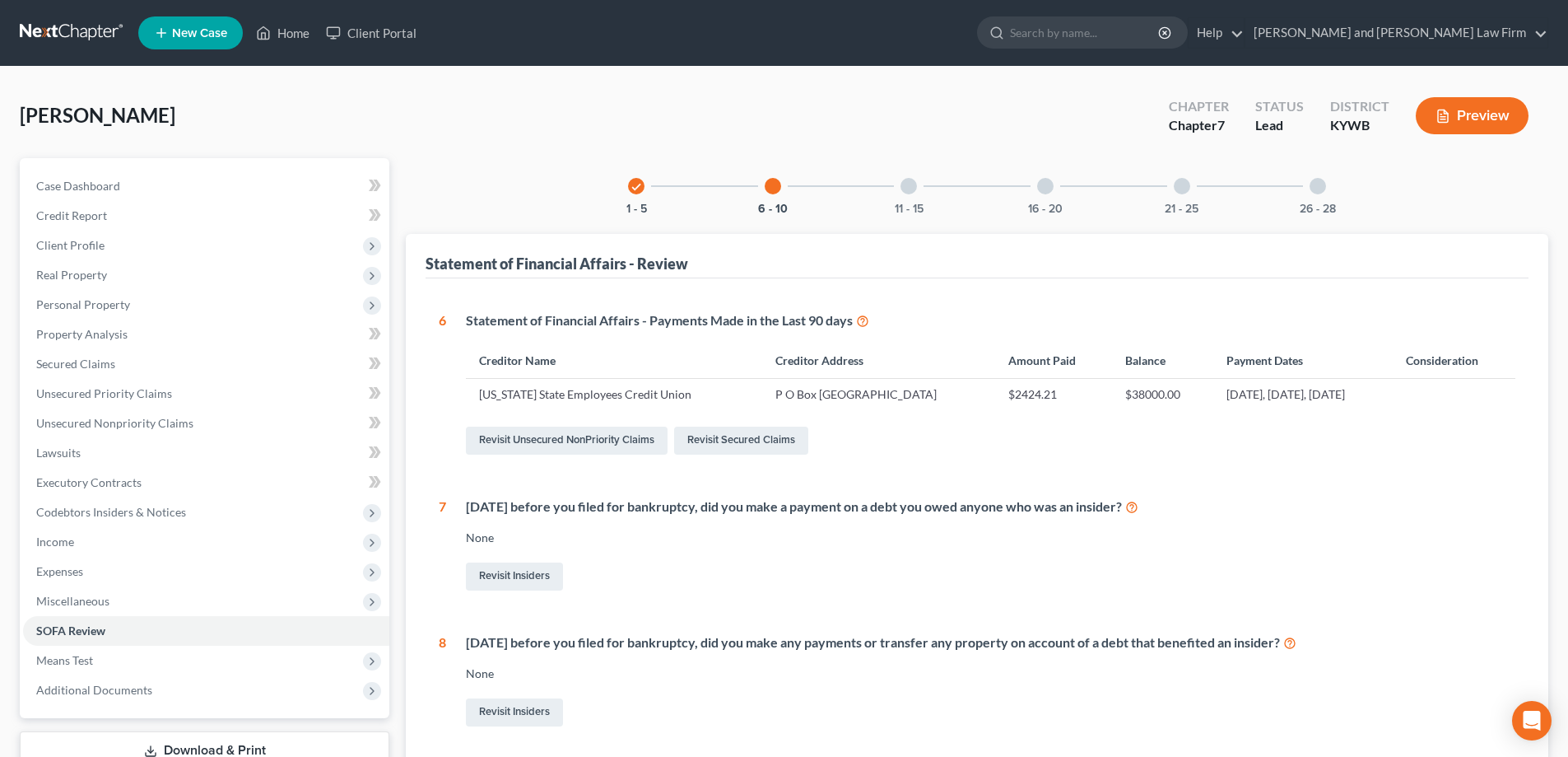
click at [1487, 116] on button "Preview" at bounding box center [1472, 115] width 113 height 37
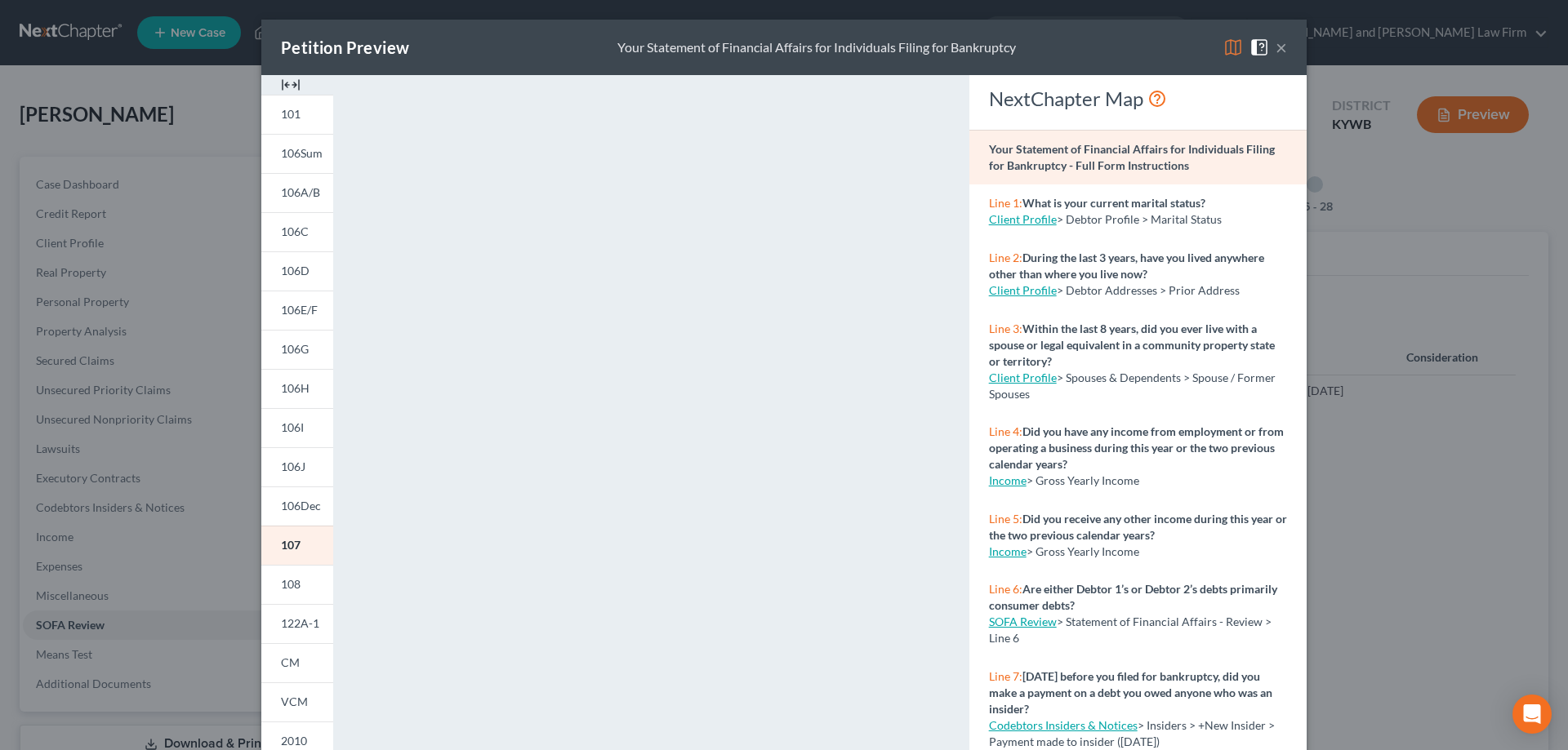
click at [1276, 46] on button "×" at bounding box center [1281, 47] width 12 height 20
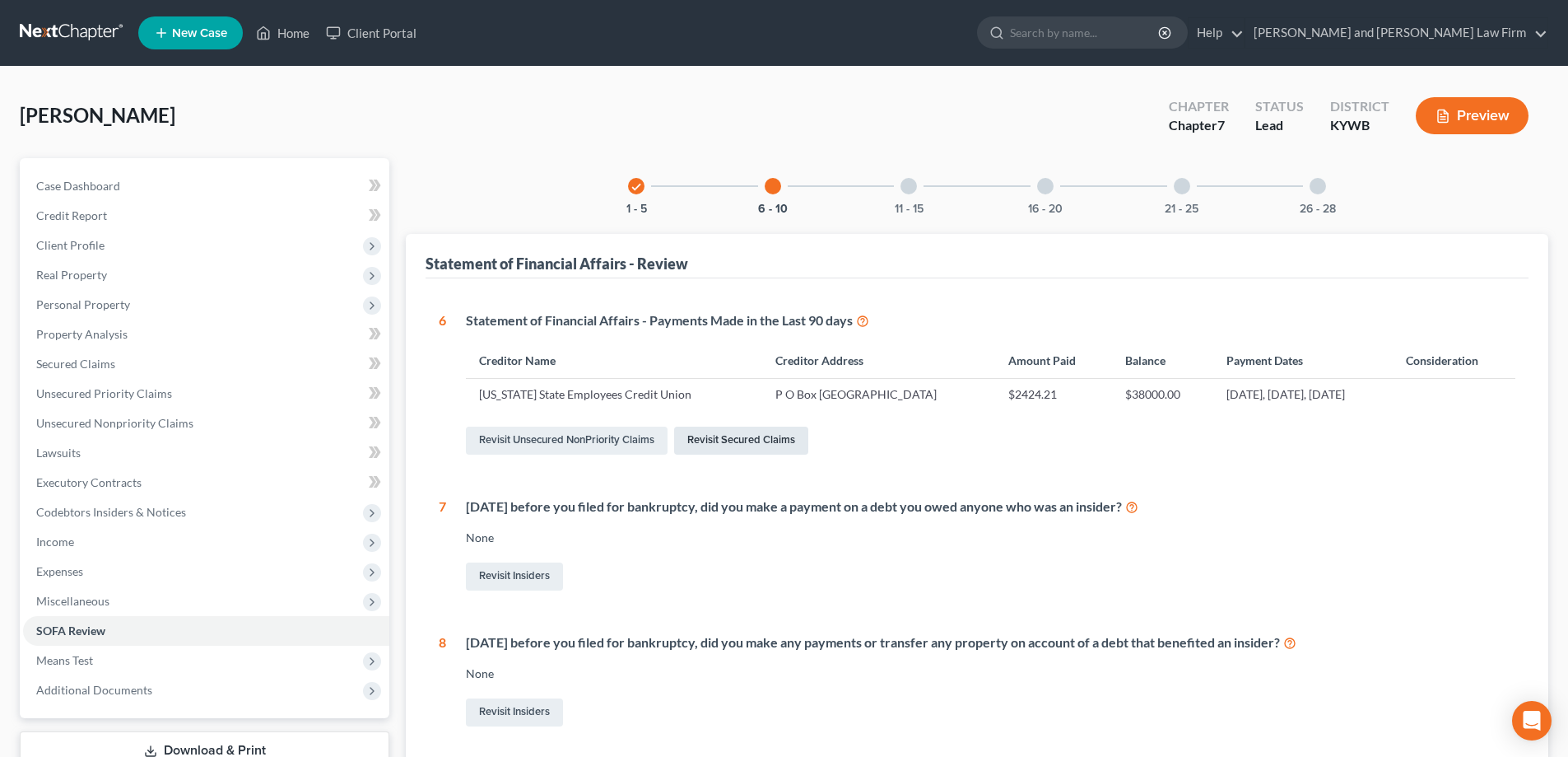
click at [746, 440] on link "Revisit Secured Claims" at bounding box center [741, 440] width 134 height 28
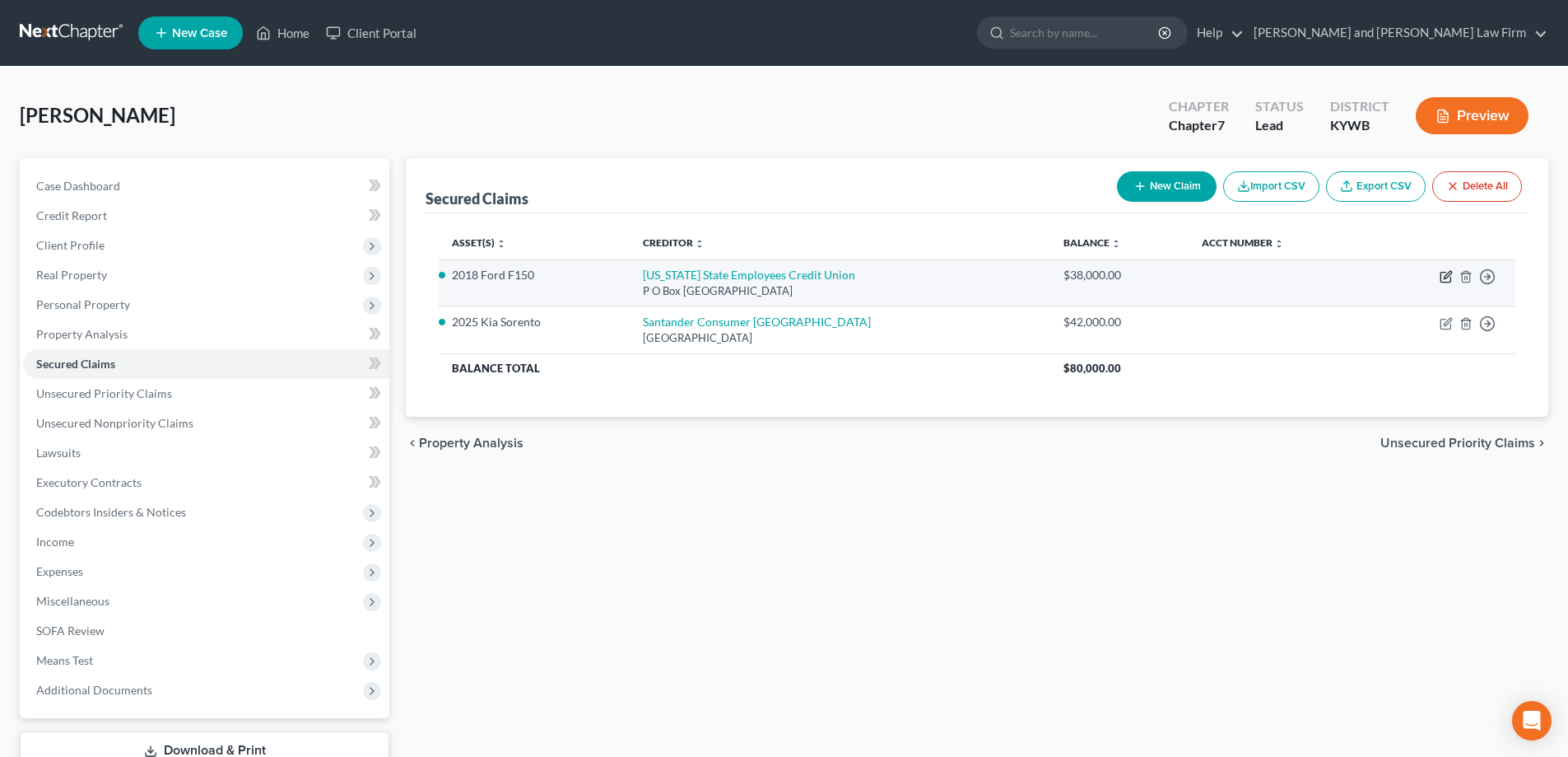
click at [1442, 274] on icon "button" at bounding box center [1445, 277] width 10 height 10
select select "39"
select select "4"
select select "2"
select select "0"
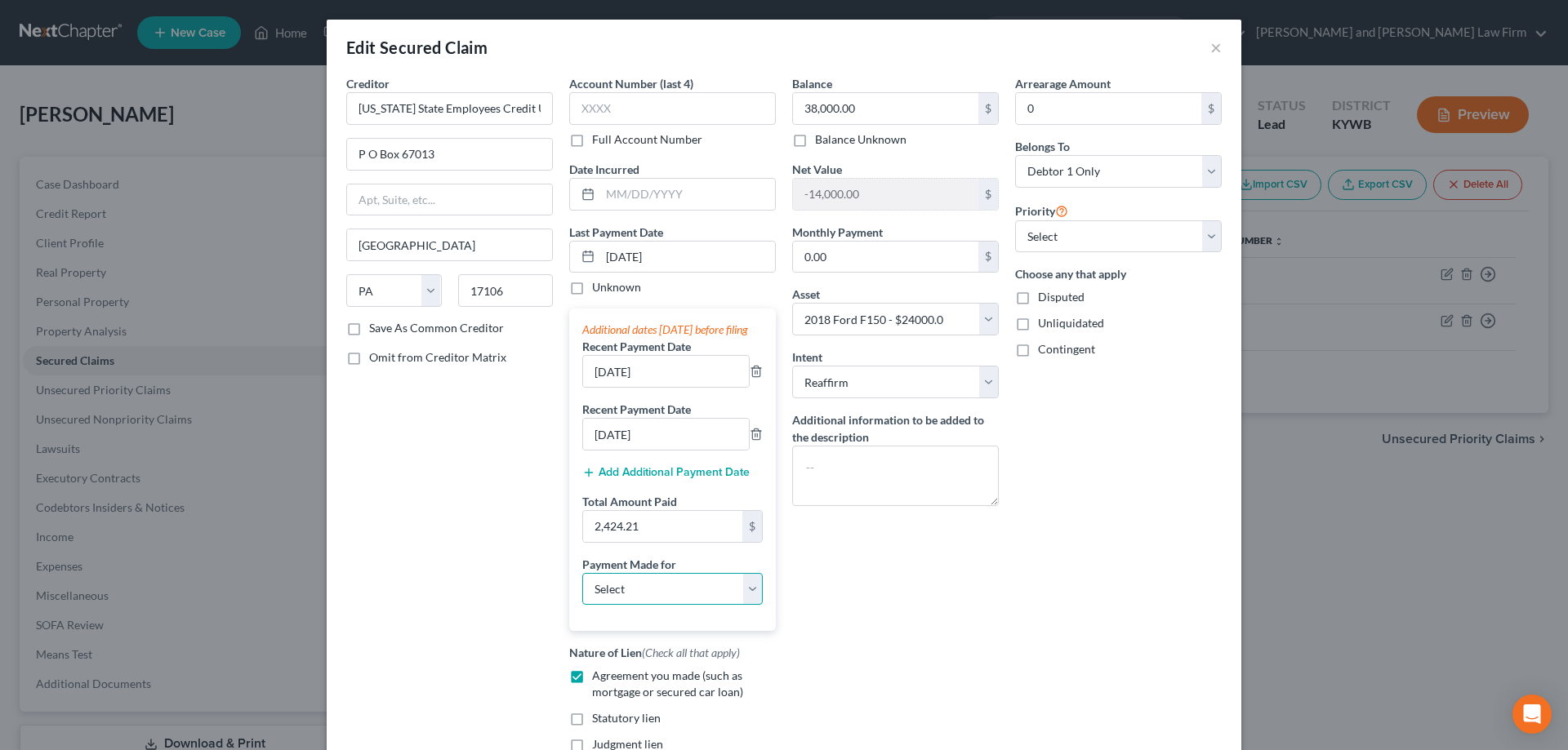
click at [627, 605] on select "Select Car Credit Card Loan Repayment Mortgage Other Suppliers Or Vendors" at bounding box center [672, 589] width 181 height 33
select select "0"
click at [583, 589] on select "Select Car Credit Card Loan Repayment Mortgage Other Suppliers Or Vendors" at bounding box center [672, 589] width 181 height 33
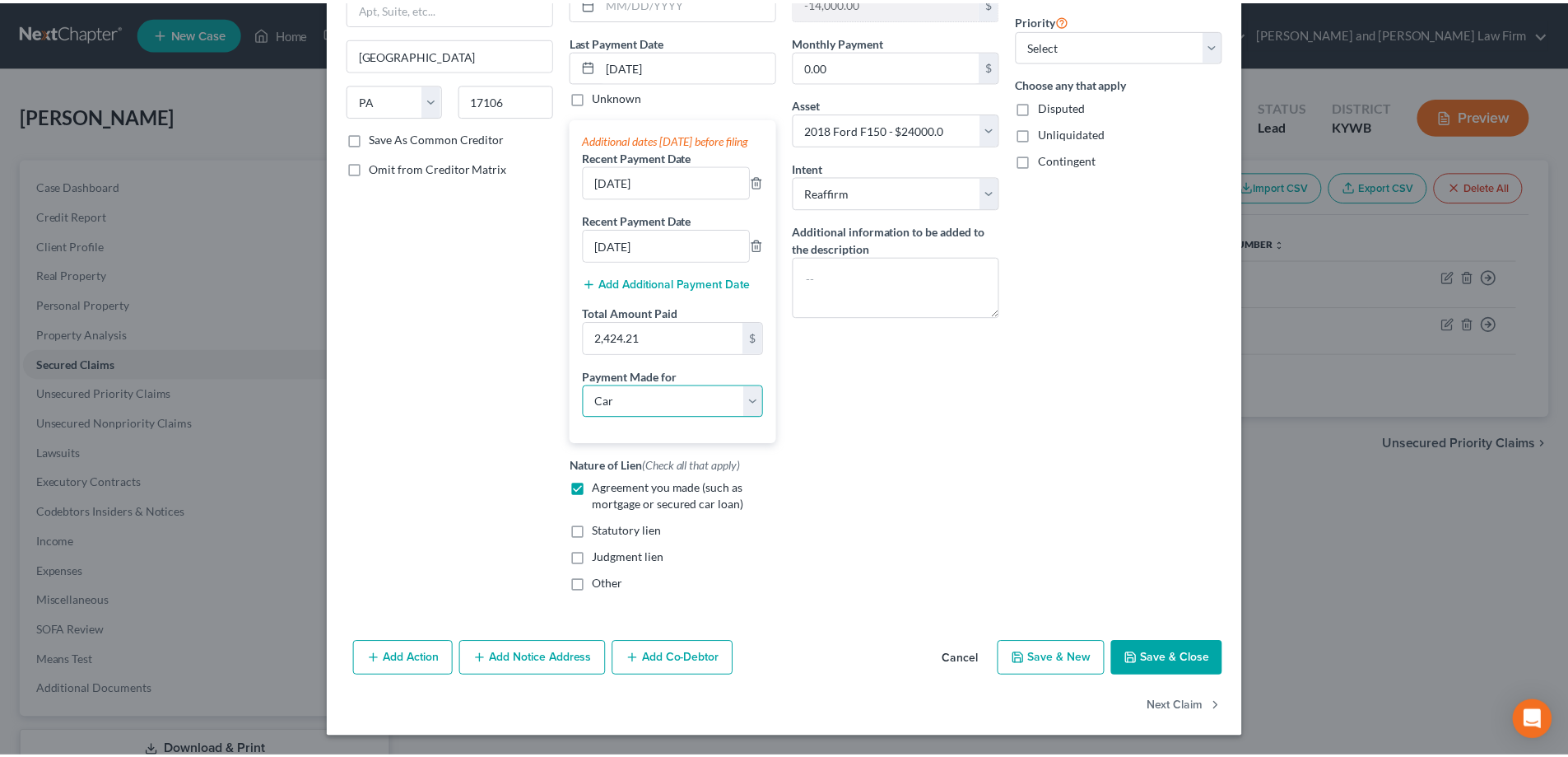
scroll to position [210, 0]
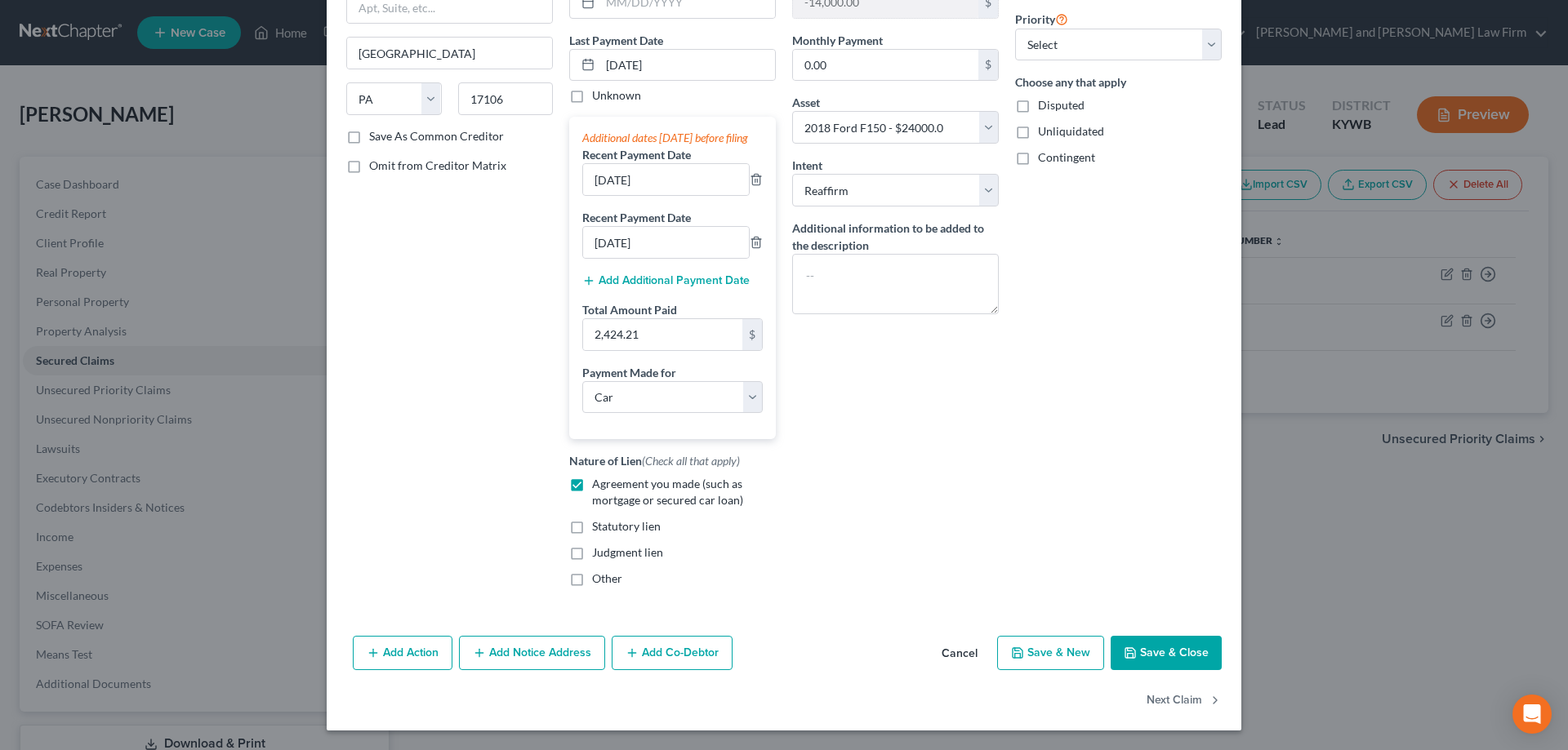
click at [1172, 657] on button "Save & Close" at bounding box center [1166, 653] width 111 height 34
select select
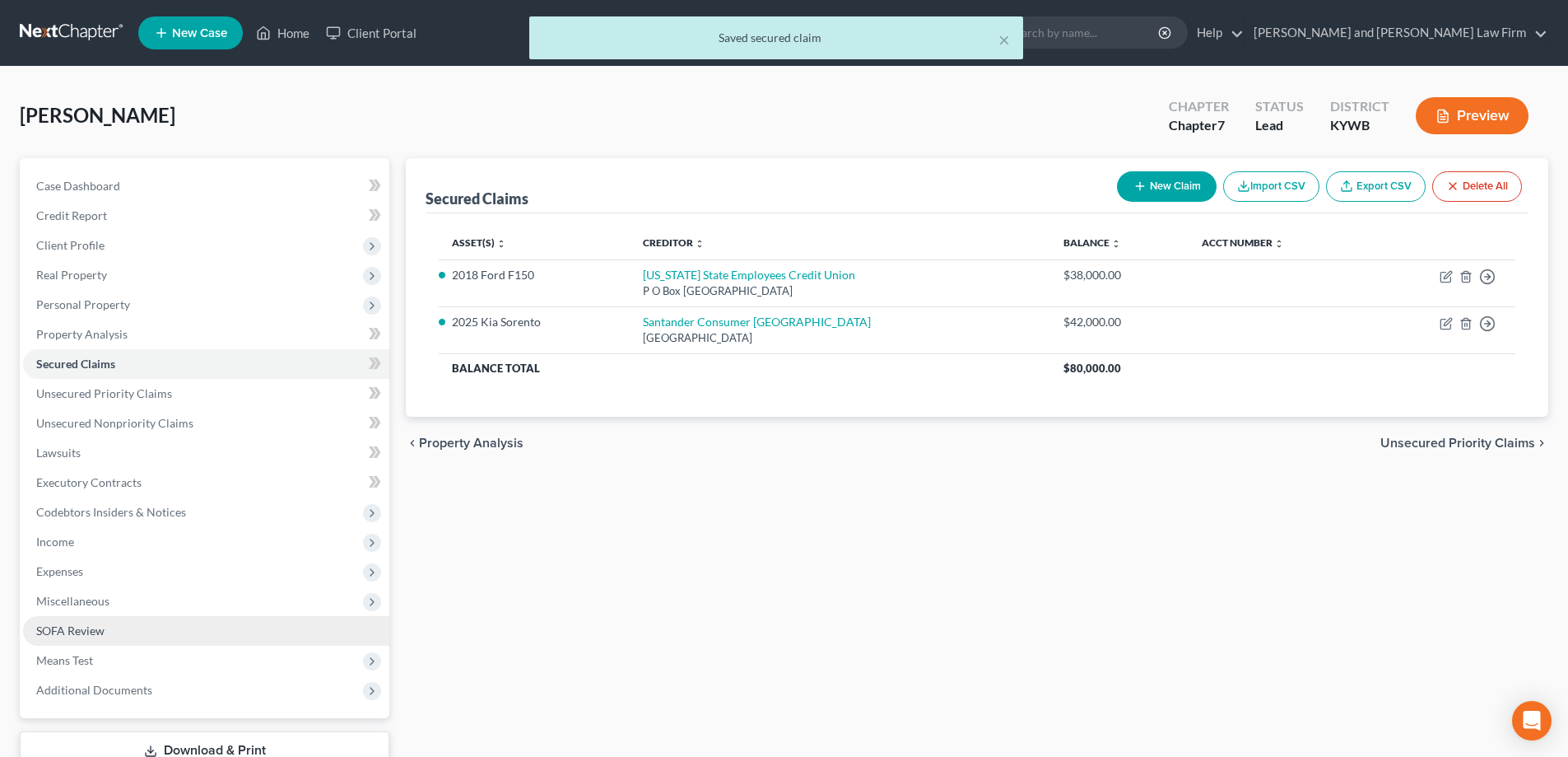
click at [126, 630] on link "SOFA Review" at bounding box center [206, 631] width 366 height 29
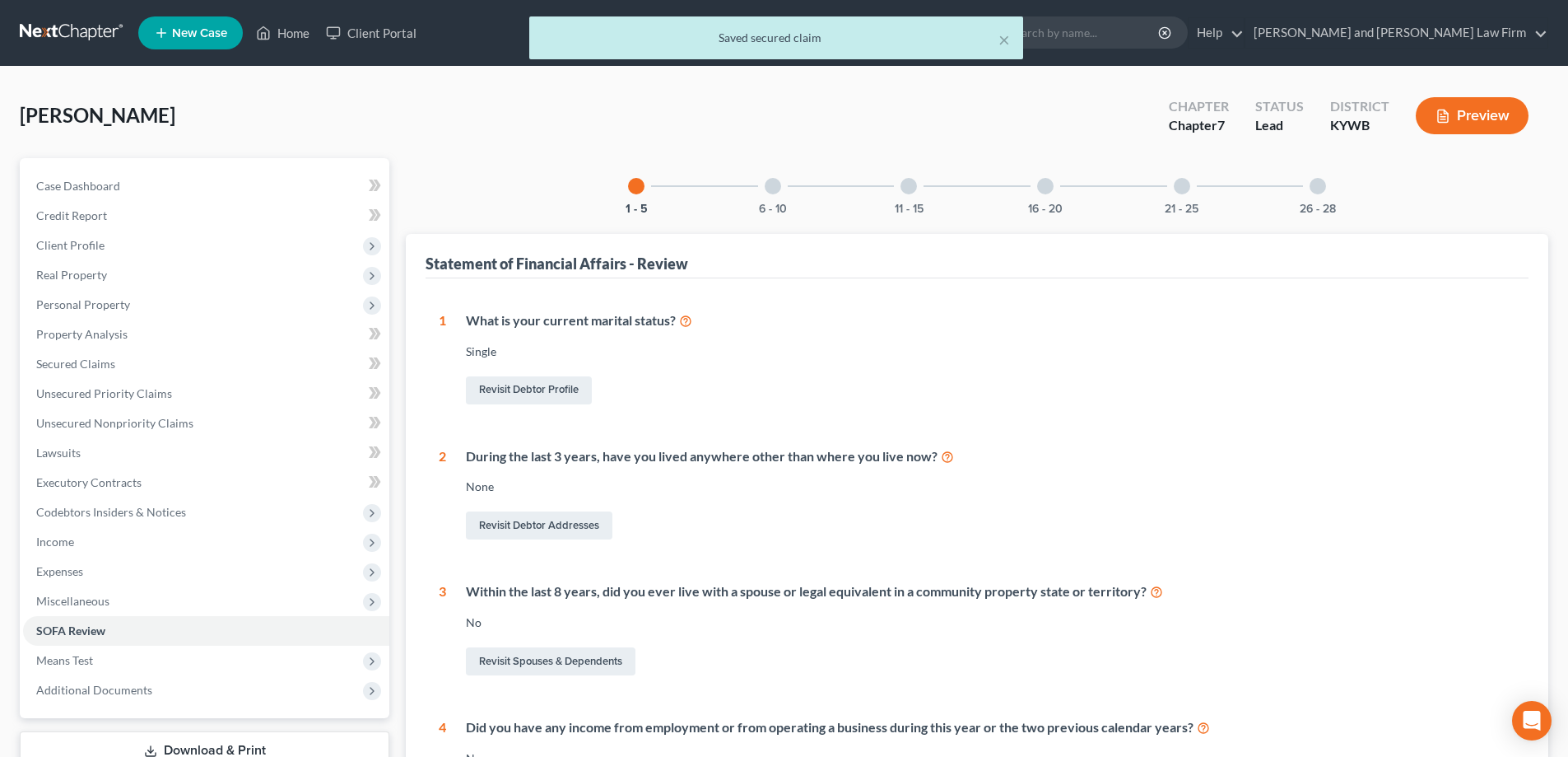
click at [777, 189] on div at bounding box center [773, 186] width 16 height 16
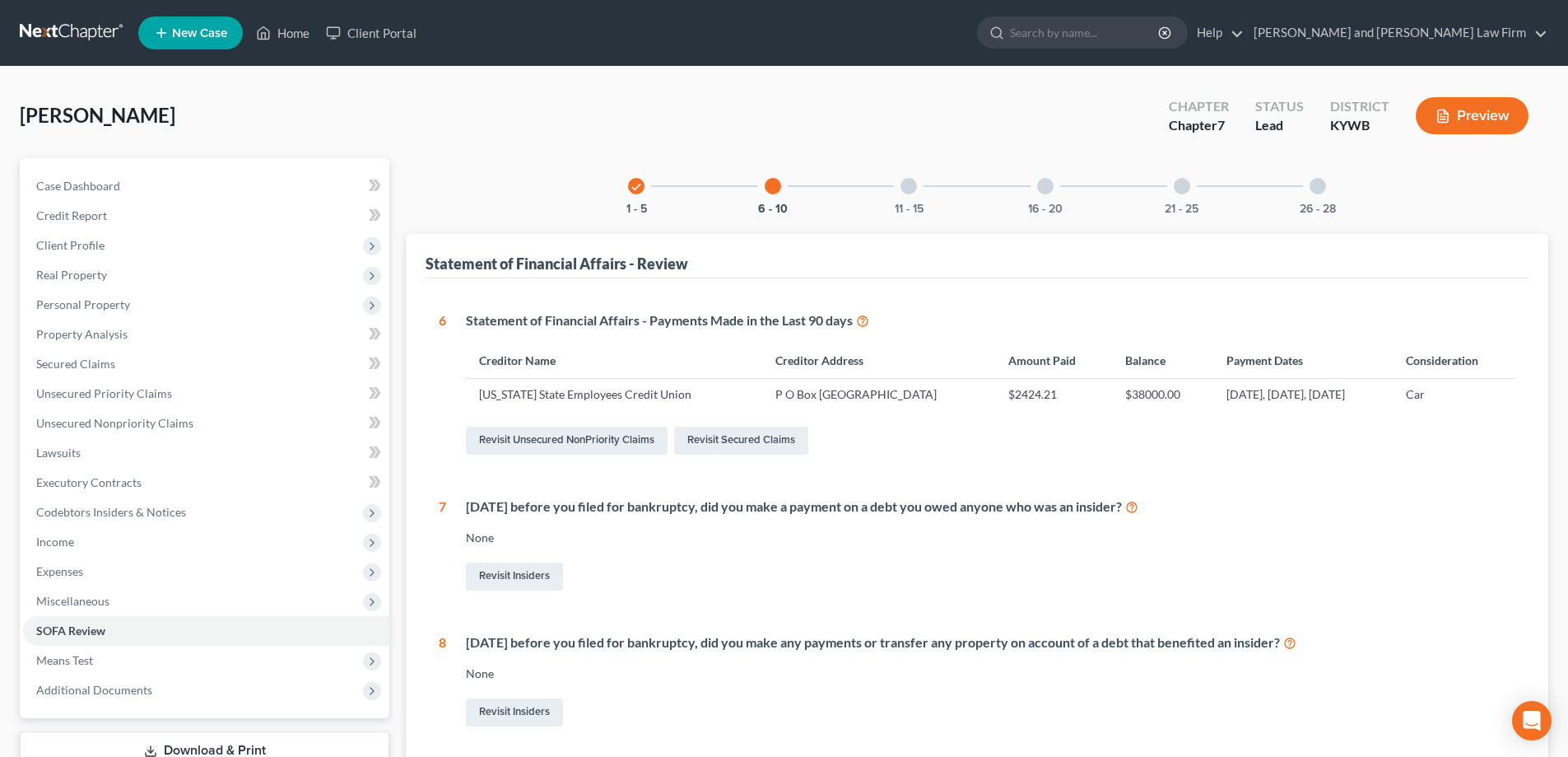
click at [1455, 121] on button "Preview" at bounding box center [1472, 115] width 113 height 37
click at [1385, 37] on link "[PERSON_NAME] and [PERSON_NAME] Law Firm" at bounding box center [1397, 33] width 302 height 29
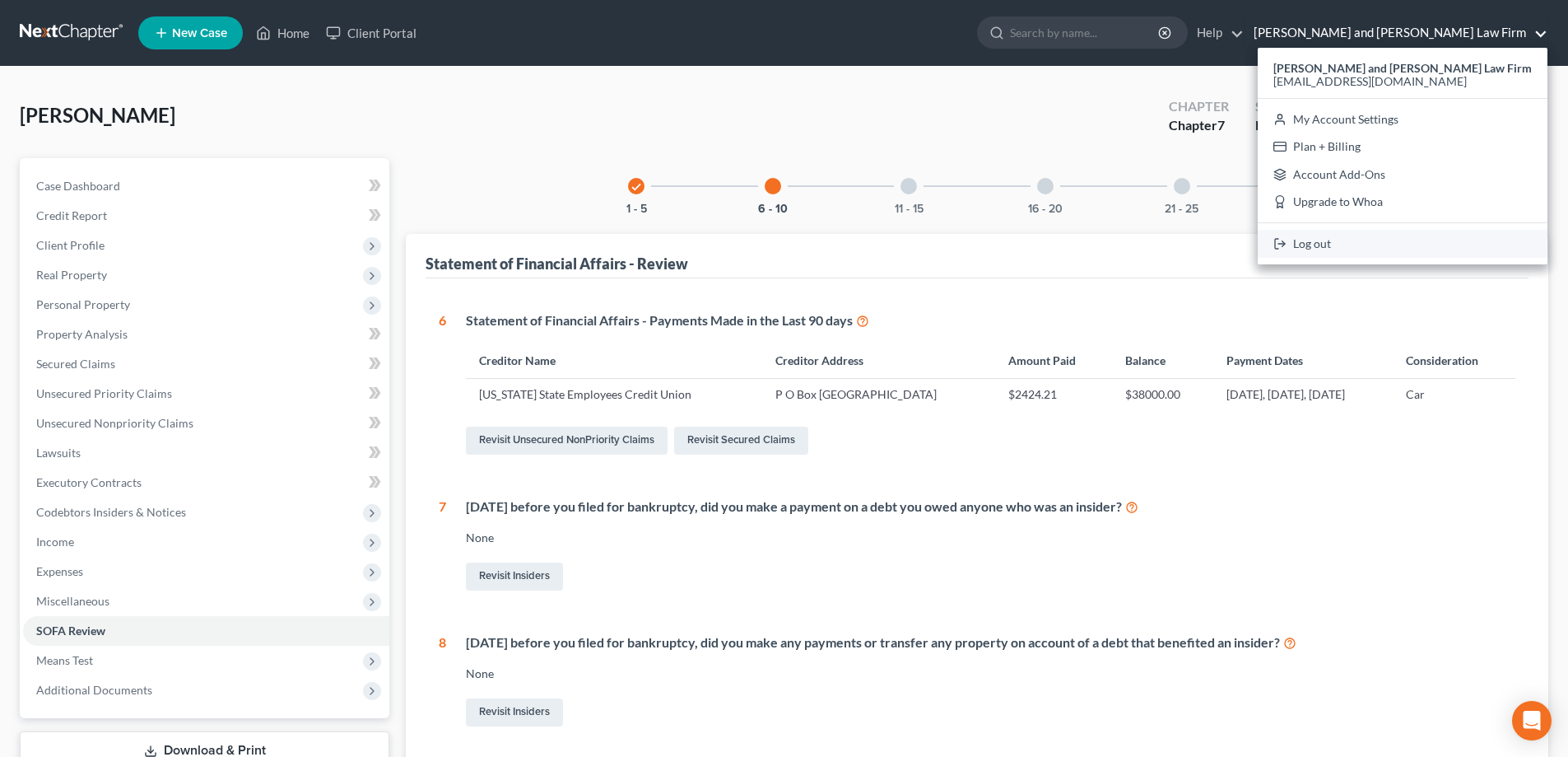
click at [1380, 239] on link "Log out" at bounding box center [1402, 243] width 290 height 28
